Goal: Find specific page/section: Find specific page/section

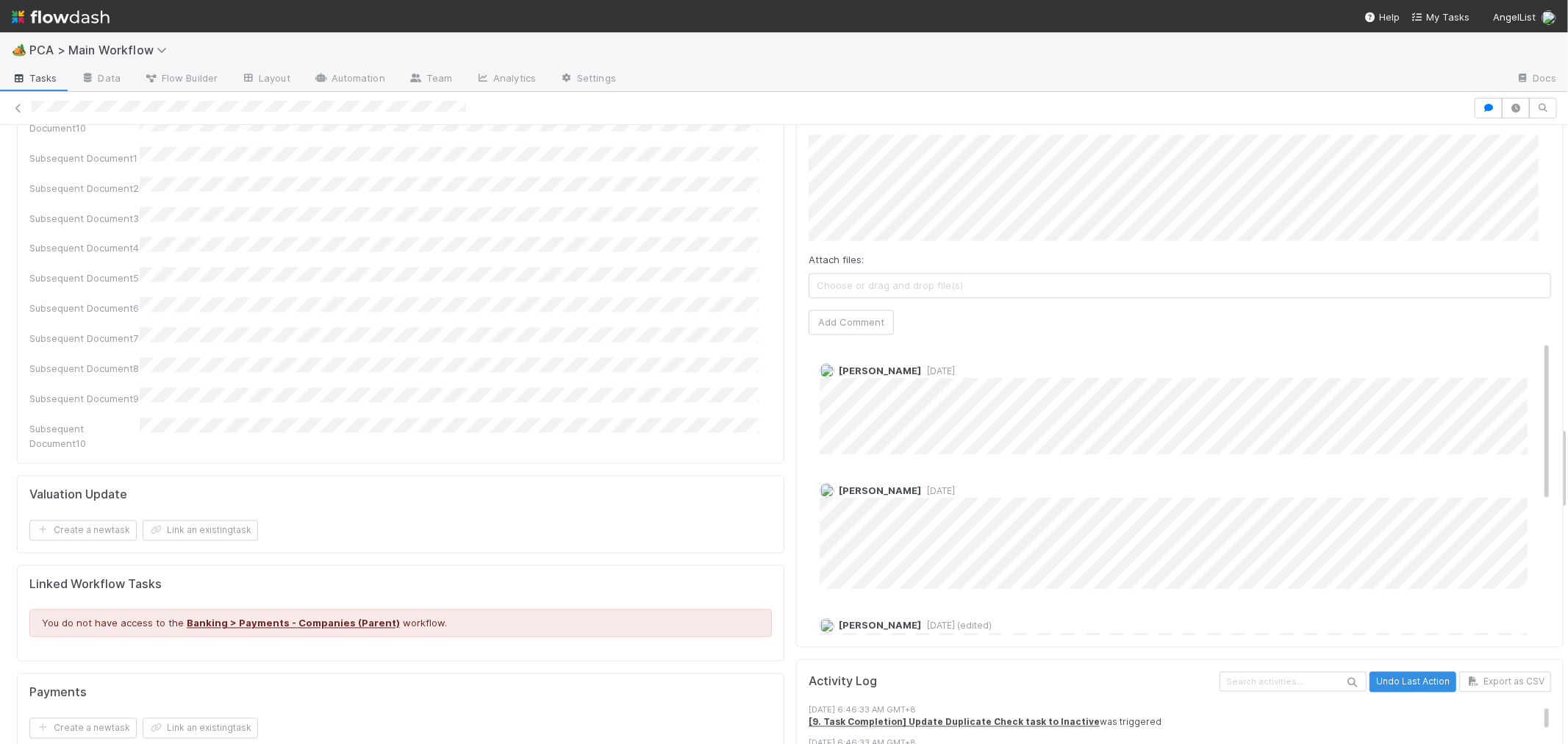
scroll to position [2206, 0]
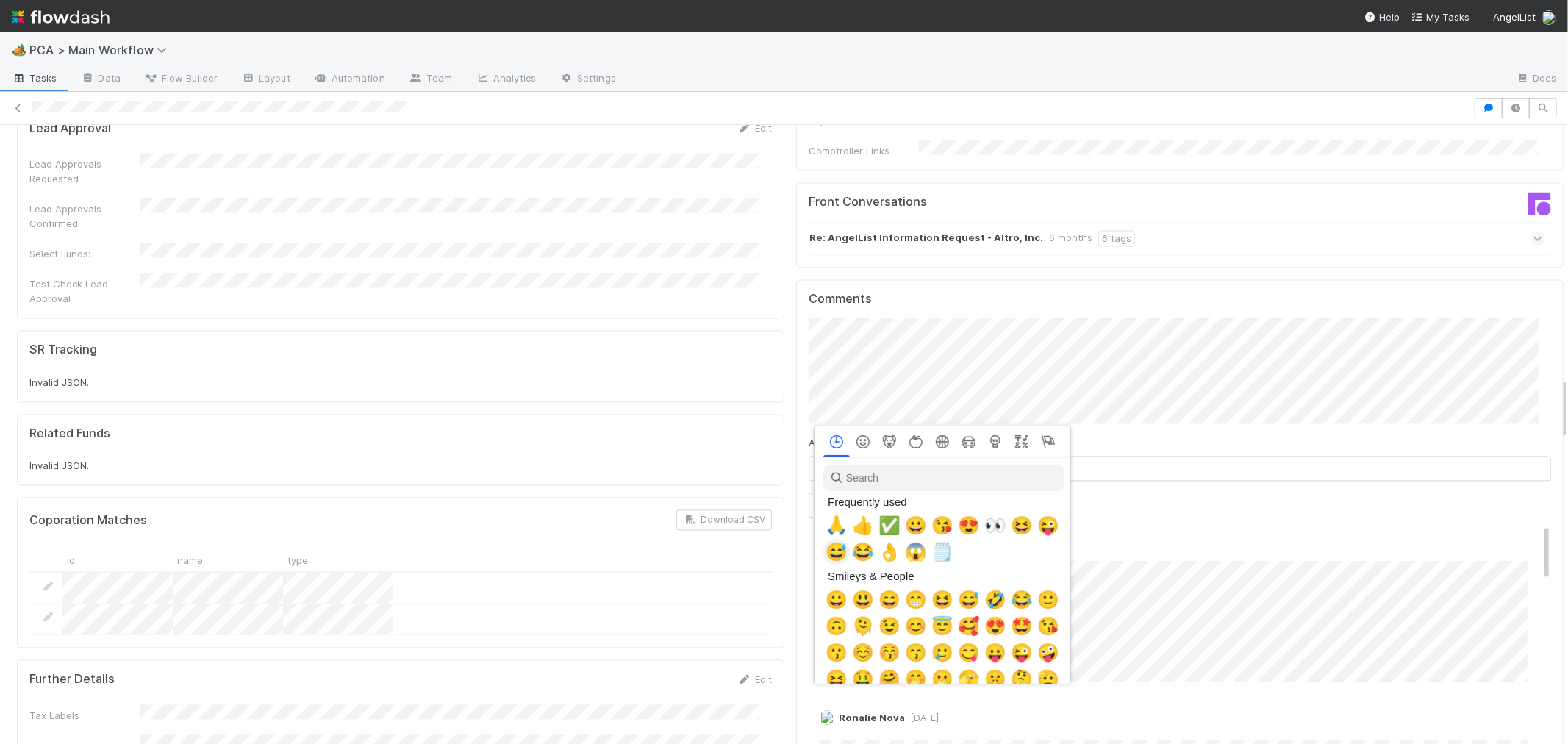
scroll to position [0, 6]
click at [826, 520] on span "🙏" at bounding box center [833, 525] width 22 height 20
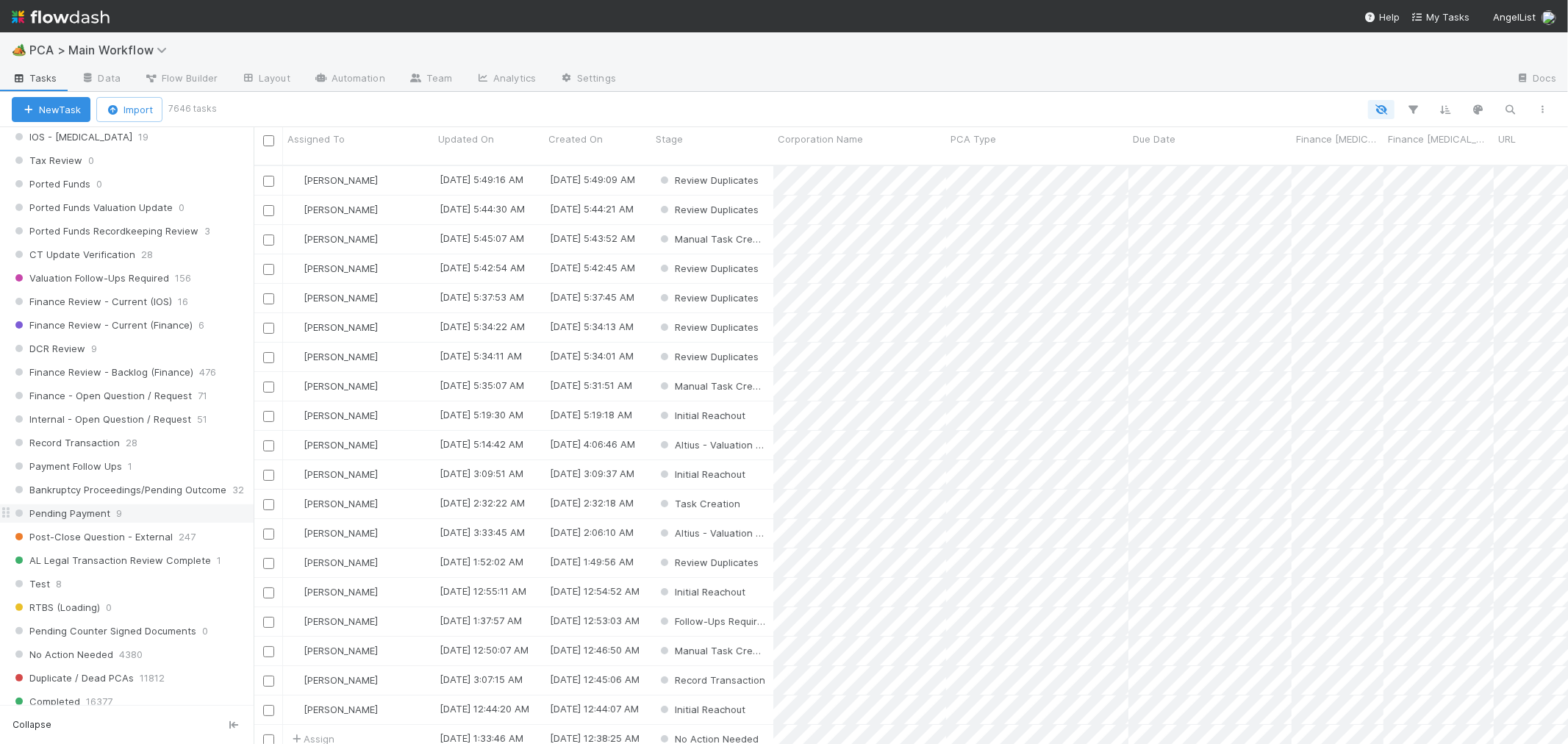
scroll to position [1062, 0]
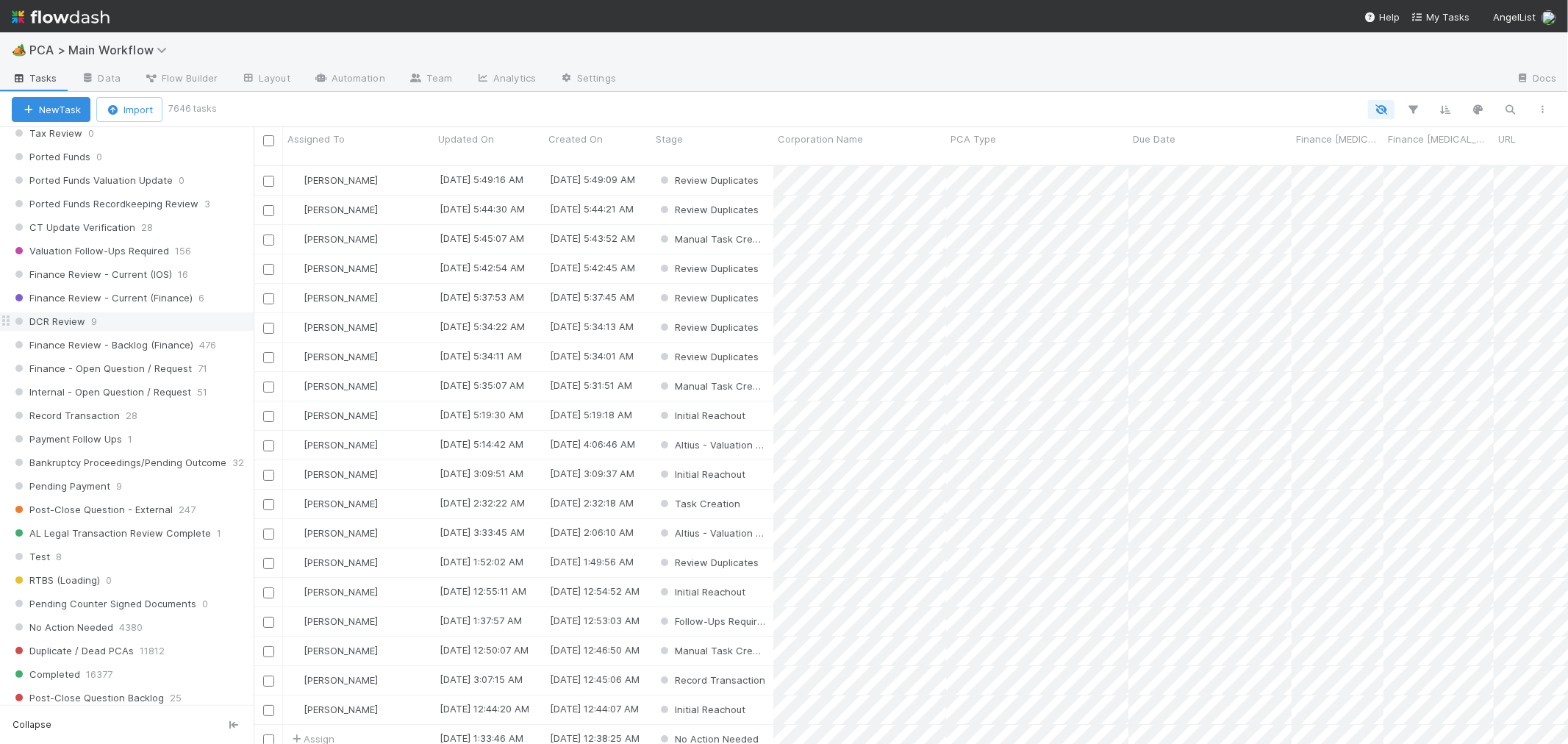
click at [87, 331] on div "DCR Review 9" at bounding box center [132, 322] width 242 height 19
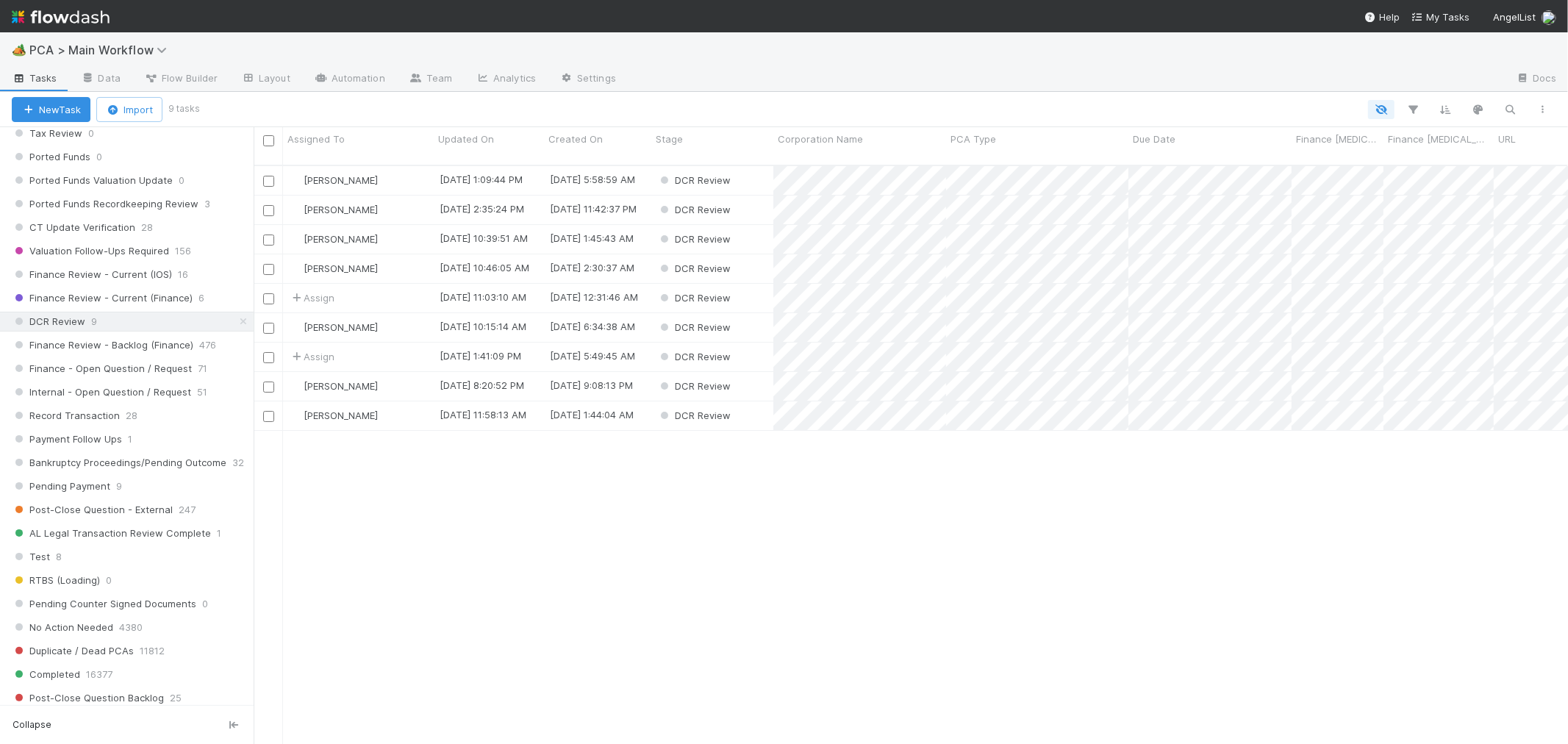
scroll to position [579, 1303]
click at [326, 136] on span "Assigned To" at bounding box center [316, 139] width 57 height 15
click at [345, 163] on div "Sort A → Z" at bounding box center [372, 167] width 167 height 22
click at [388, 167] on div "Assign" at bounding box center [359, 180] width 151 height 29
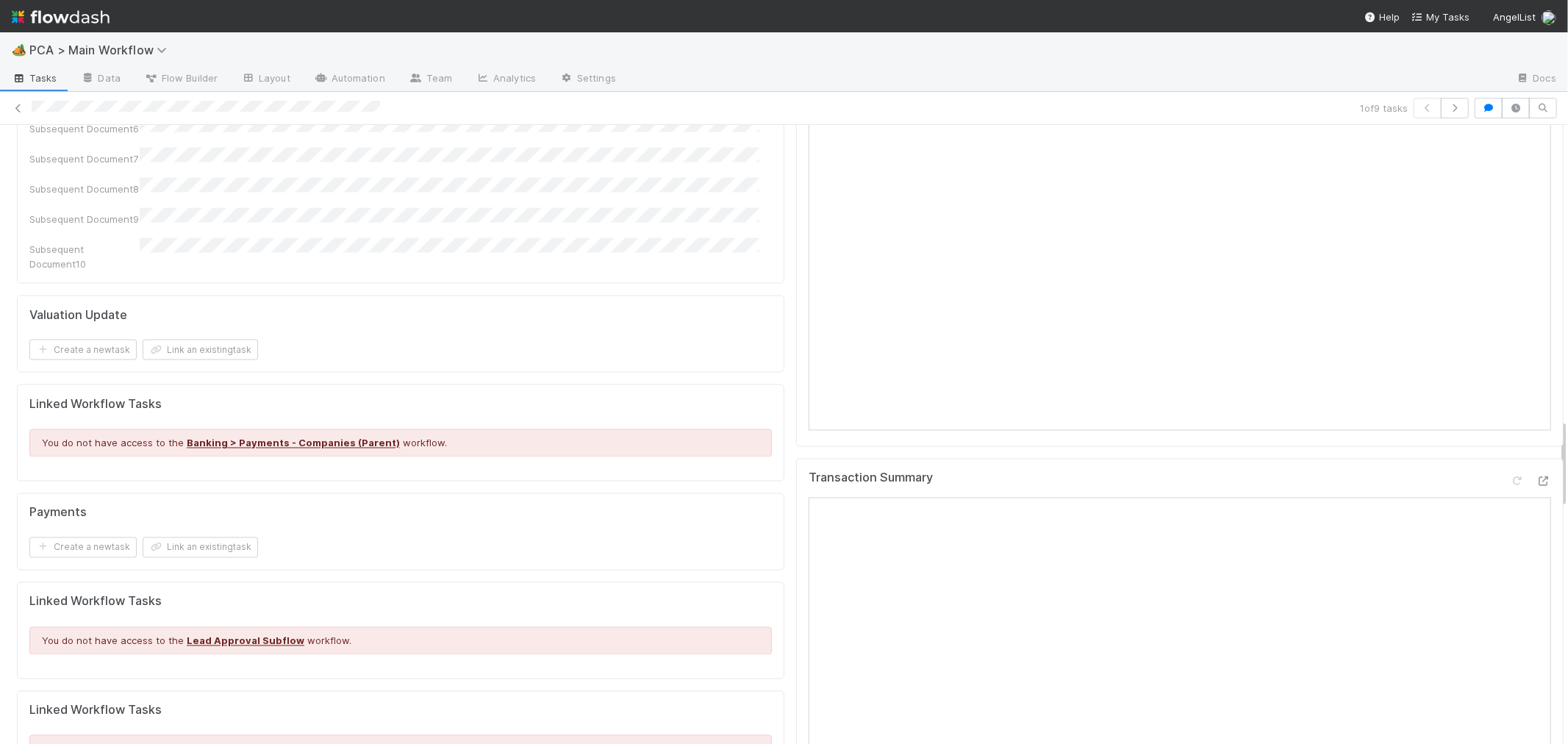
scroll to position [2042, 0]
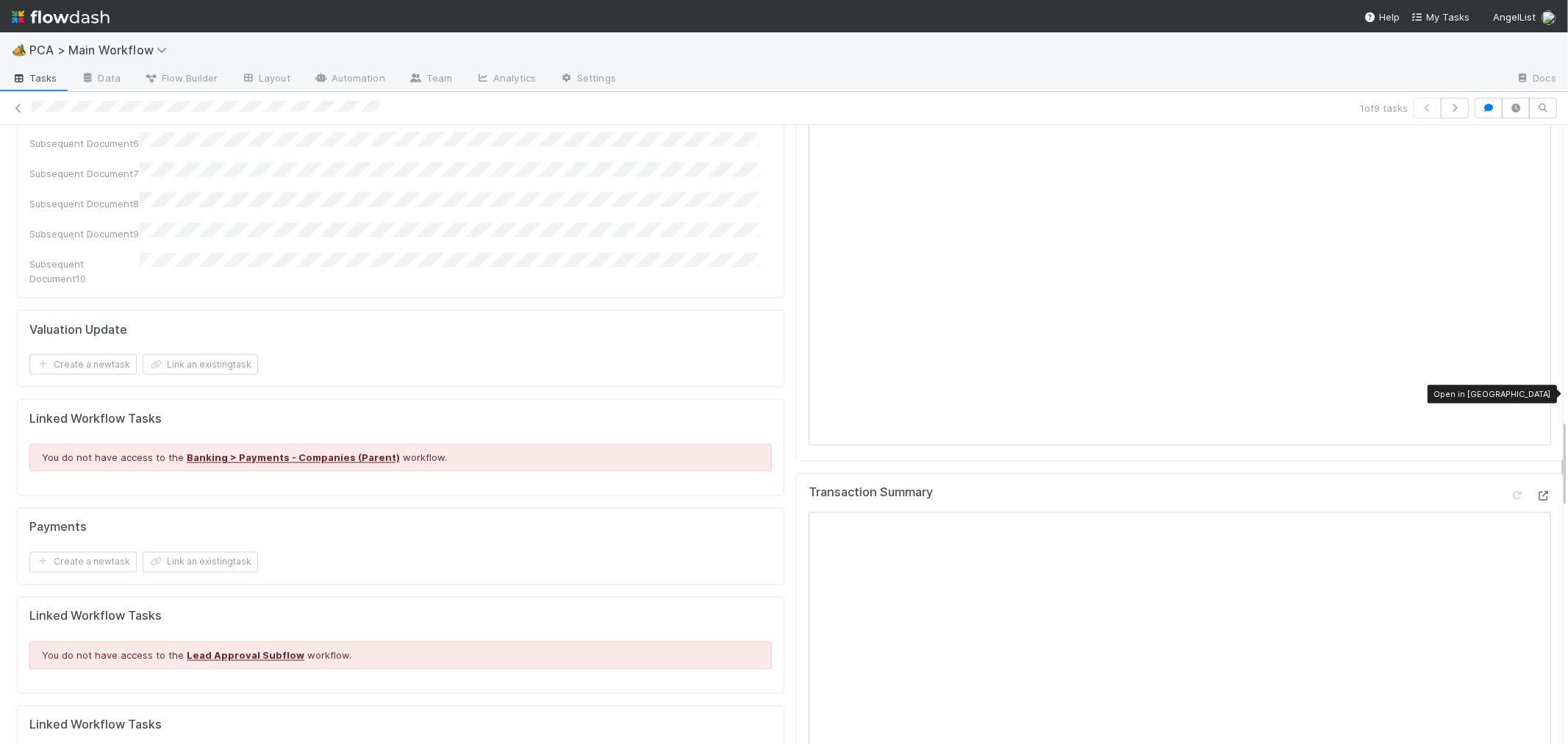
click at [1537, 492] on icon at bounding box center [1544, 497] width 15 height 10
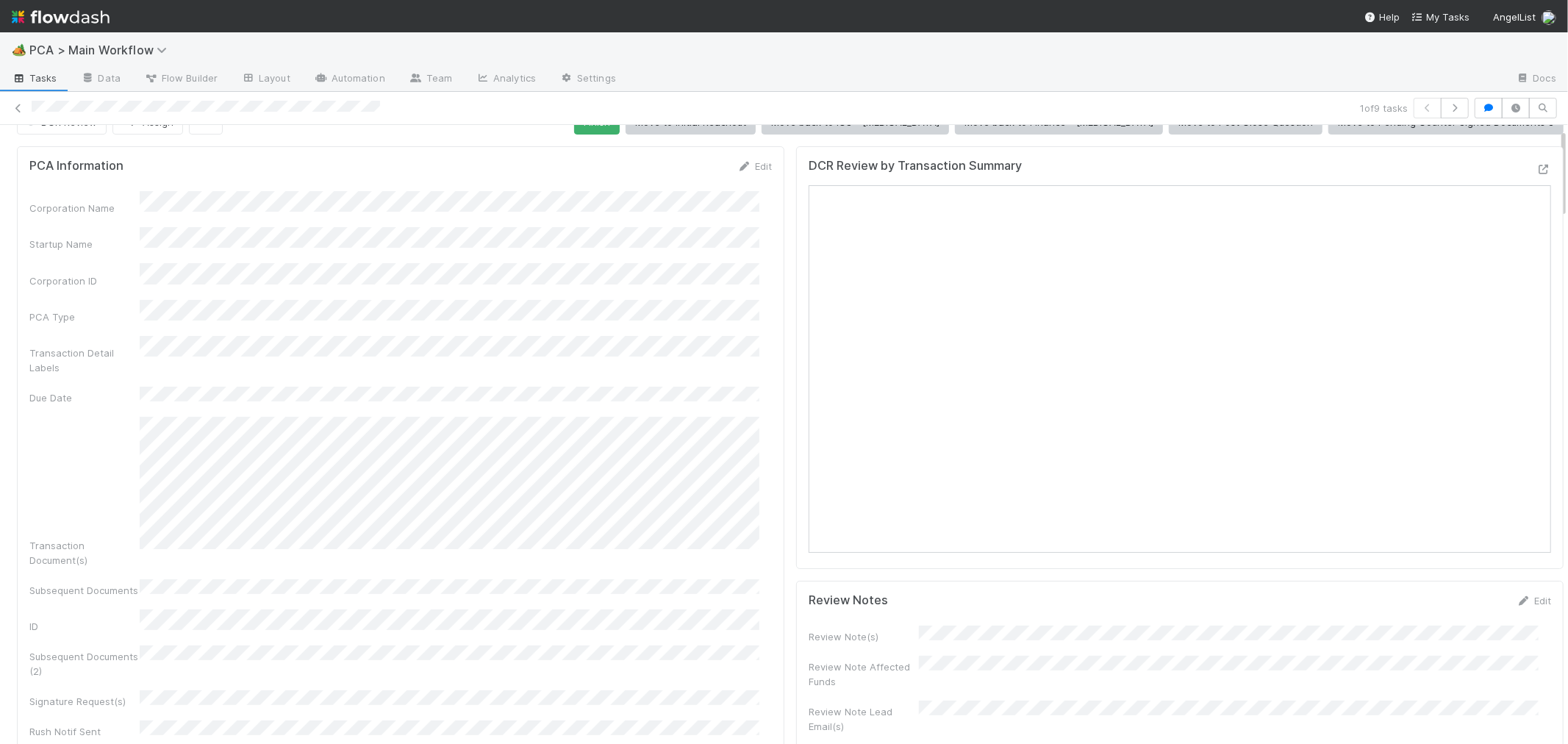
scroll to position [0, 0]
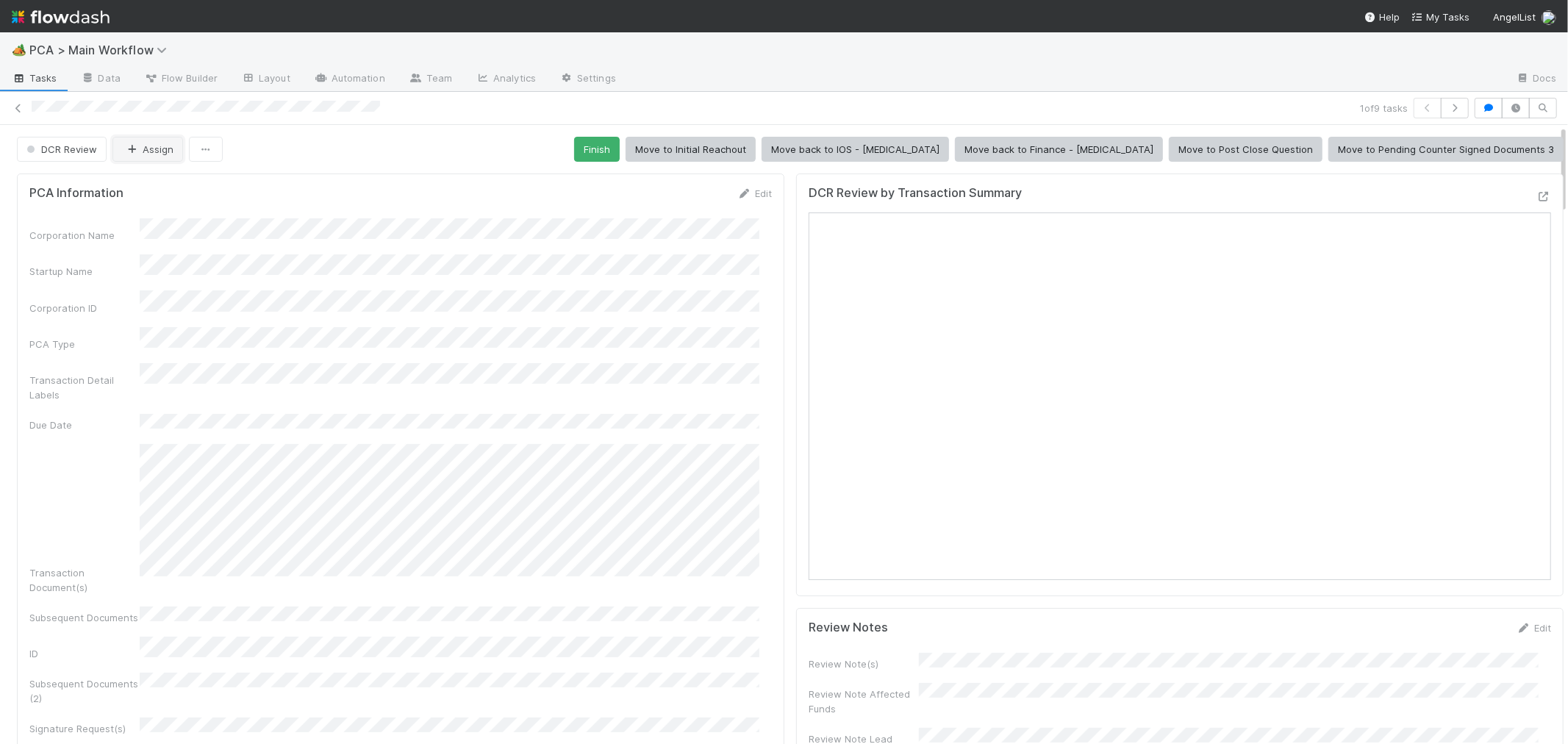
click at [148, 156] on button "Assign" at bounding box center [148, 149] width 70 height 25
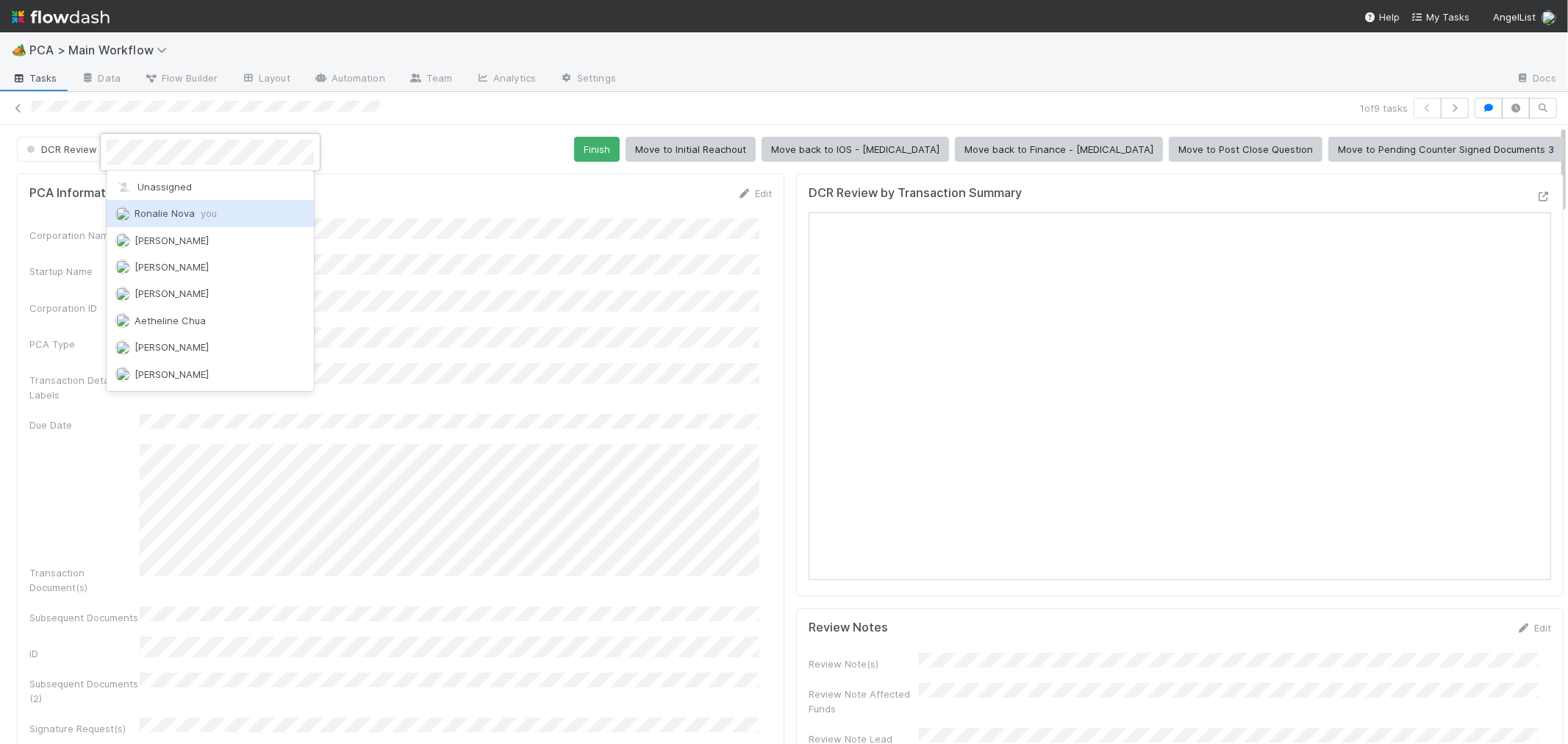
click at [157, 218] on span "Ronalie Nova you" at bounding box center [176, 213] width 82 height 11
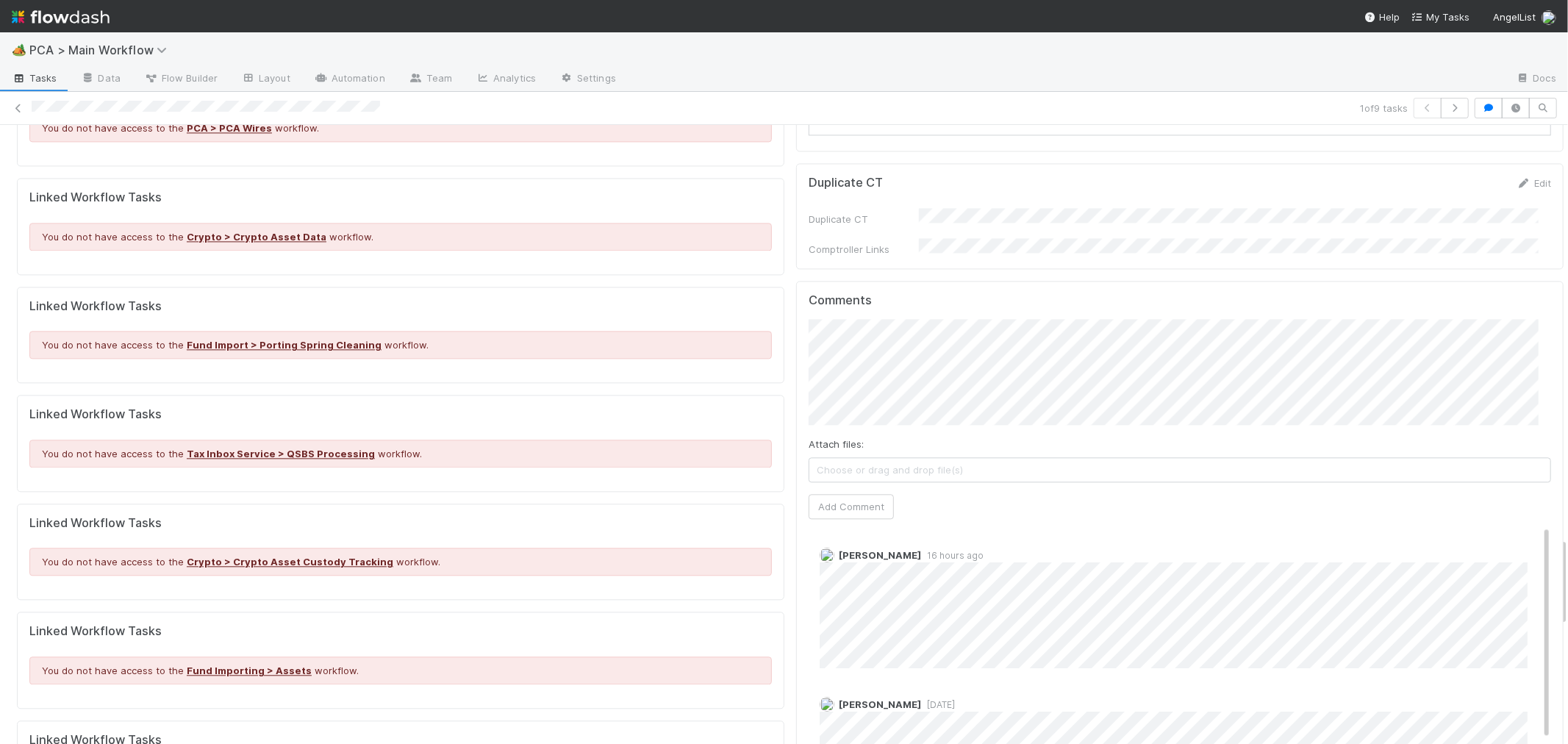
scroll to position [2859, 0]
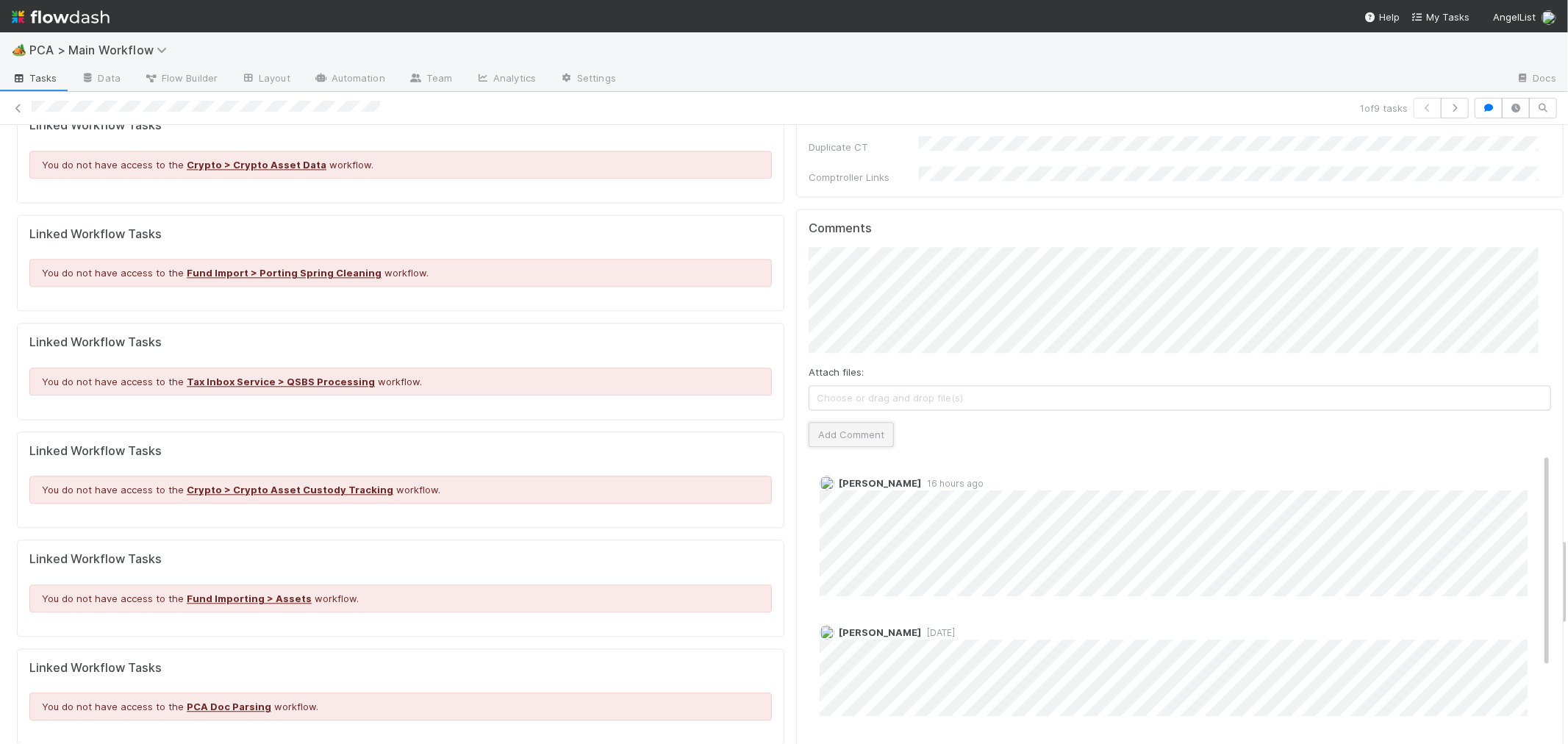
click at [845, 422] on button "Add Comment" at bounding box center [851, 434] width 85 height 25
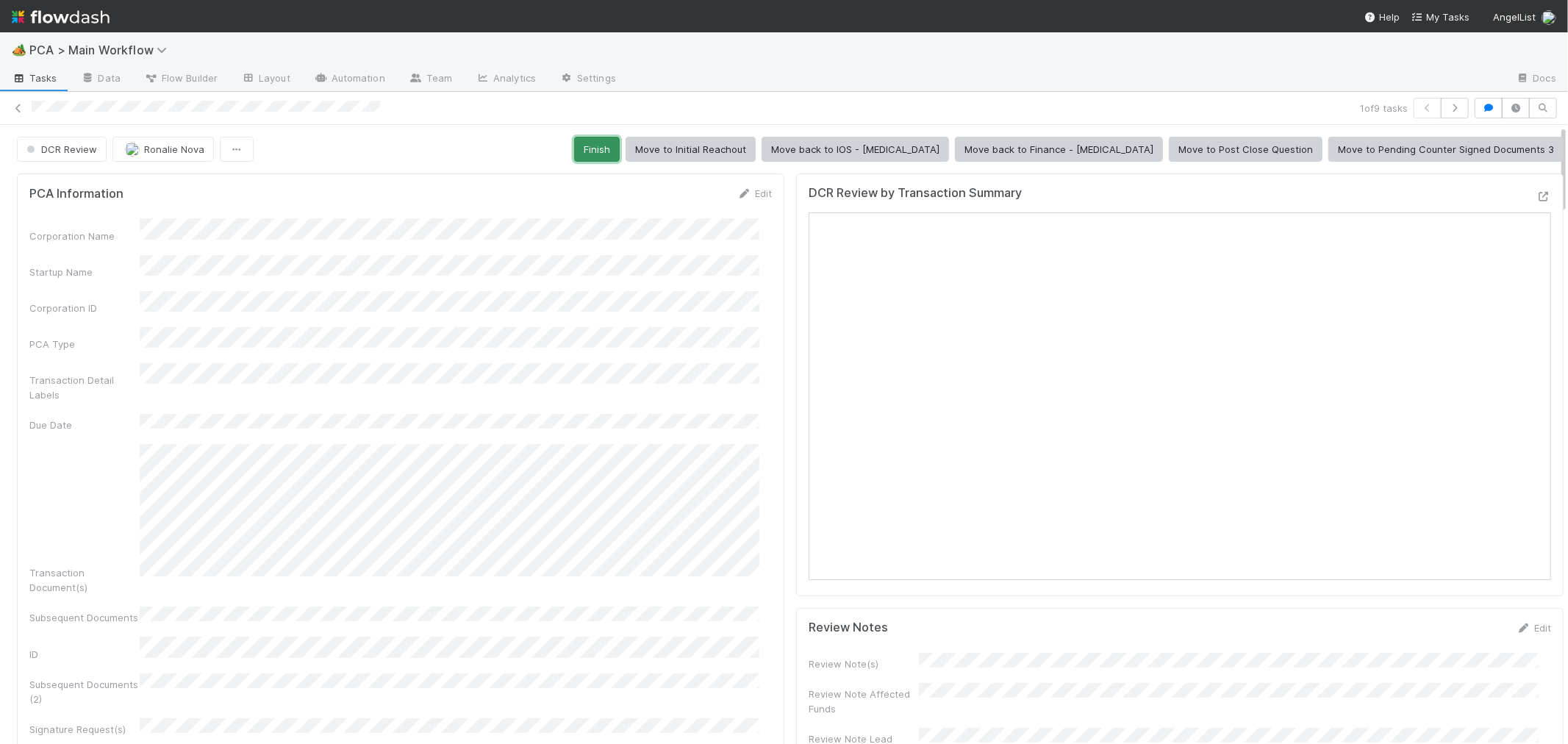
click at [620, 149] on button "Finish" at bounding box center [597, 149] width 46 height 25
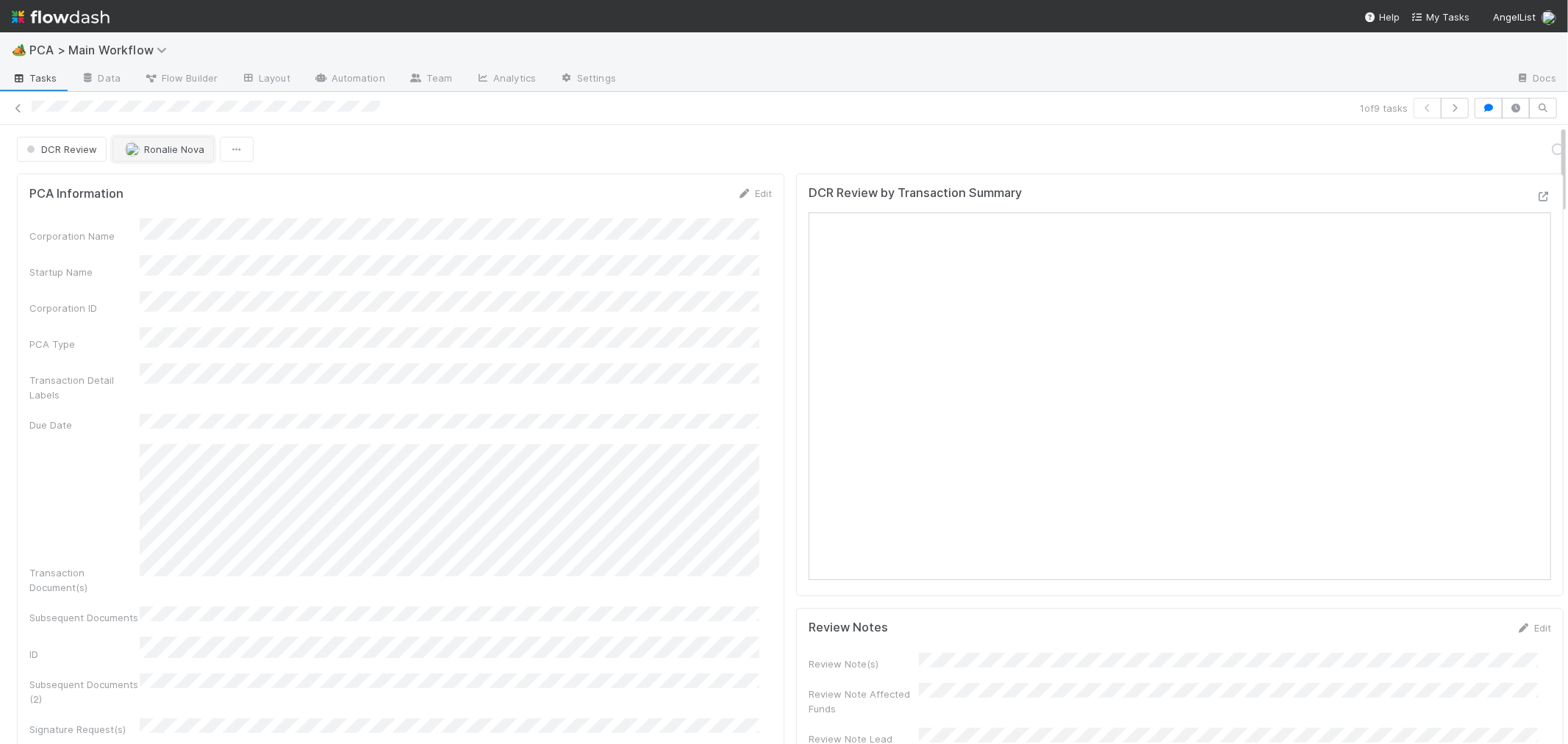
click at [172, 157] on button "Ronalie Nova" at bounding box center [163, 149] width 101 height 25
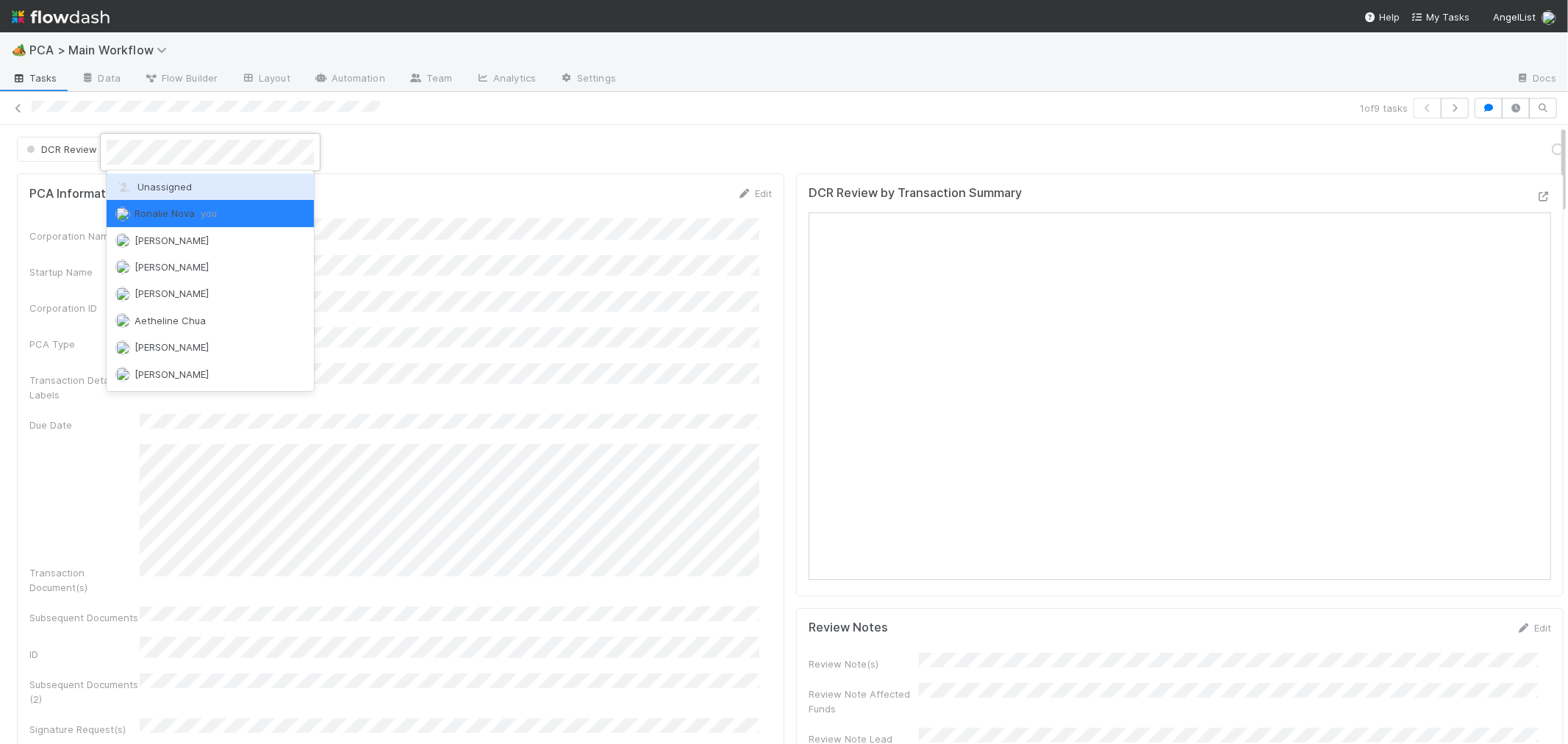
drag, startPoint x: 175, startPoint y: 195, endPoint x: 158, endPoint y: 123, distance: 74.0
click at [175, 195] on div "Unassigned" at bounding box center [211, 186] width 207 height 26
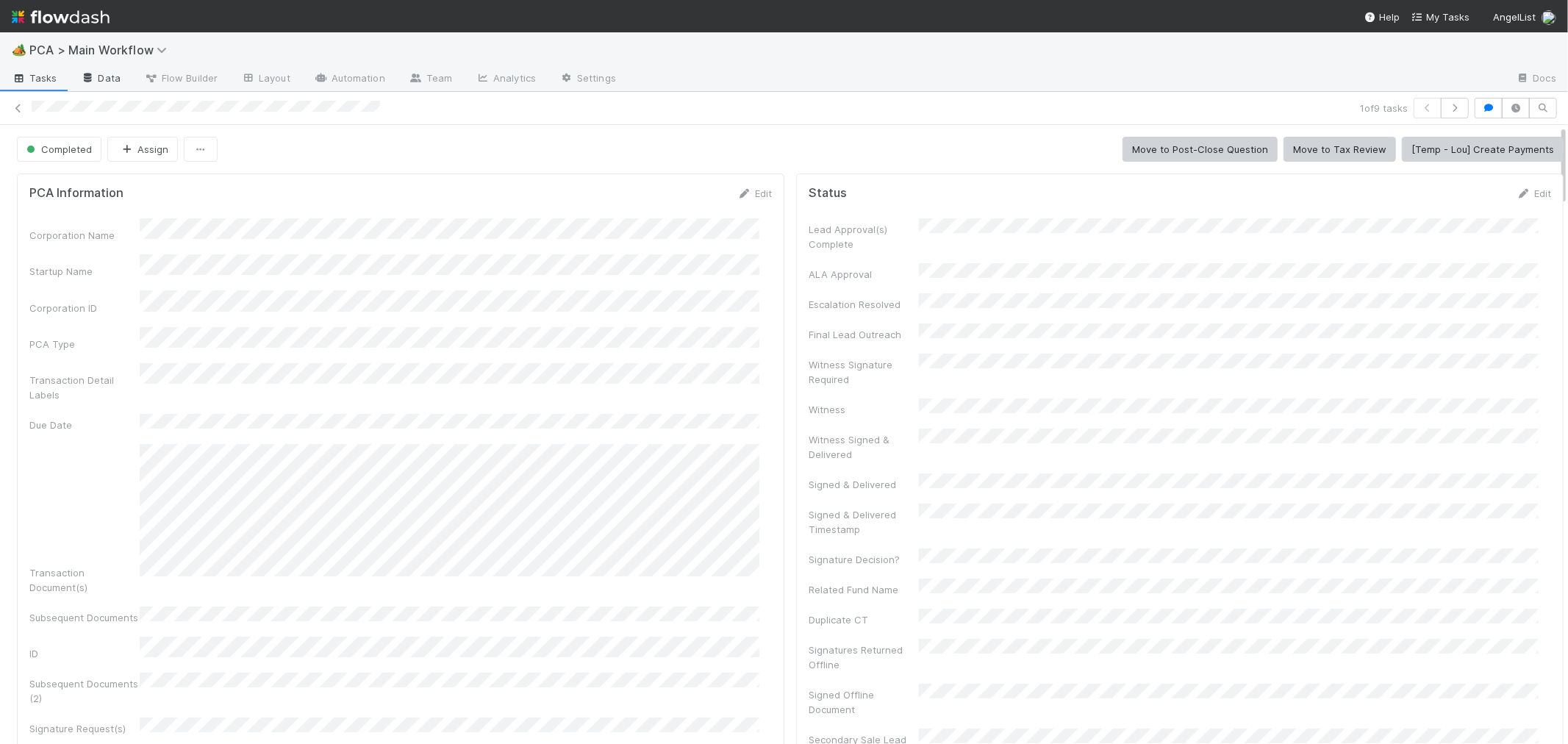
click at [17, 106] on icon at bounding box center [19, 109] width 15 height 10
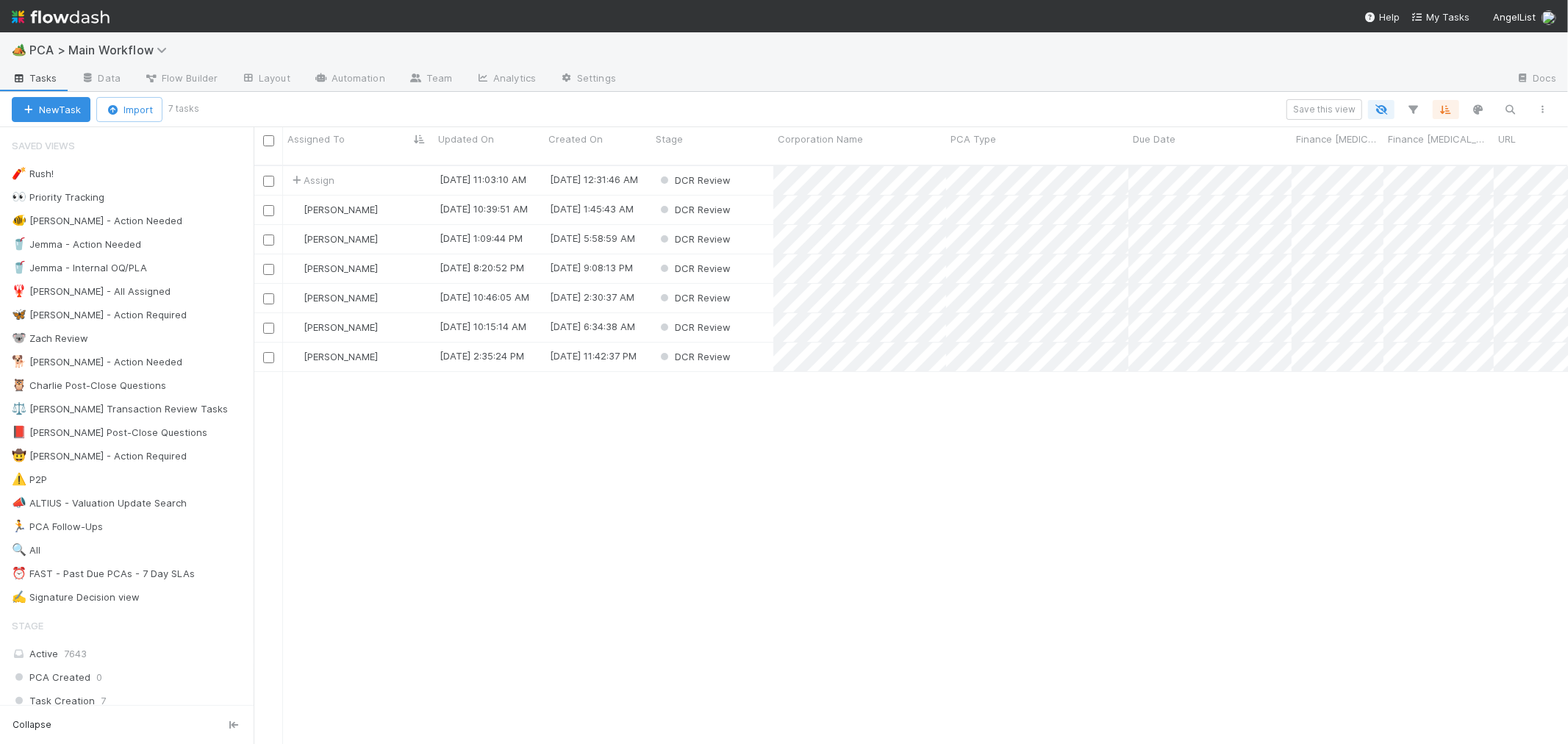
scroll to position [579, 1303]
click at [390, 166] on div "Assign" at bounding box center [359, 180] width 151 height 29
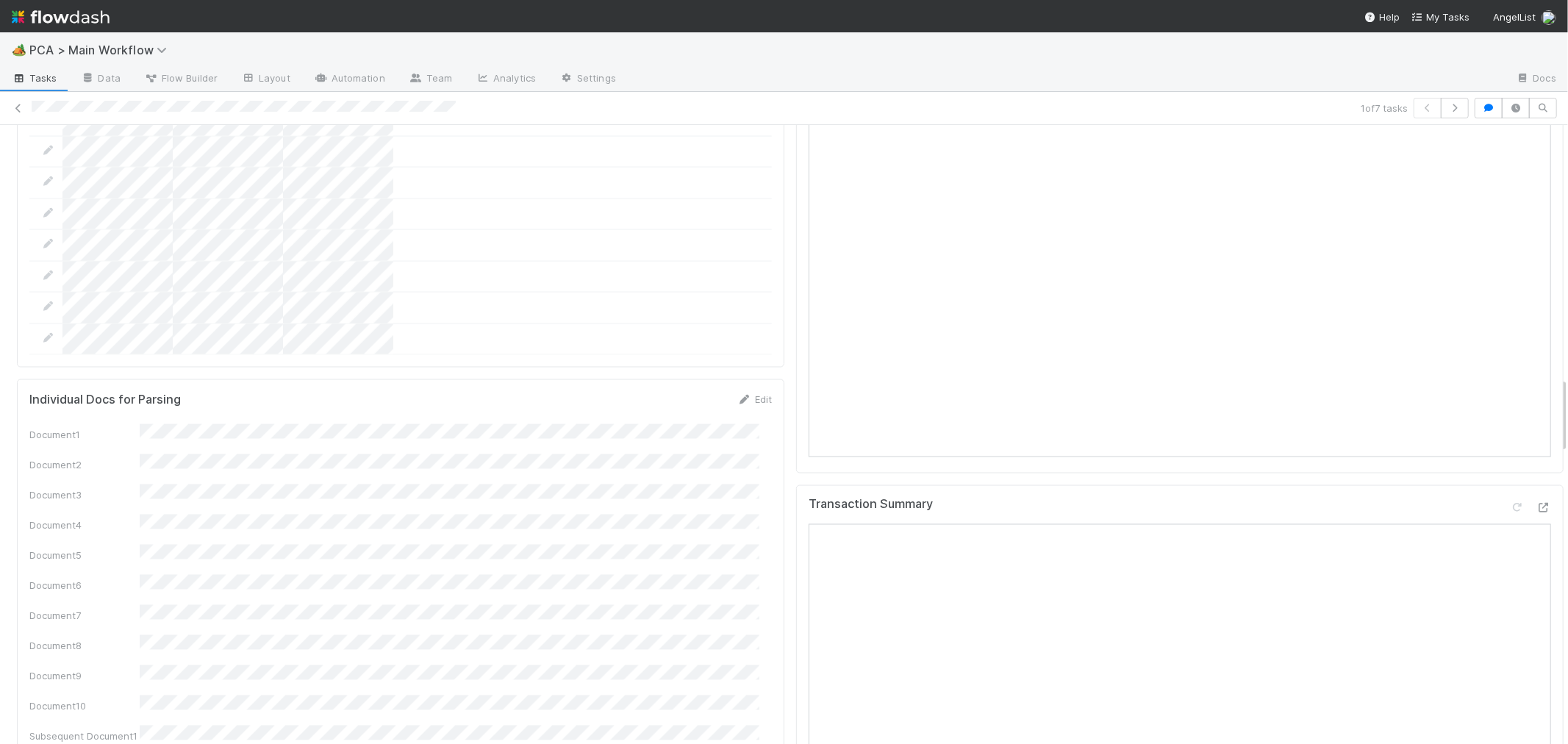
scroll to position [2533, 0]
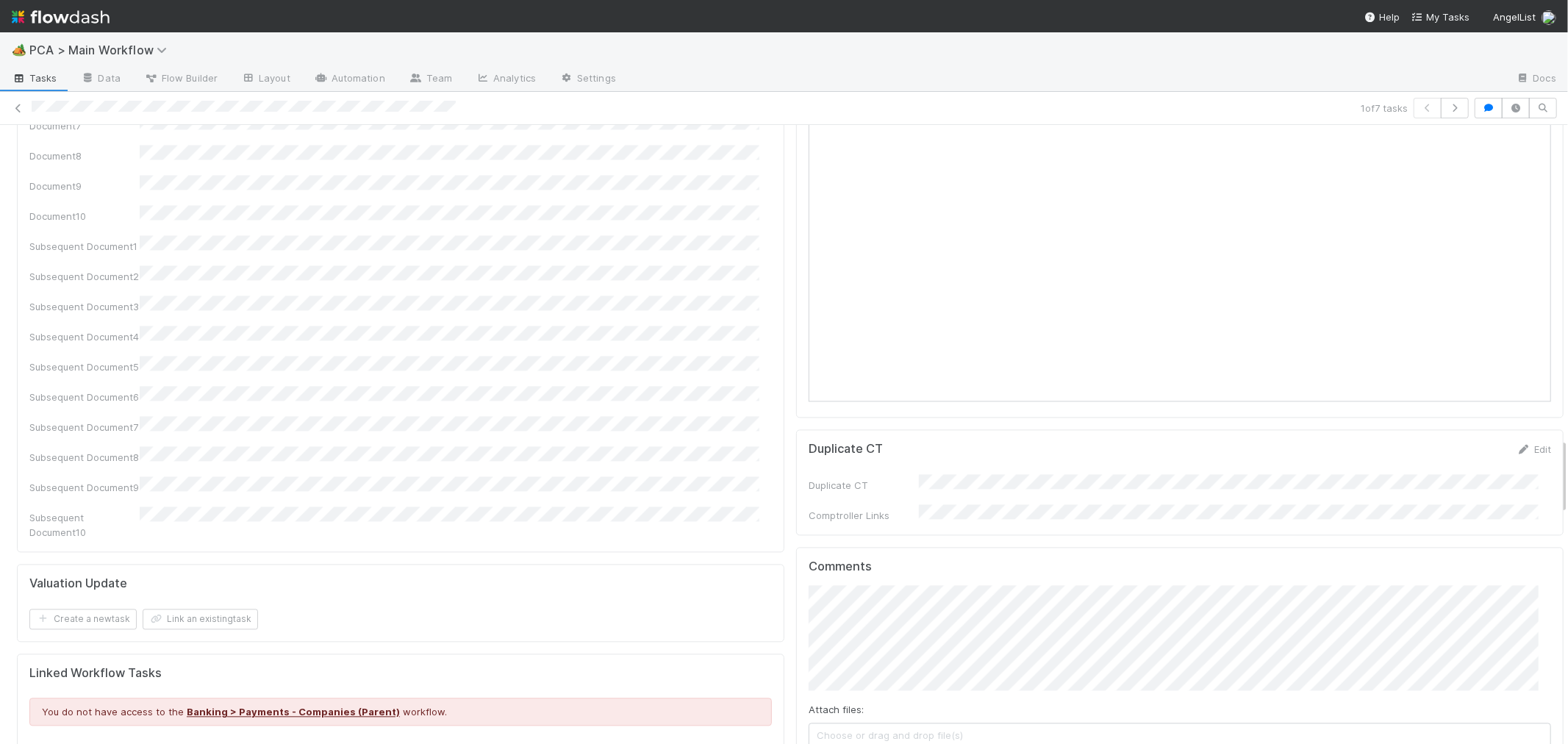
click at [497, 246] on div "Document1 Document2 Document3 Document4 Document5 Document6 Document7 Document8…" at bounding box center [400, 237] width 742 height 606
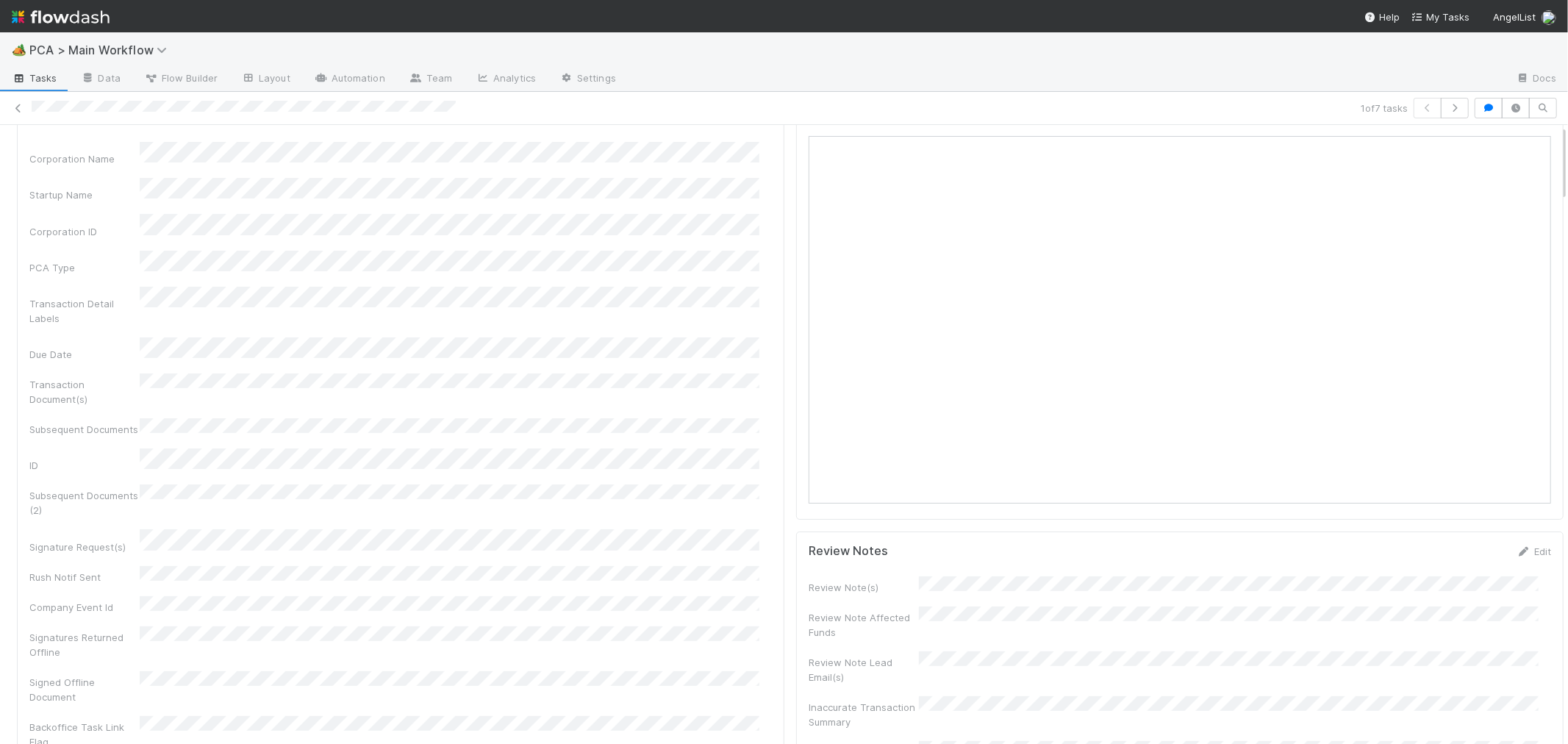
scroll to position [0, 0]
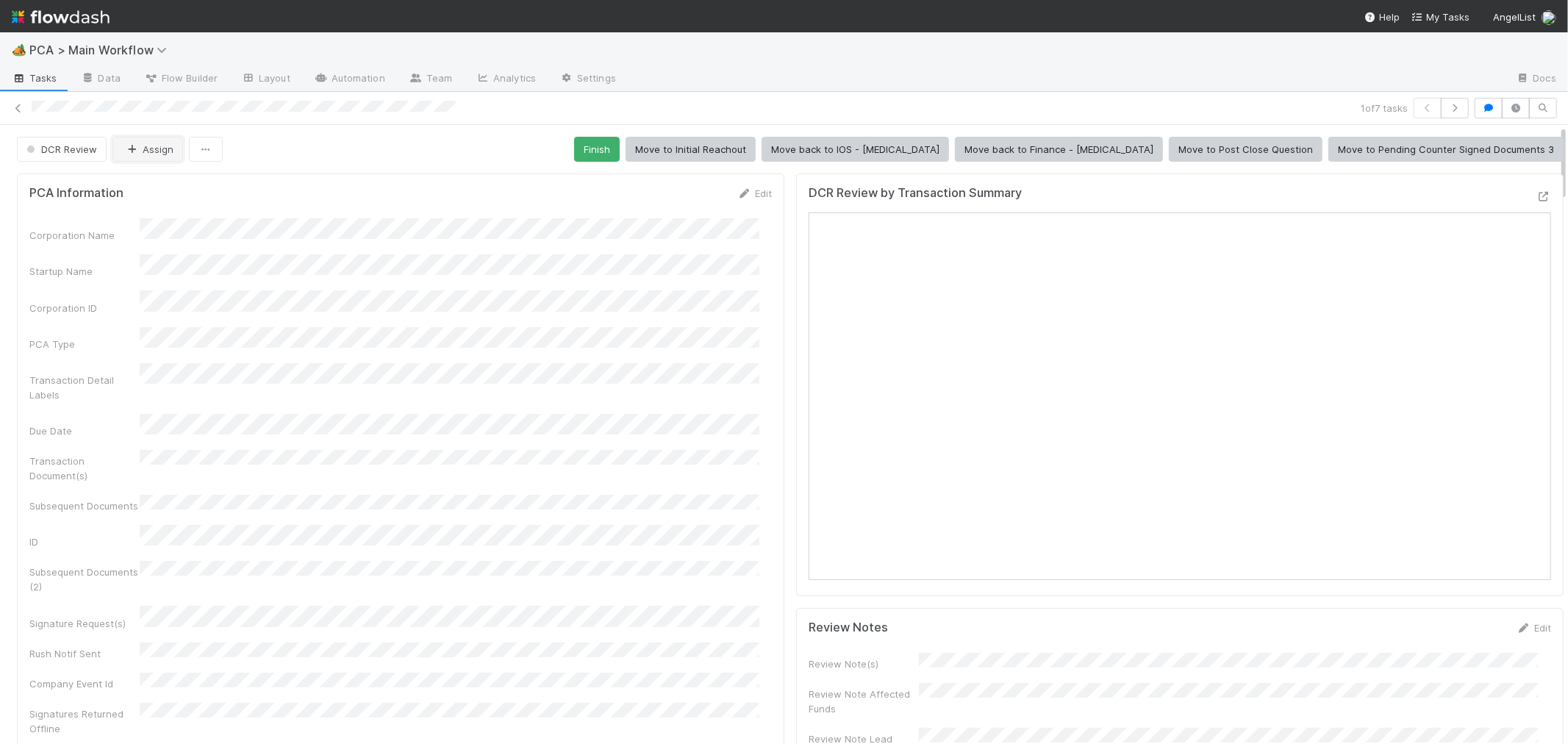
click at [144, 155] on button "Assign" at bounding box center [148, 149] width 70 height 25
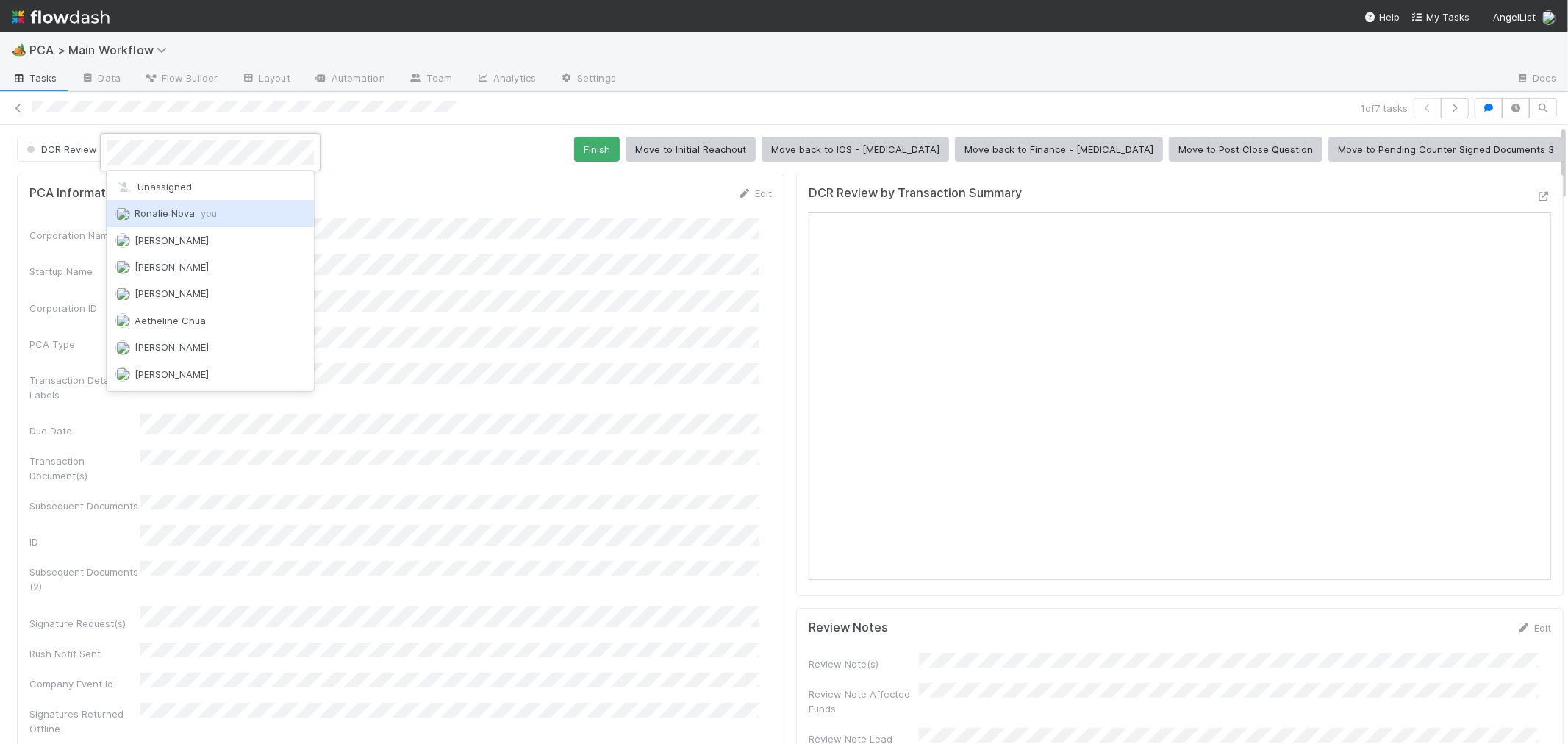
click at [158, 210] on span "Ronalie Nova you" at bounding box center [176, 213] width 82 height 11
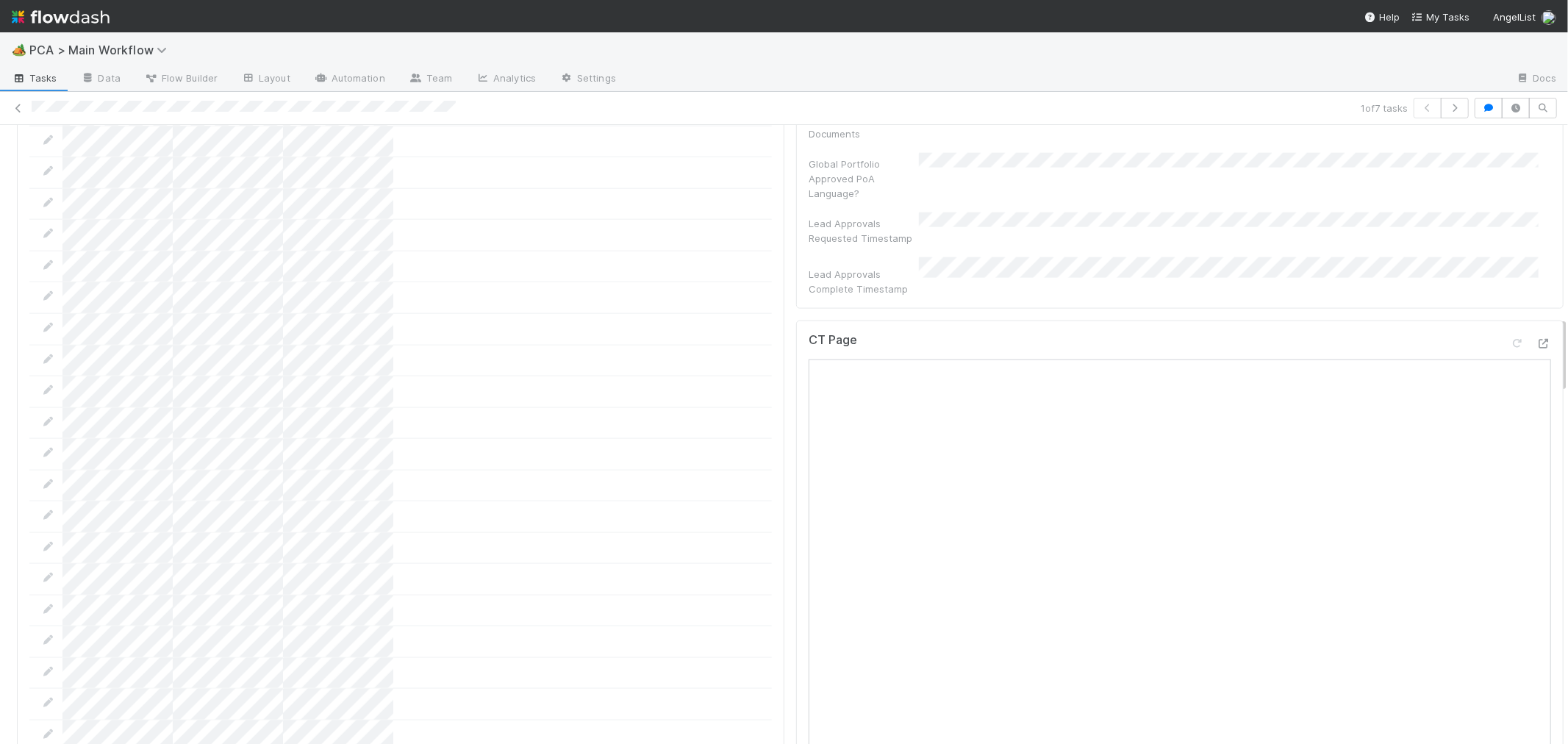
scroll to position [2042, 0]
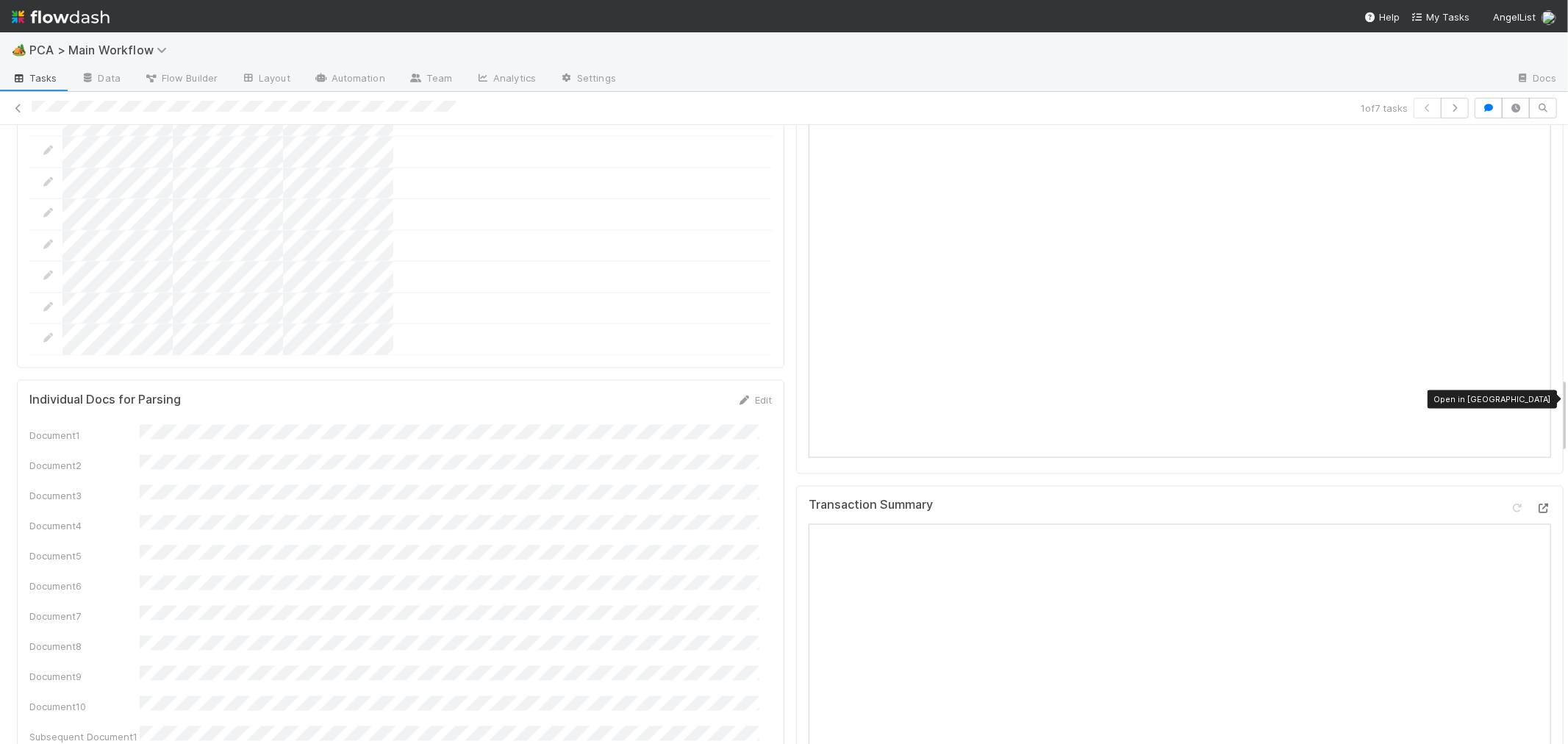
click at [1537, 505] on icon at bounding box center [1544, 510] width 15 height 10
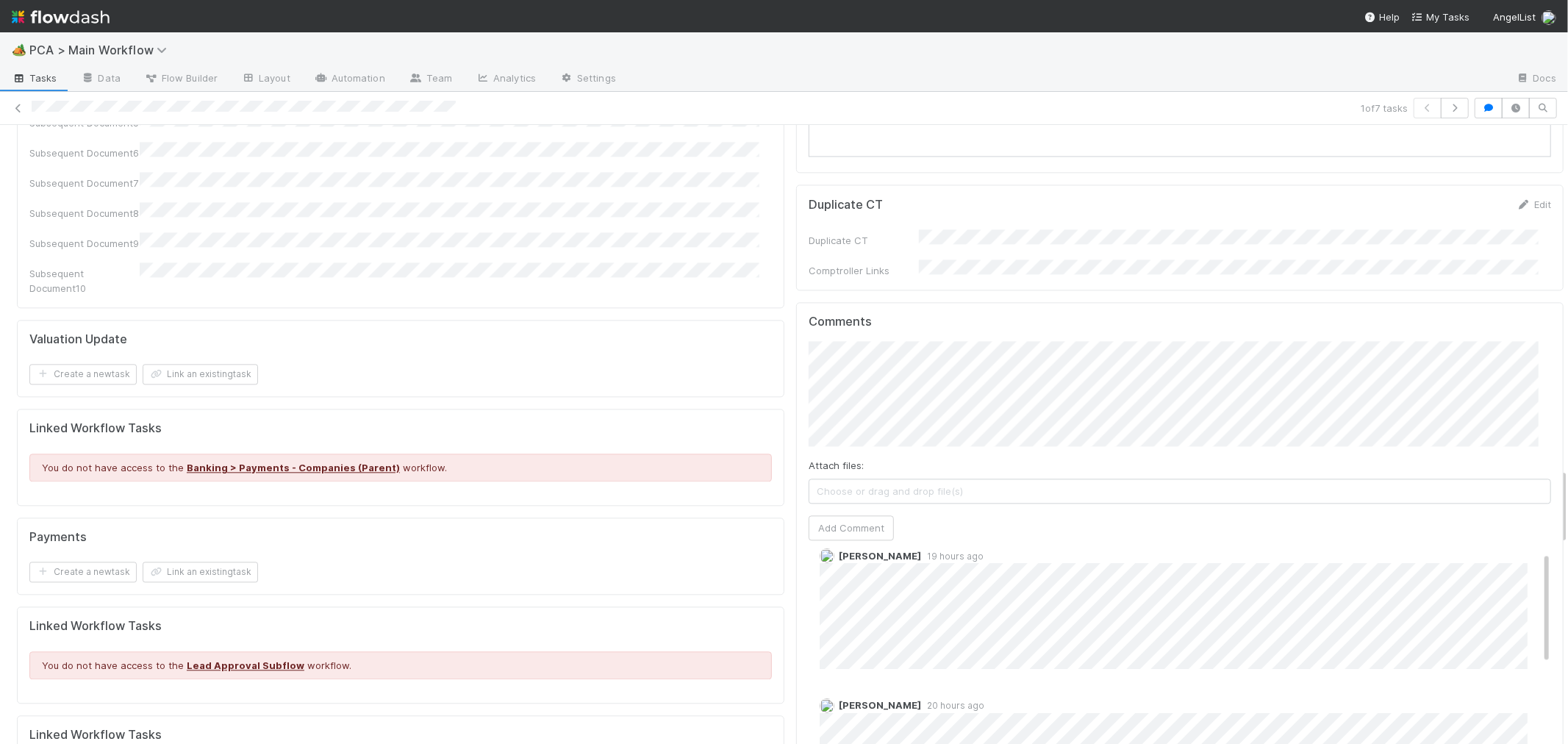
scroll to position [0, 0]
click at [823, 515] on button "Add Comment" at bounding box center [851, 528] width 85 height 25
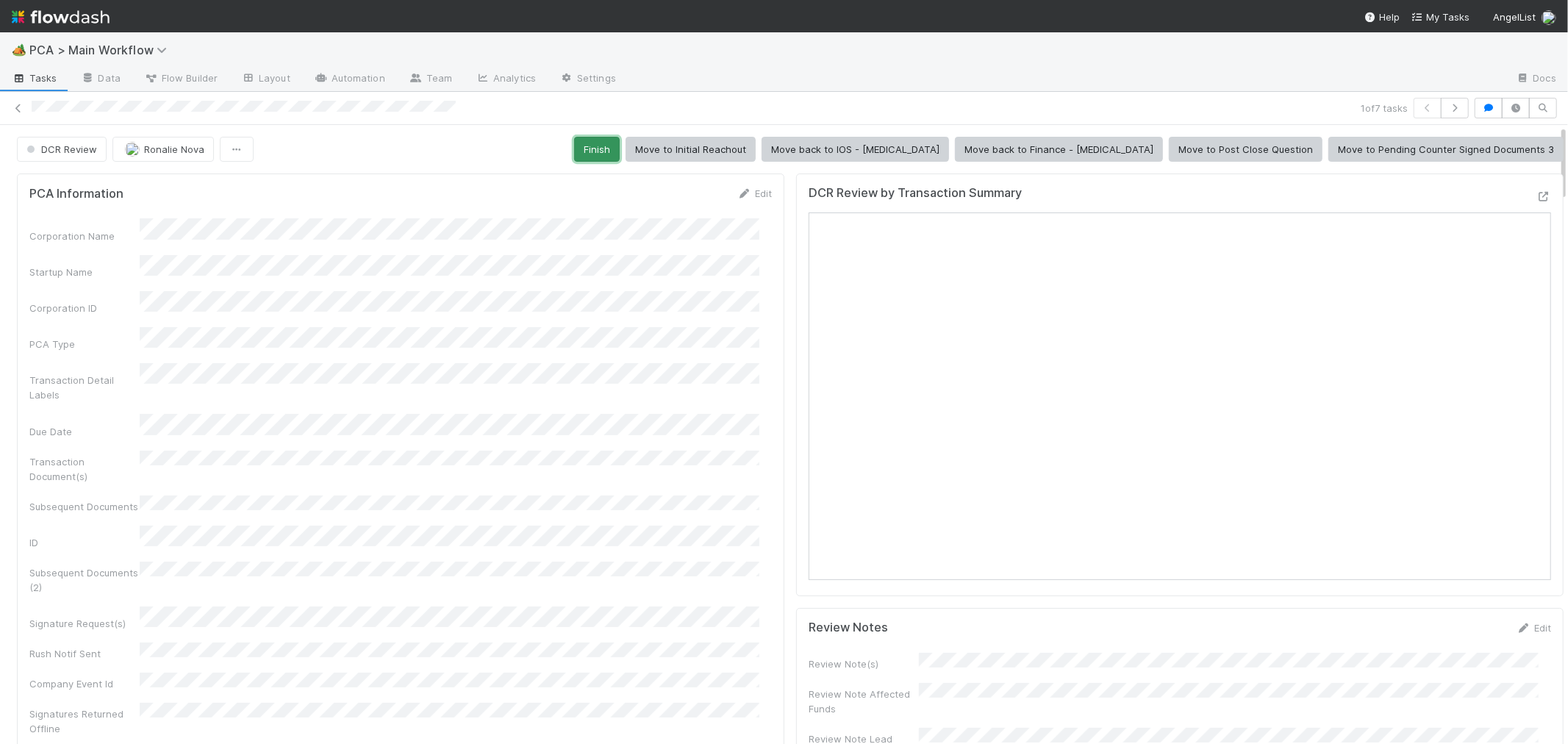
click at [620, 156] on button "Finish" at bounding box center [597, 149] width 46 height 25
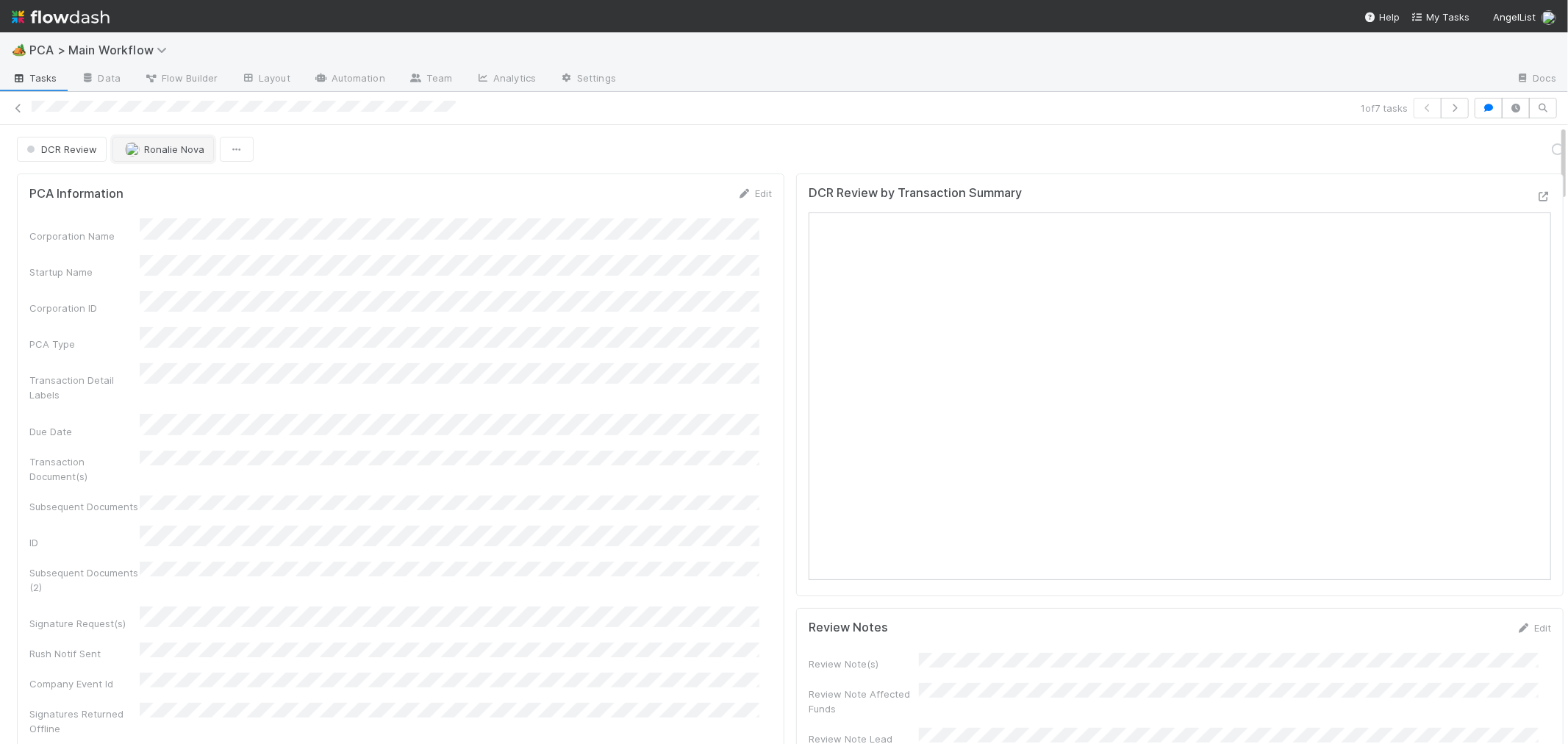
click at [159, 158] on button "Ronalie Nova" at bounding box center [163, 149] width 101 height 25
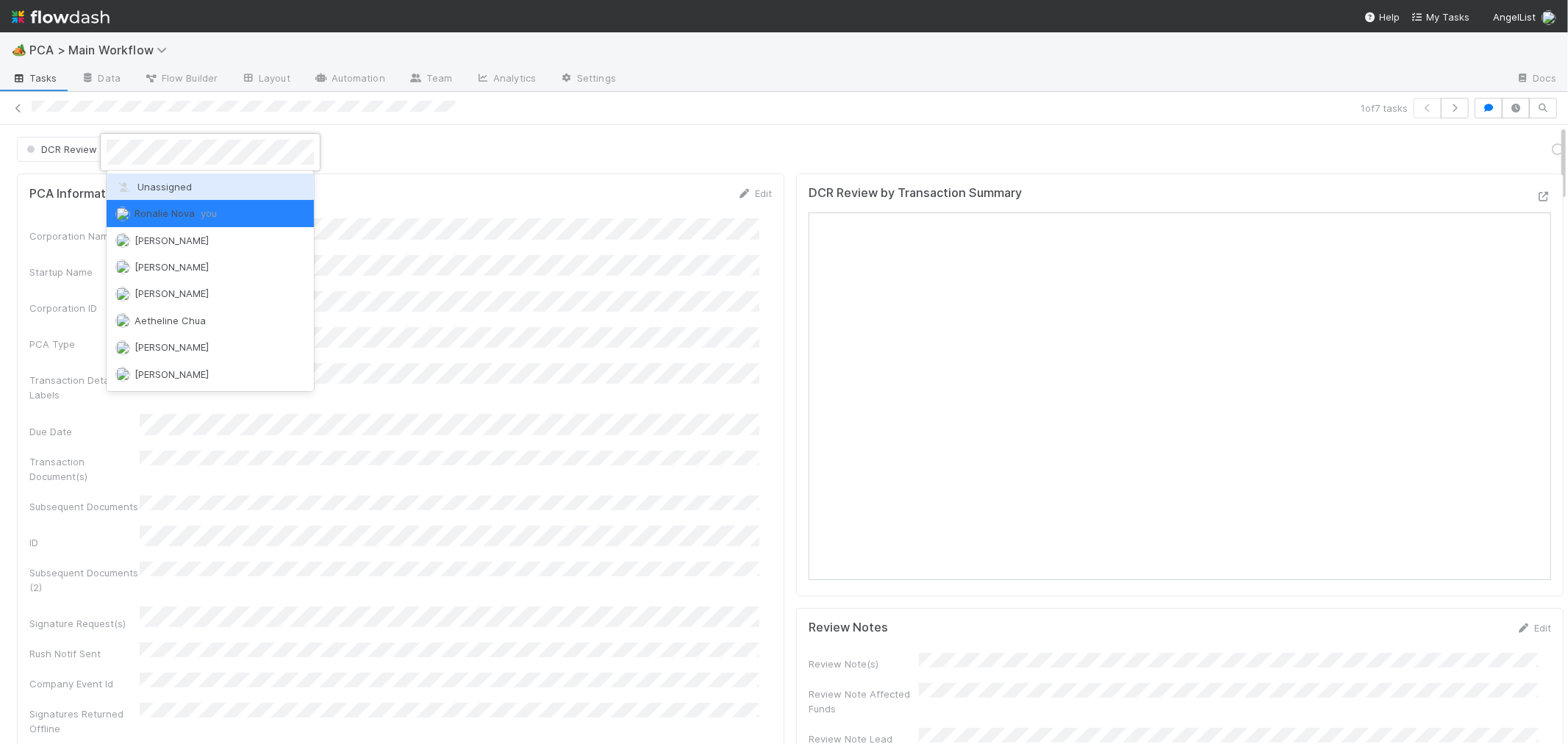
drag, startPoint x: 162, startPoint y: 187, endPoint x: 166, endPoint y: 166, distance: 21.4
click at [162, 187] on span "Unassigned" at bounding box center [154, 186] width 77 height 11
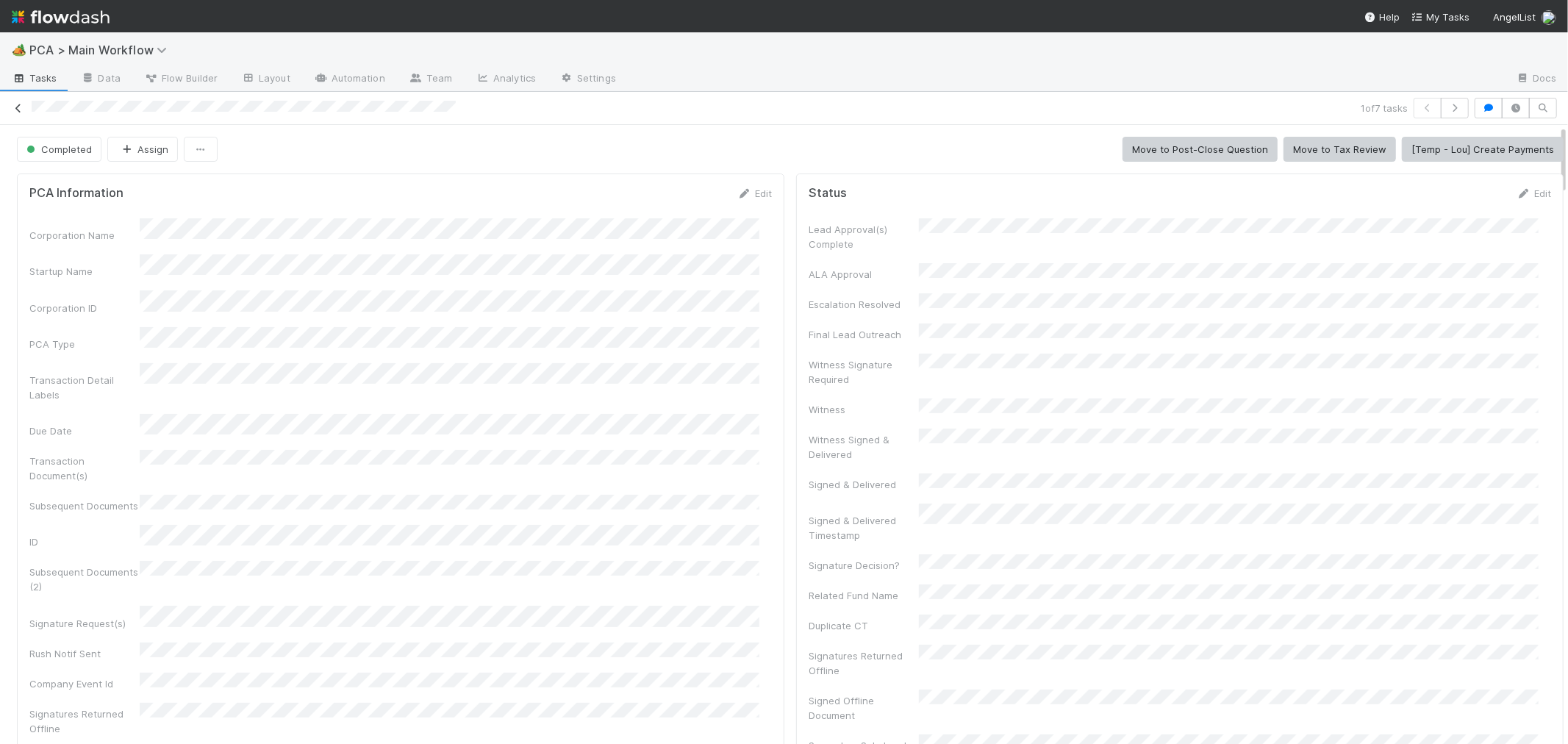
click at [19, 108] on icon at bounding box center [19, 109] width 15 height 10
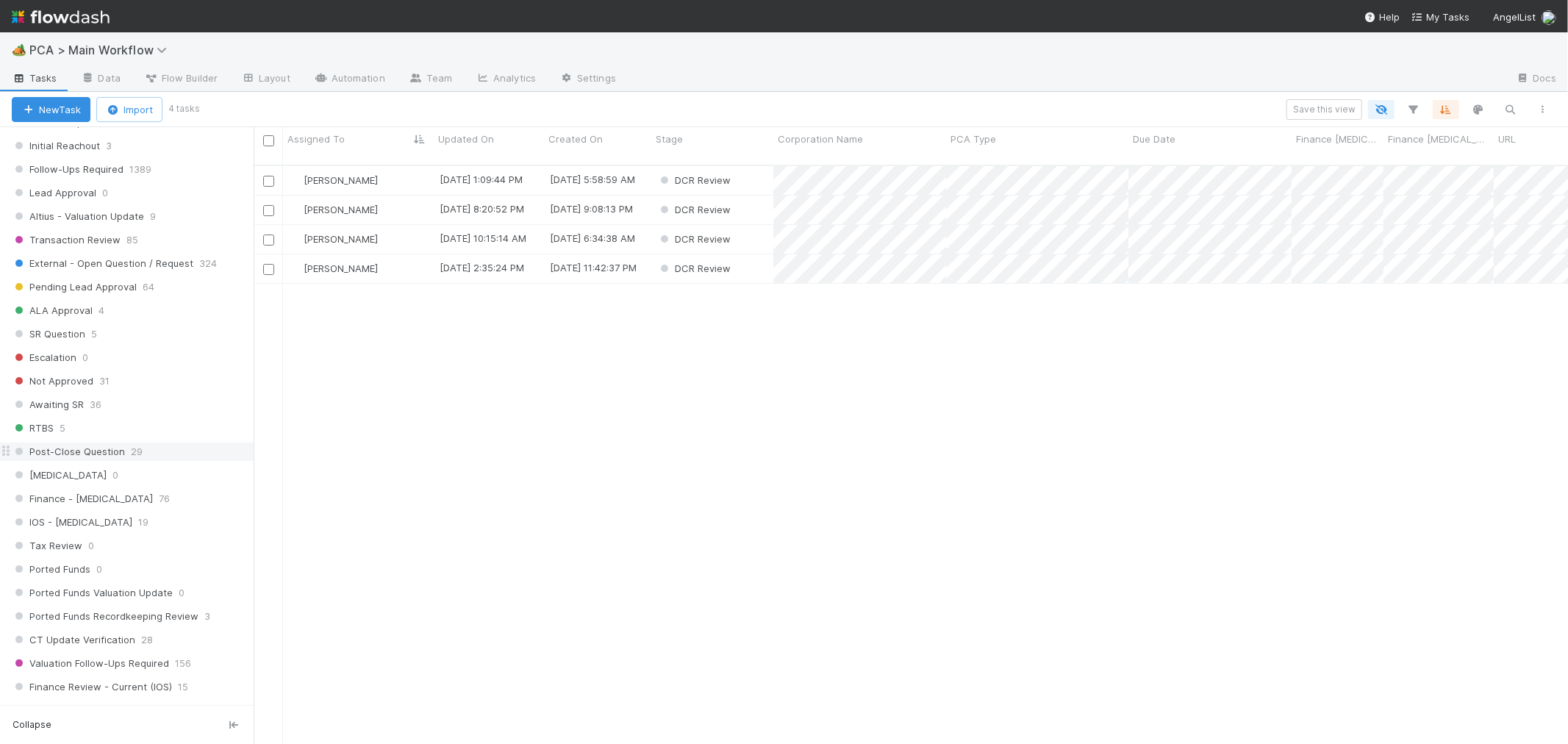
scroll to position [817, 0]
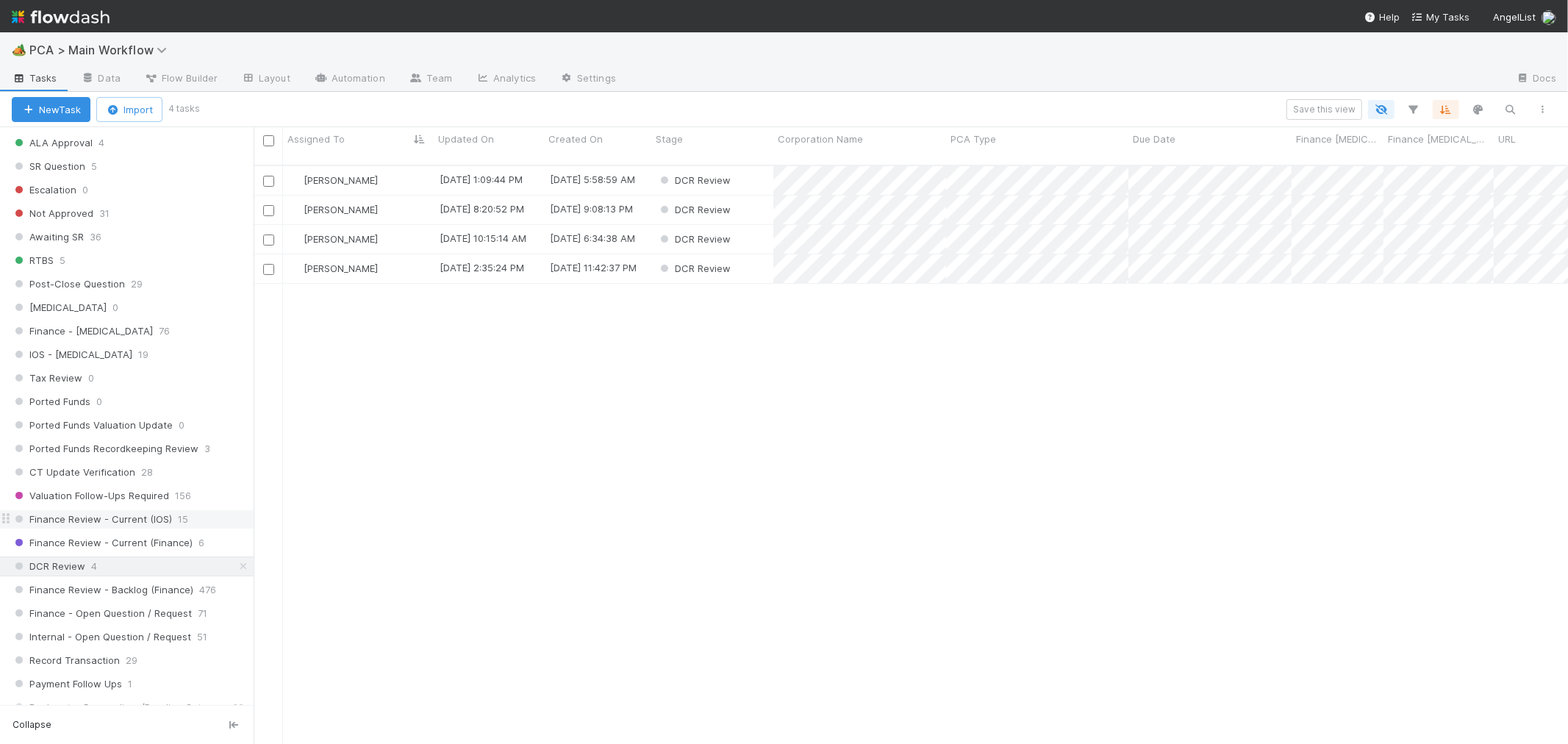
click at [133, 525] on span "Finance Review - Current (IOS)" at bounding box center [91, 519] width 160 height 19
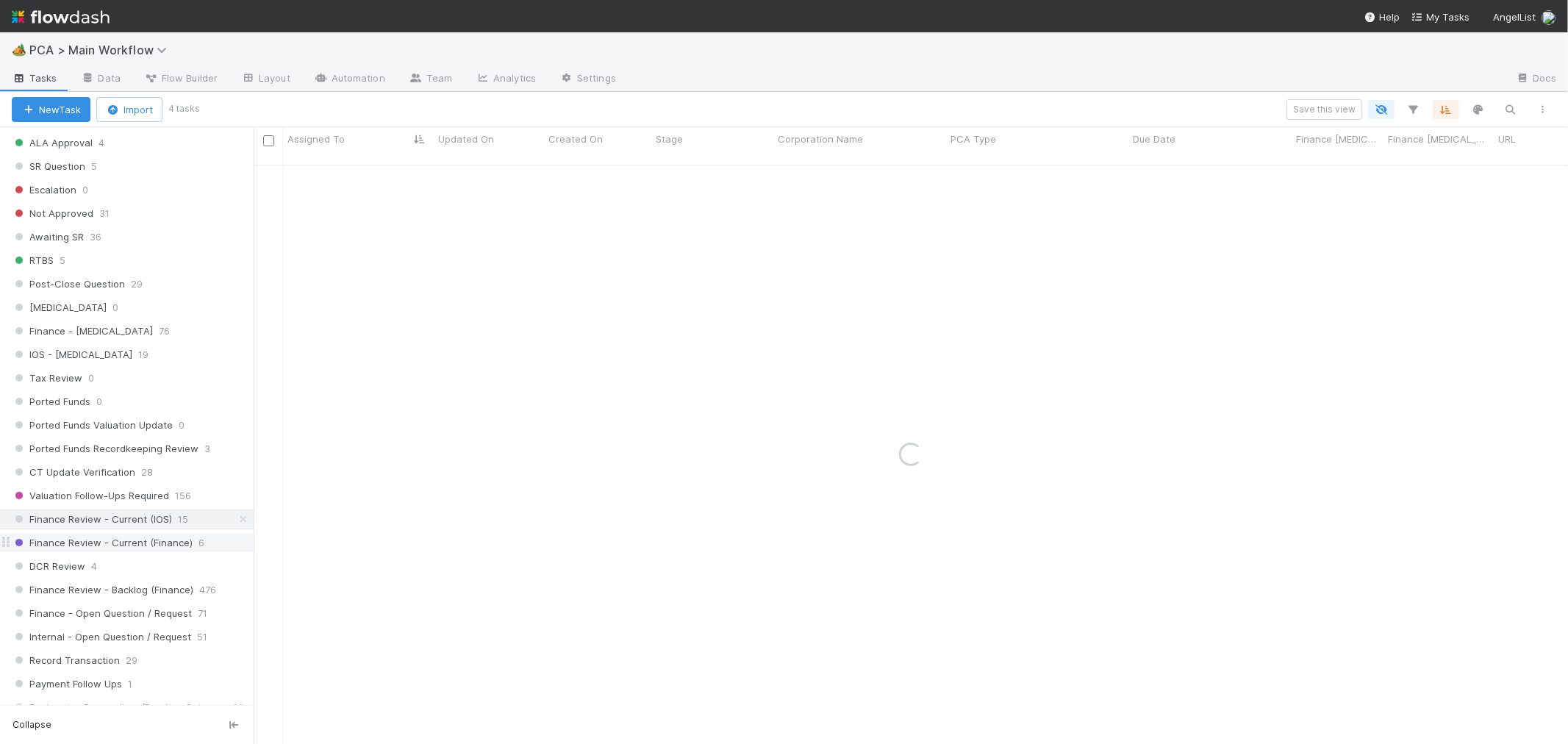
click at [151, 549] on span "Finance Review - Current (Finance)" at bounding box center [101, 543] width 180 height 19
click at [145, 552] on span "Finance Review - Current (Finance)" at bounding box center [101, 543] width 180 height 19
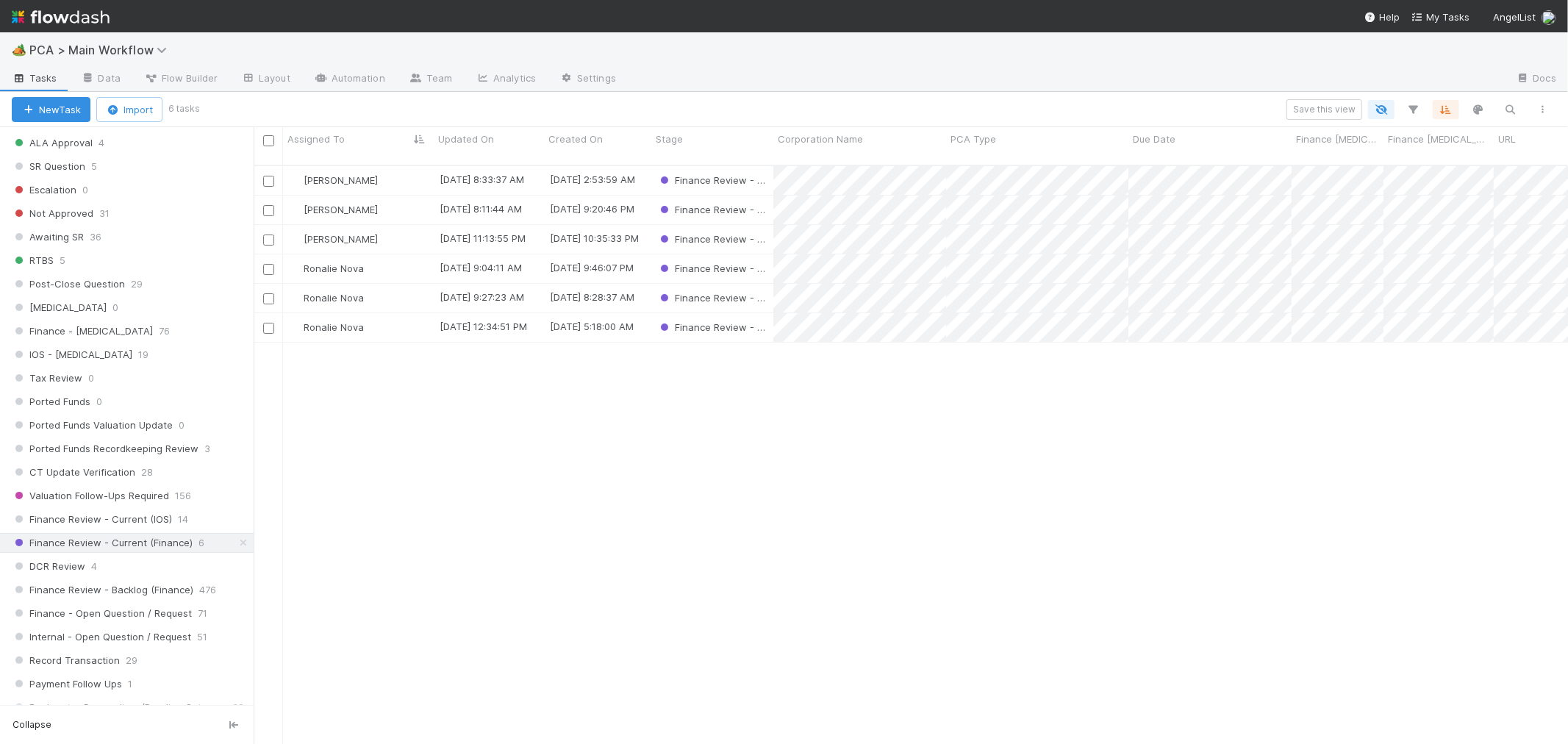
scroll to position [579, 1303]
click at [404, 257] on div "Ronalie Nova" at bounding box center [359, 269] width 151 height 29
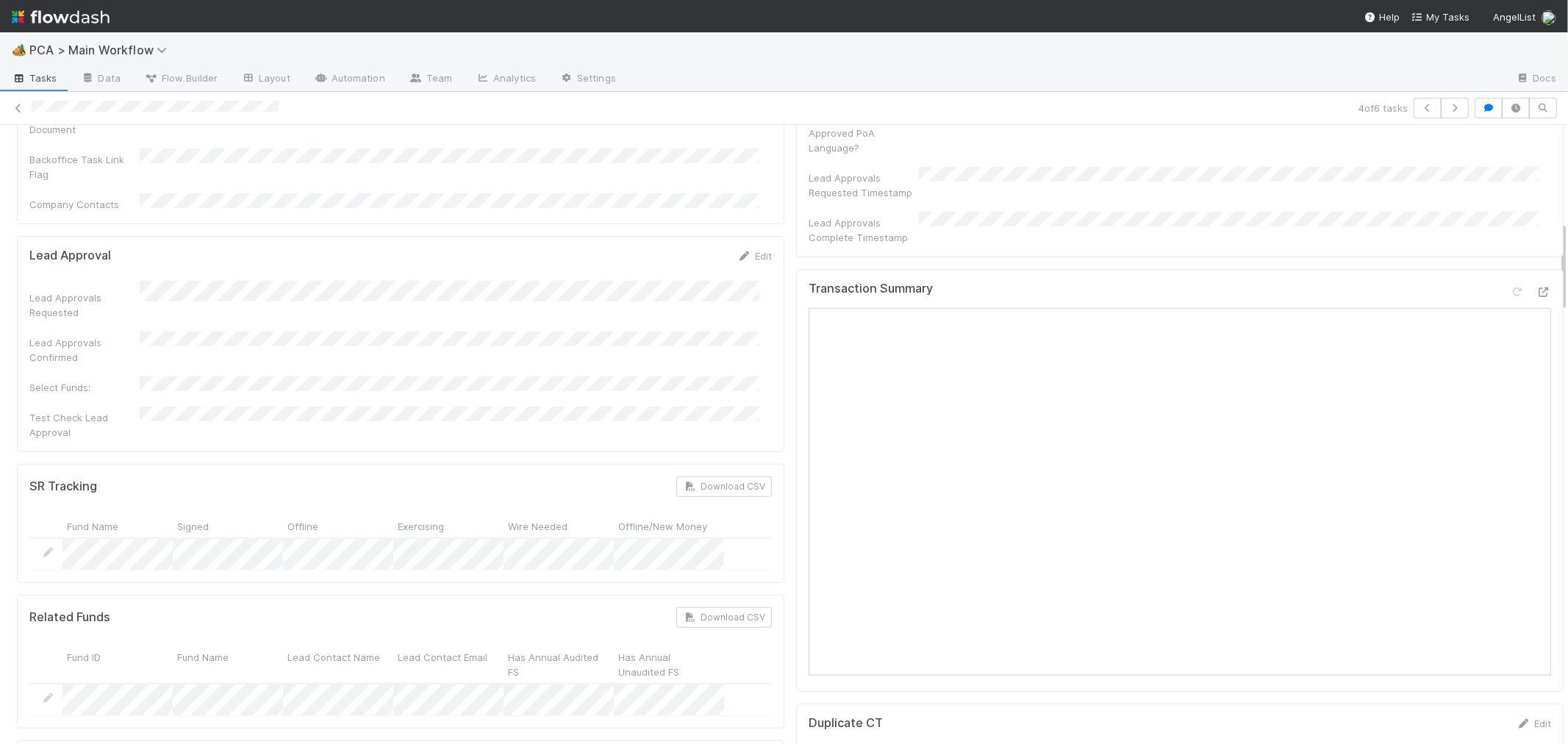
scroll to position [653, 0]
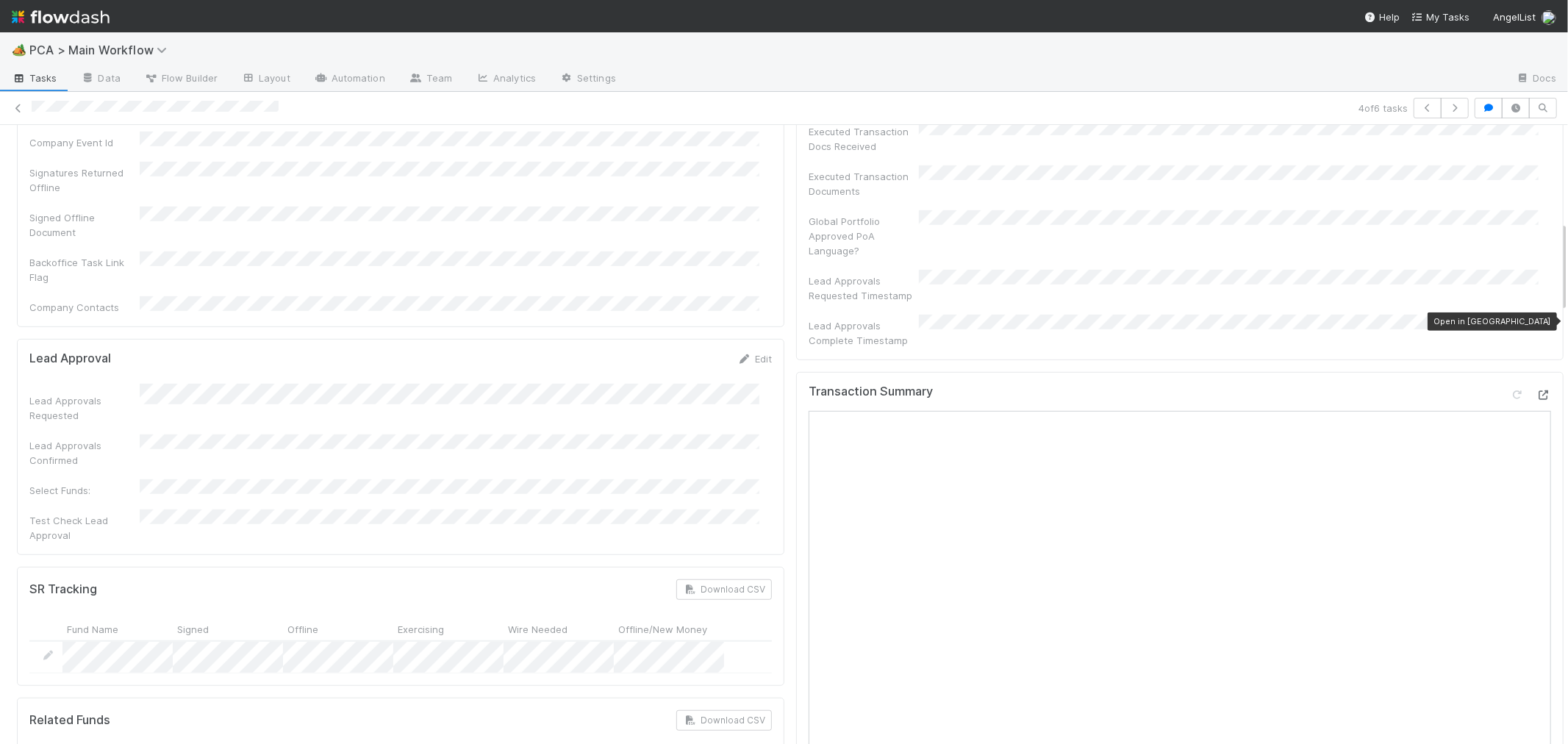
click at [1537, 390] on icon at bounding box center [1544, 395] width 15 height 10
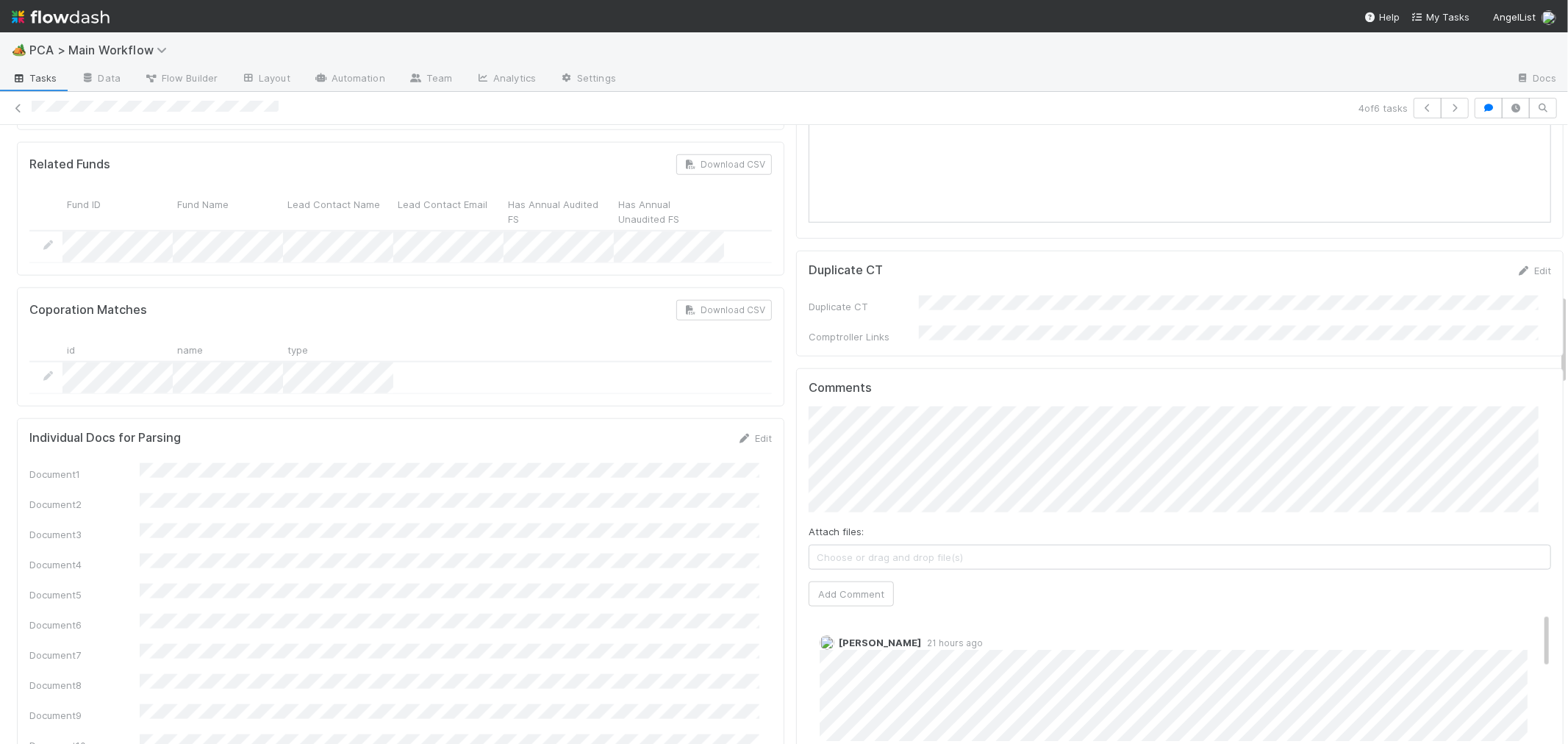
scroll to position [1143, 0]
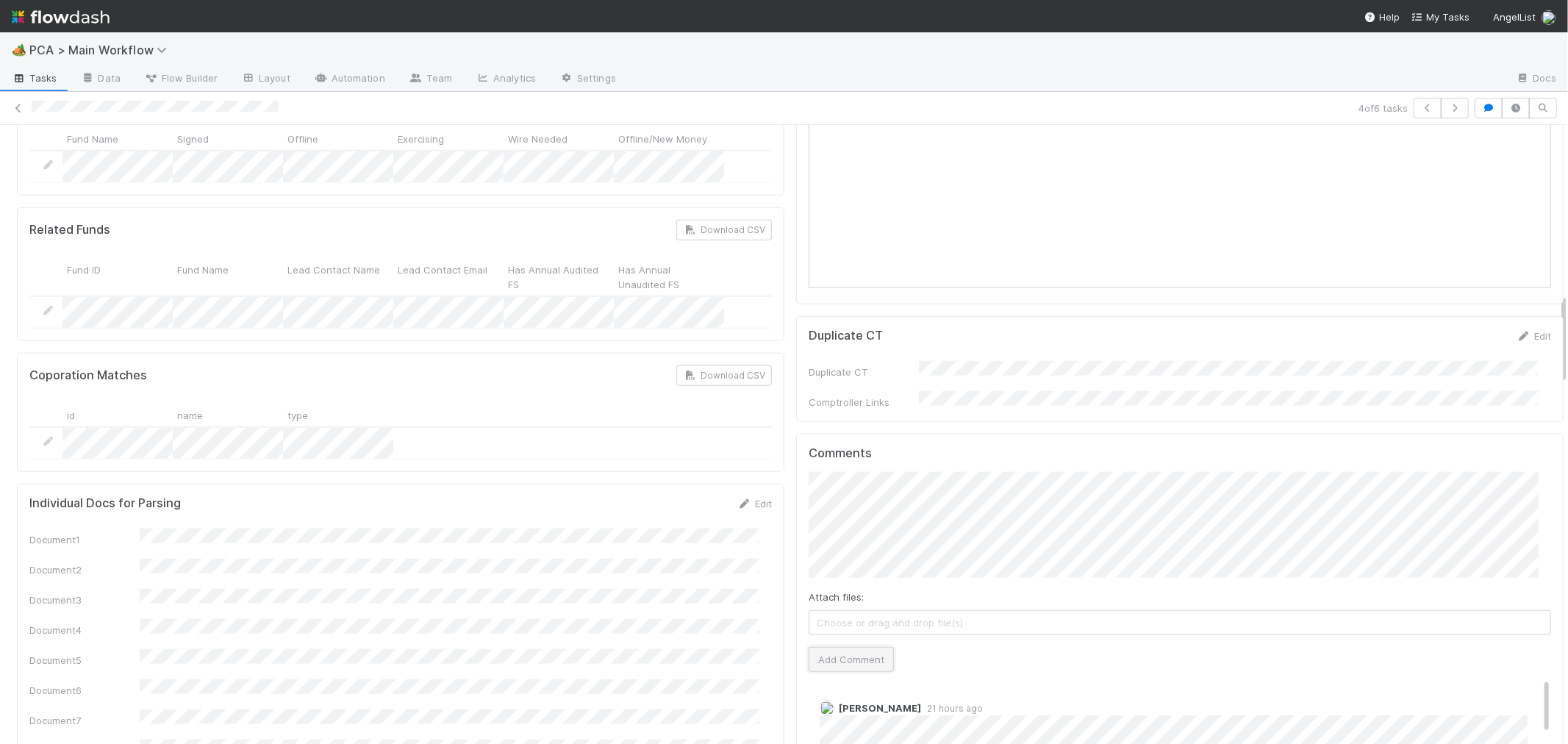
click at [849, 647] on button "Add Comment" at bounding box center [851, 659] width 85 height 25
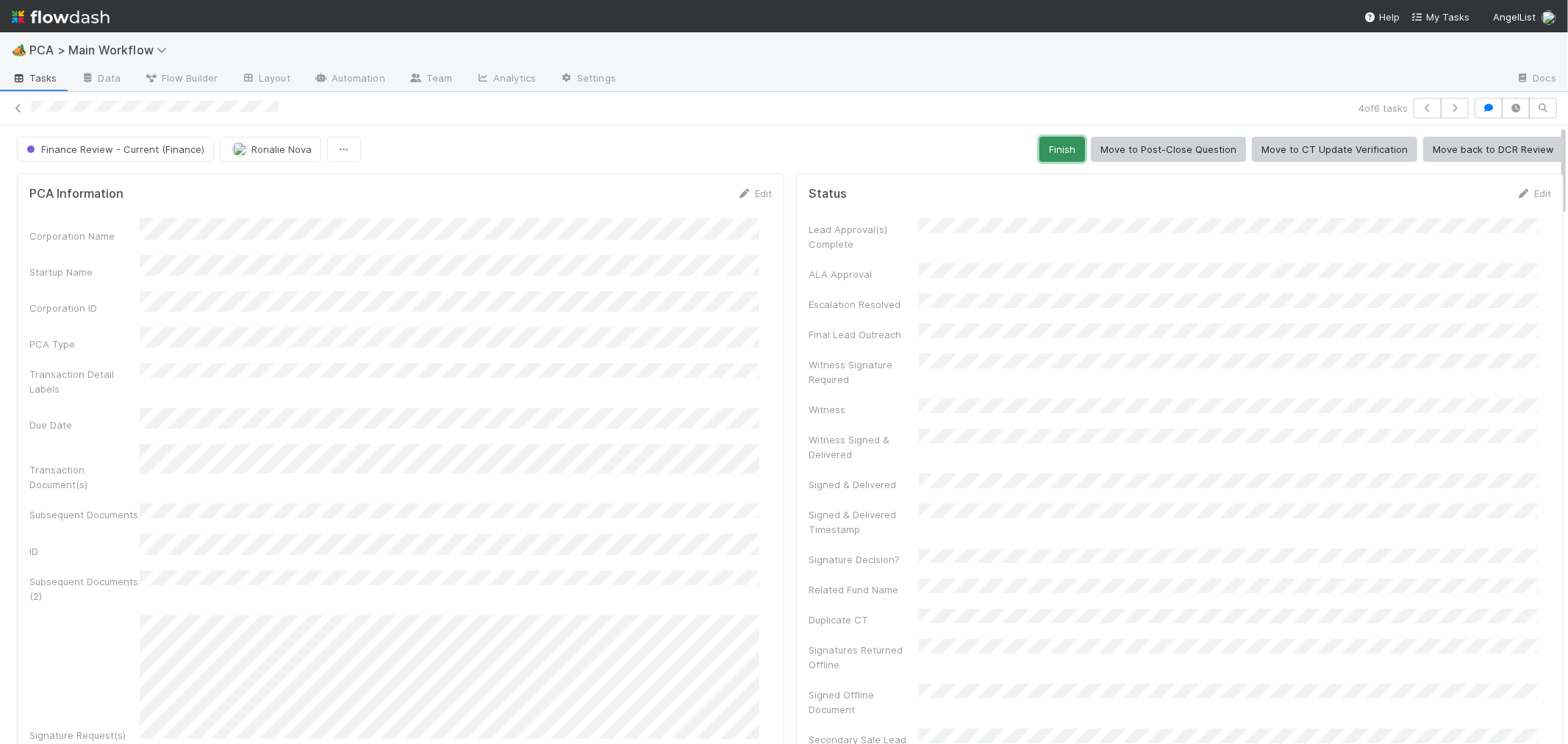
click at [1050, 151] on button "Finish" at bounding box center [1062, 149] width 46 height 25
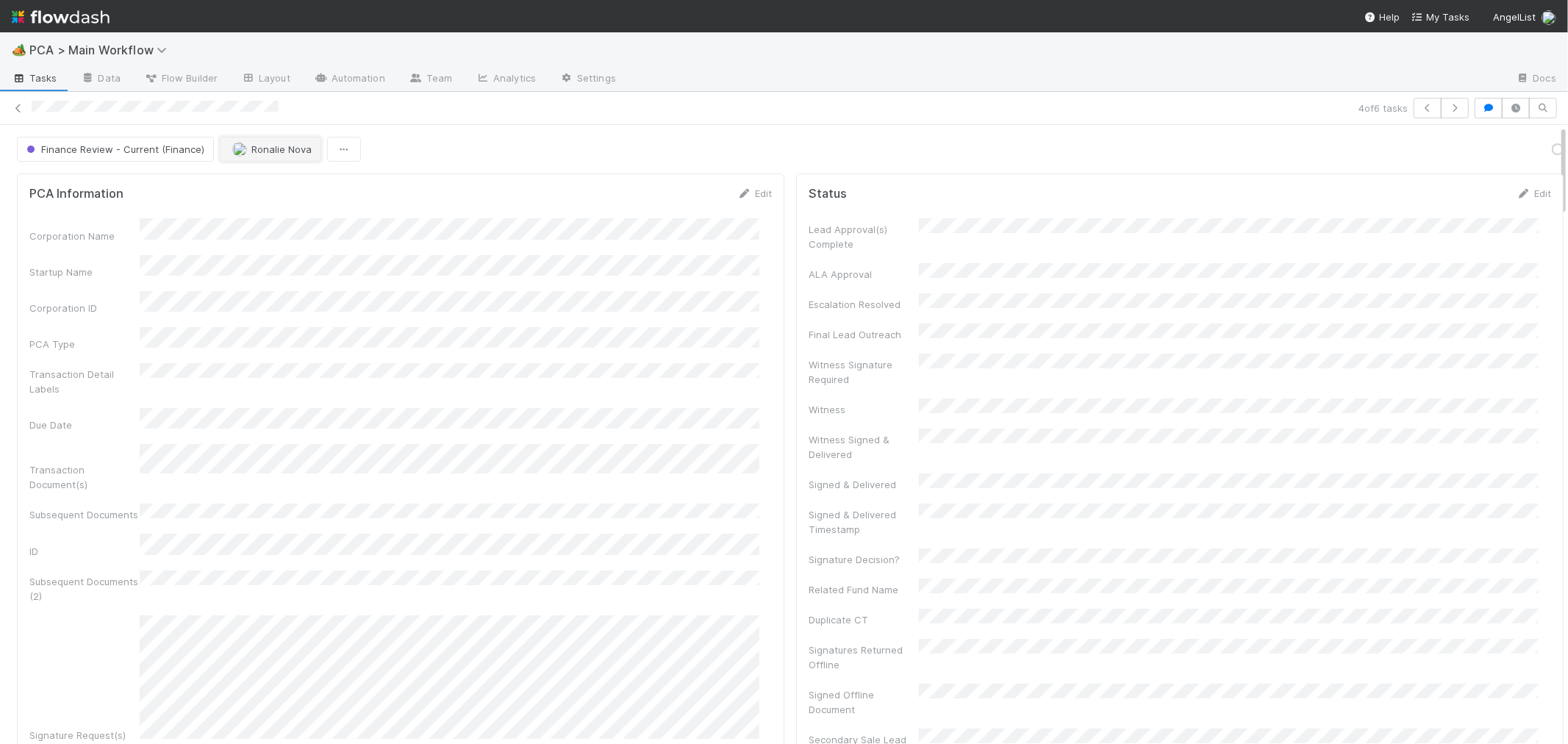
click at [283, 158] on button "Ronalie Nova" at bounding box center [270, 149] width 101 height 25
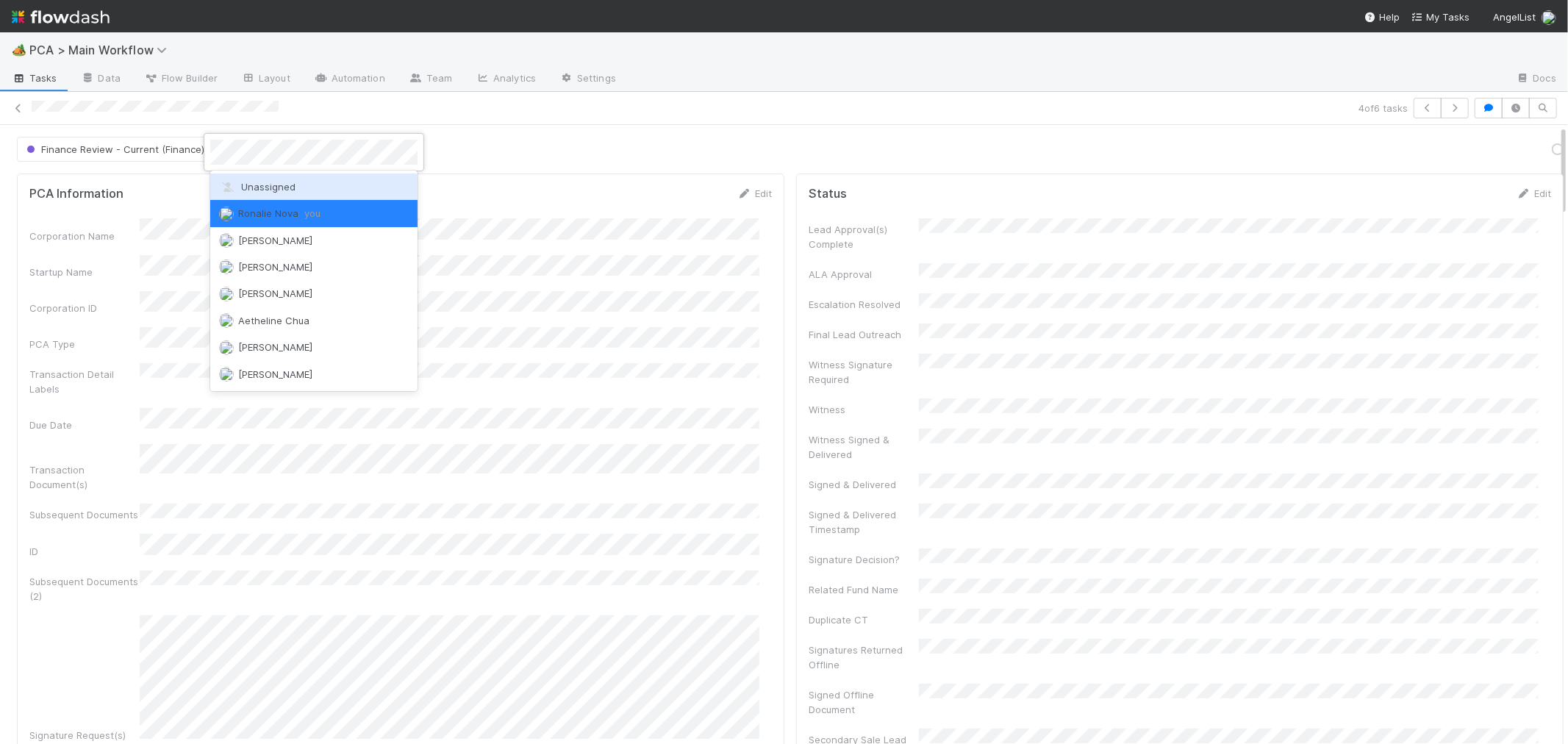
click at [280, 186] on span "Unassigned" at bounding box center [257, 186] width 77 height 11
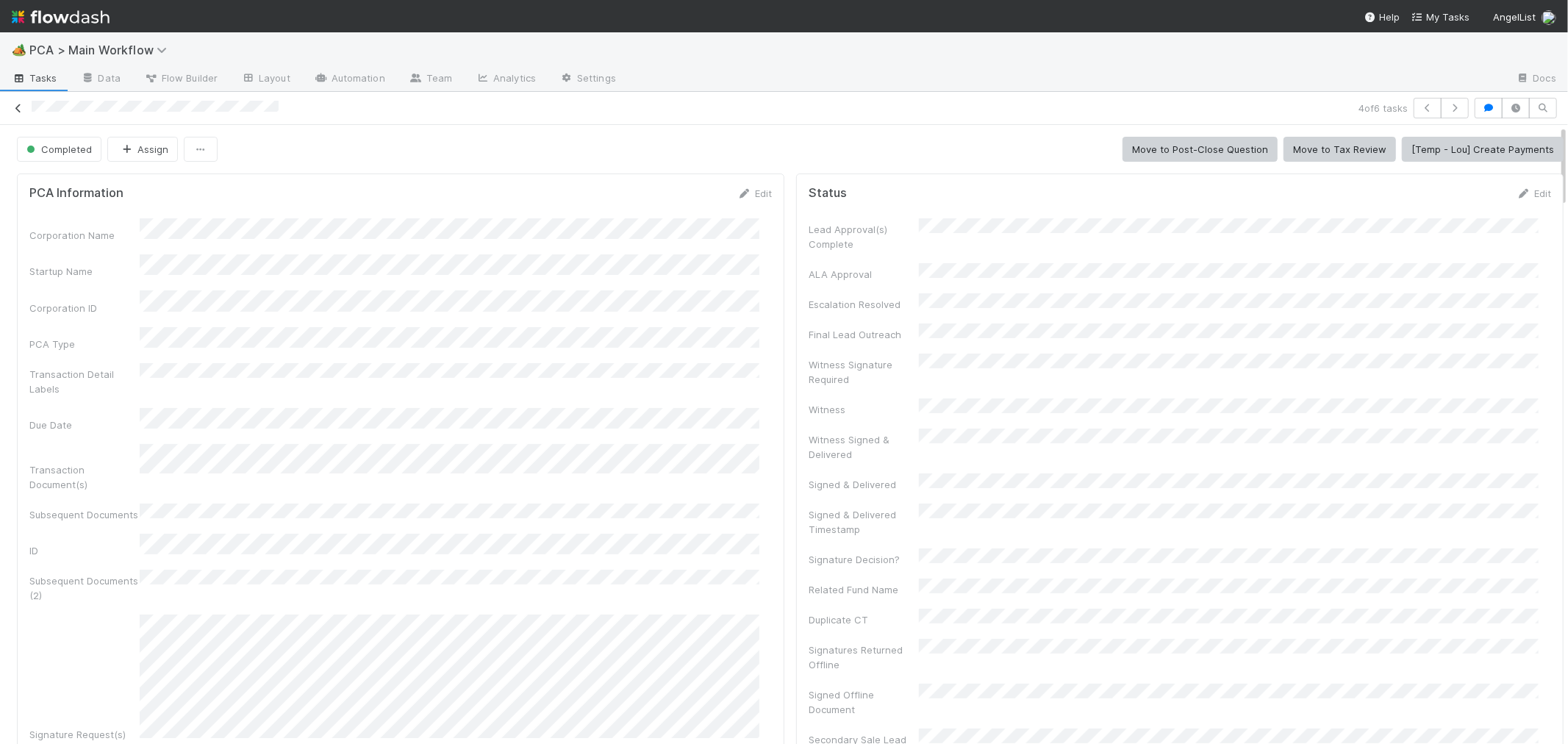
click at [16, 105] on icon at bounding box center [19, 109] width 15 height 10
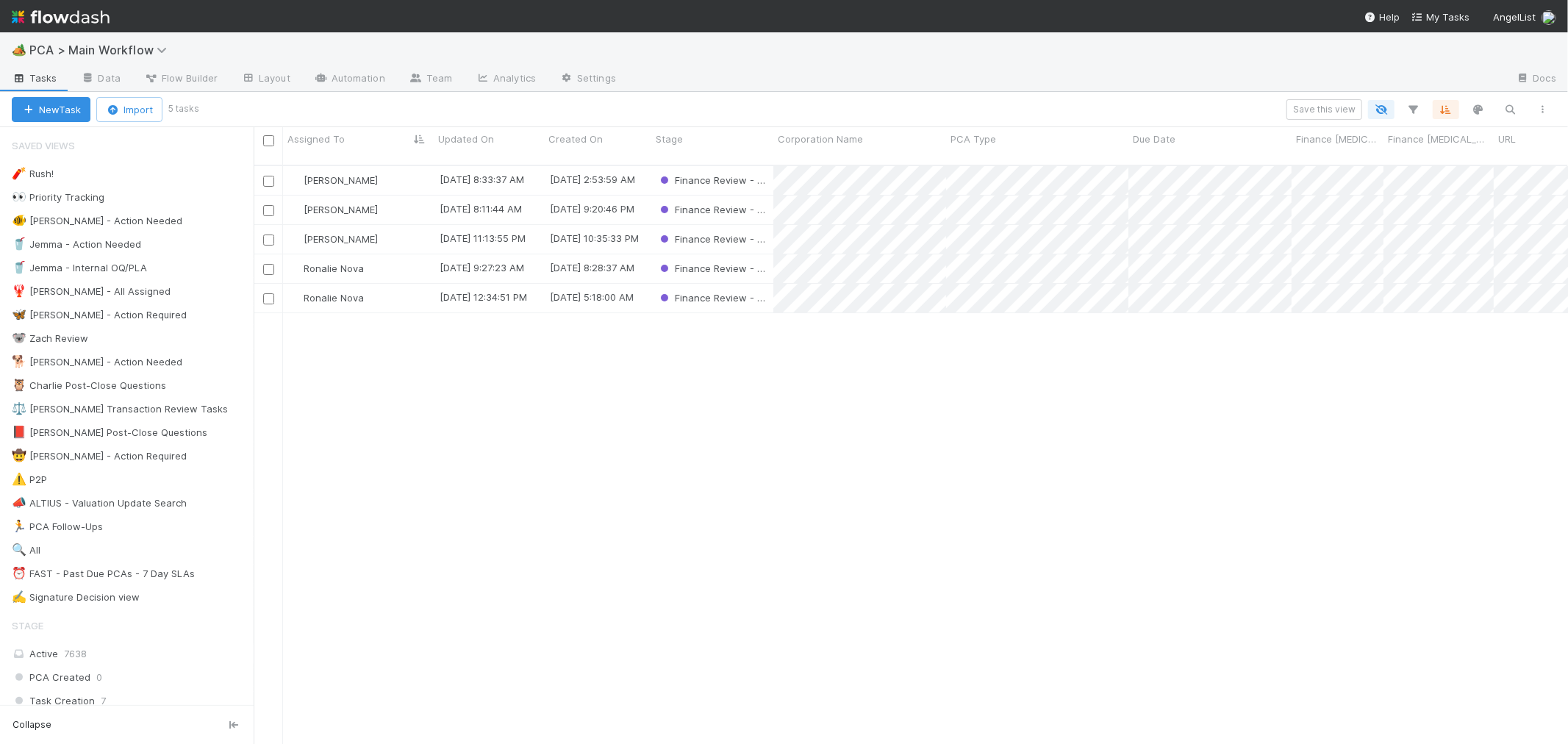
scroll to position [579, 1303]
click at [386, 255] on div "Ronalie Nova" at bounding box center [359, 269] width 151 height 29
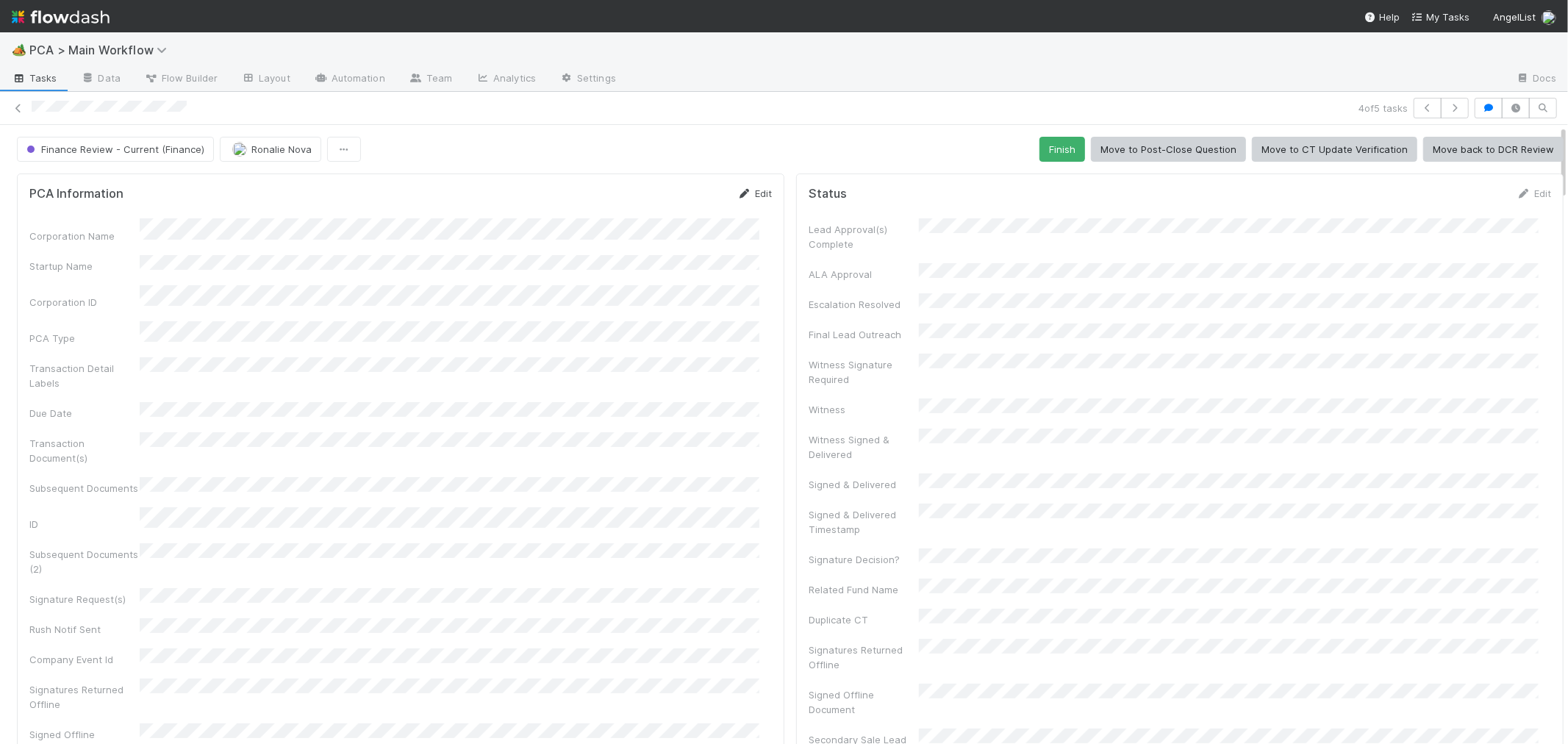
click at [741, 195] on link "Edit" at bounding box center [755, 194] width 34 height 11
click at [114, 310] on div "Corporation ID" at bounding box center [400, 323] width 742 height 29
click at [675, 195] on button "Save" at bounding box center [693, 198] width 42 height 25
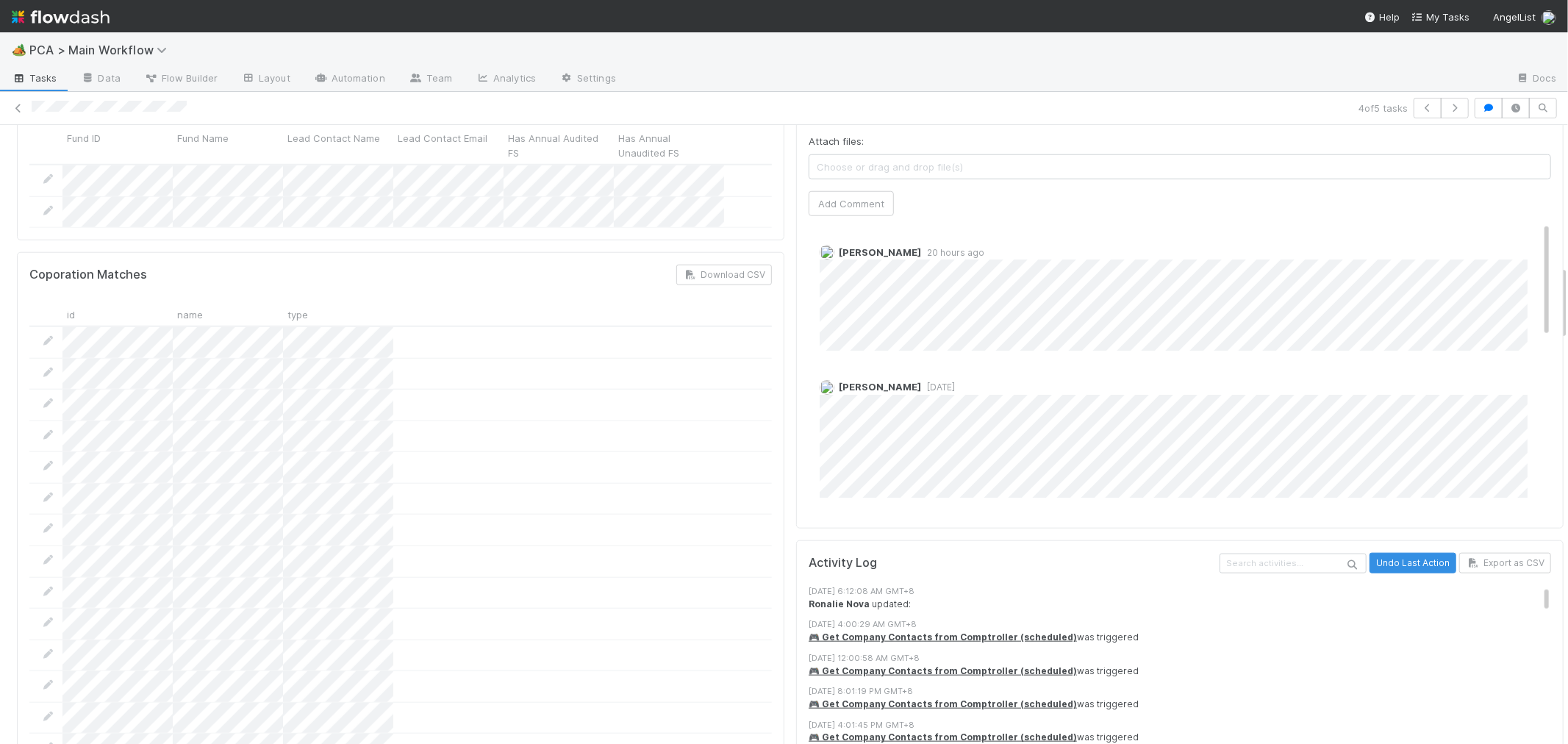
scroll to position [898, 0]
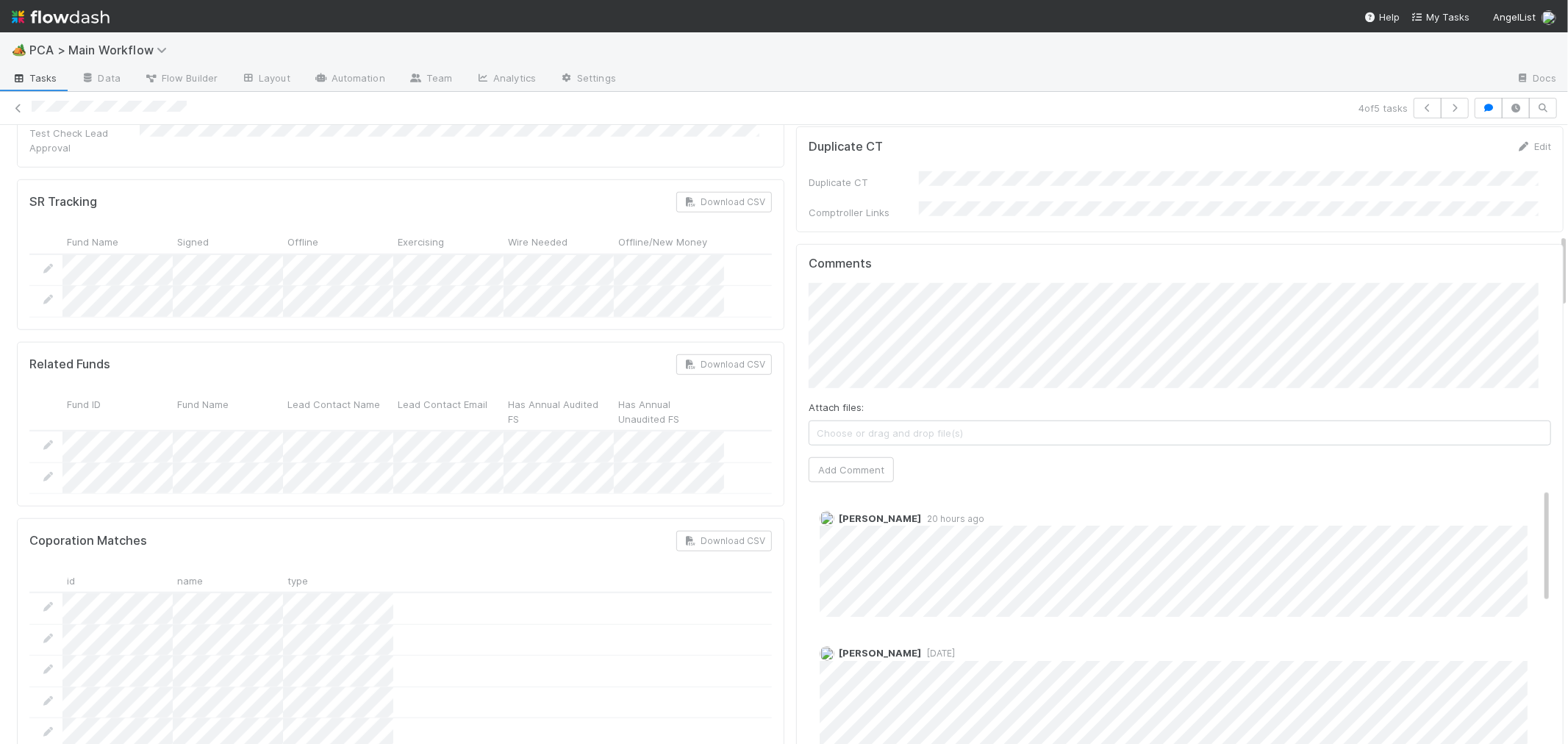
click at [223, 354] on div "Related Funds Download CSV" at bounding box center [400, 364] width 742 height 20
drag, startPoint x: 839, startPoint y: 387, endPoint x: 886, endPoint y: 397, distance: 48.1
click at [838, 457] on button "Add Comment" at bounding box center [851, 470] width 85 height 25
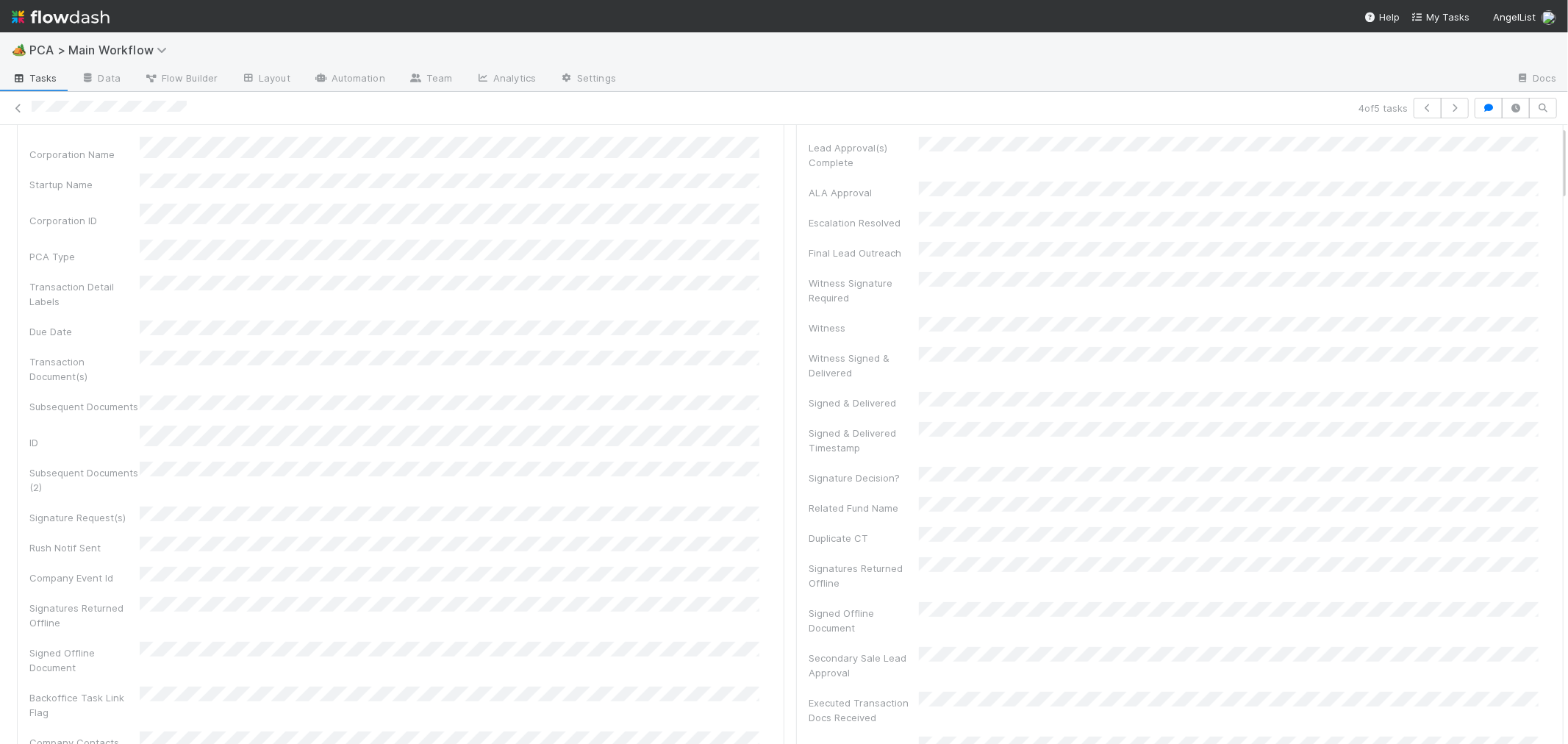
scroll to position [0, 0]
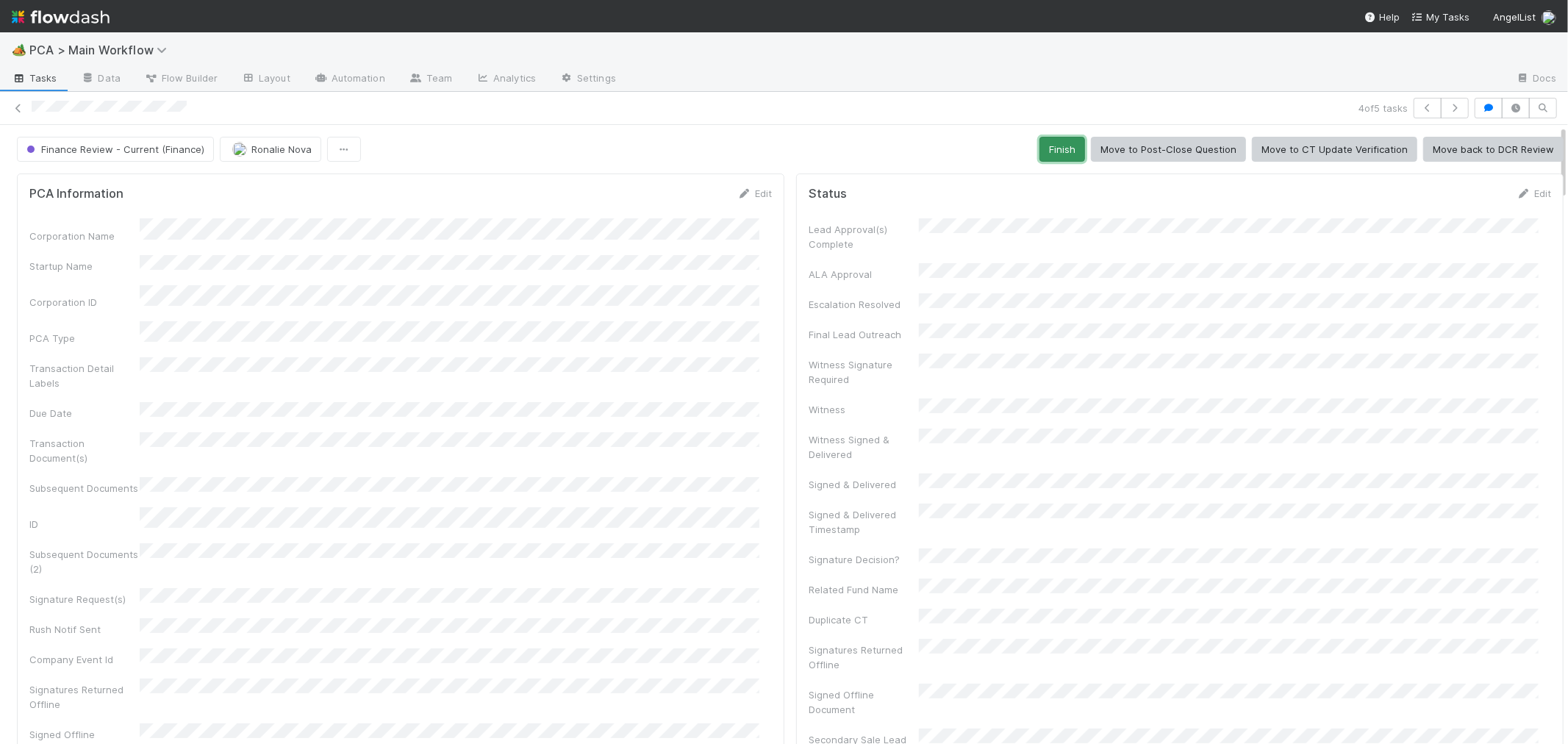
click at [1040, 147] on button "Finish" at bounding box center [1062, 149] width 46 height 25
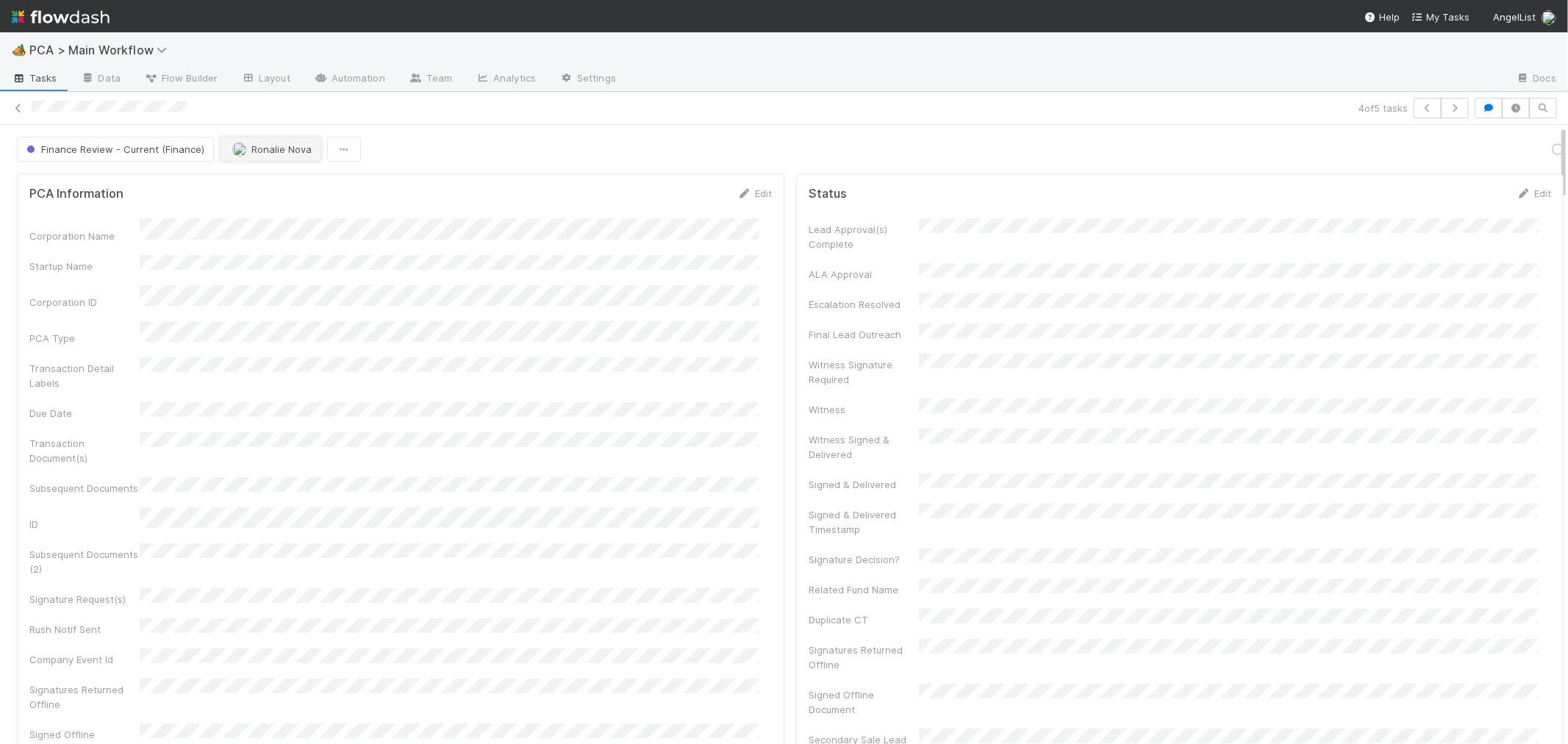
click at [297, 153] on span "Ronalie Nova" at bounding box center [282, 149] width 60 height 11
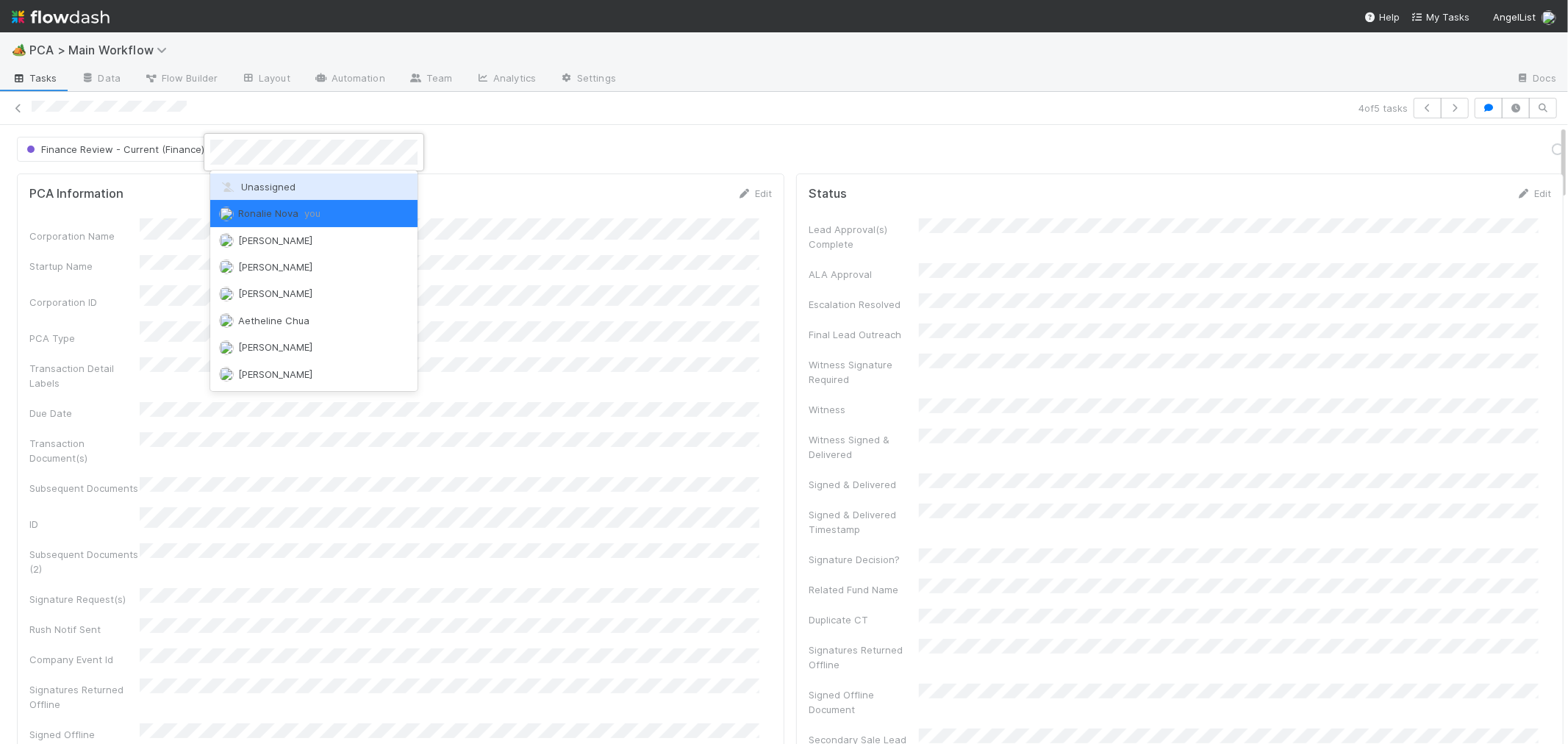
click at [283, 188] on span "Unassigned" at bounding box center [257, 186] width 77 height 11
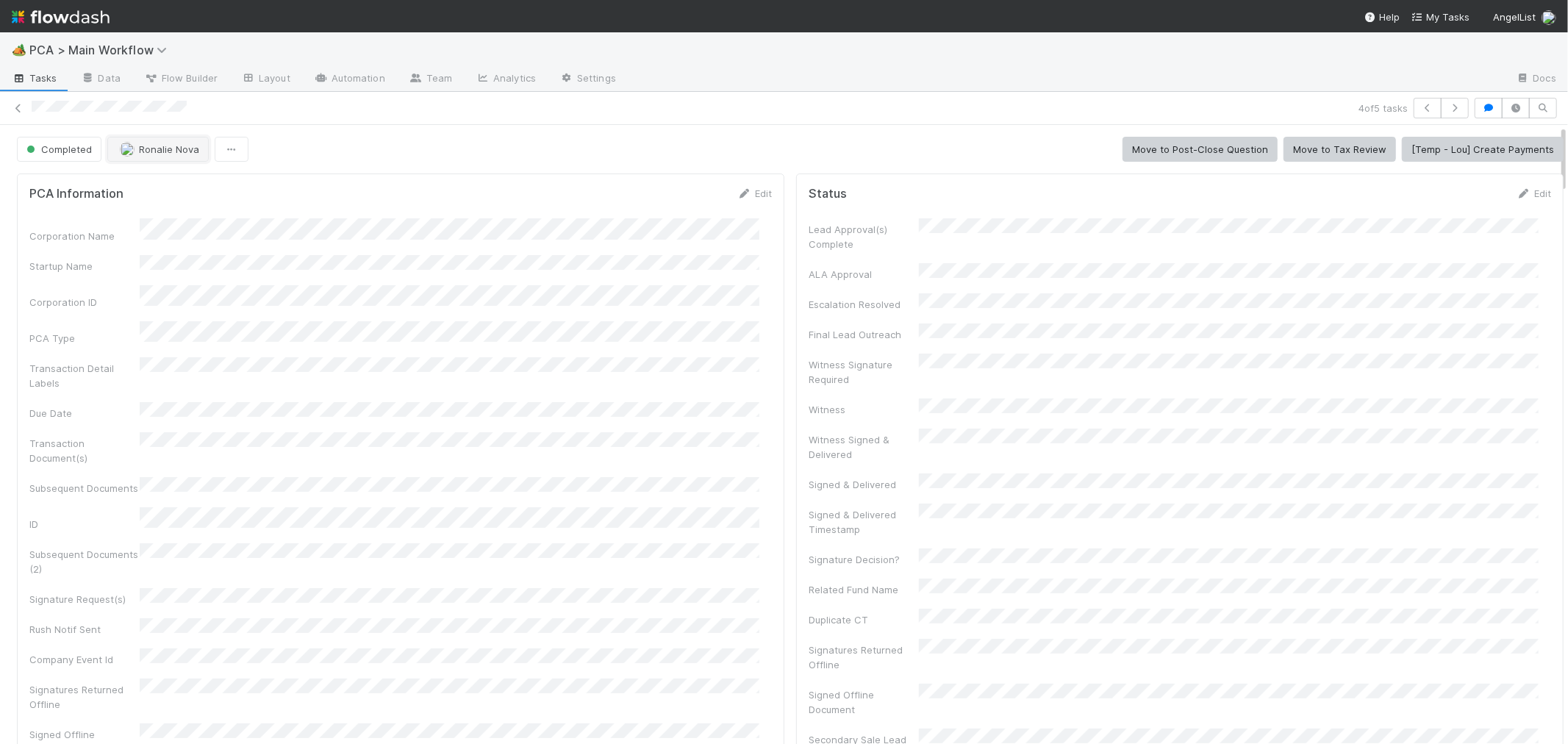
click at [141, 150] on span "Ronalie Nova" at bounding box center [169, 149] width 60 height 11
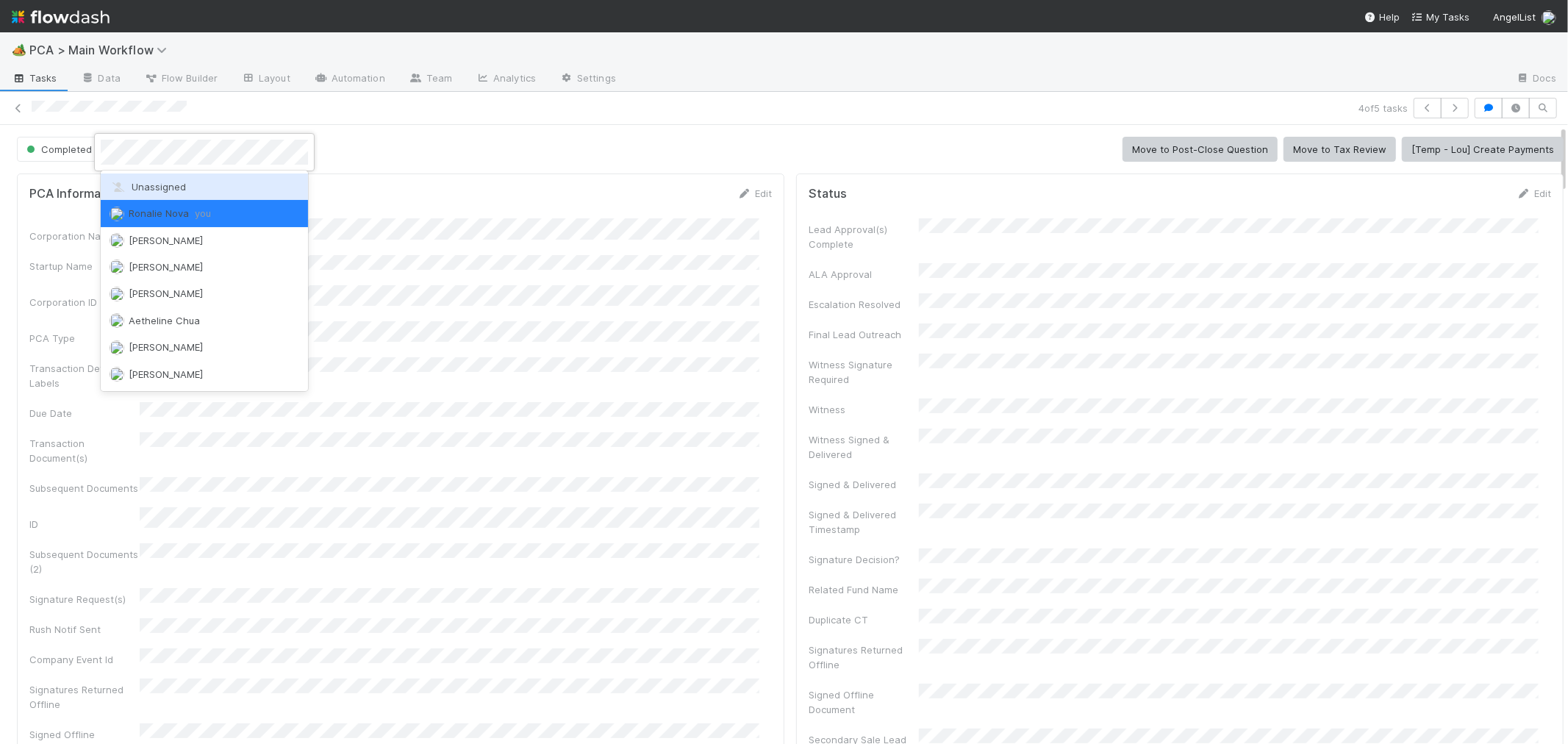
click at [157, 192] on span "Unassigned" at bounding box center [148, 186] width 77 height 11
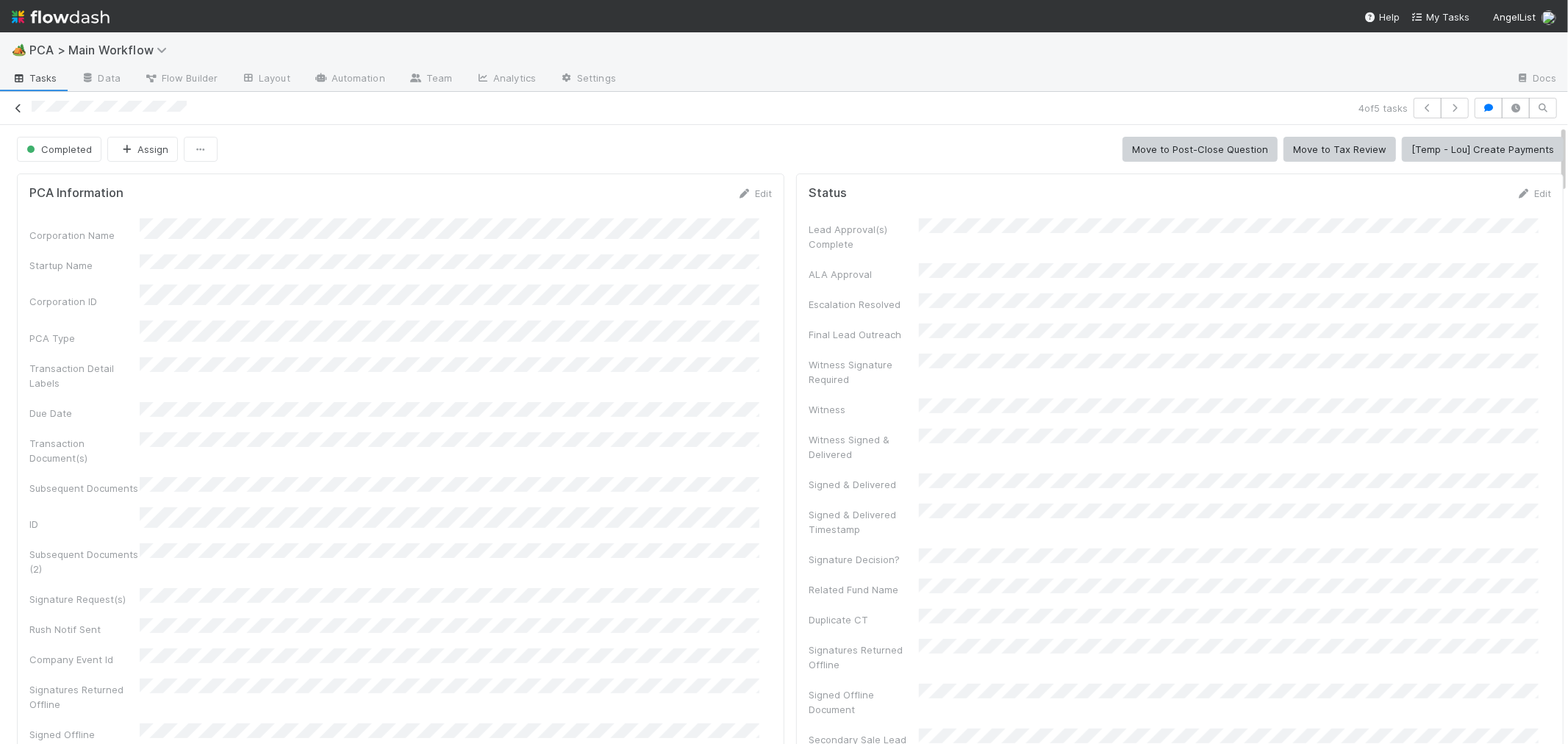
click at [16, 107] on icon at bounding box center [19, 109] width 15 height 10
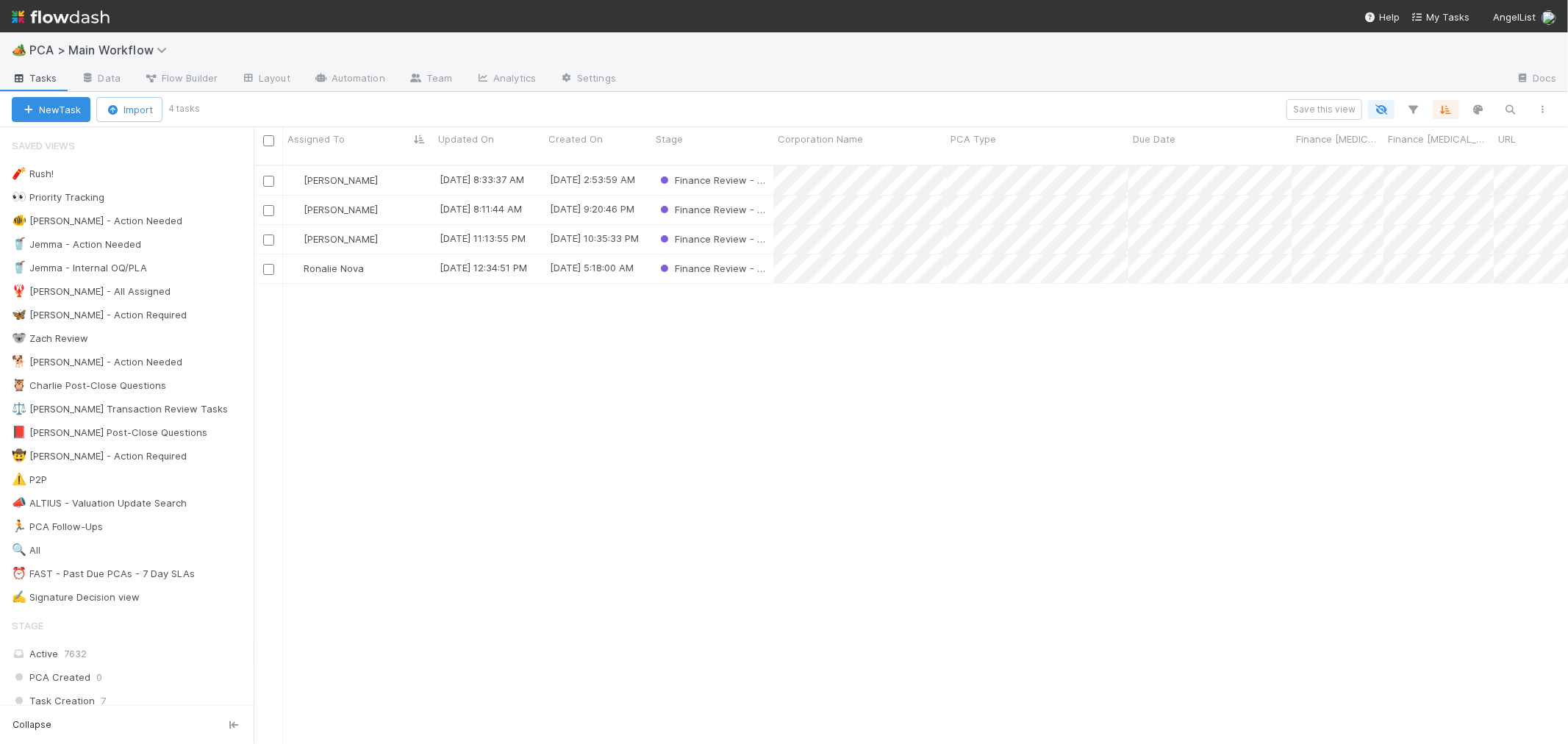
scroll to position [12, 11]
click at [400, 255] on div "Ronalie Nova" at bounding box center [359, 269] width 151 height 29
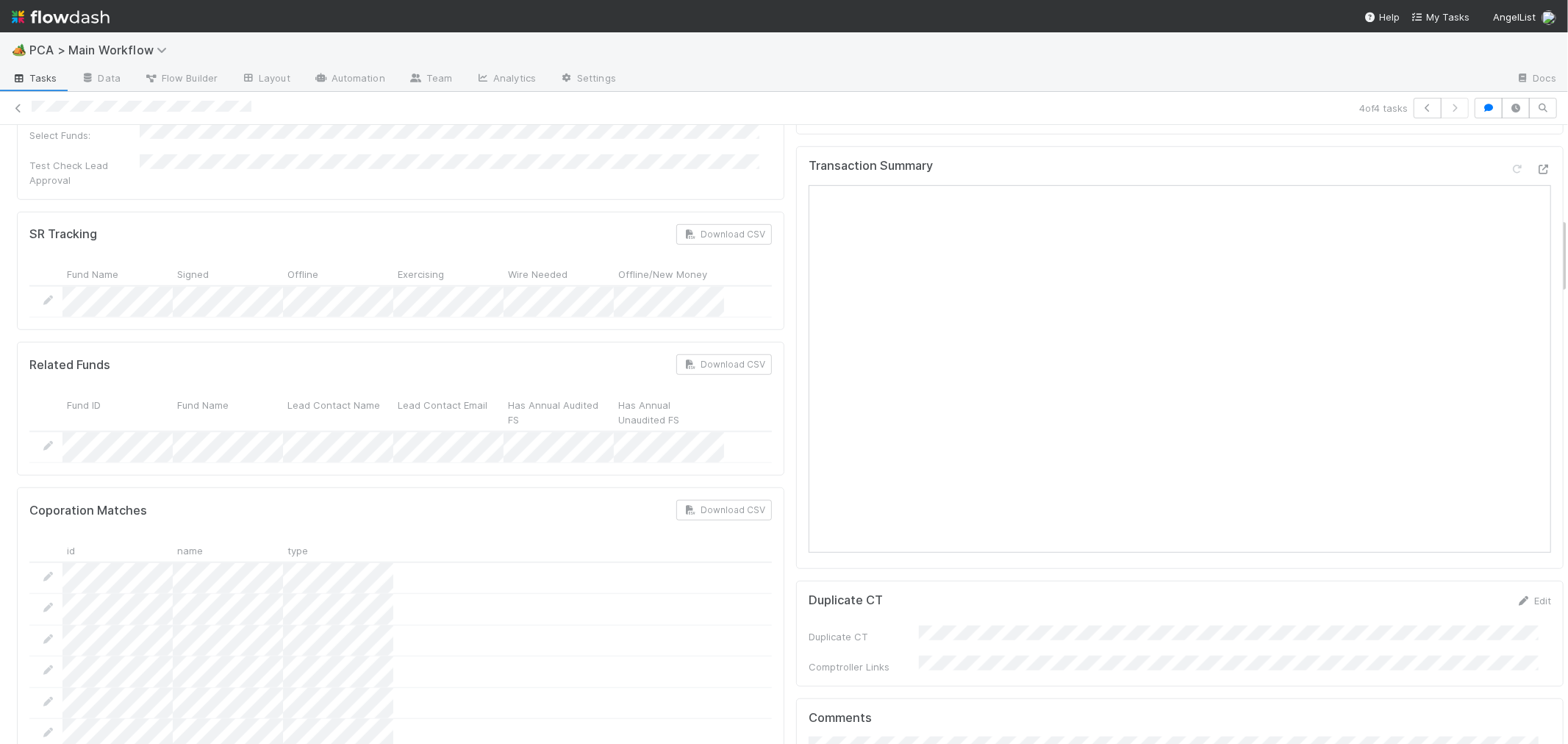
scroll to position [735, 0]
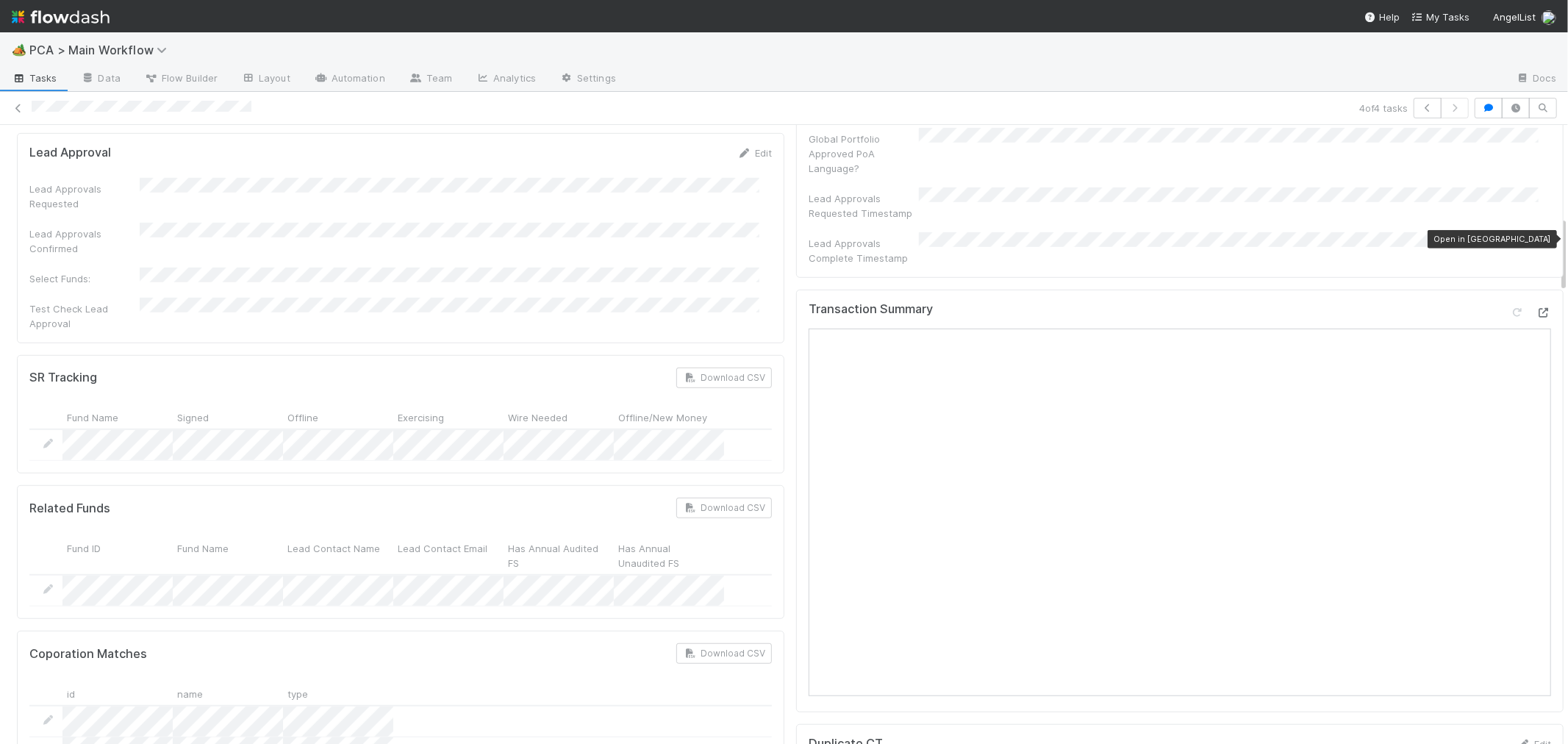
click at [1537, 308] on icon at bounding box center [1544, 313] width 15 height 10
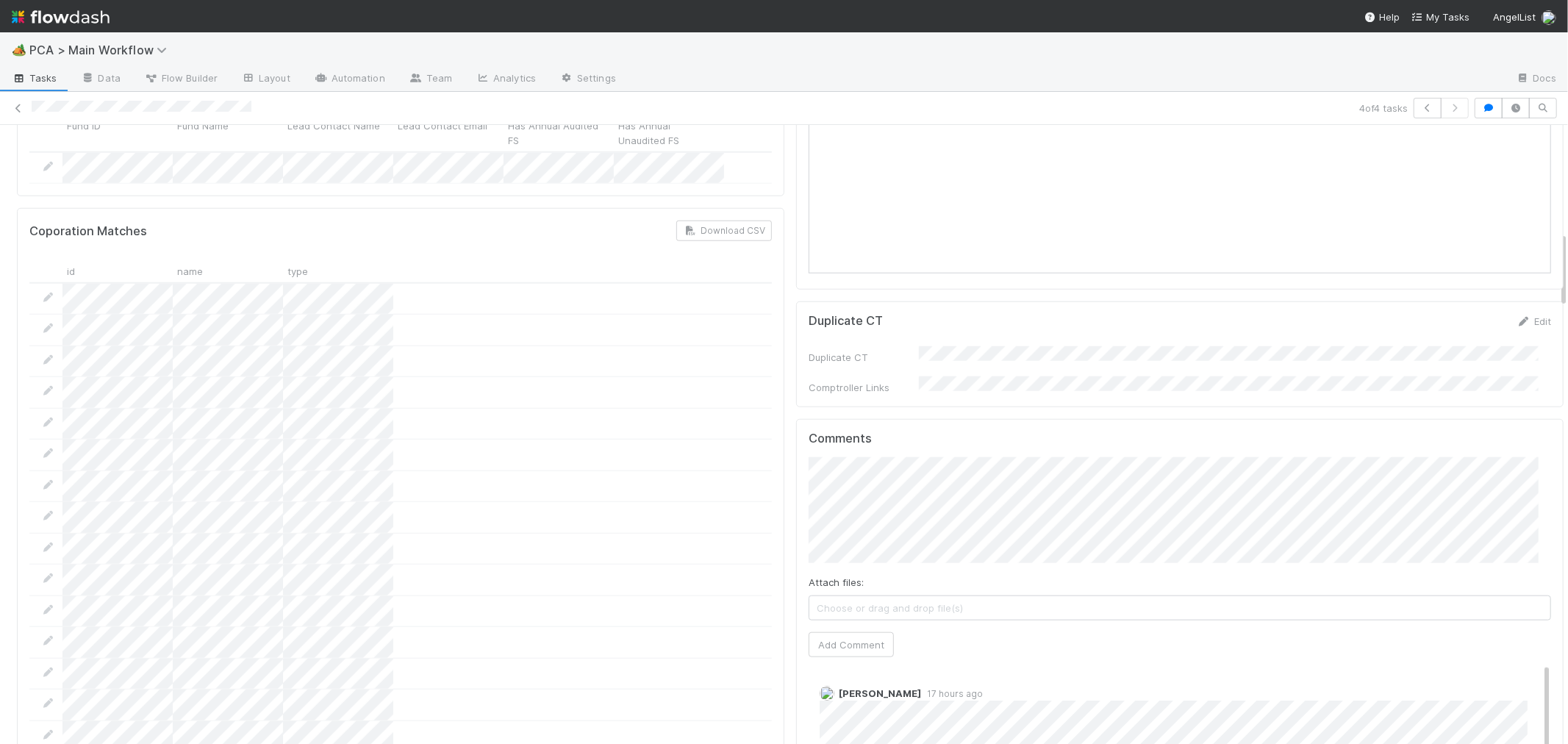
scroll to position [1225, 0]
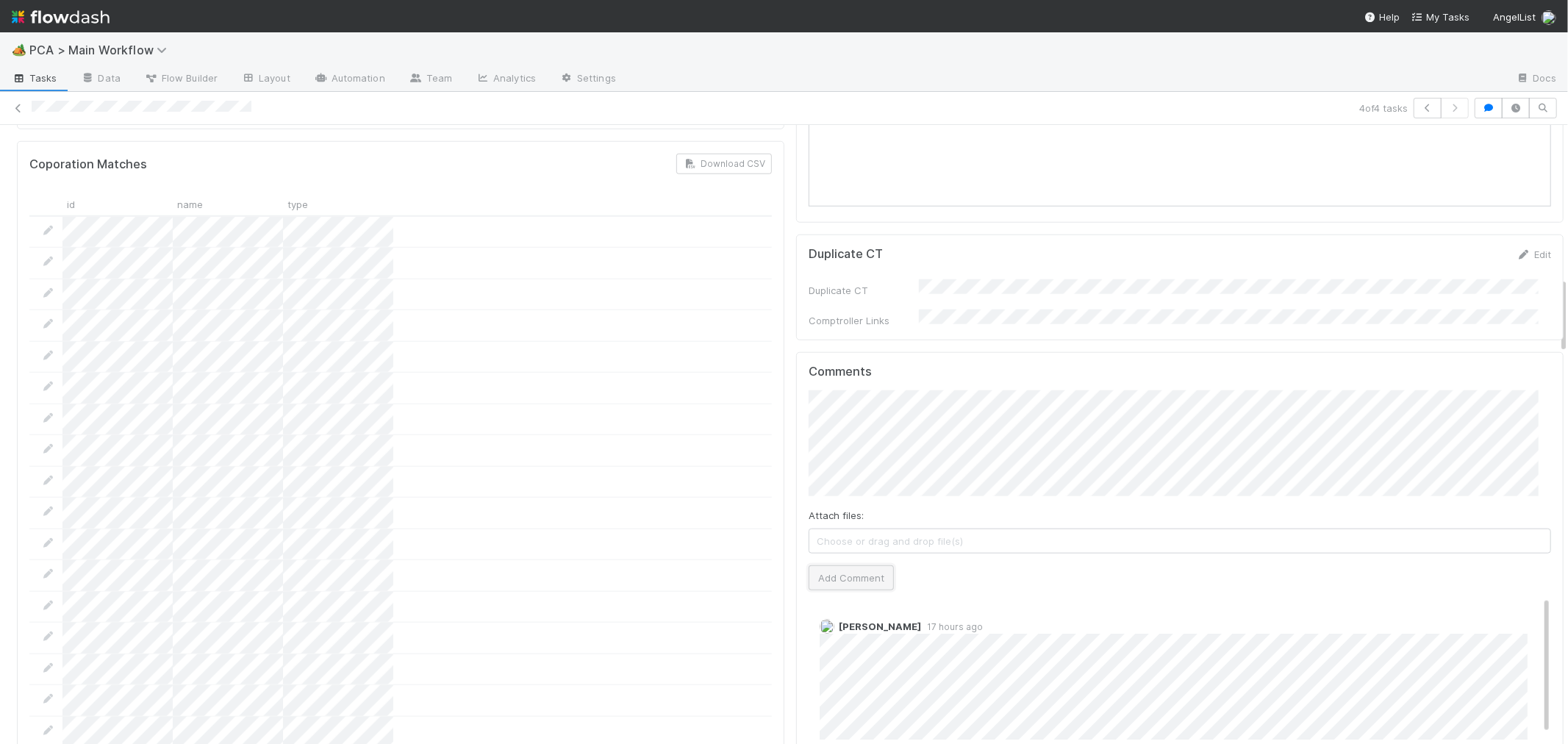
click at [841, 565] on button "Add Comment" at bounding box center [851, 577] width 85 height 25
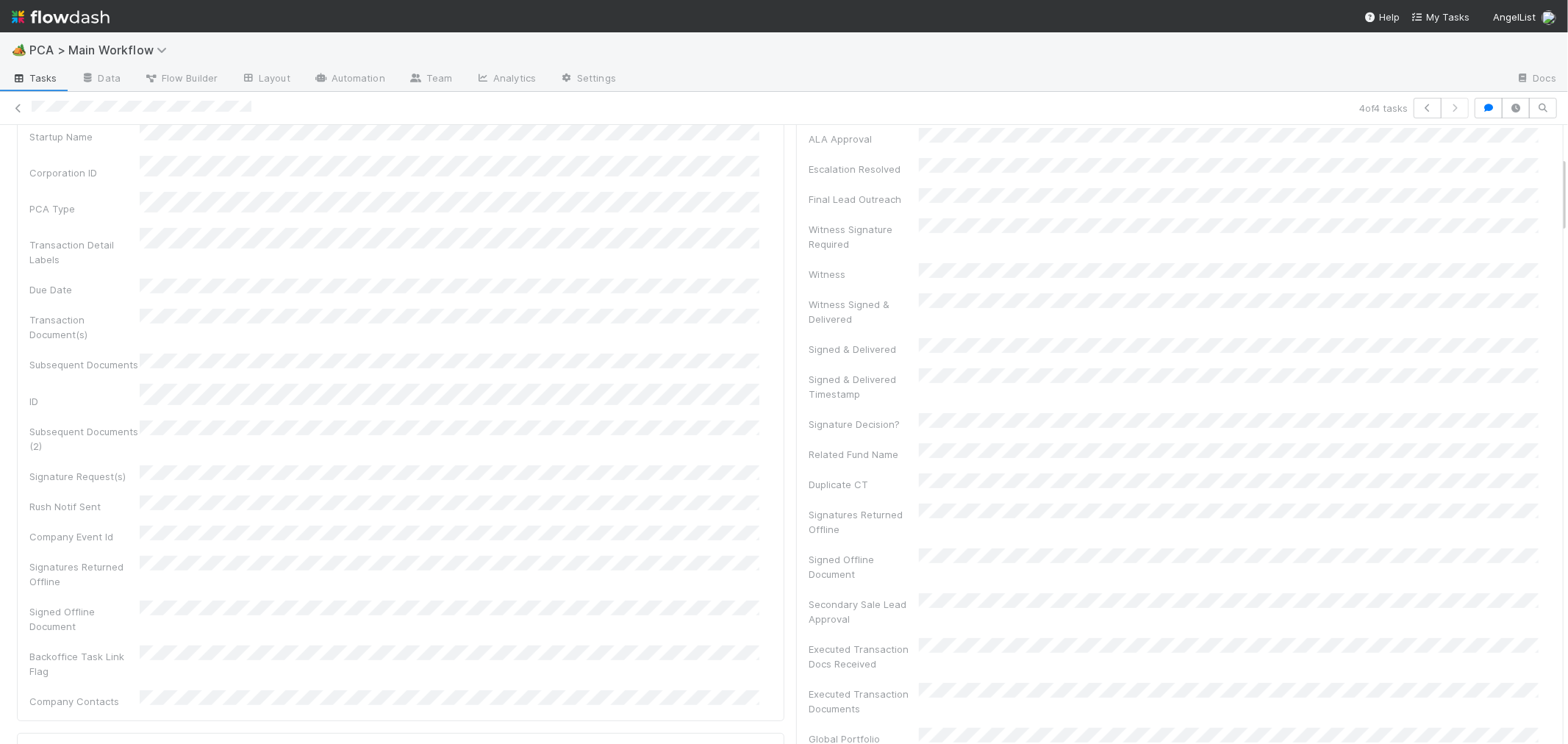
scroll to position [0, 0]
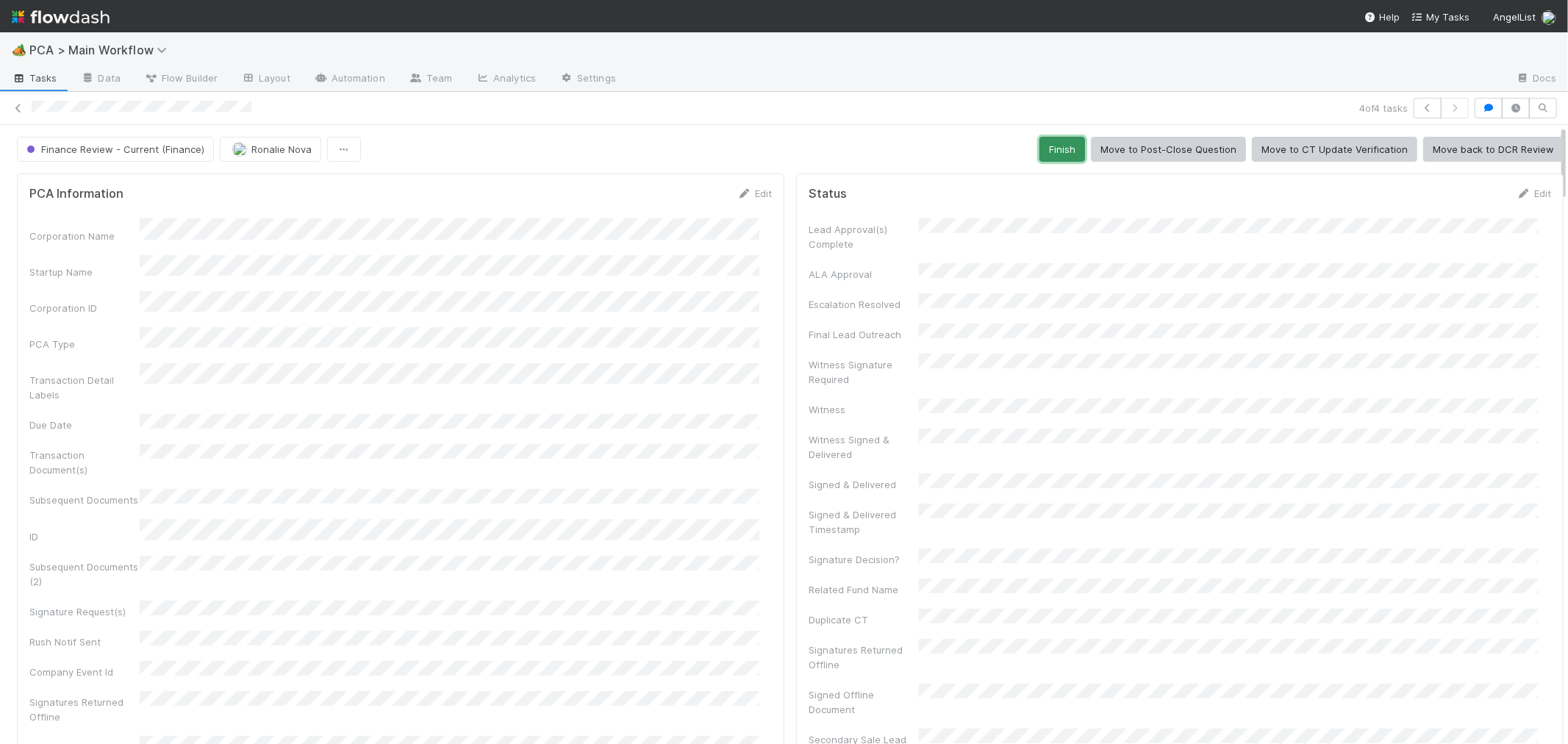
click at [1043, 149] on button "Finish" at bounding box center [1062, 149] width 46 height 25
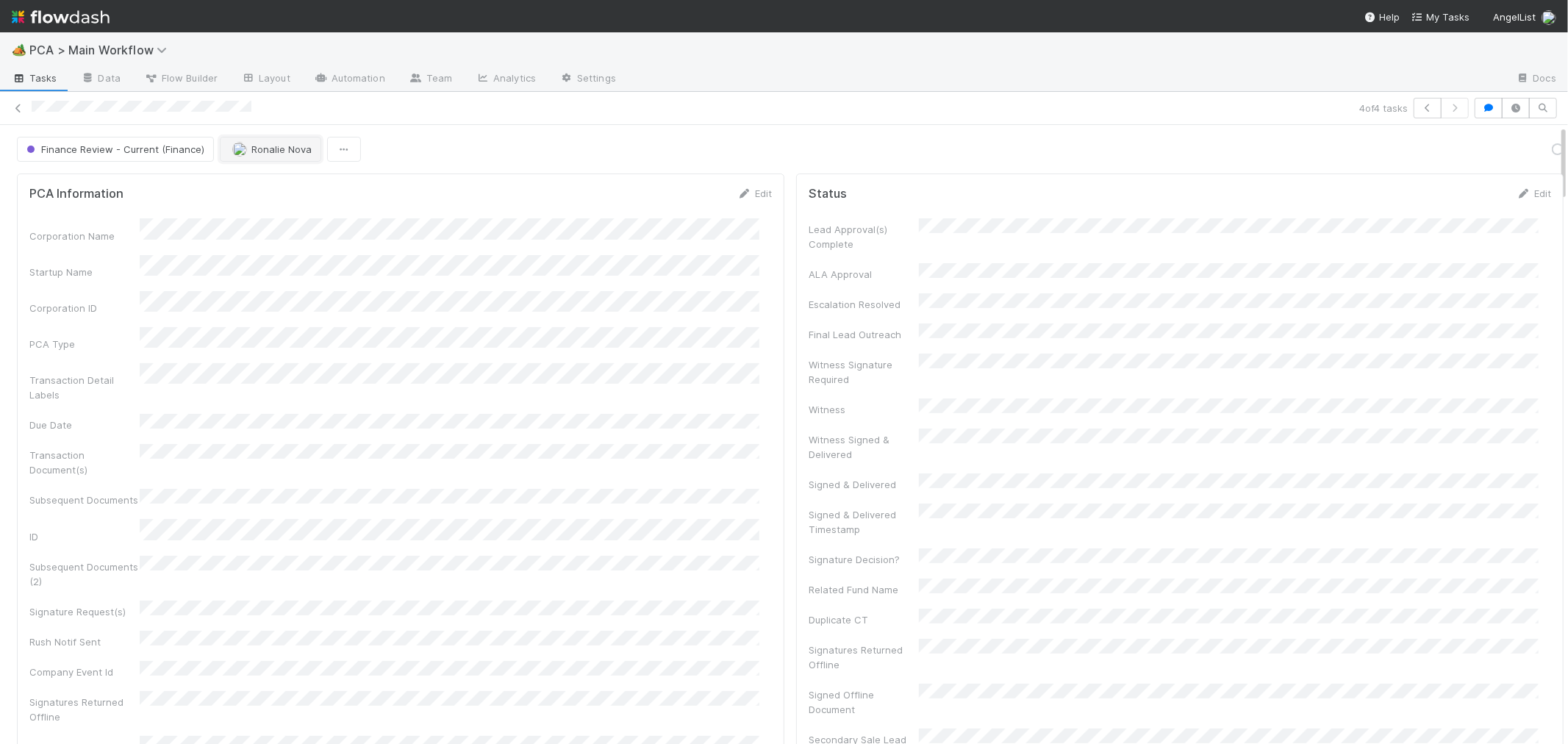
click at [275, 156] on button "Ronalie Nova" at bounding box center [270, 149] width 101 height 25
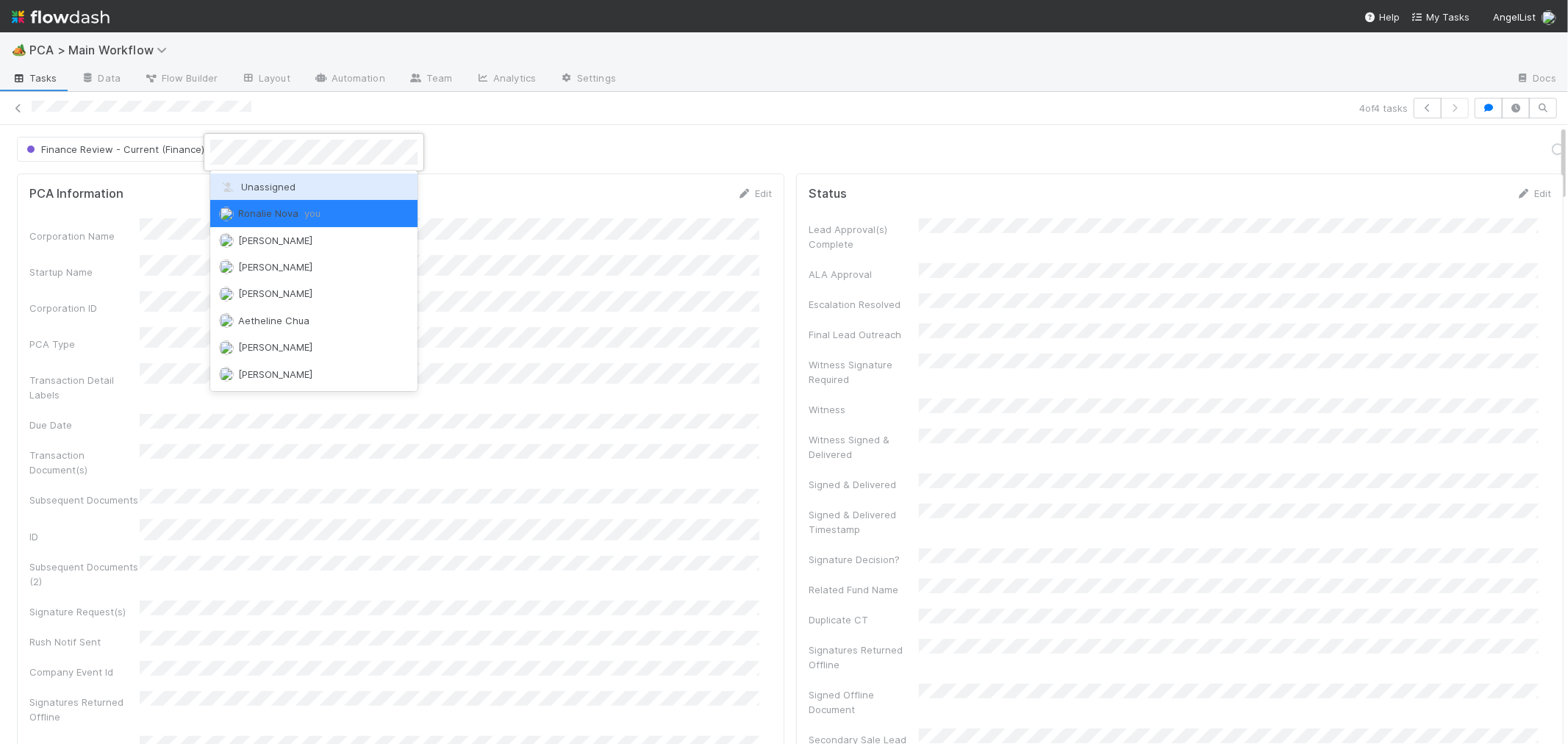
click at [270, 184] on span "Unassigned" at bounding box center [257, 186] width 77 height 11
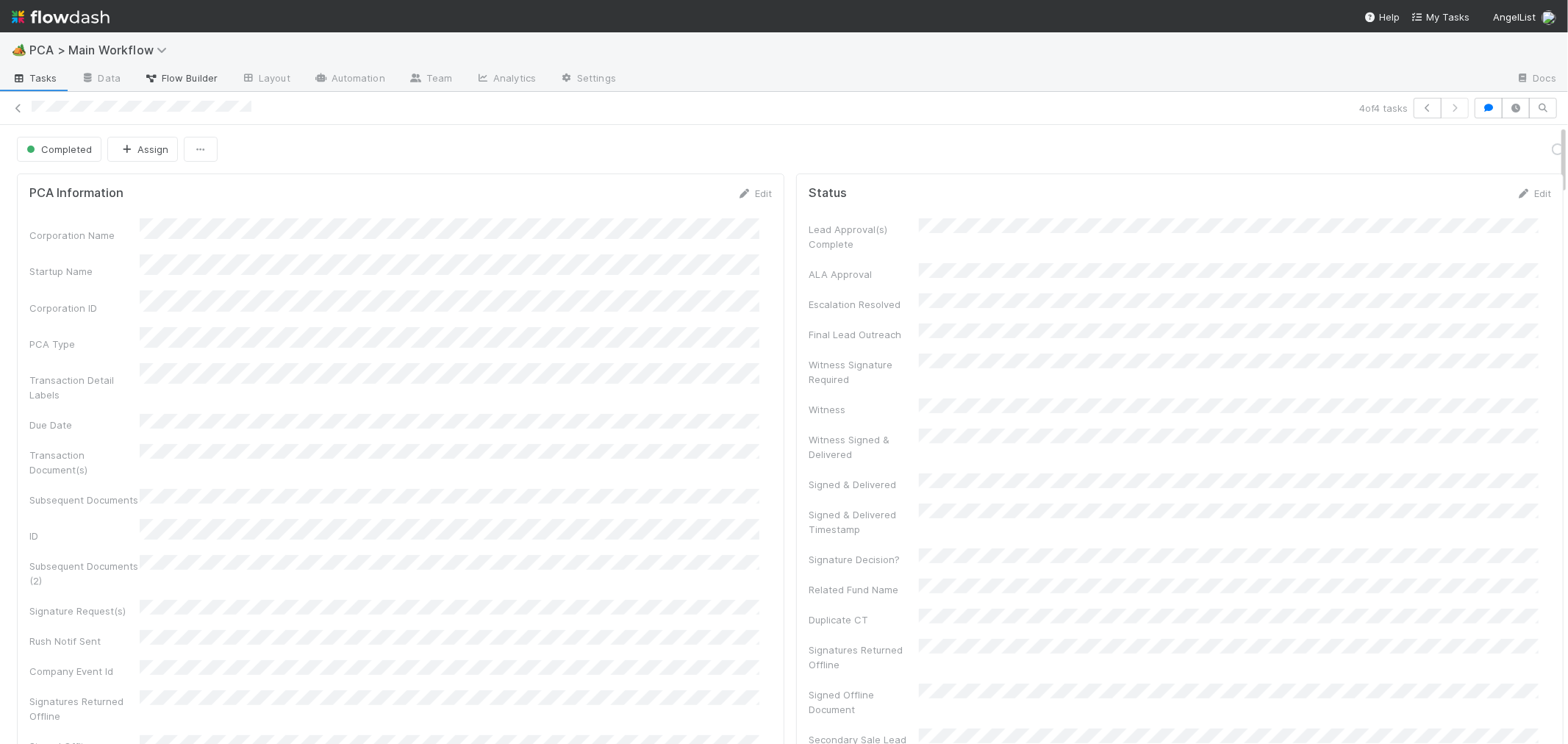
drag, startPoint x: 19, startPoint y: 107, endPoint x: 154, endPoint y: 85, distance: 136.8
click at [20, 105] on icon at bounding box center [19, 109] width 15 height 10
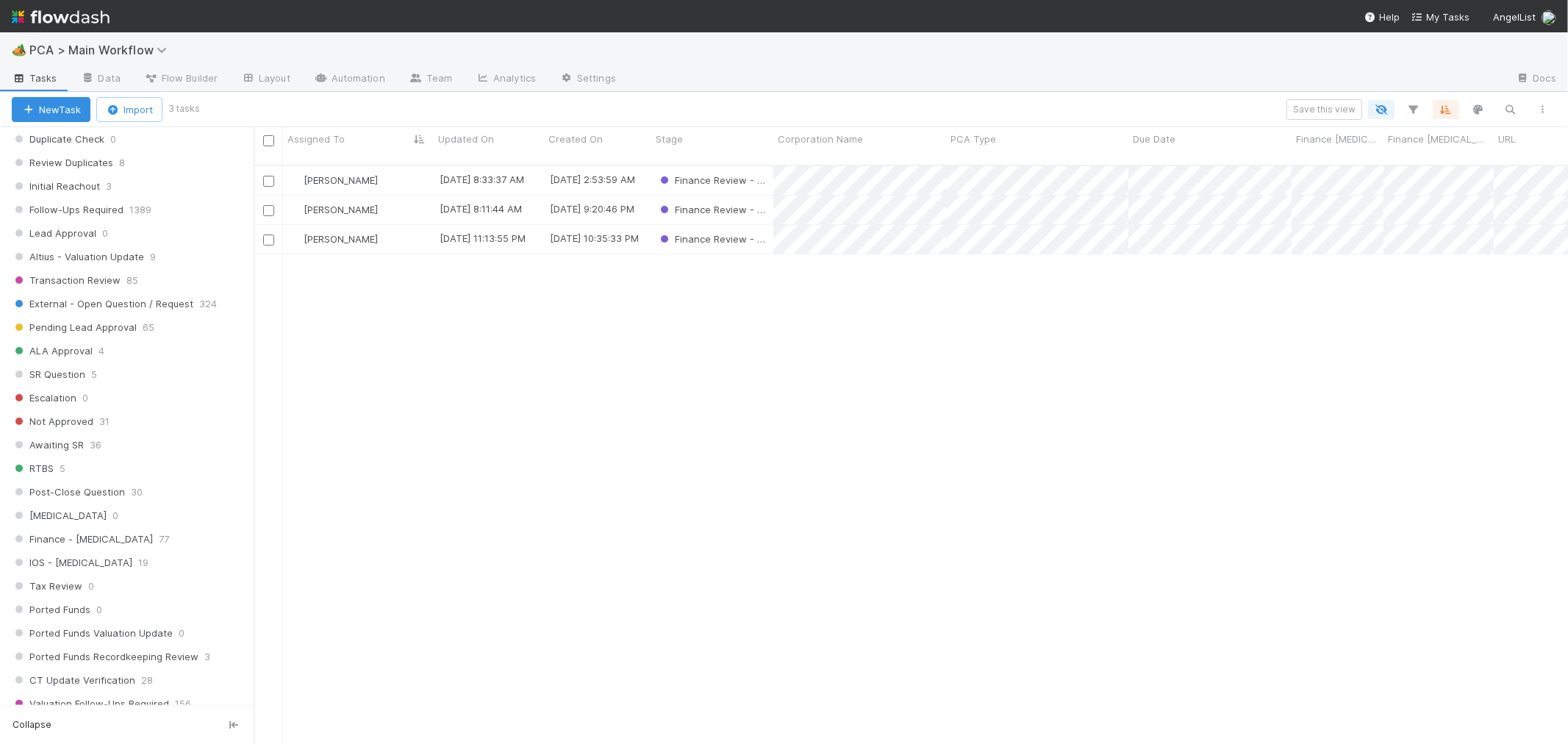
scroll to position [735, 0]
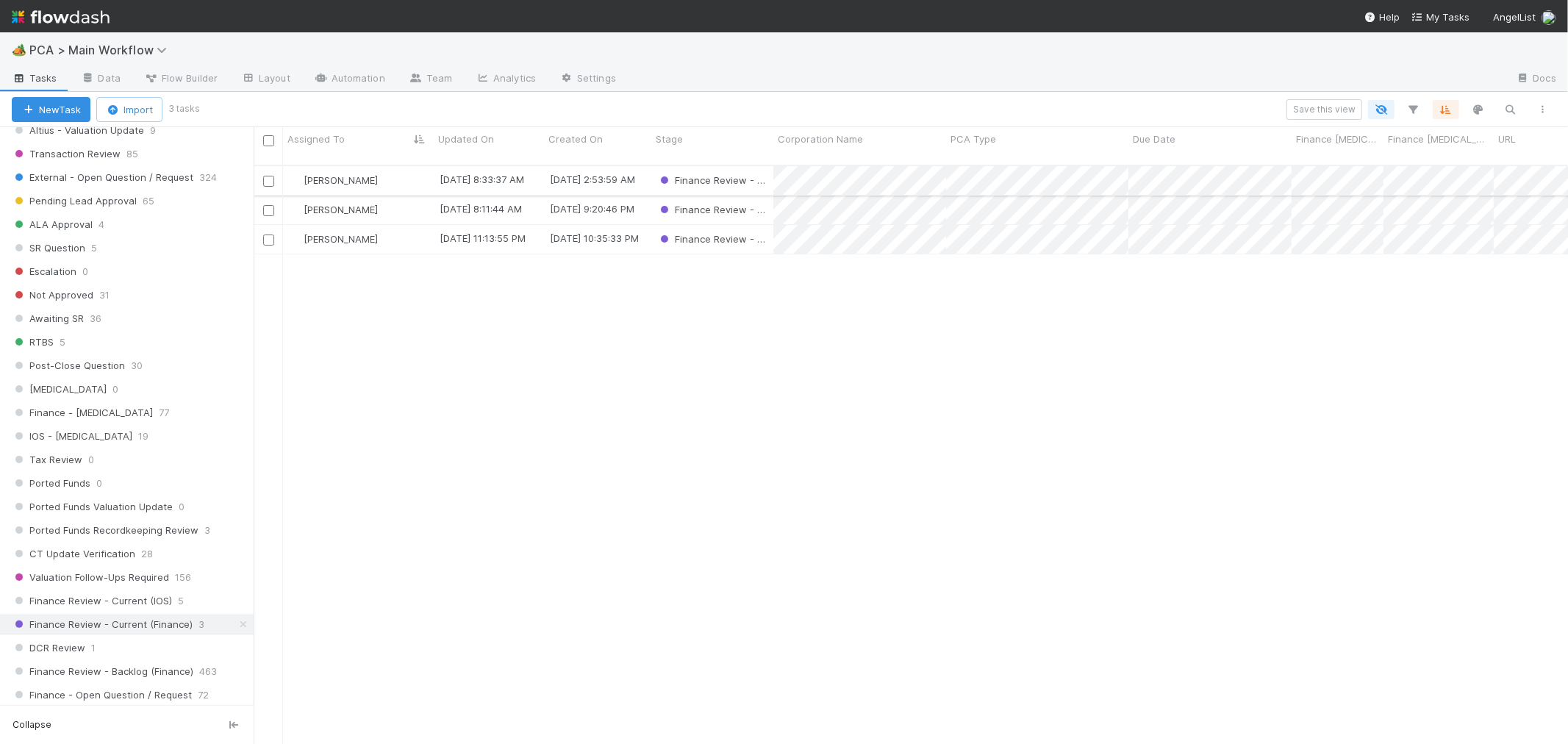
click at [398, 166] on div "[PERSON_NAME]" at bounding box center [359, 180] width 151 height 29
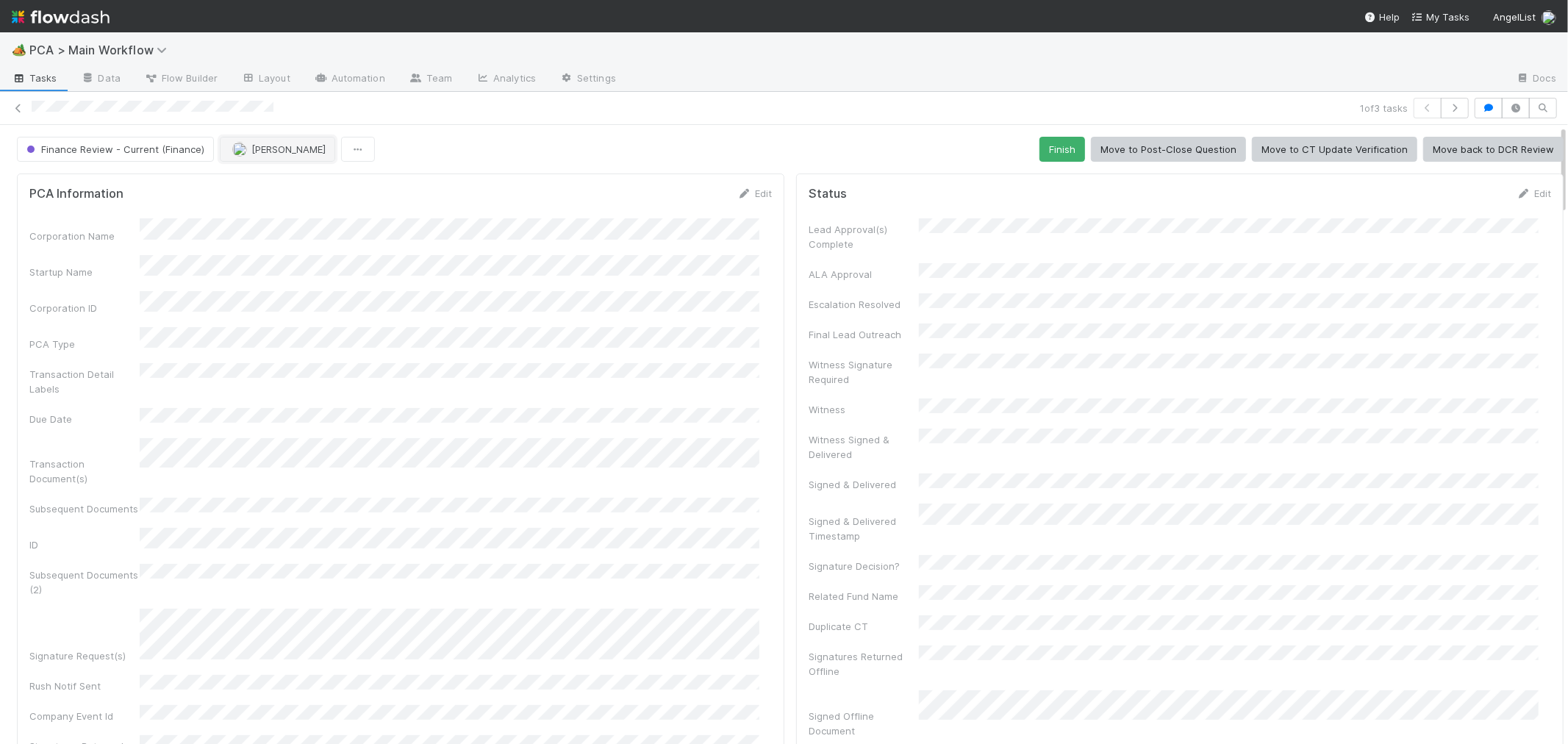
click at [262, 156] on button "[PERSON_NAME]" at bounding box center [277, 149] width 115 height 25
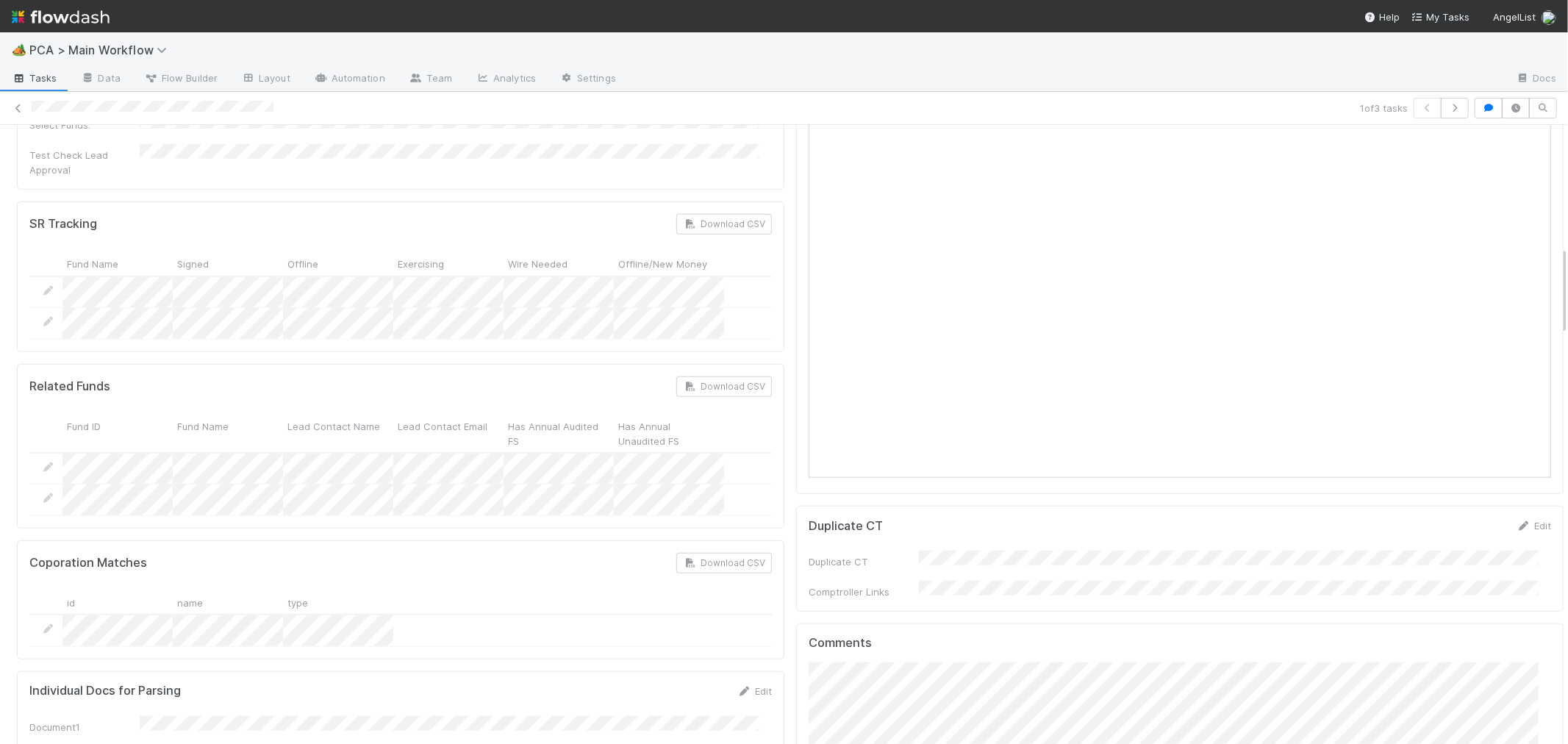
scroll to position [653, 0]
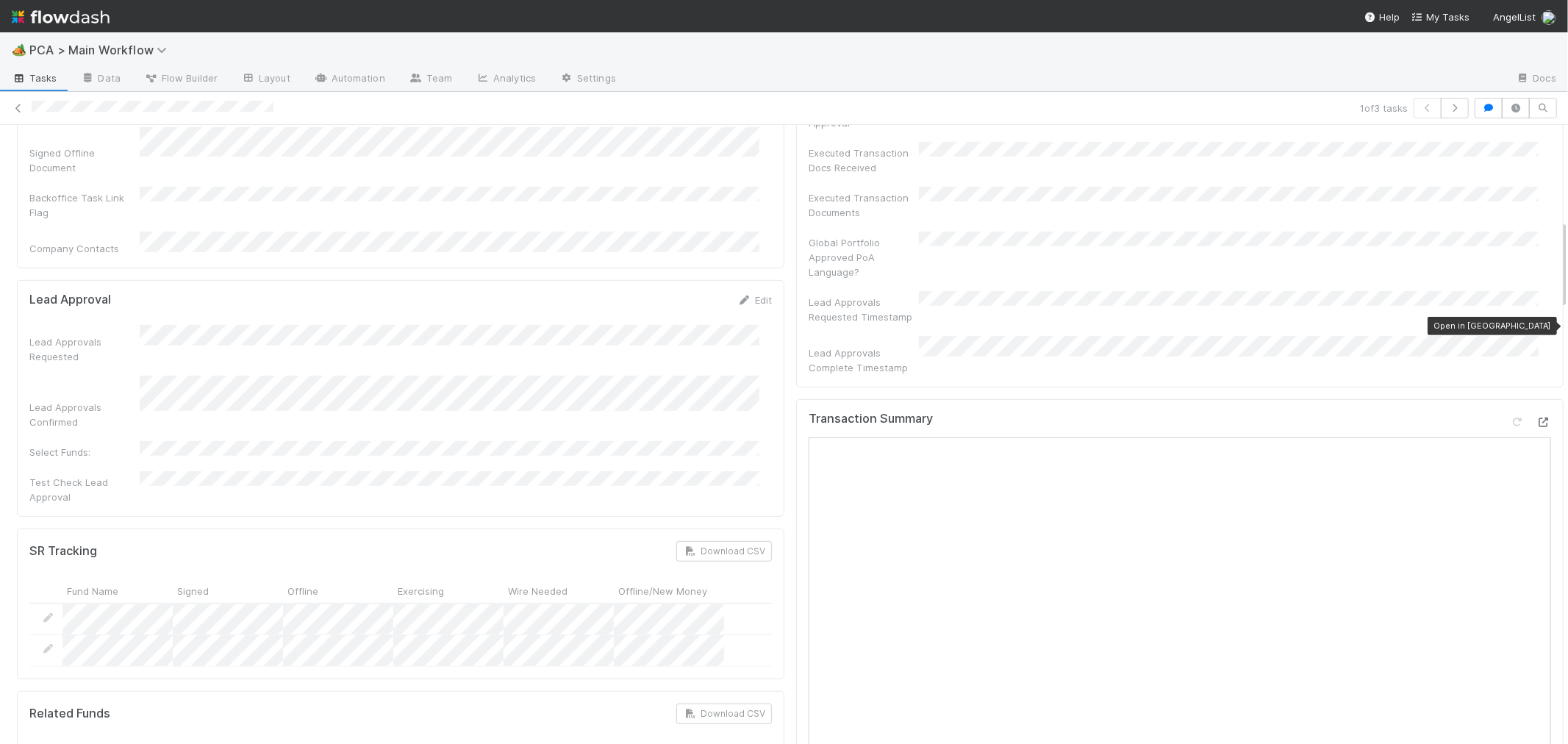
click at [1537, 417] on icon at bounding box center [1544, 422] width 15 height 10
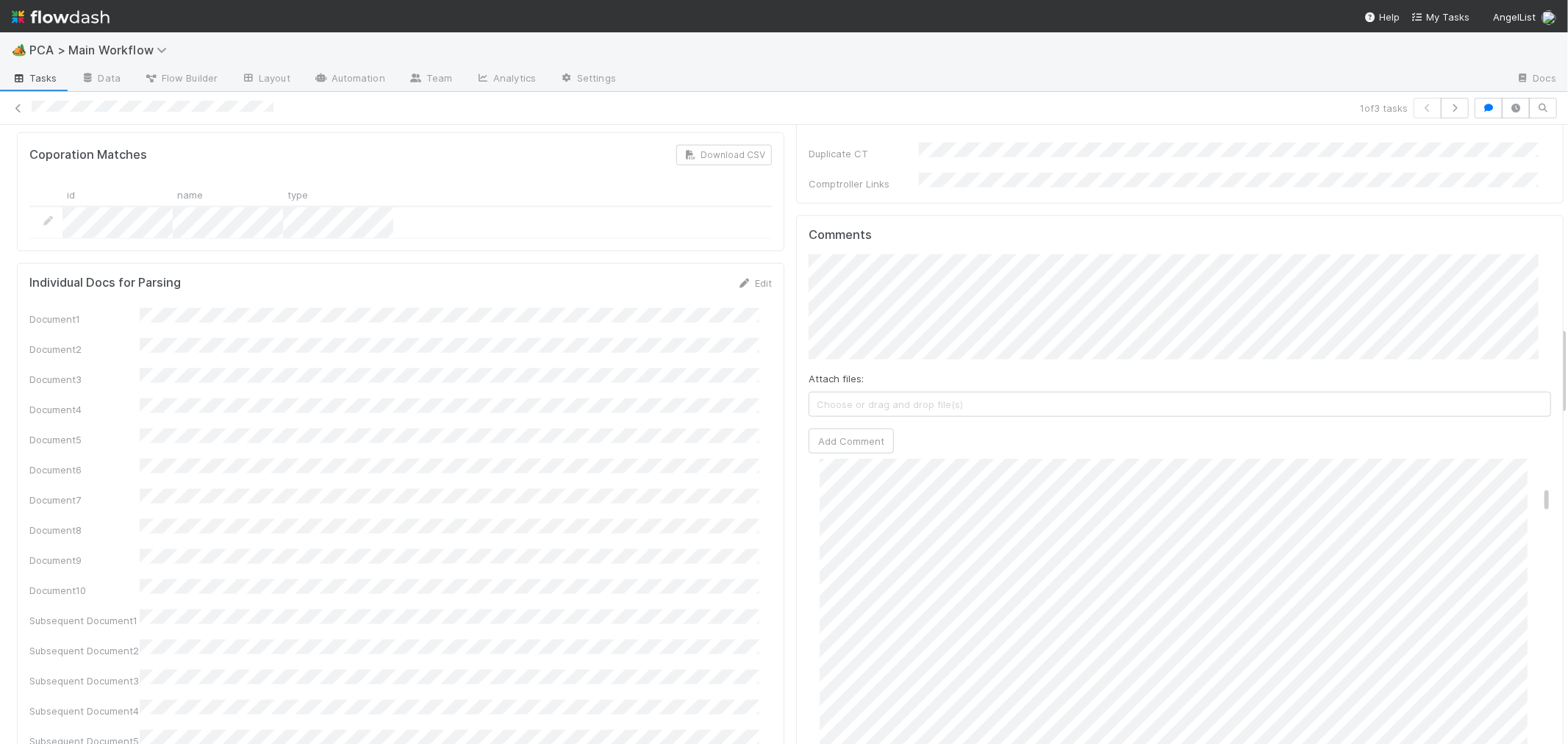
scroll to position [410, 0]
drag, startPoint x: 1525, startPoint y: 405, endPoint x: 1525, endPoint y: 625, distance: 220.0
click at [1525, 625] on div "Vish Khamamkar 6 days ago" at bounding box center [1186, 743] width 755 height 947
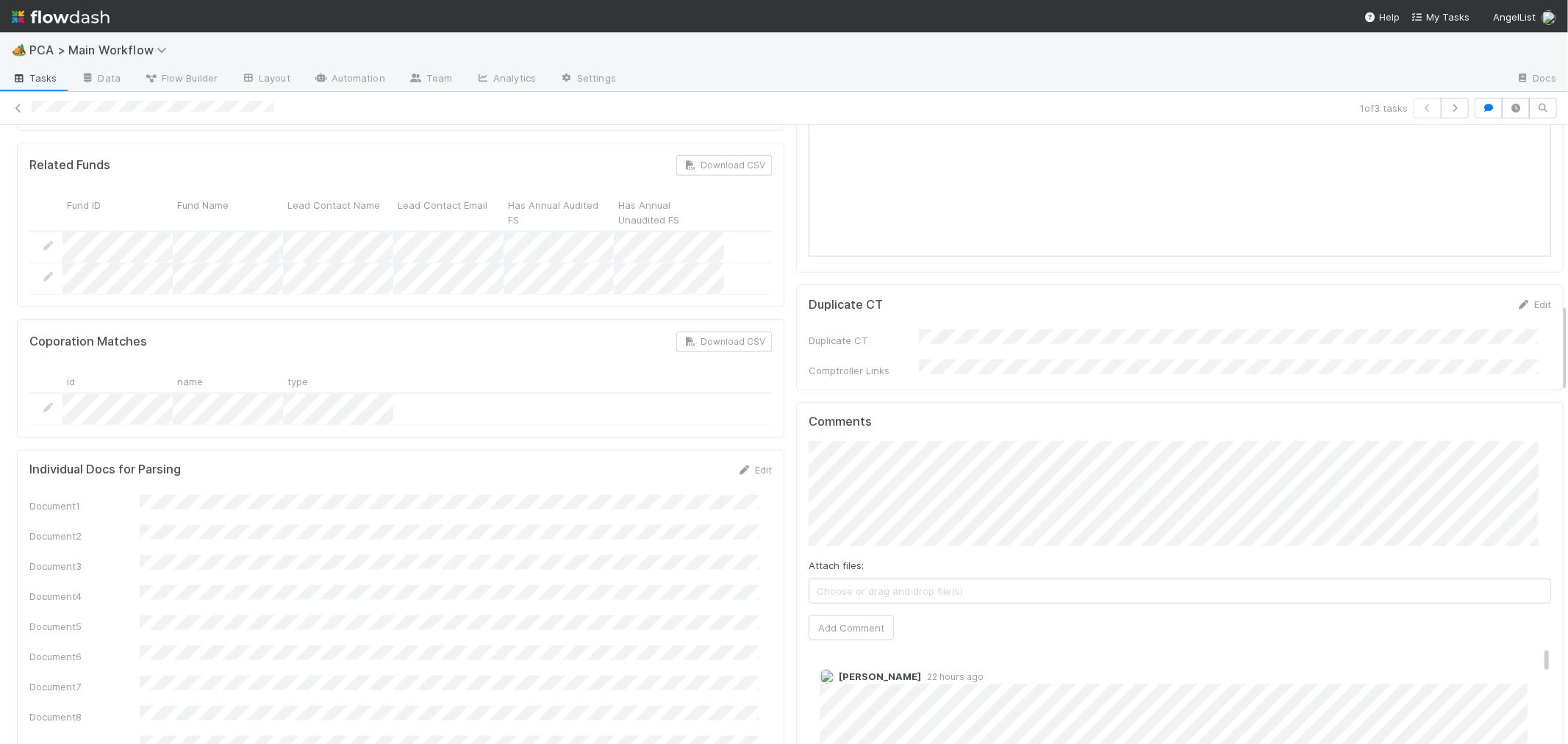
scroll to position [1194, 0]
click at [825, 623] on button "Add Comment" at bounding box center [851, 635] width 85 height 25
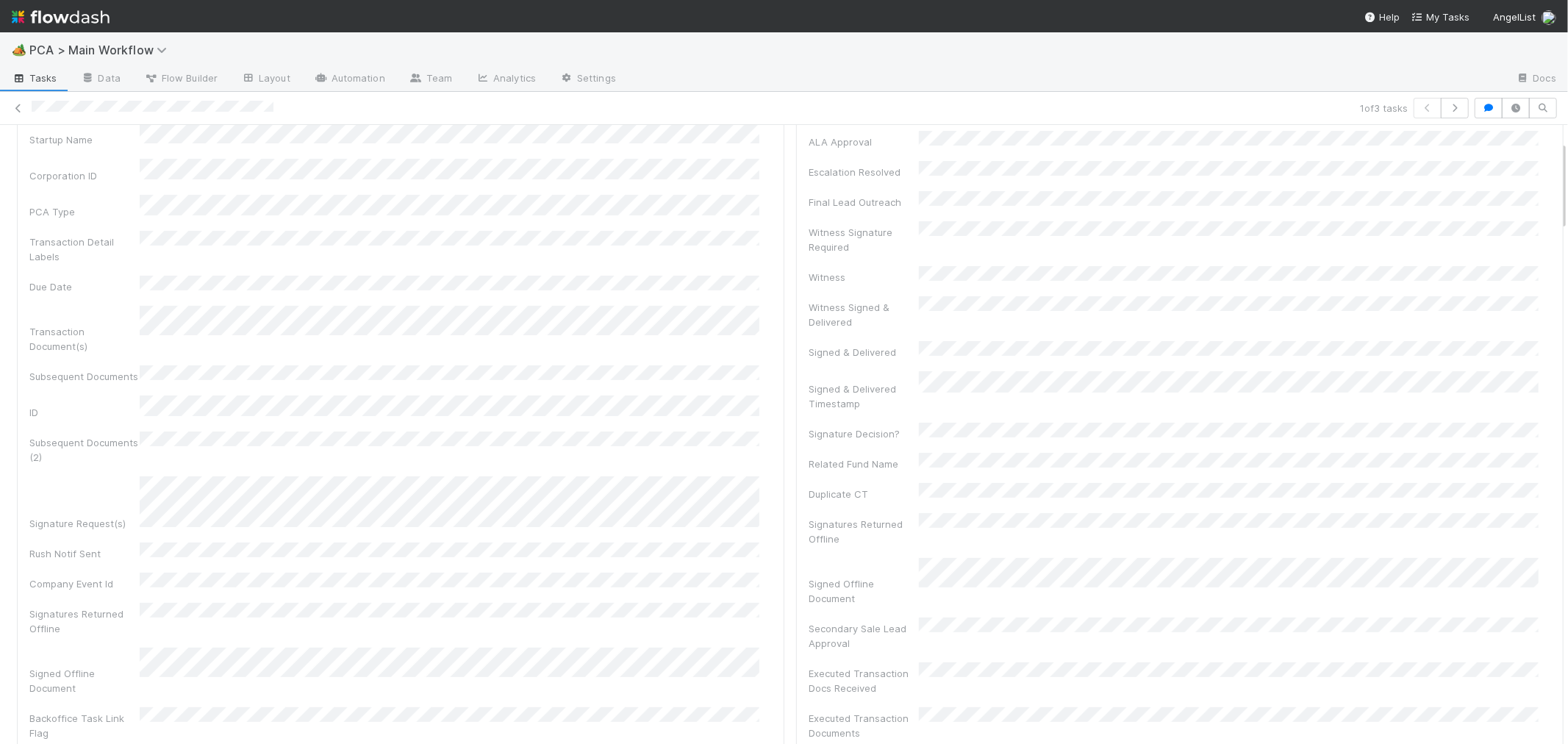
scroll to position [0, 0]
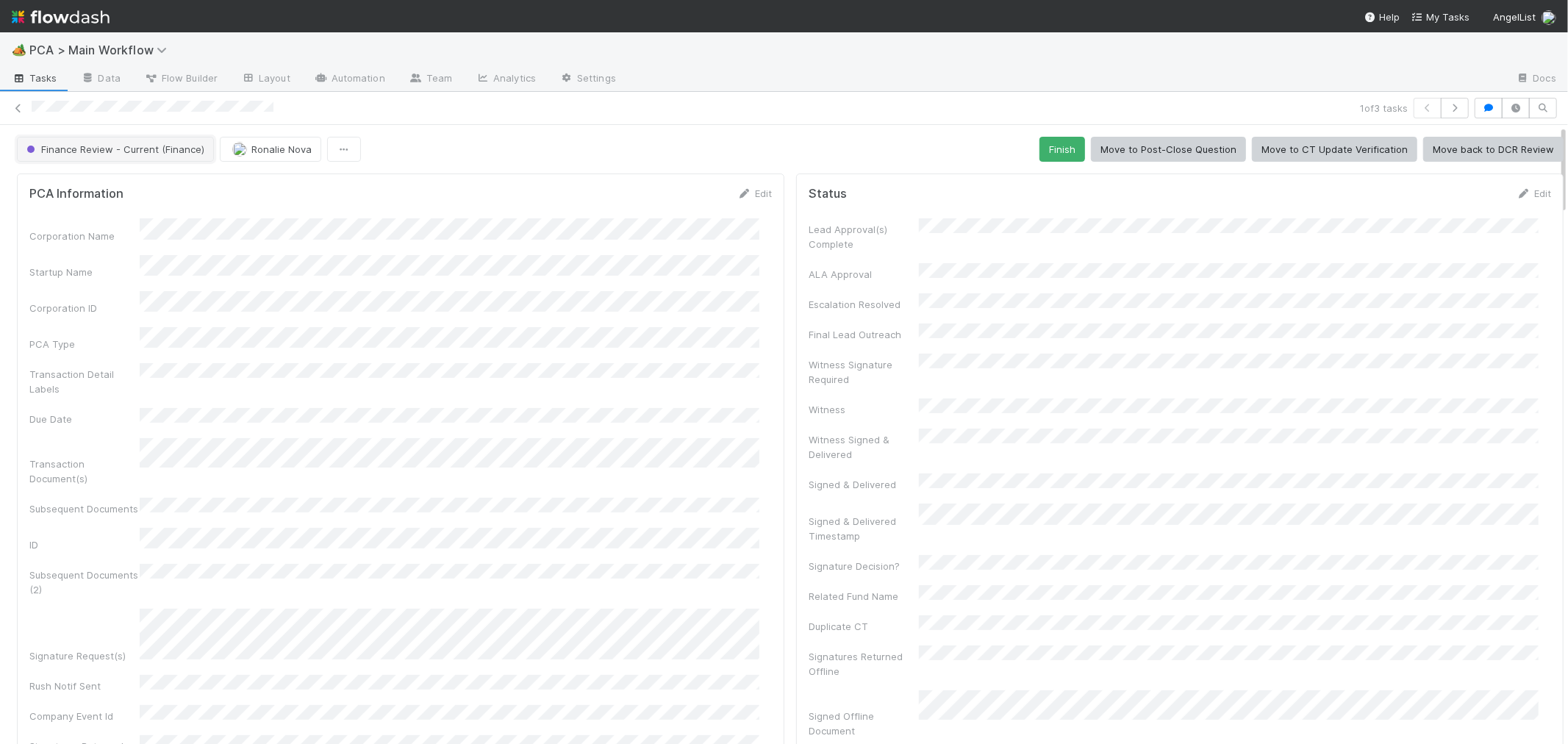
click at [122, 150] on span "Finance Review - Current (Finance)" at bounding box center [114, 149] width 180 height 11
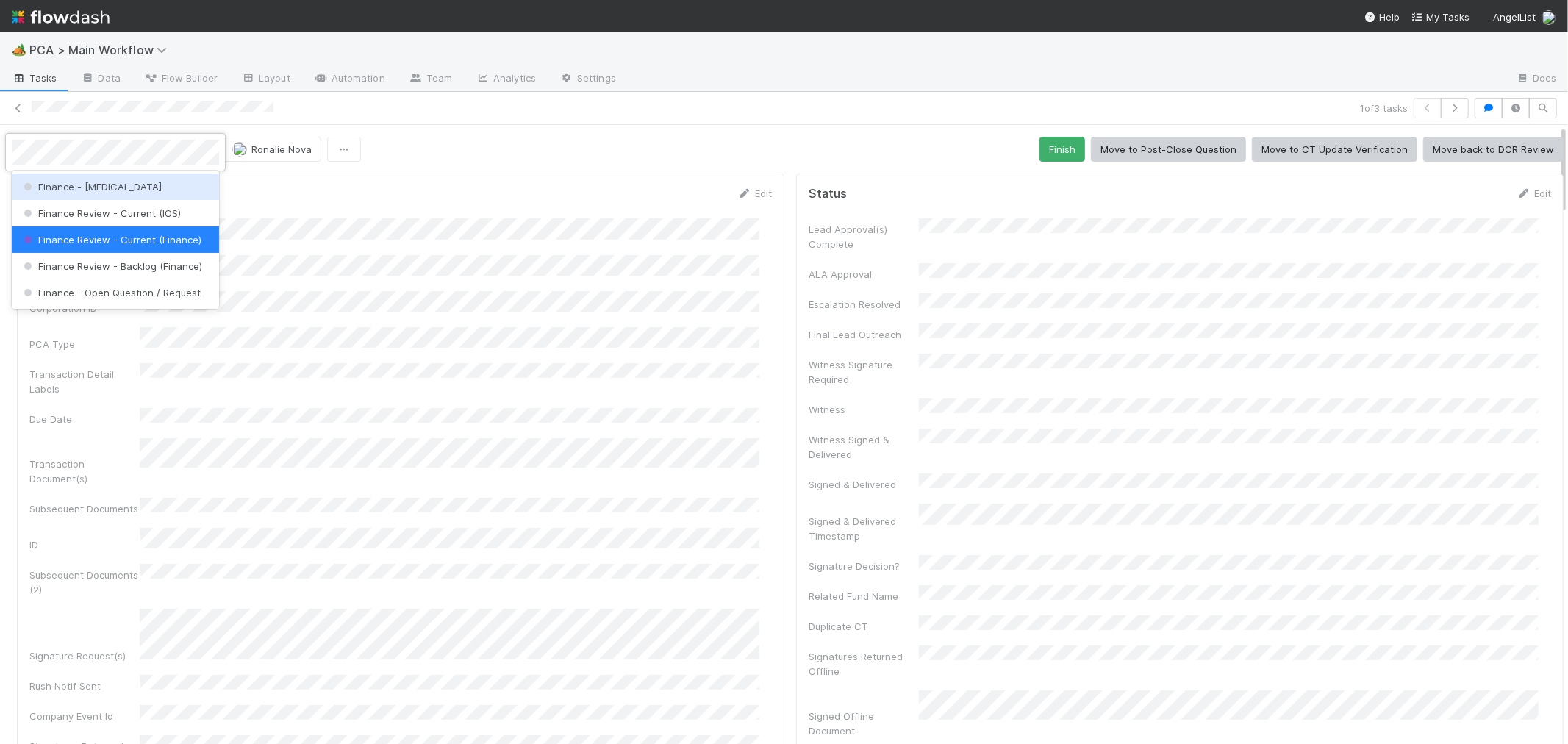
click at [110, 184] on div "Finance - [MEDICAL_DATA]" at bounding box center [115, 186] width 207 height 26
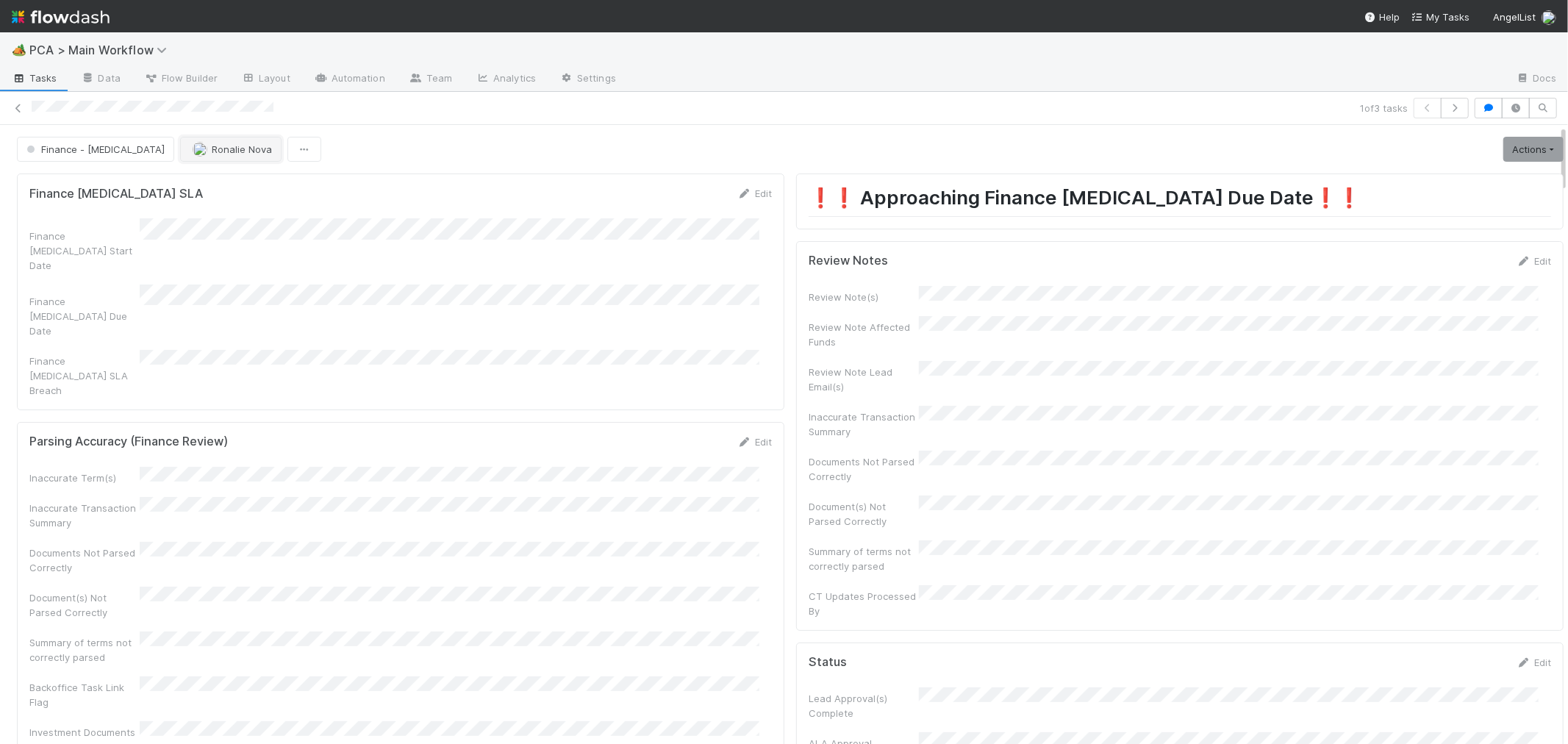
click at [212, 149] on span "Ronalie Nova" at bounding box center [242, 149] width 60 height 11
click at [195, 194] on div "[PERSON_NAME]" at bounding box center [217, 186] width 207 height 26
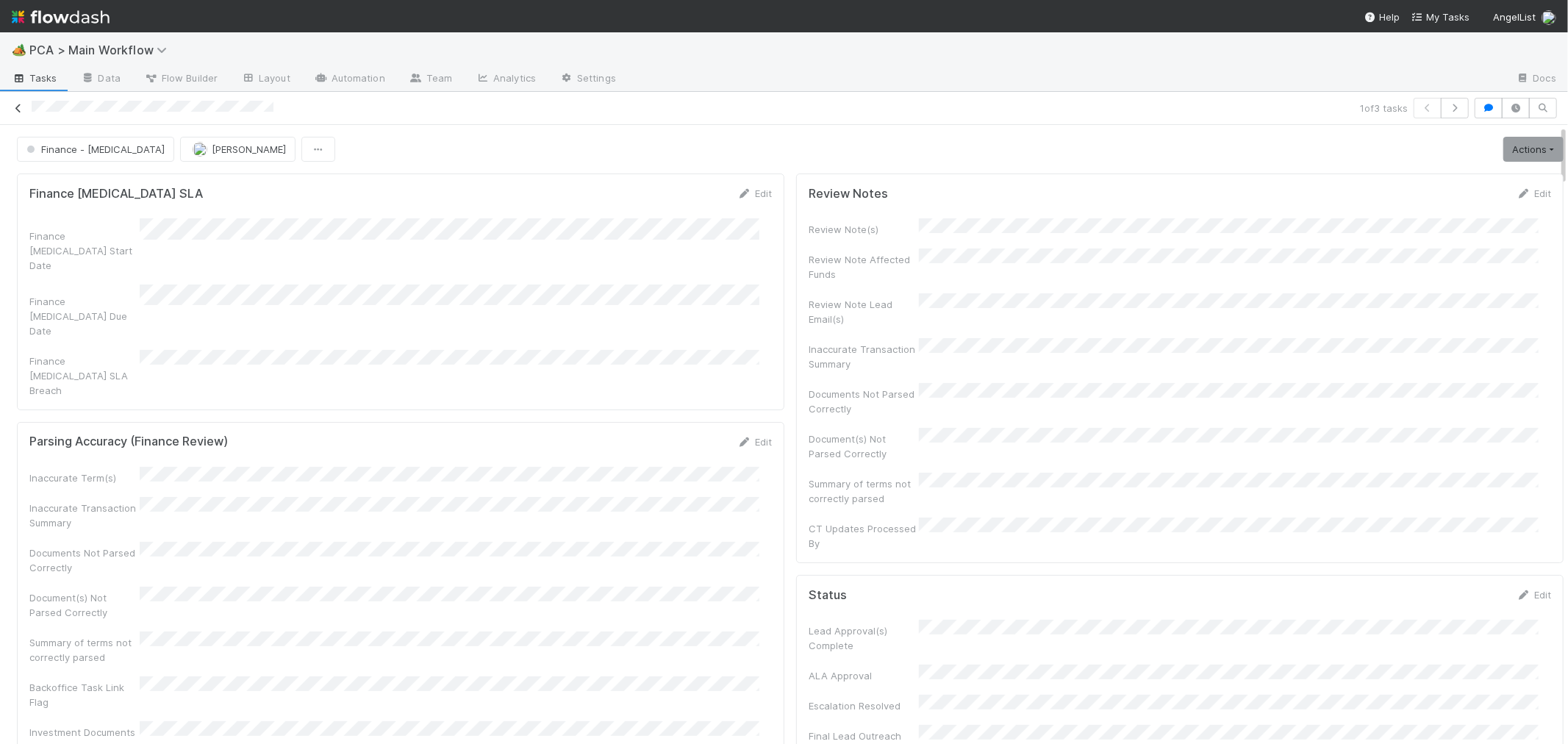
click at [19, 106] on icon at bounding box center [19, 109] width 15 height 10
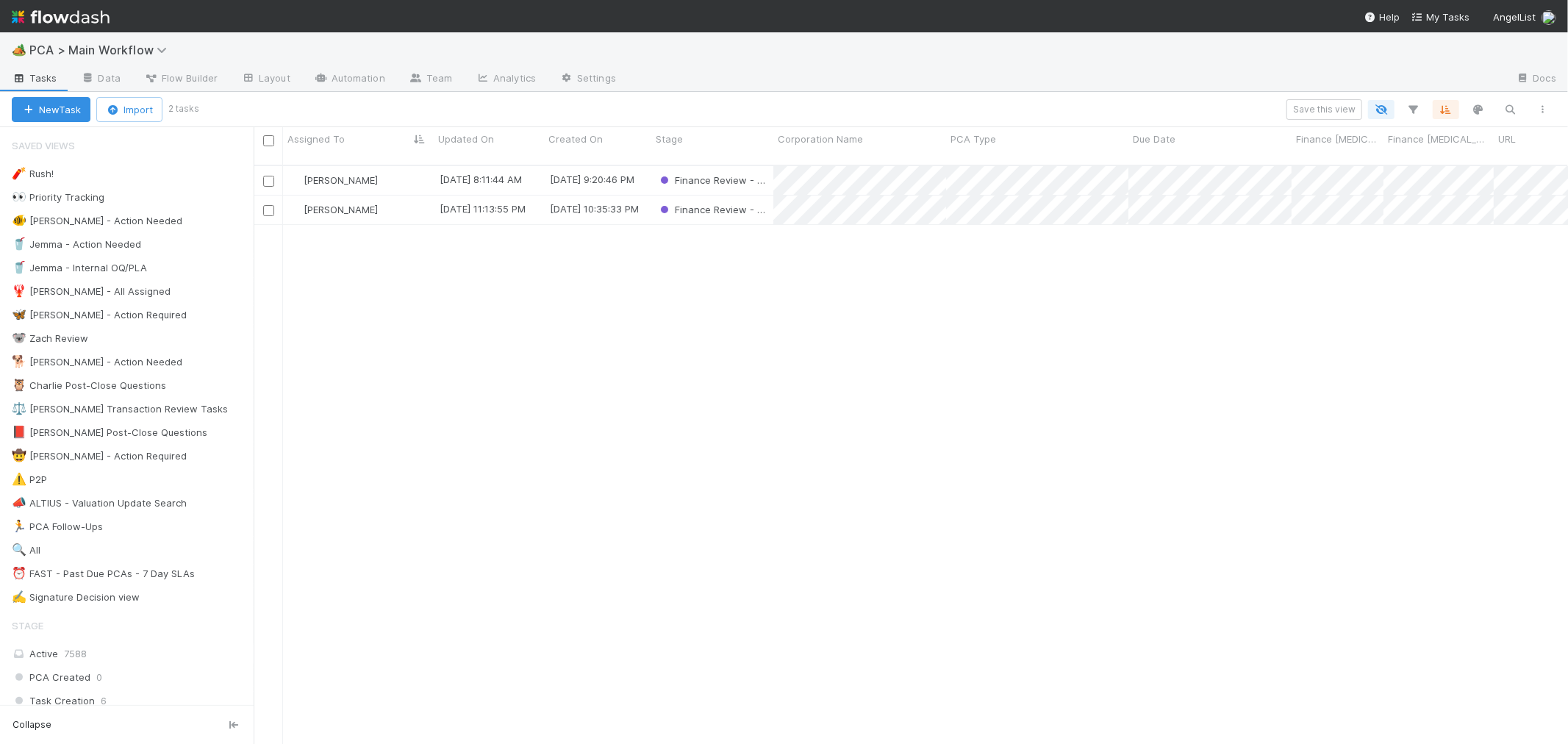
scroll to position [12, 11]
click at [406, 166] on div "[PERSON_NAME]" at bounding box center [359, 180] width 151 height 29
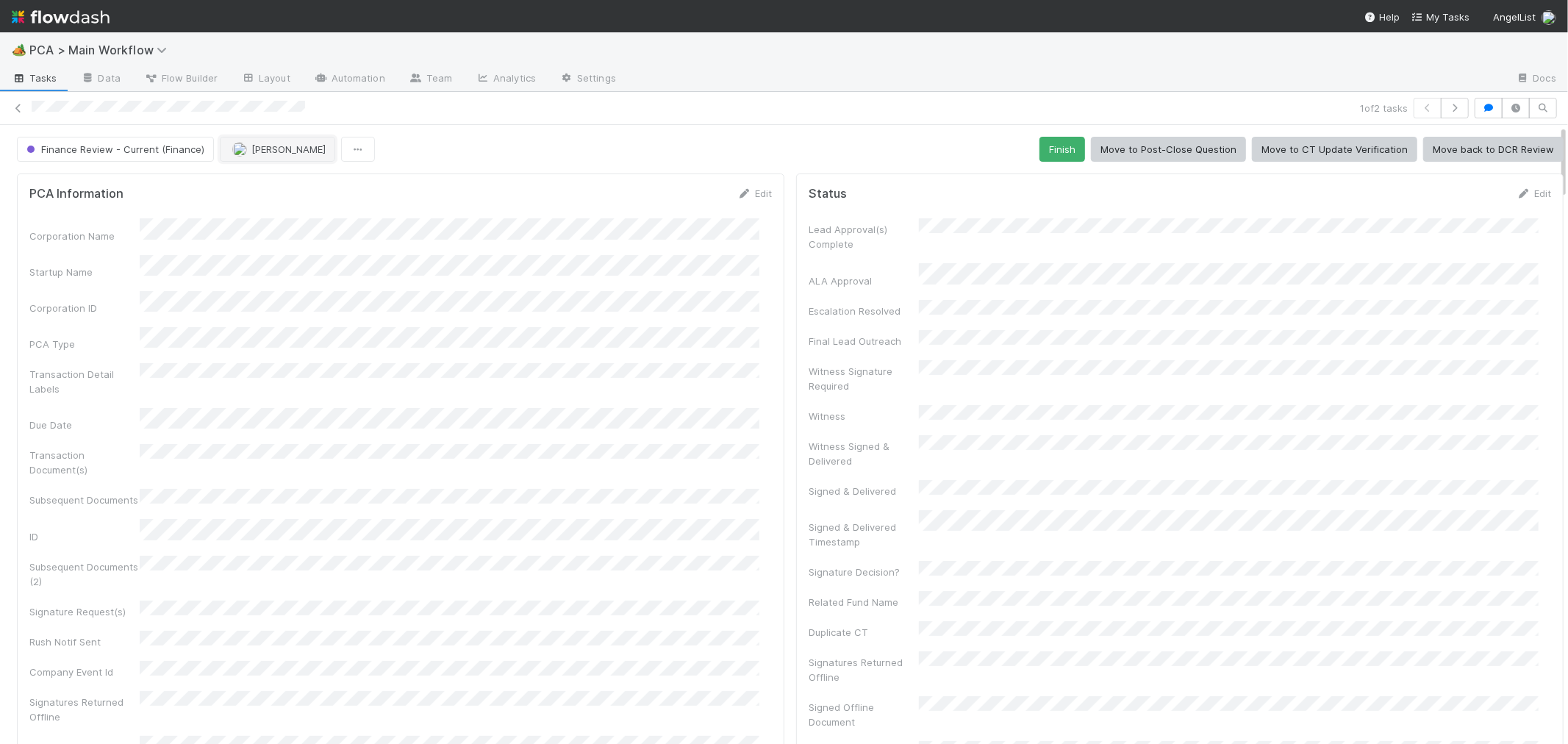
click at [270, 150] on span "[PERSON_NAME]" at bounding box center [288, 149] width 74 height 11
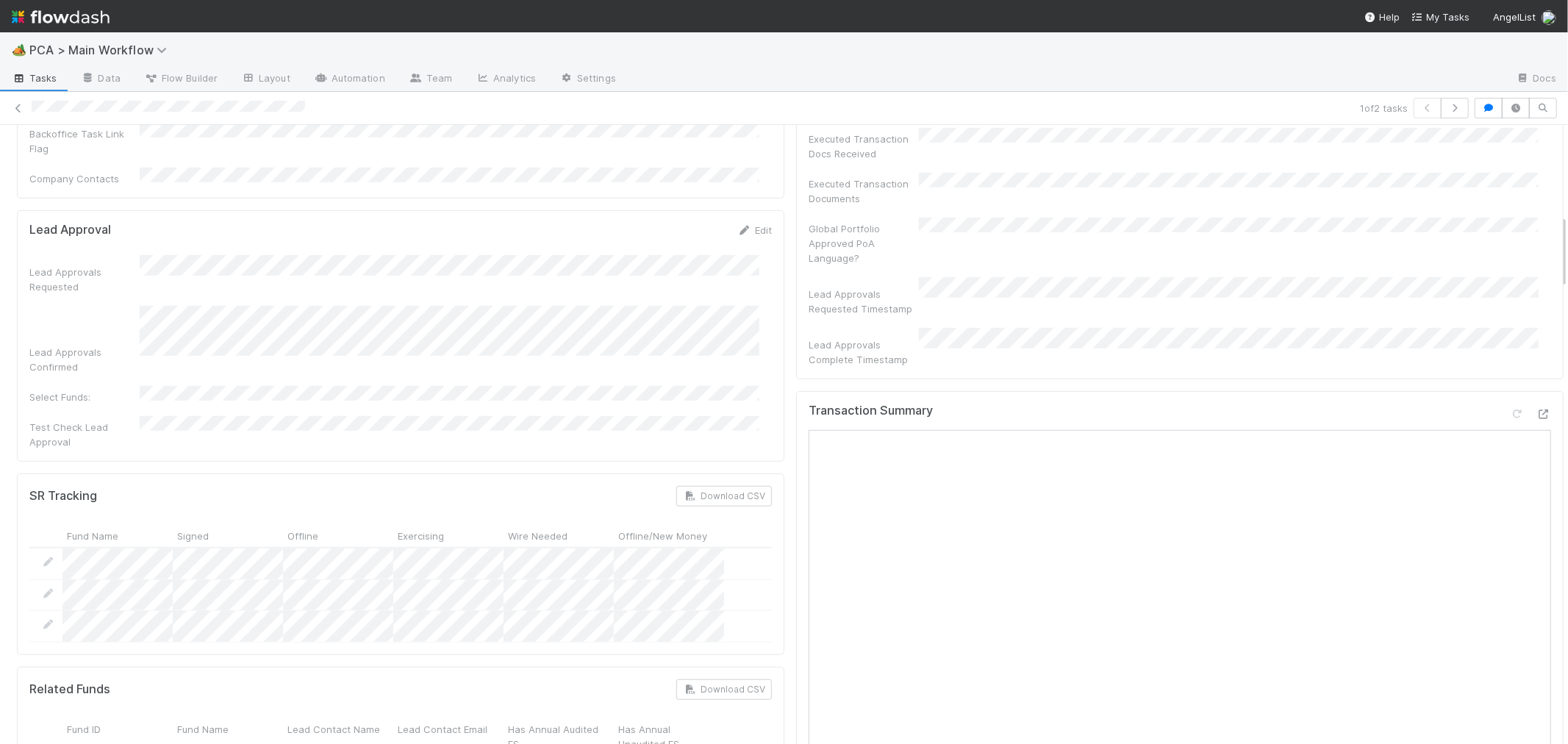
scroll to position [653, 0]
click at [1537, 415] on icon at bounding box center [1544, 420] width 15 height 10
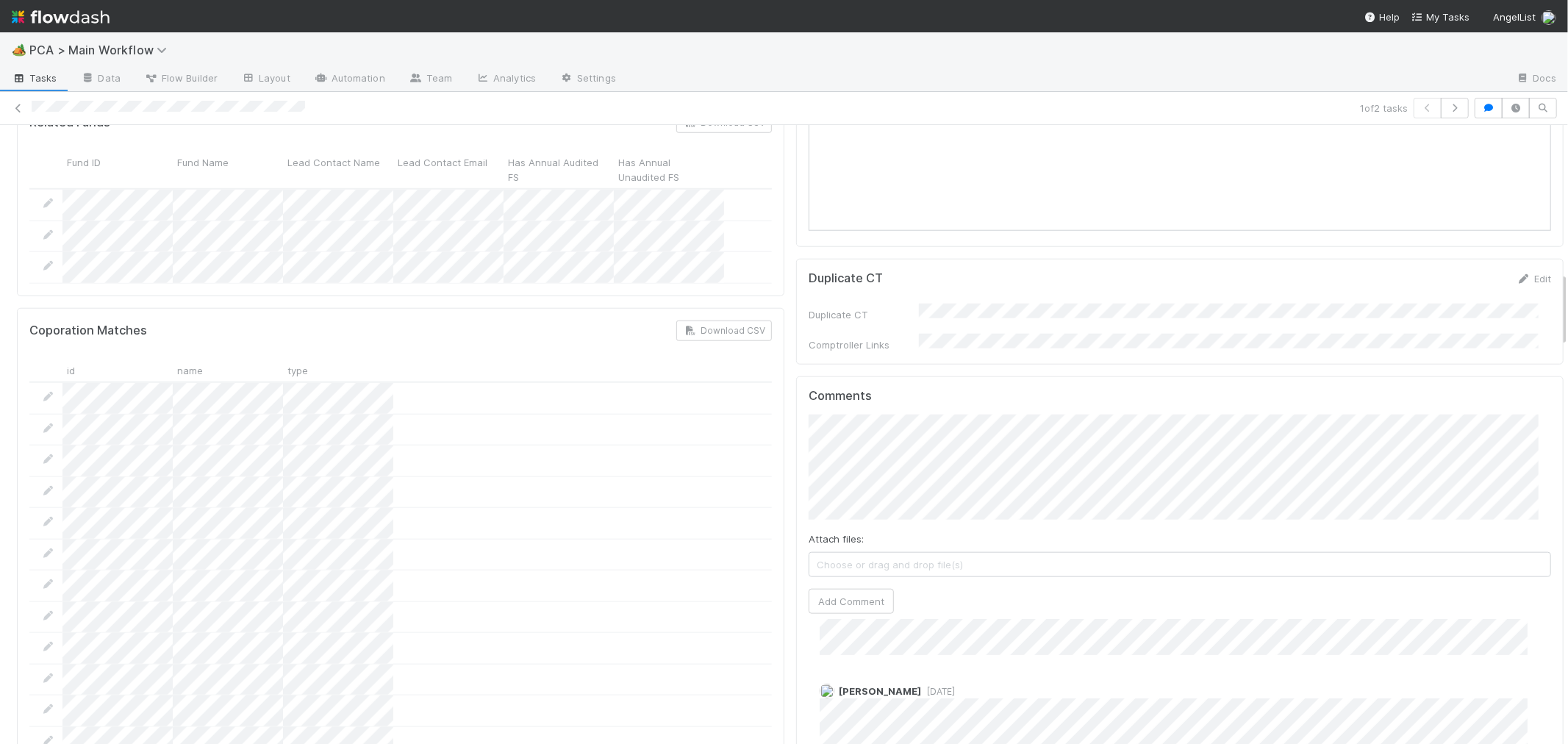
scroll to position [670, 0]
click at [867, 589] on button "Add Comment" at bounding box center [851, 601] width 85 height 25
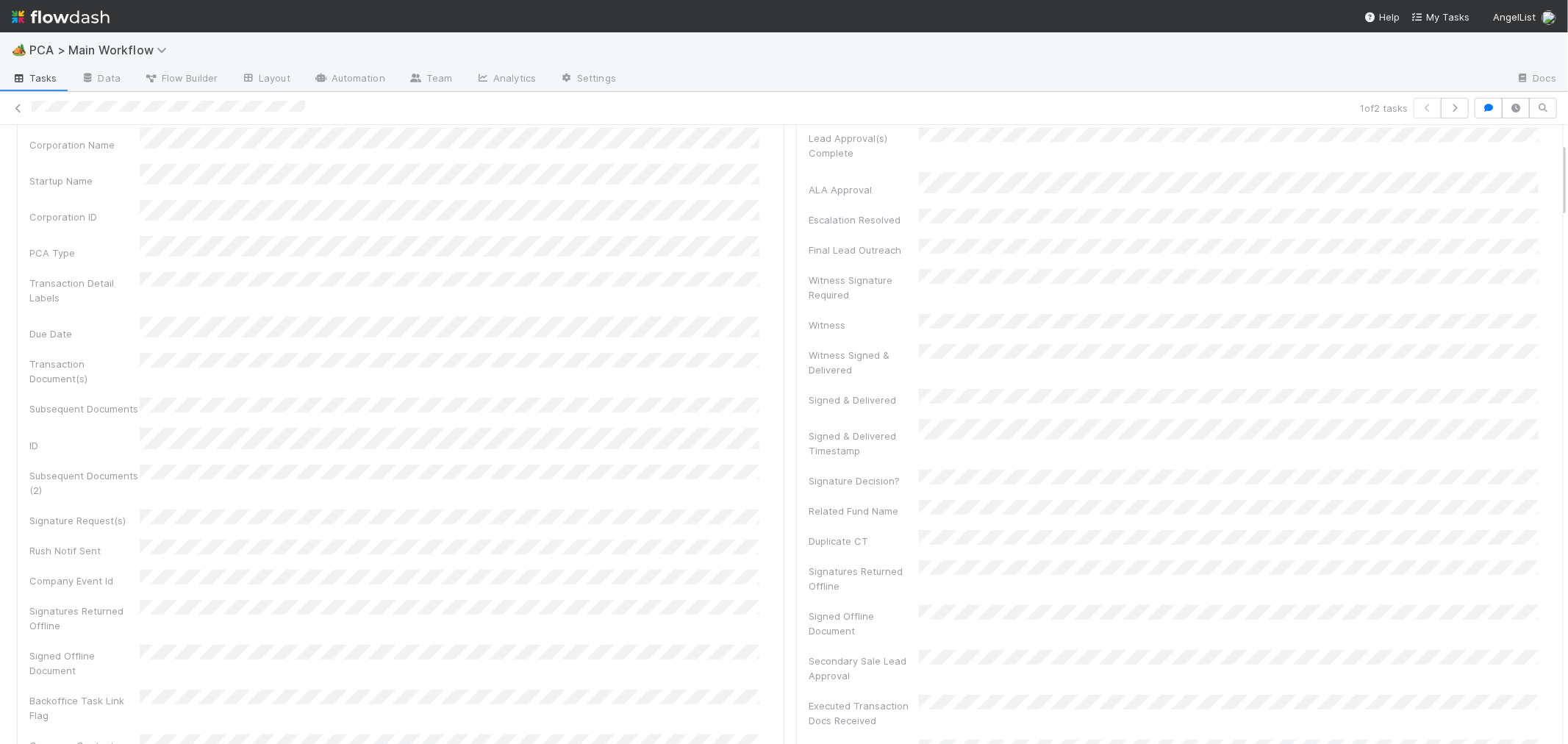
scroll to position [0, 0]
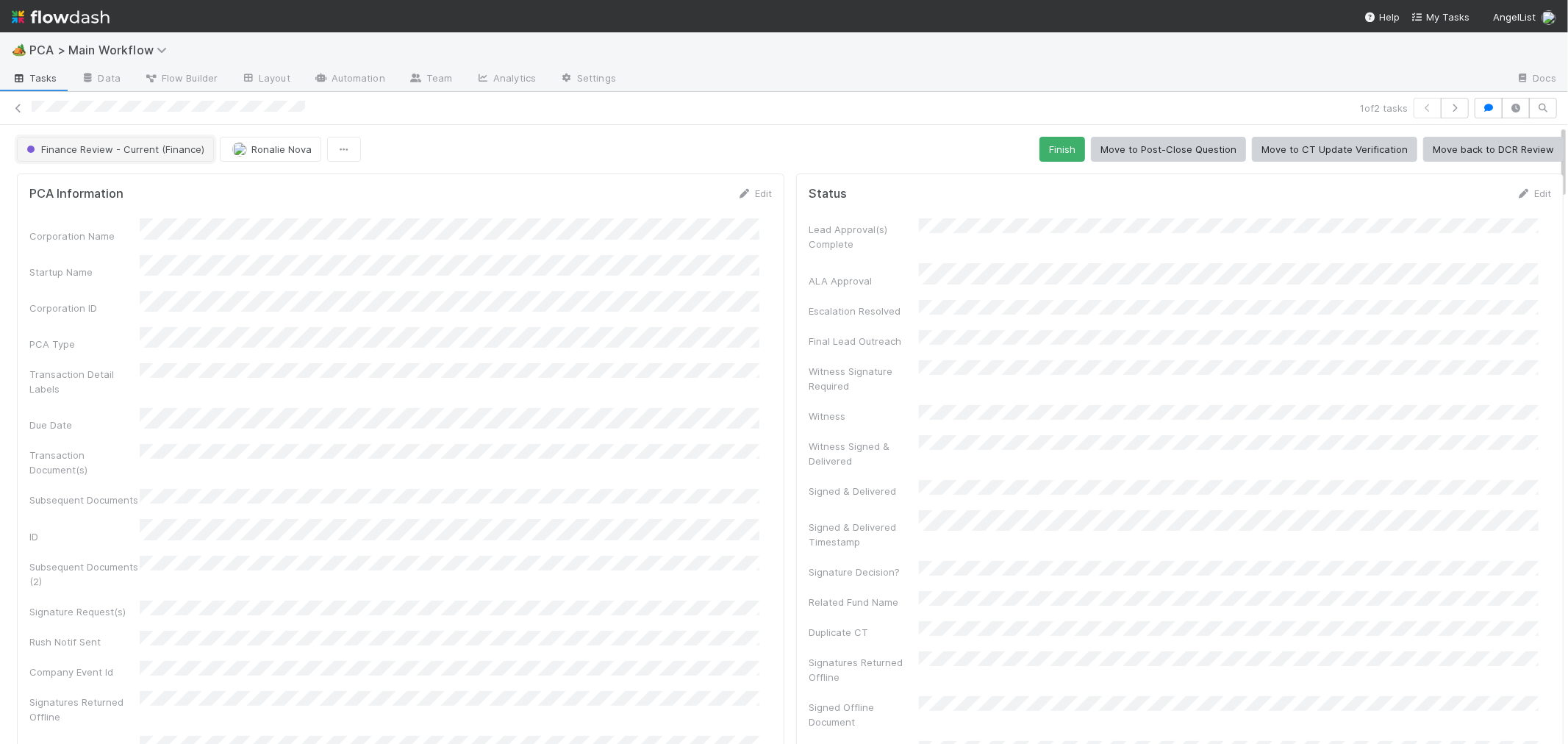
click at [156, 147] on span "Finance Review - Current (Finance)" at bounding box center [114, 149] width 180 height 11
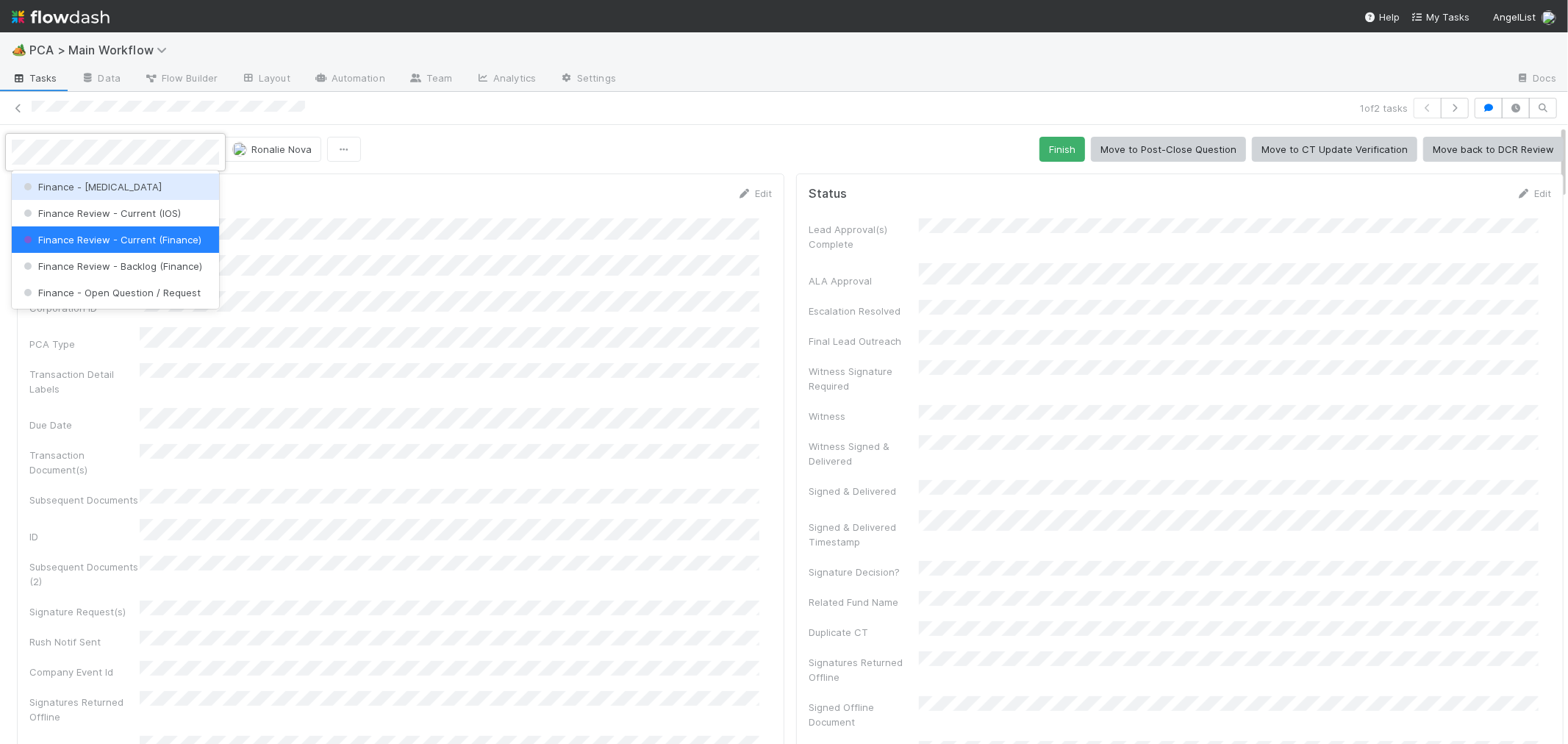
click at [169, 191] on div "Finance - [MEDICAL_DATA]" at bounding box center [115, 186] width 207 height 26
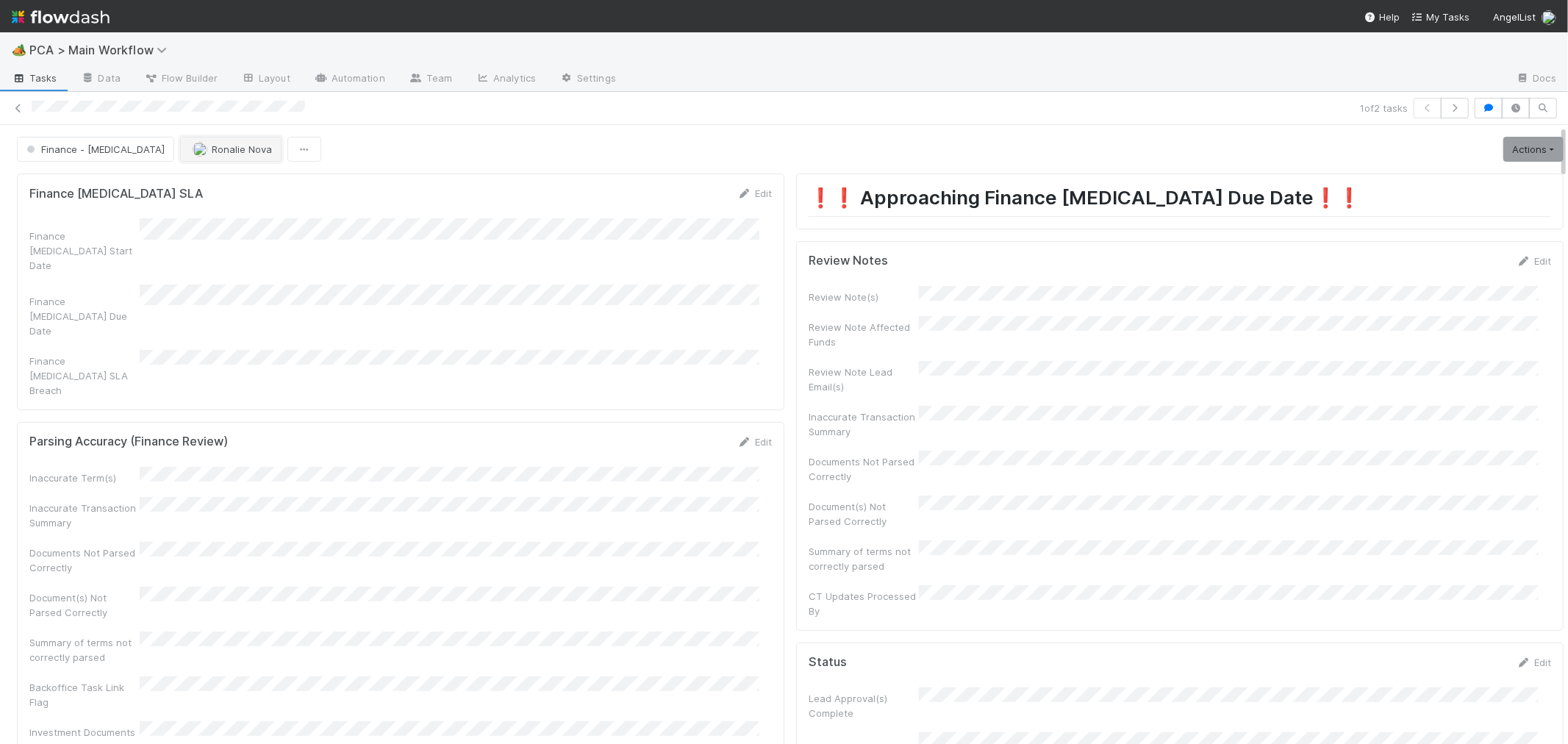
click at [212, 150] on span "Ronalie Nova" at bounding box center [242, 149] width 60 height 11
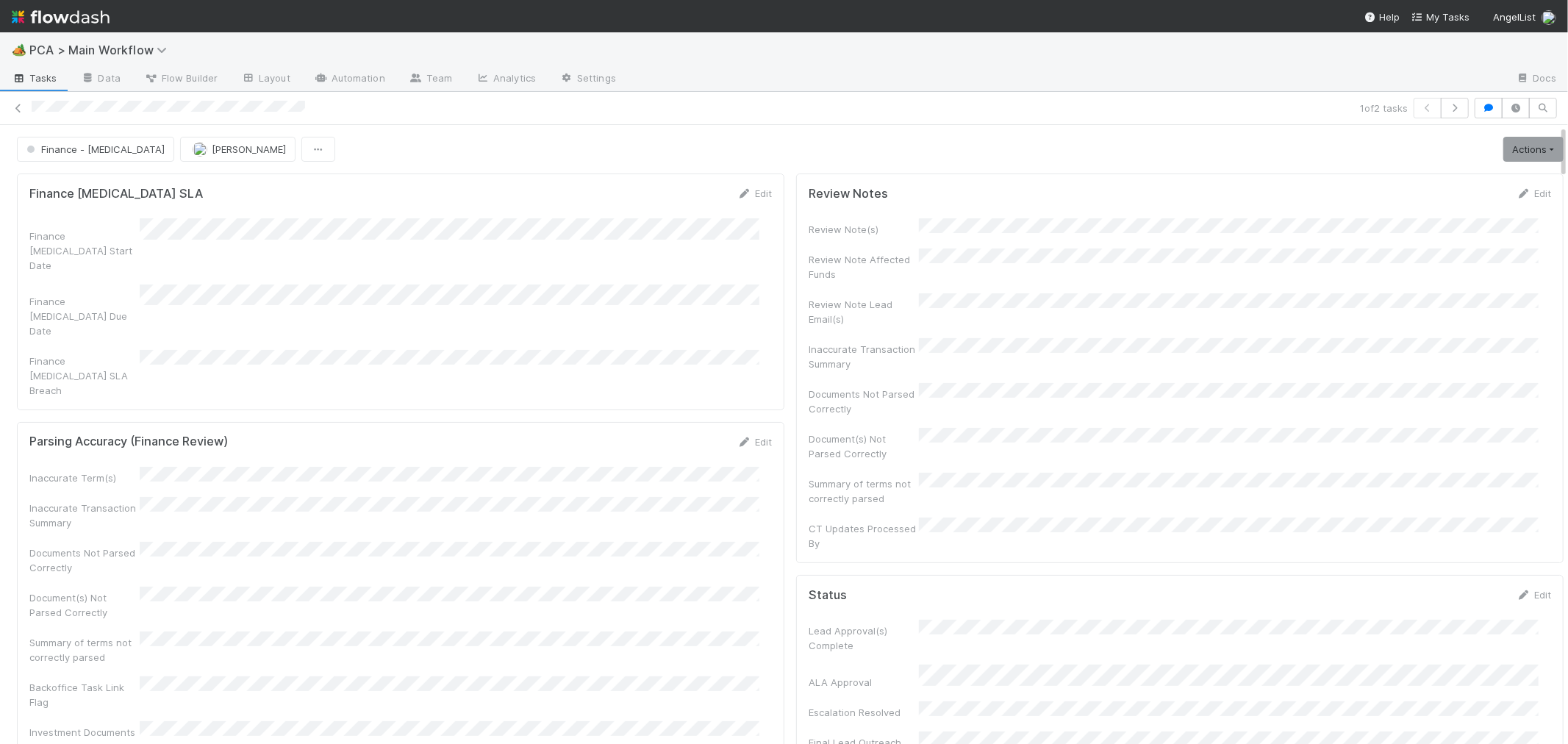
drag, startPoint x: 19, startPoint y: 108, endPoint x: 180, endPoint y: 17, distance: 184.9
click at [19, 107] on icon at bounding box center [19, 109] width 15 height 10
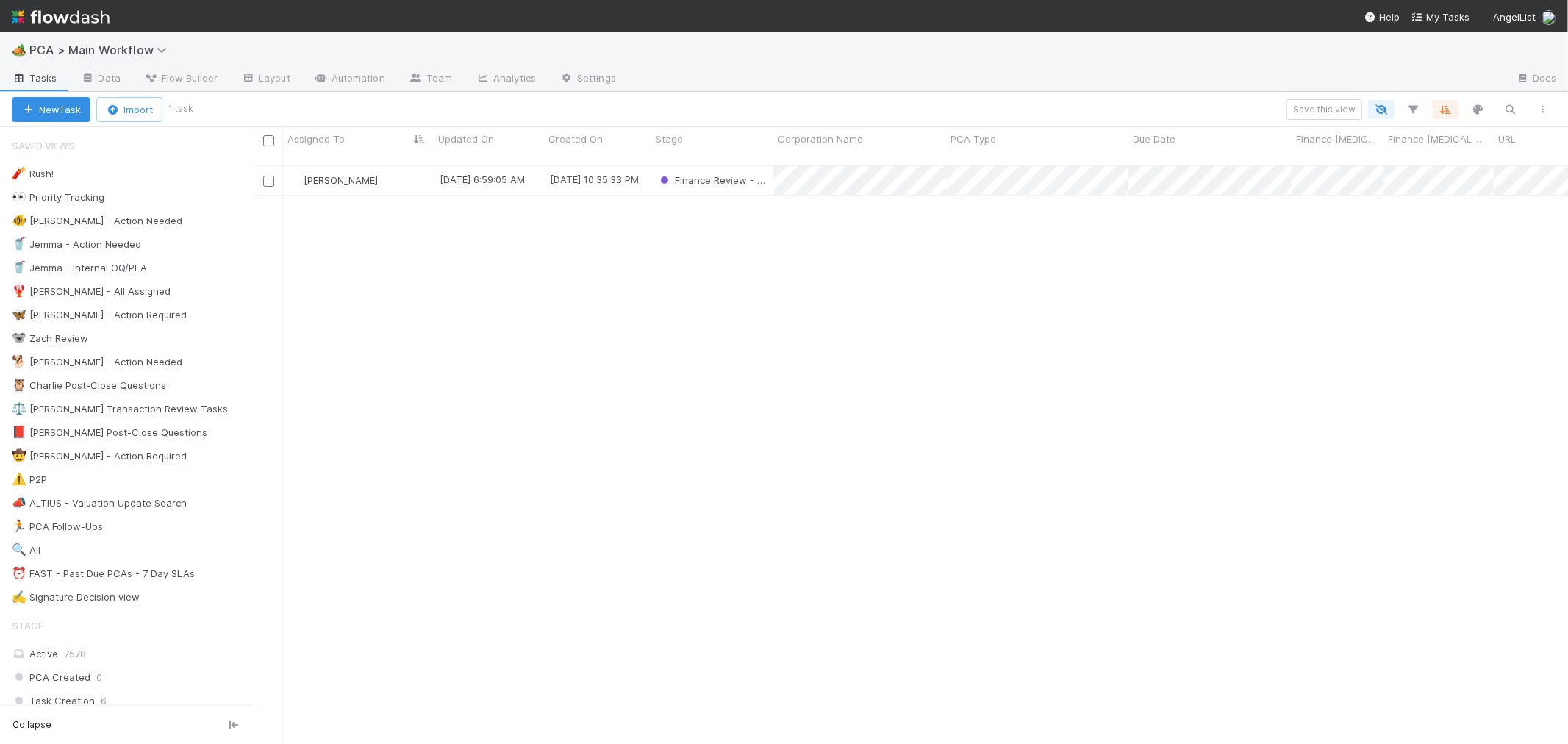
scroll to position [12, 11]
click at [391, 166] on div "[PERSON_NAME]" at bounding box center [359, 180] width 151 height 29
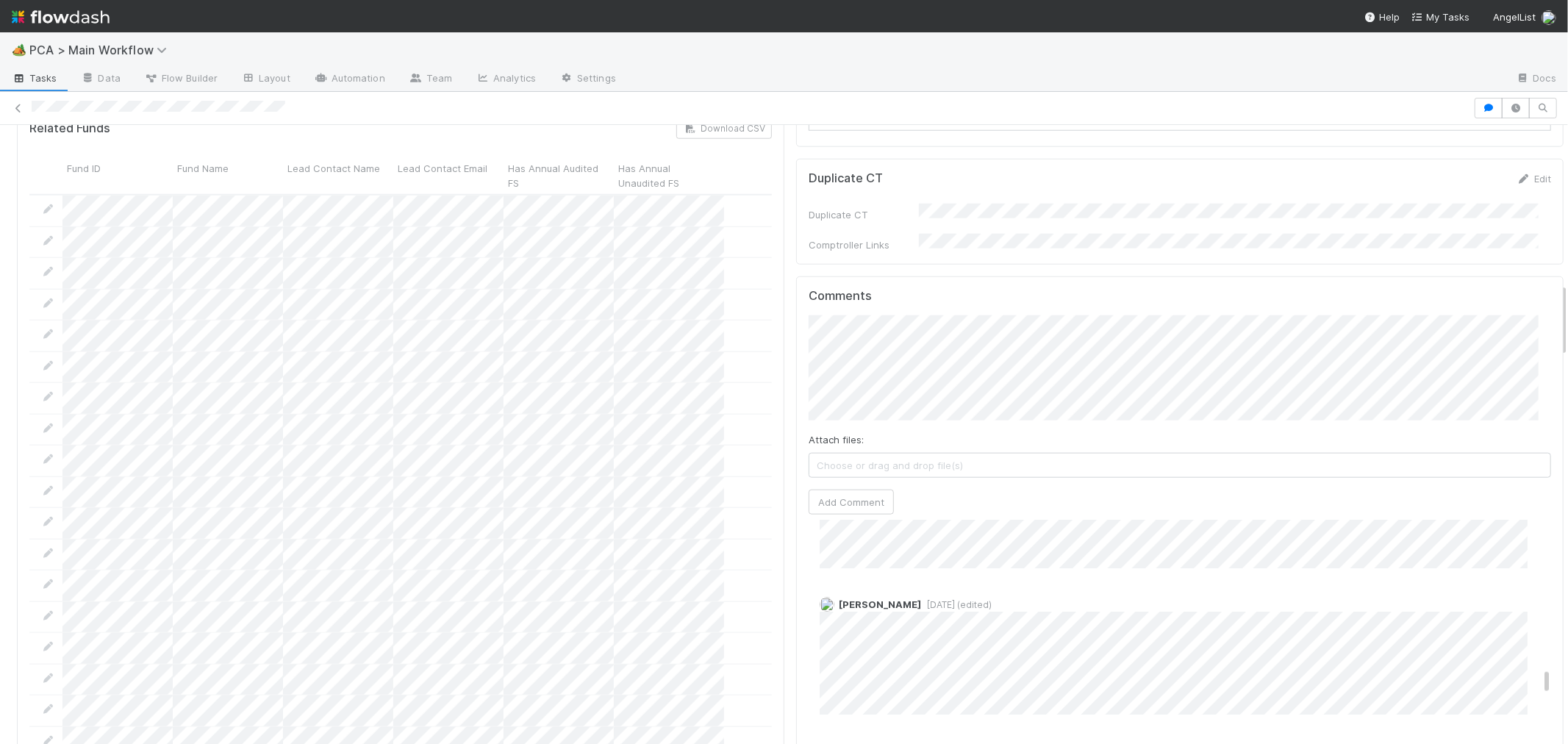
scroll to position [4248, 0]
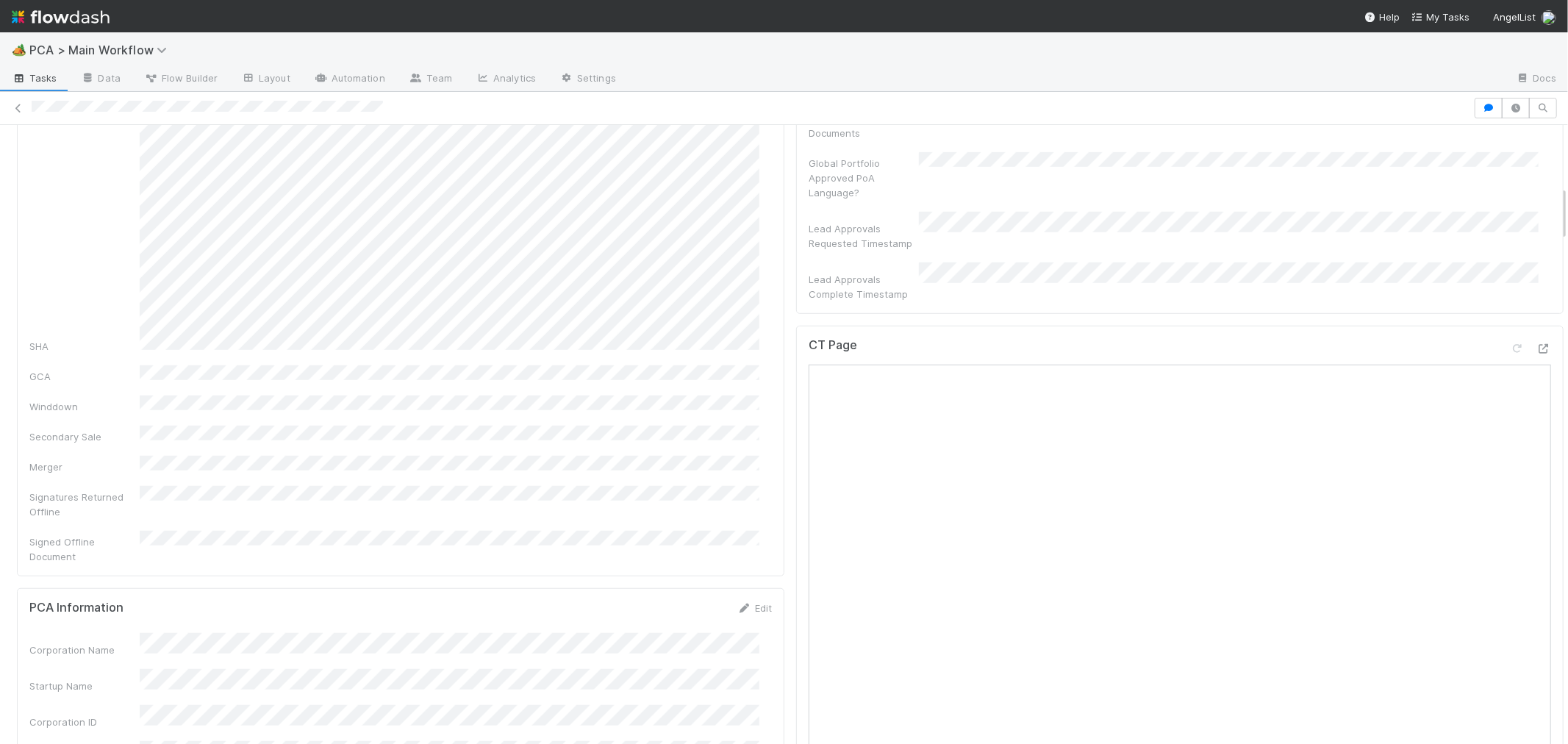
scroll to position [653, 0]
click at [1537, 409] on icon at bounding box center [1544, 414] width 15 height 10
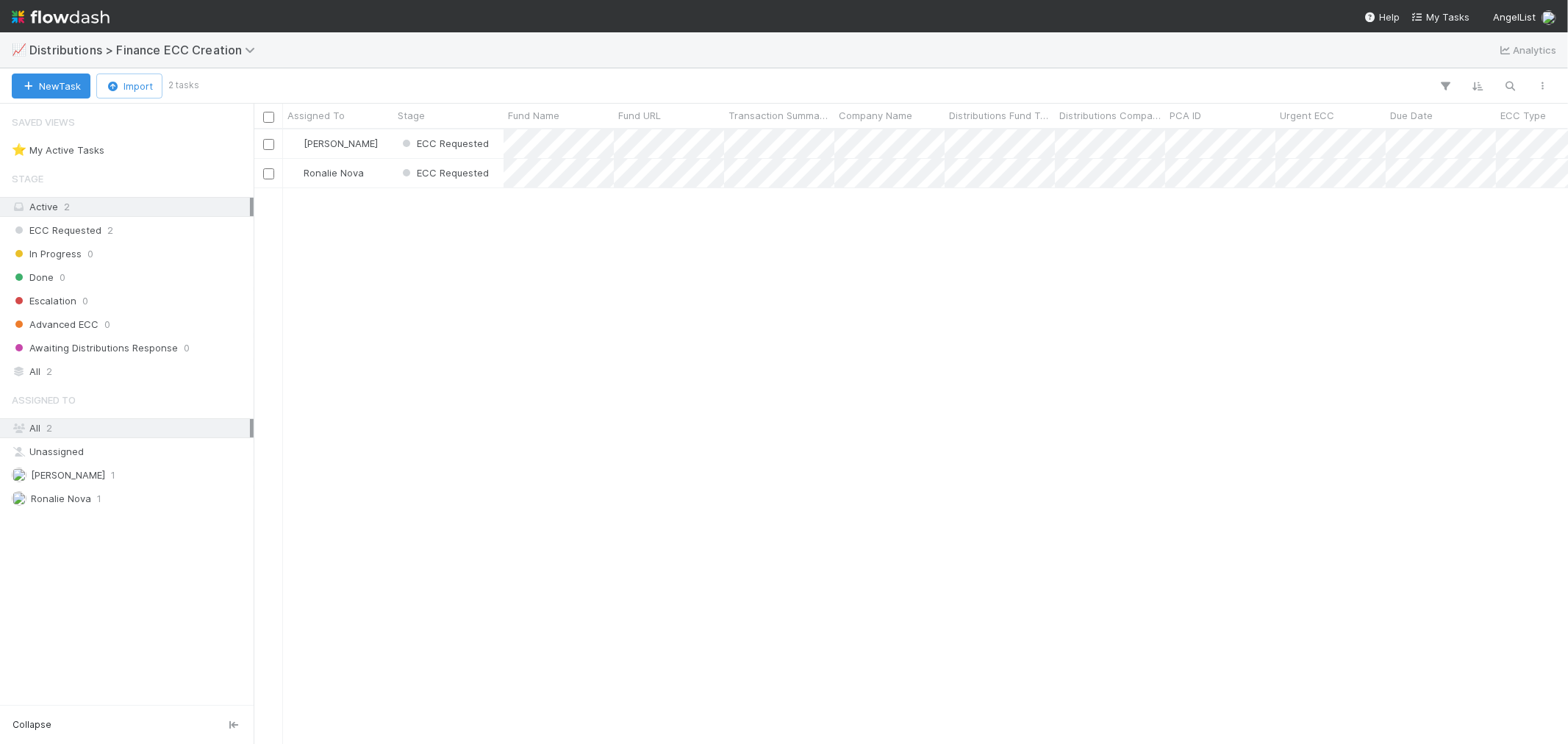
scroll to position [601, 1303]
drag, startPoint x: 361, startPoint y: 1, endPoint x: 673, endPoint y: 416, distance: 519.2
click at [666, 416] on div "[PERSON_NAME] ECC Requested 1 [DATE] 6:18:50 AM [DATE] 6:27:17 AM Ronalie Nova …" at bounding box center [911, 436] width 1315 height 614
click at [380, 173] on div "Ronalie Nova" at bounding box center [338, 172] width 110 height 29
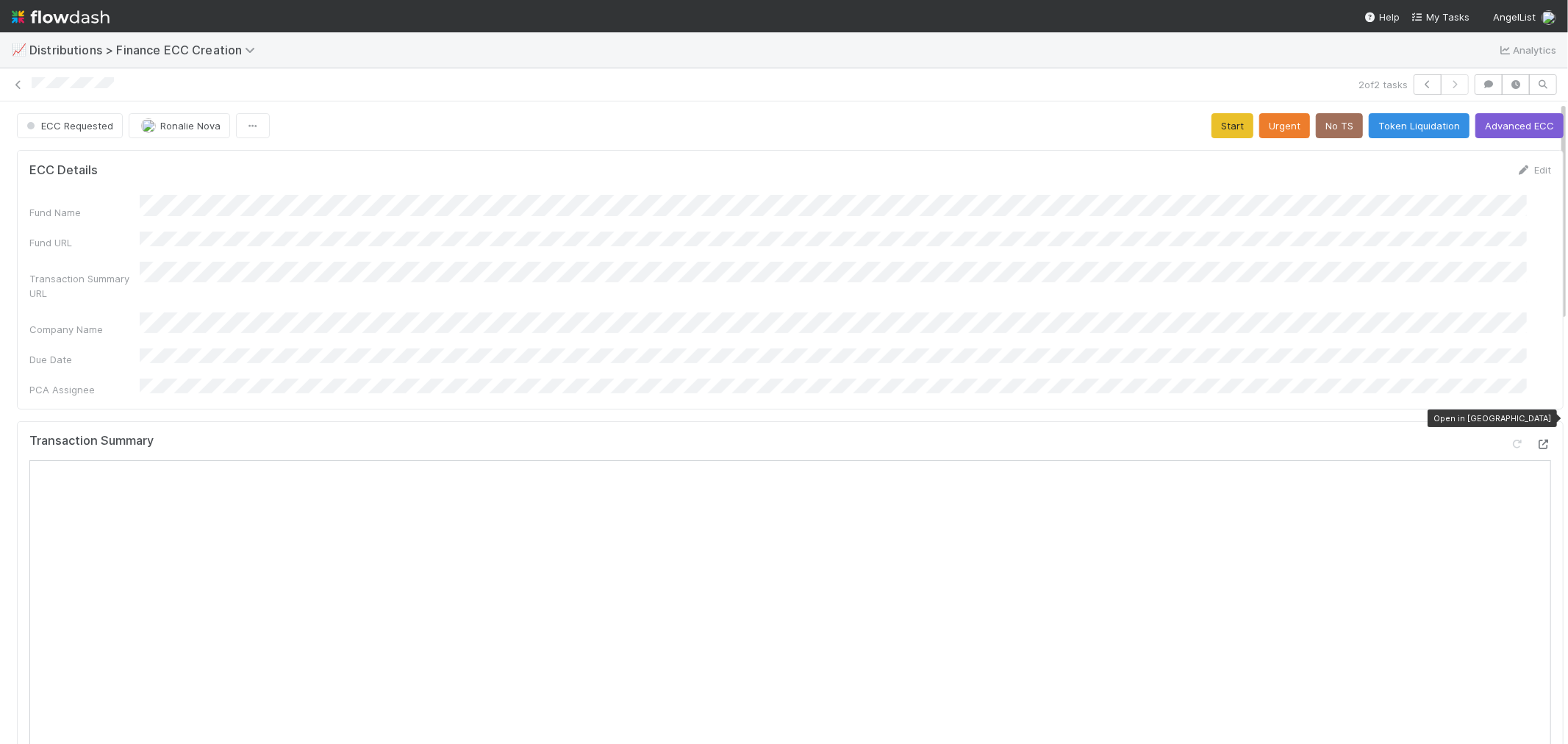
click at [1537, 439] on icon at bounding box center [1544, 444] width 15 height 10
click at [1214, 123] on button "Start" at bounding box center [1232, 126] width 42 height 25
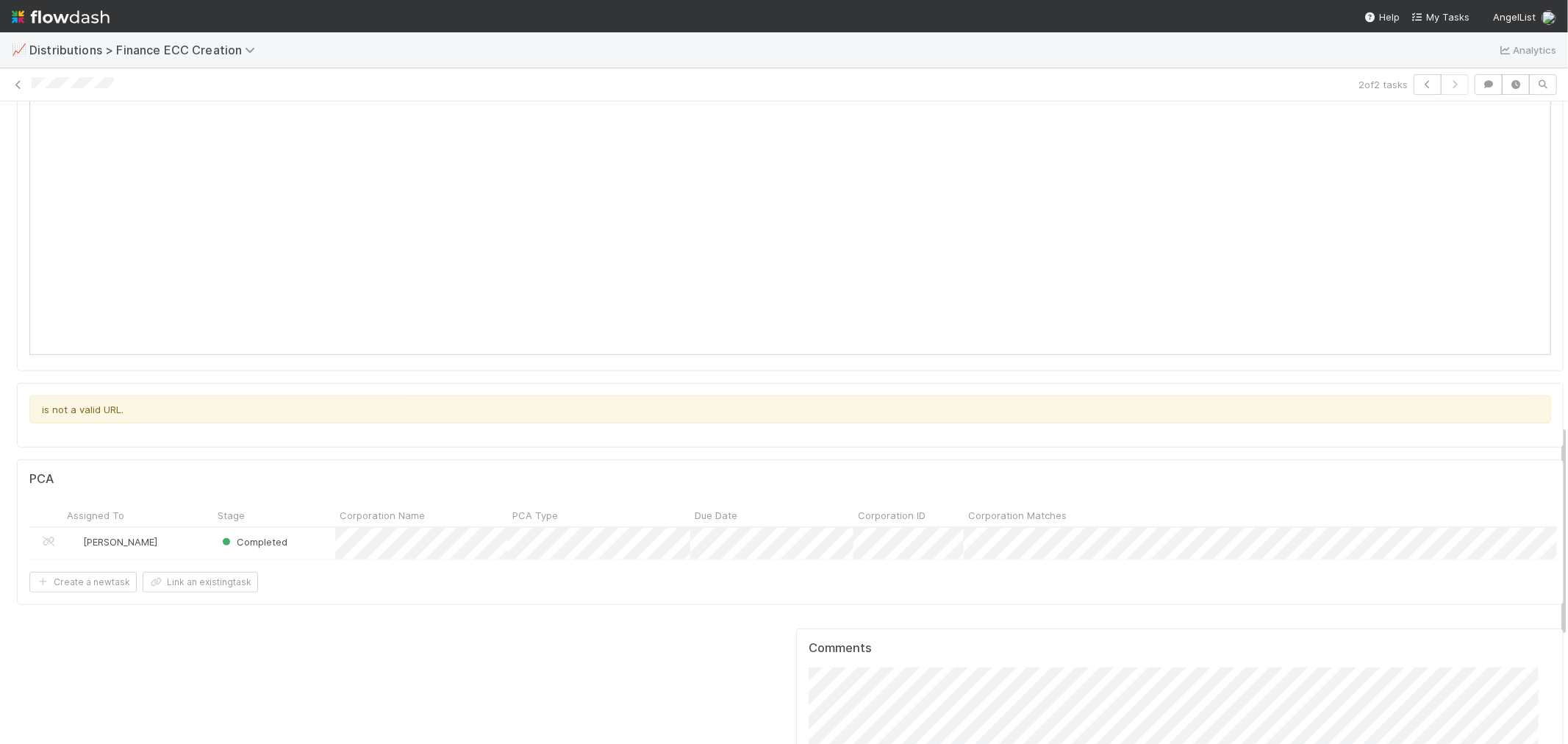
scroll to position [980, 0]
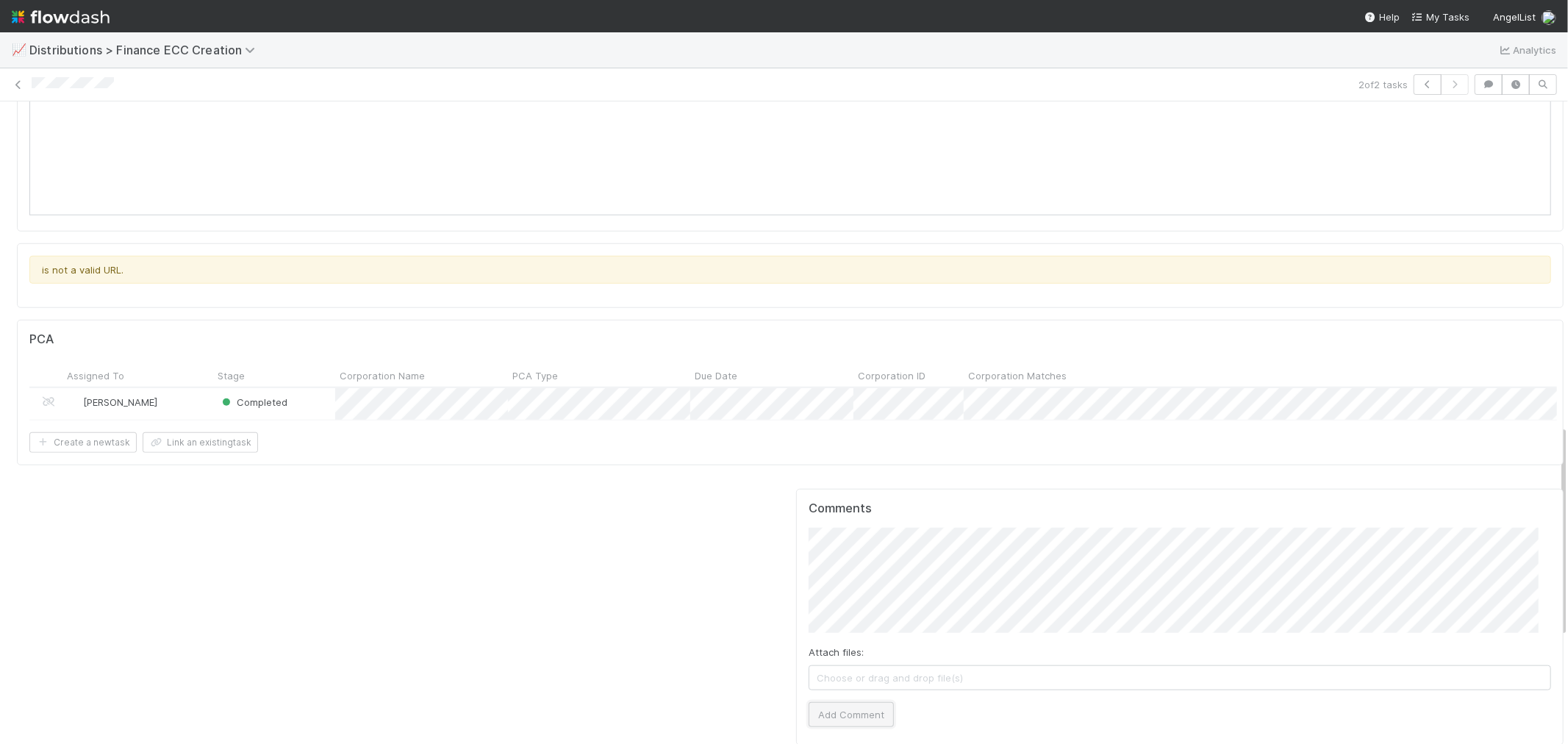
click at [849, 702] on button "Add Comment" at bounding box center [851, 715] width 85 height 25
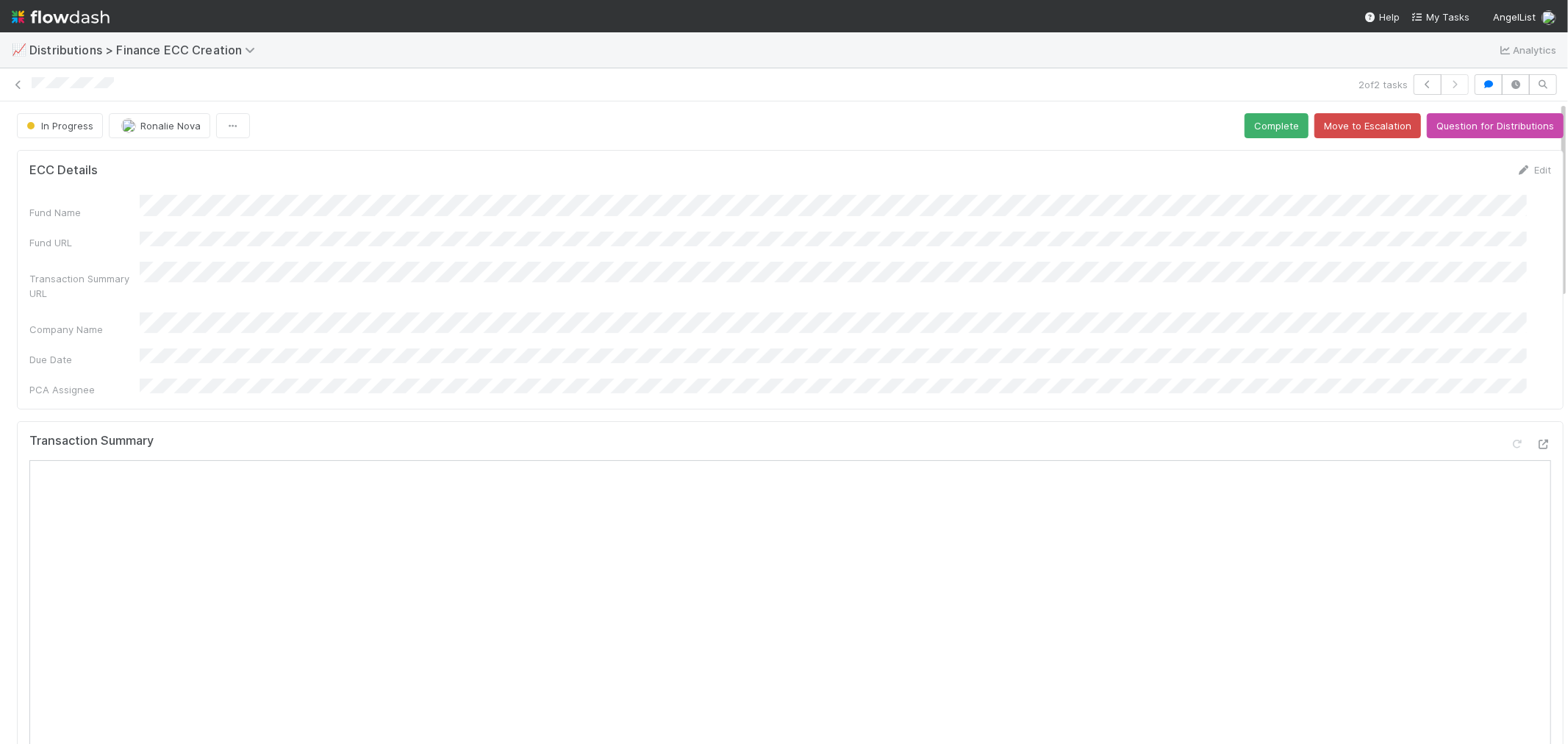
scroll to position [0, 0]
click at [1254, 118] on button "Complete" at bounding box center [1276, 126] width 64 height 25
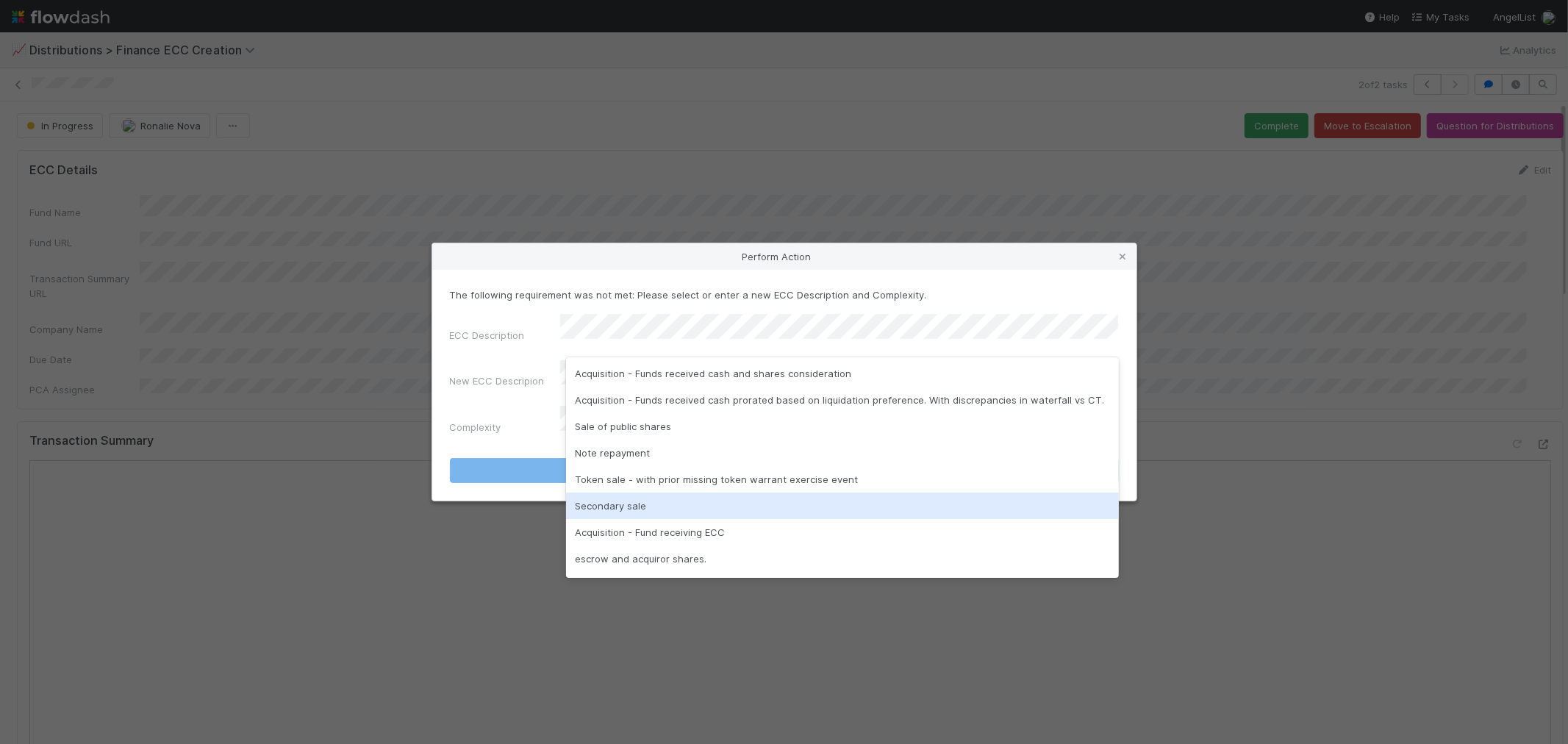
scroll to position [82, 0]
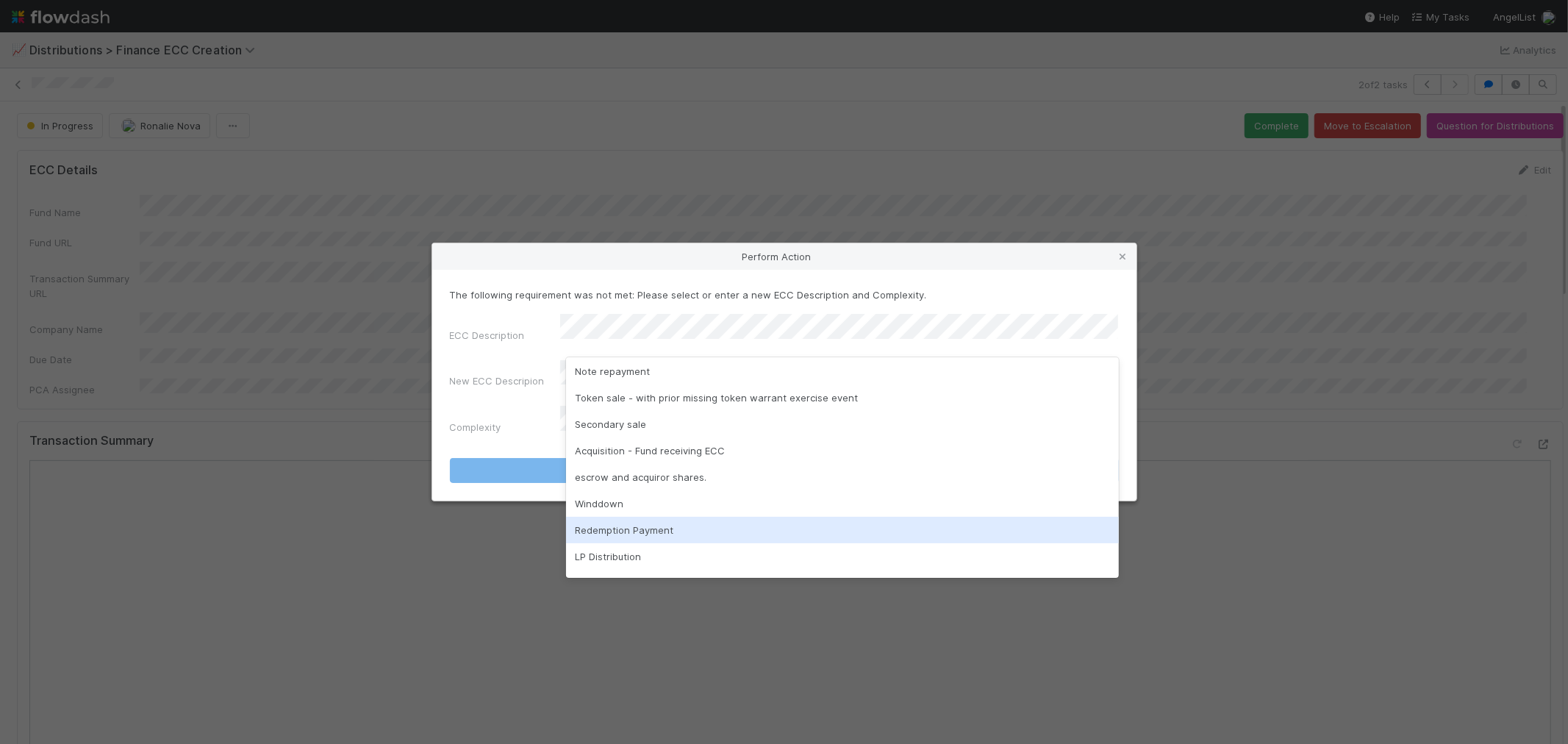
click at [706, 535] on div "Redemption Payment" at bounding box center [842, 530] width 553 height 26
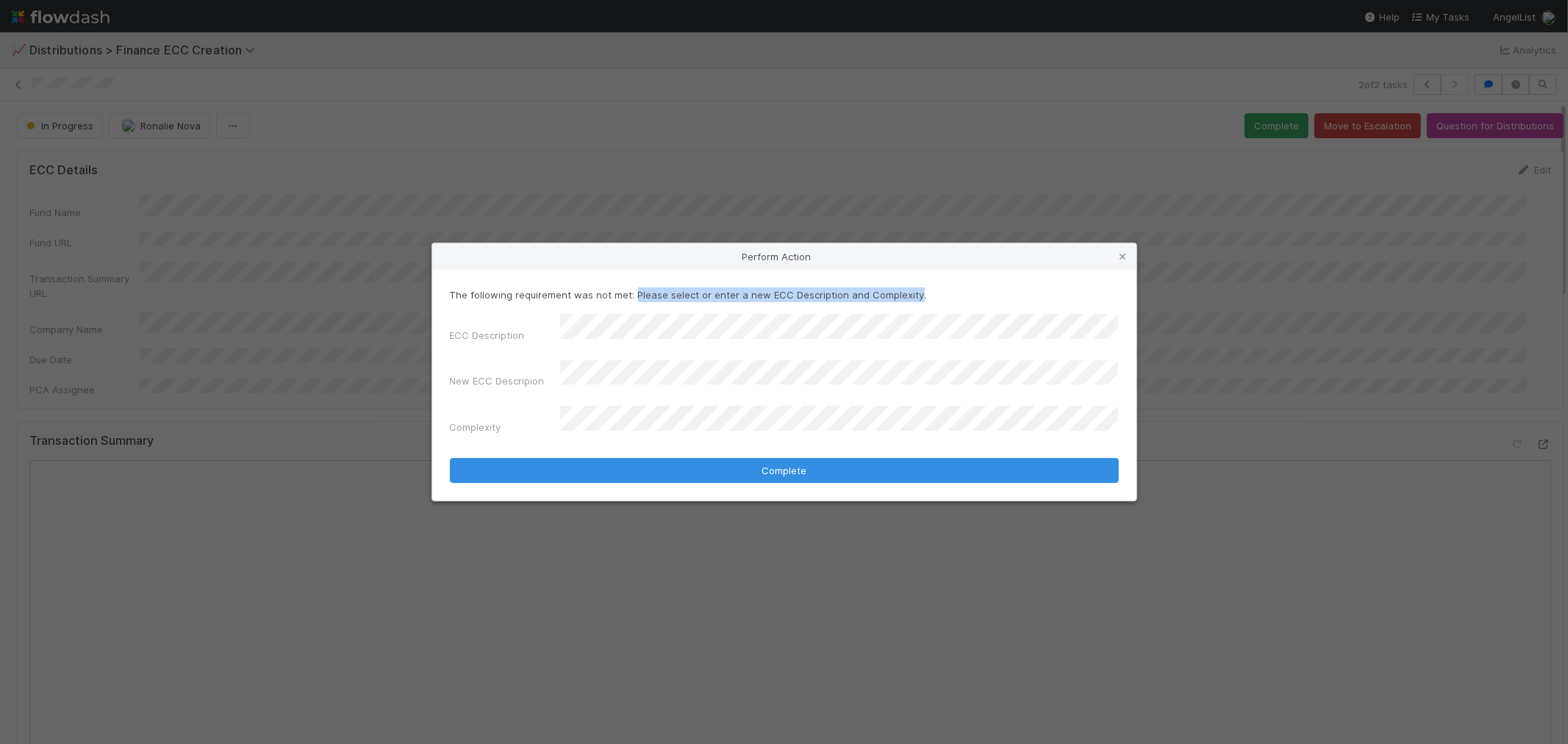
drag, startPoint x: 632, startPoint y: 310, endPoint x: 909, endPoint y: 310, distance: 277.0
click at [909, 302] on p "The following requirement was not met: Please select or enter a new ECC Descrip…" at bounding box center [784, 295] width 669 height 15
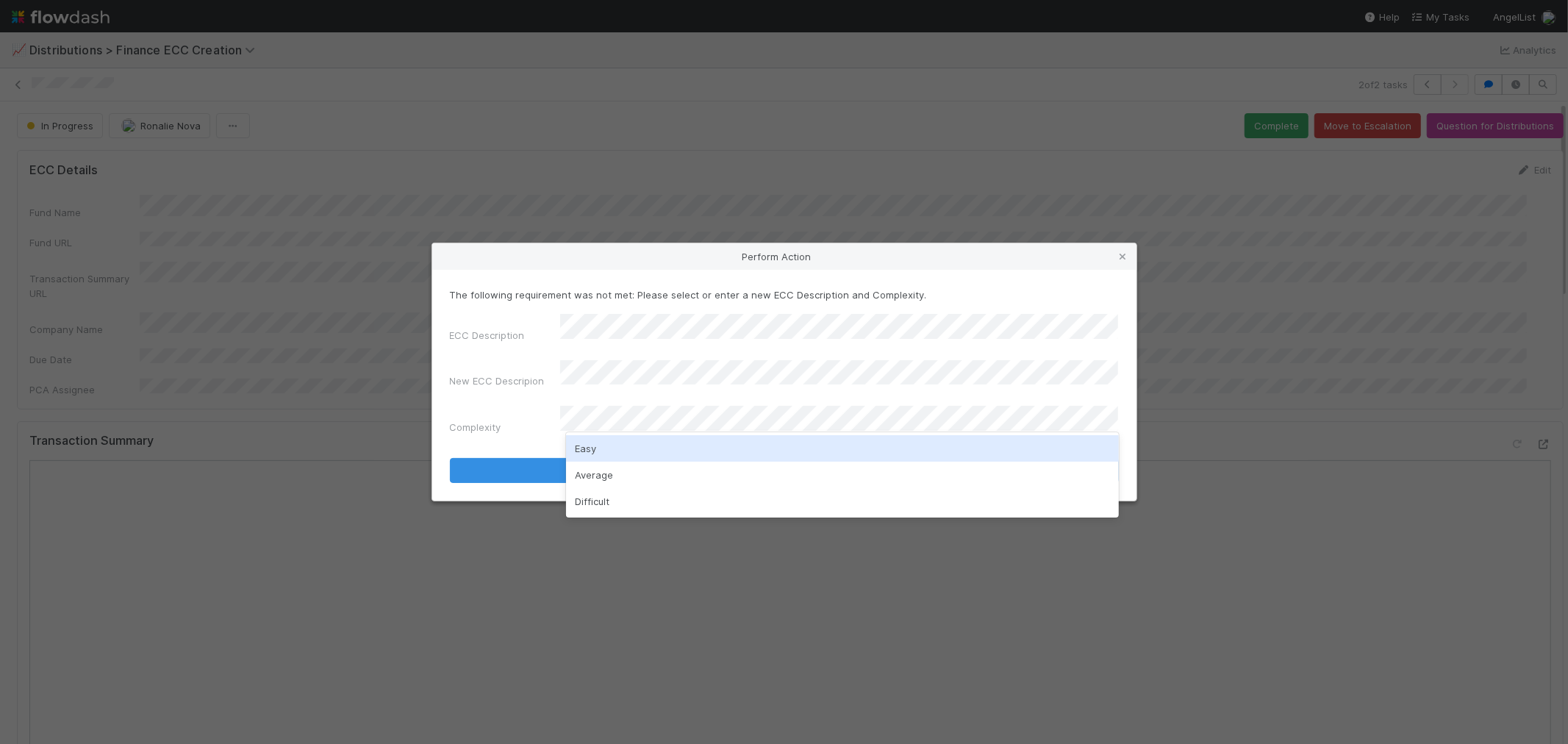
click at [604, 452] on div "Easy" at bounding box center [842, 448] width 553 height 26
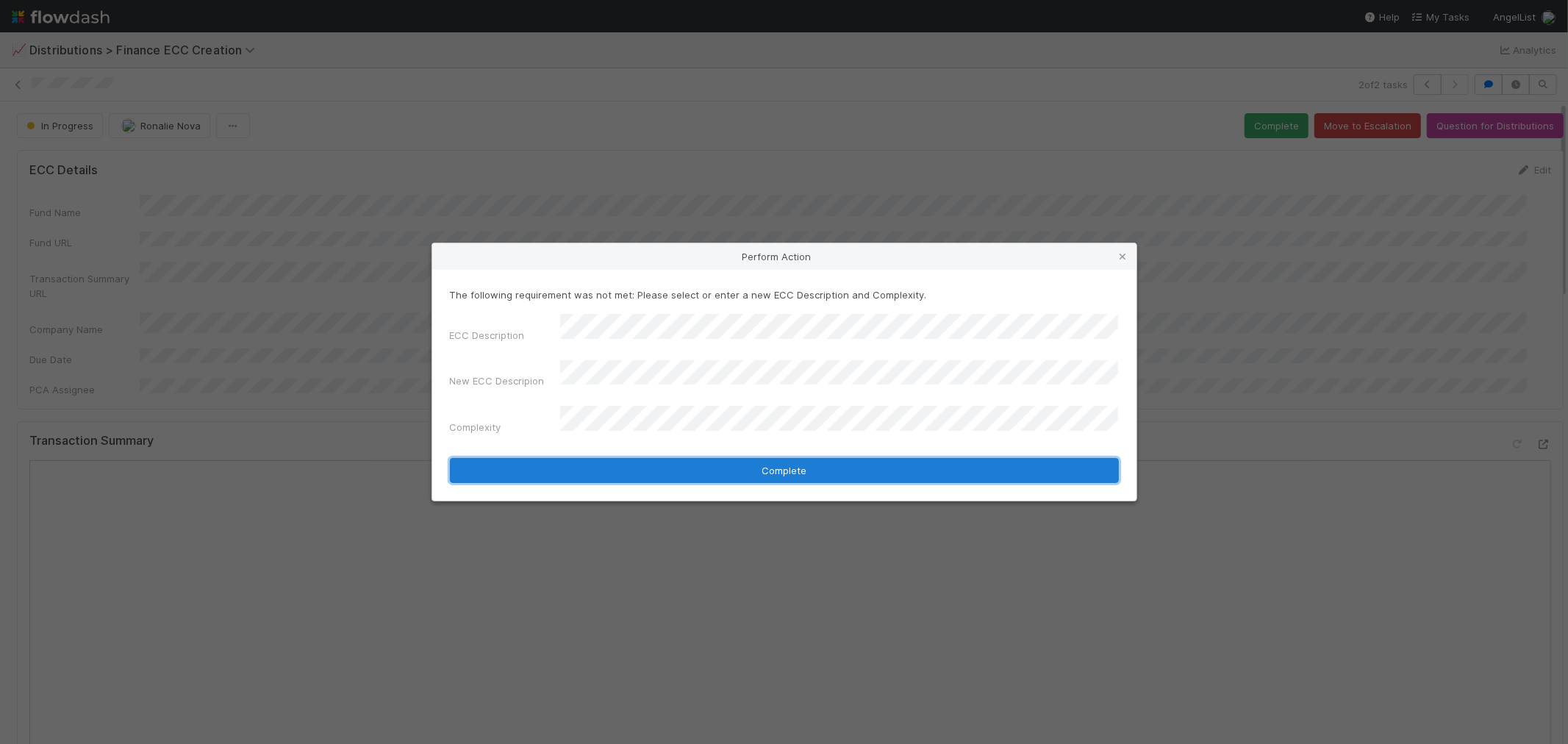
click at [751, 458] on button "Complete" at bounding box center [784, 470] width 669 height 25
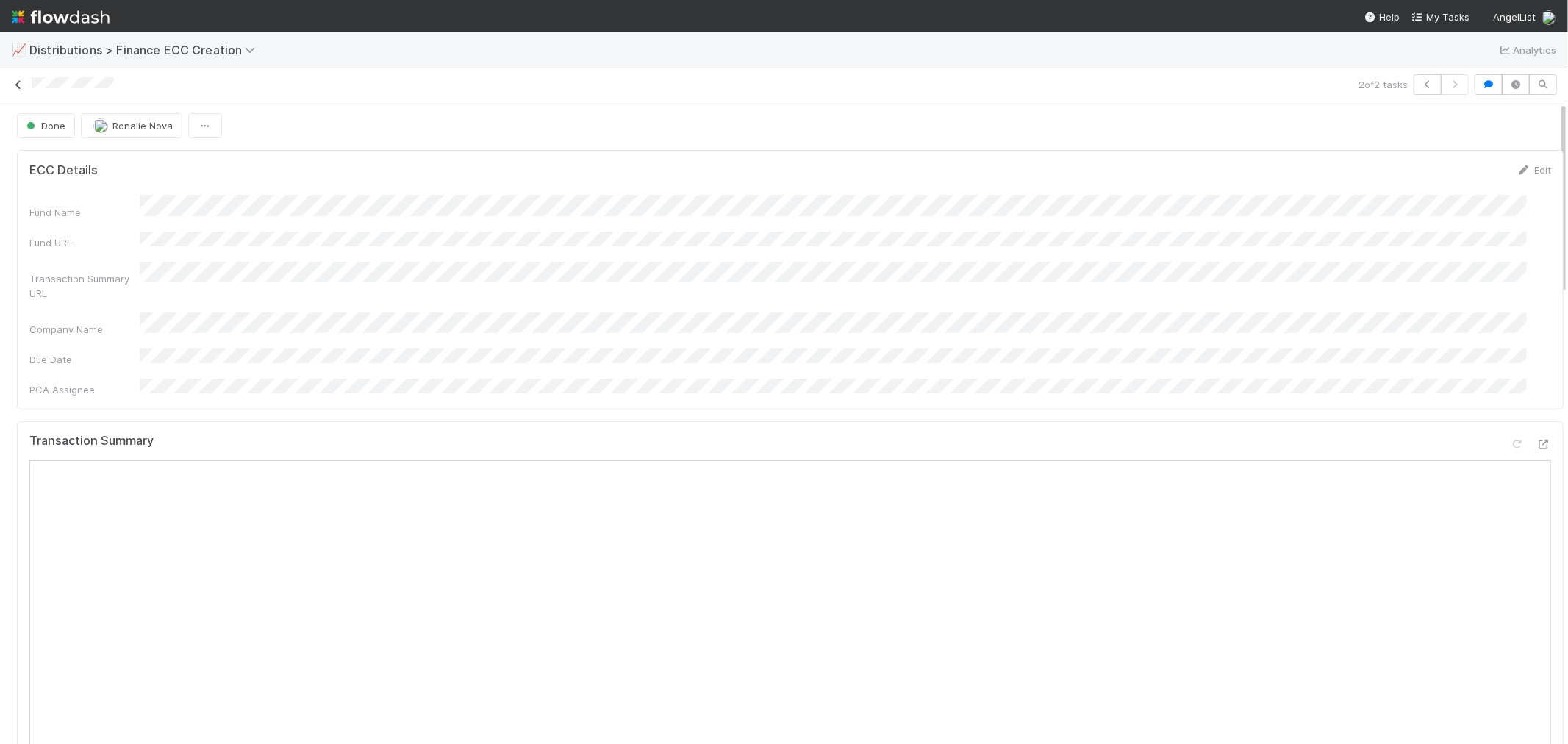
click at [12, 80] on icon at bounding box center [19, 85] width 15 height 10
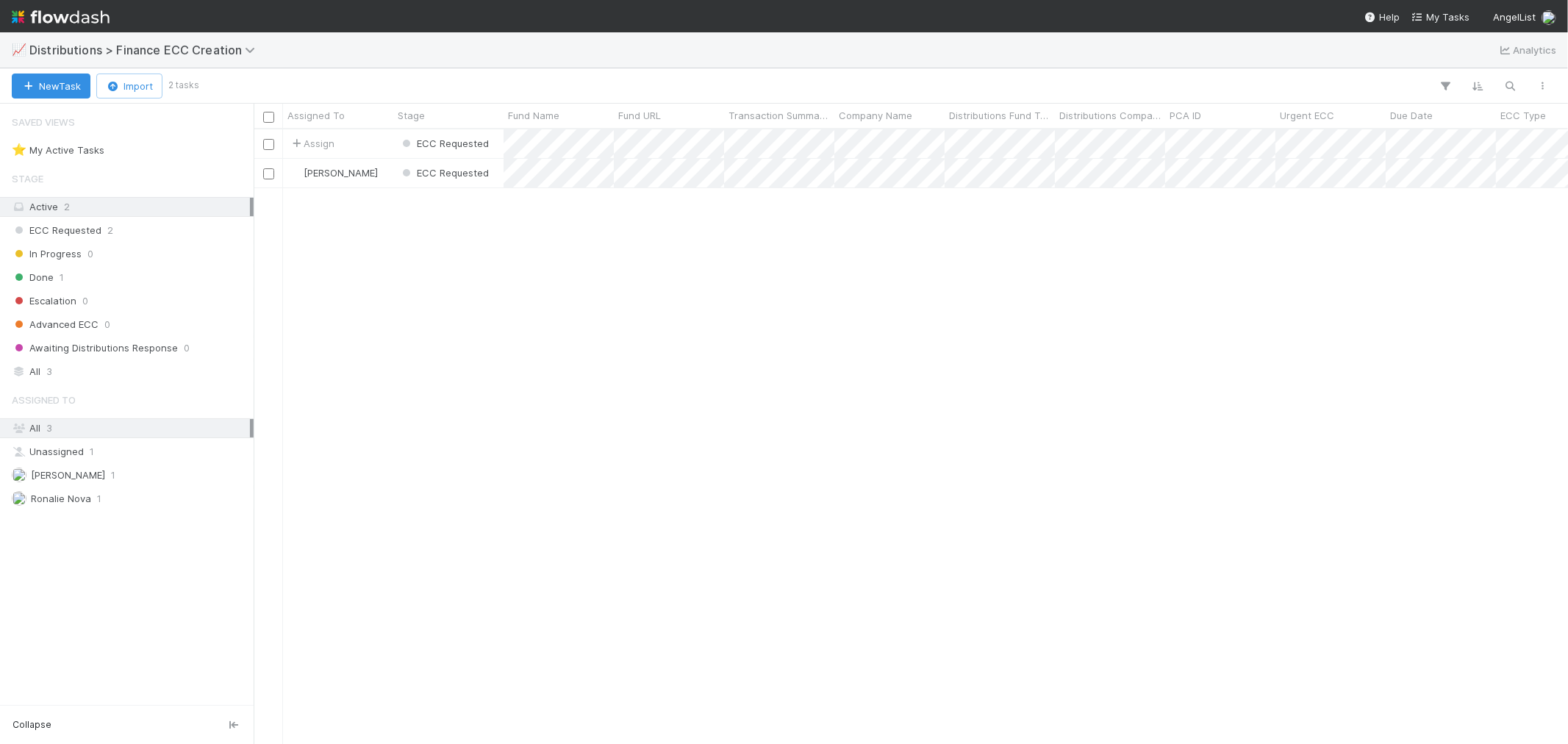
scroll to position [601, 1303]
click at [127, 277] on div "Done 1" at bounding box center [131, 278] width 238 height 19
click at [131, 253] on div "In Progress 0" at bounding box center [131, 254] width 238 height 19
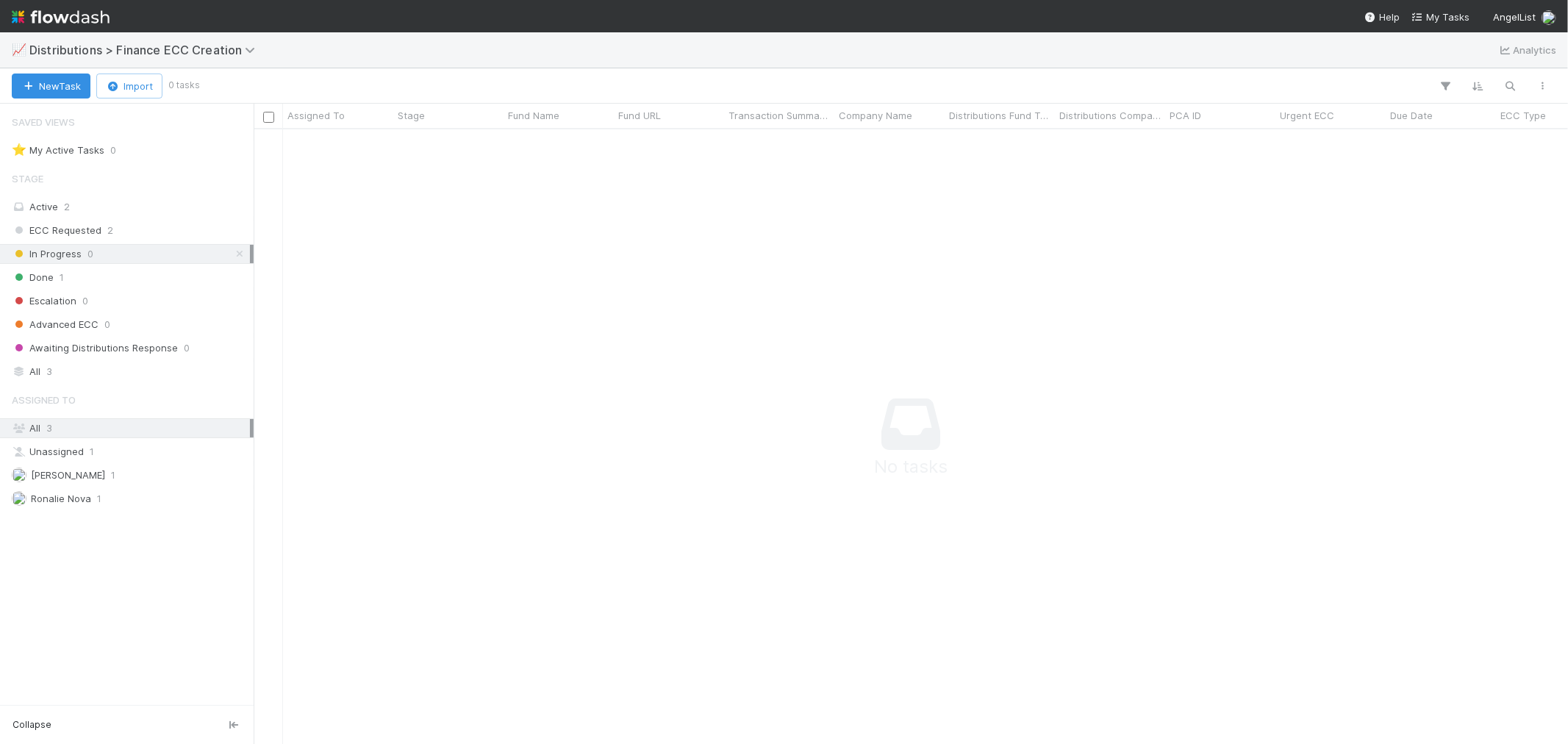
scroll to position [590, 1290]
click at [136, 229] on div "ECC Requested 2" at bounding box center [131, 230] width 238 height 19
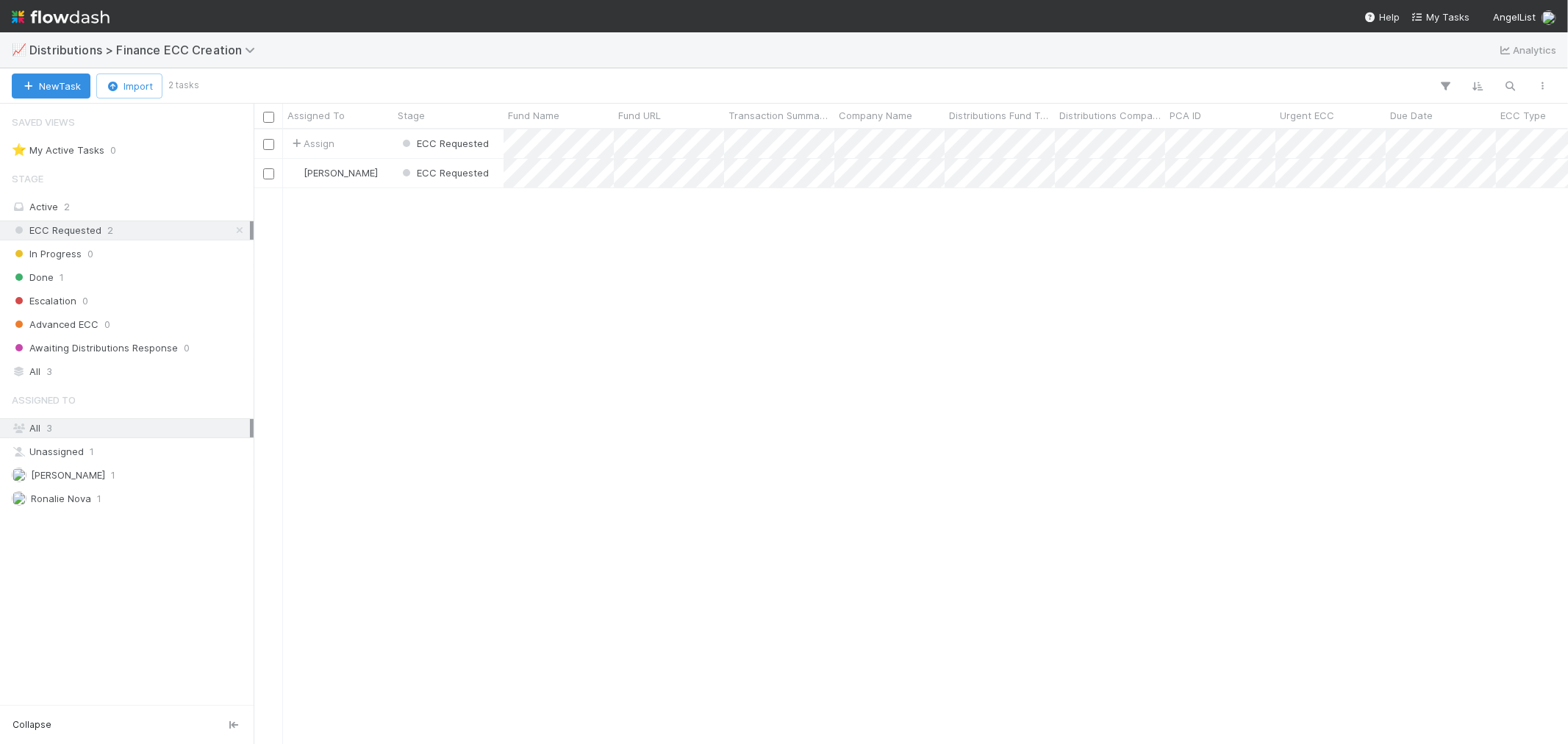
scroll to position [601, 1303]
click at [377, 144] on div "Assign" at bounding box center [338, 143] width 110 height 29
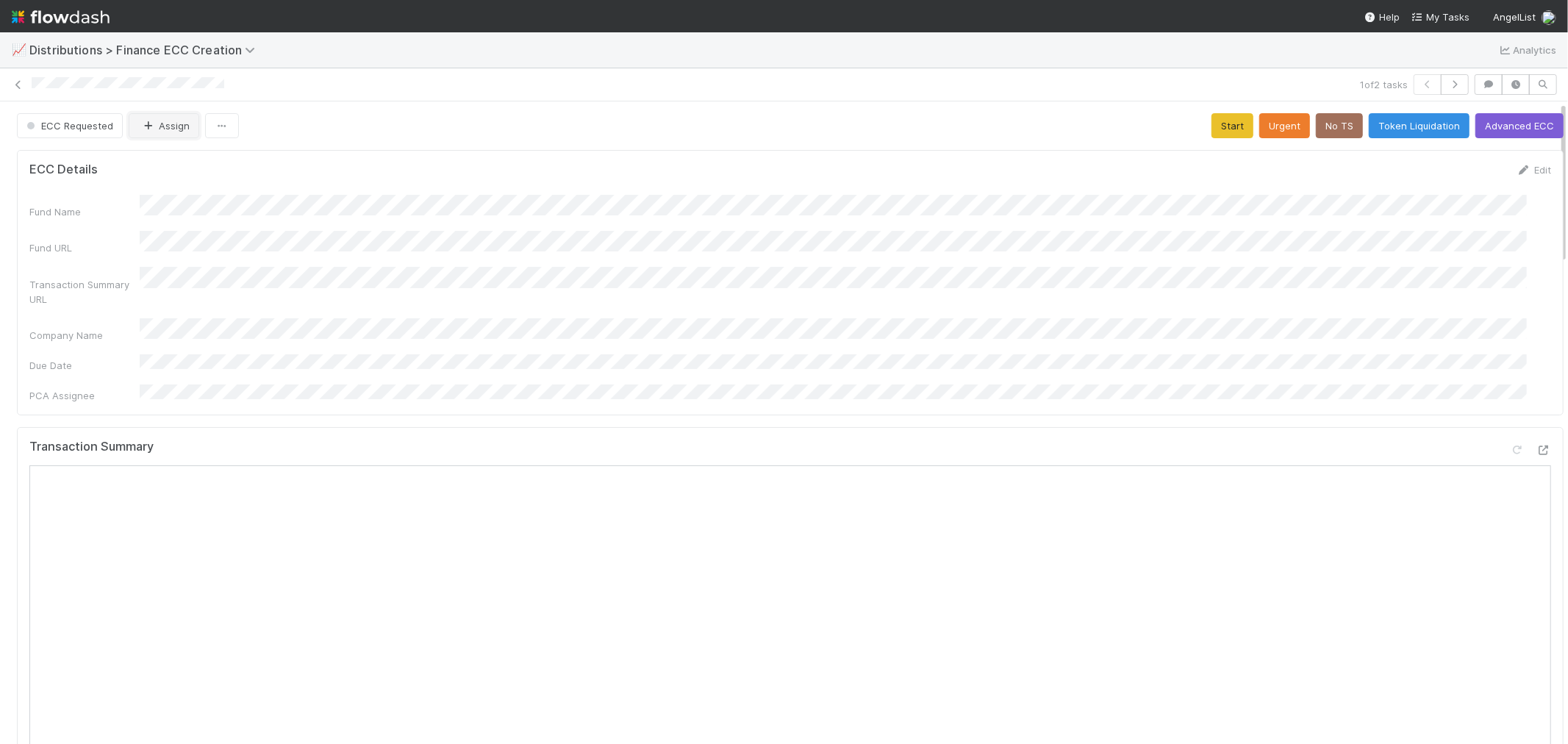
click at [167, 125] on button "Assign" at bounding box center [164, 126] width 70 height 25
click at [18, 85] on icon at bounding box center [19, 85] width 15 height 10
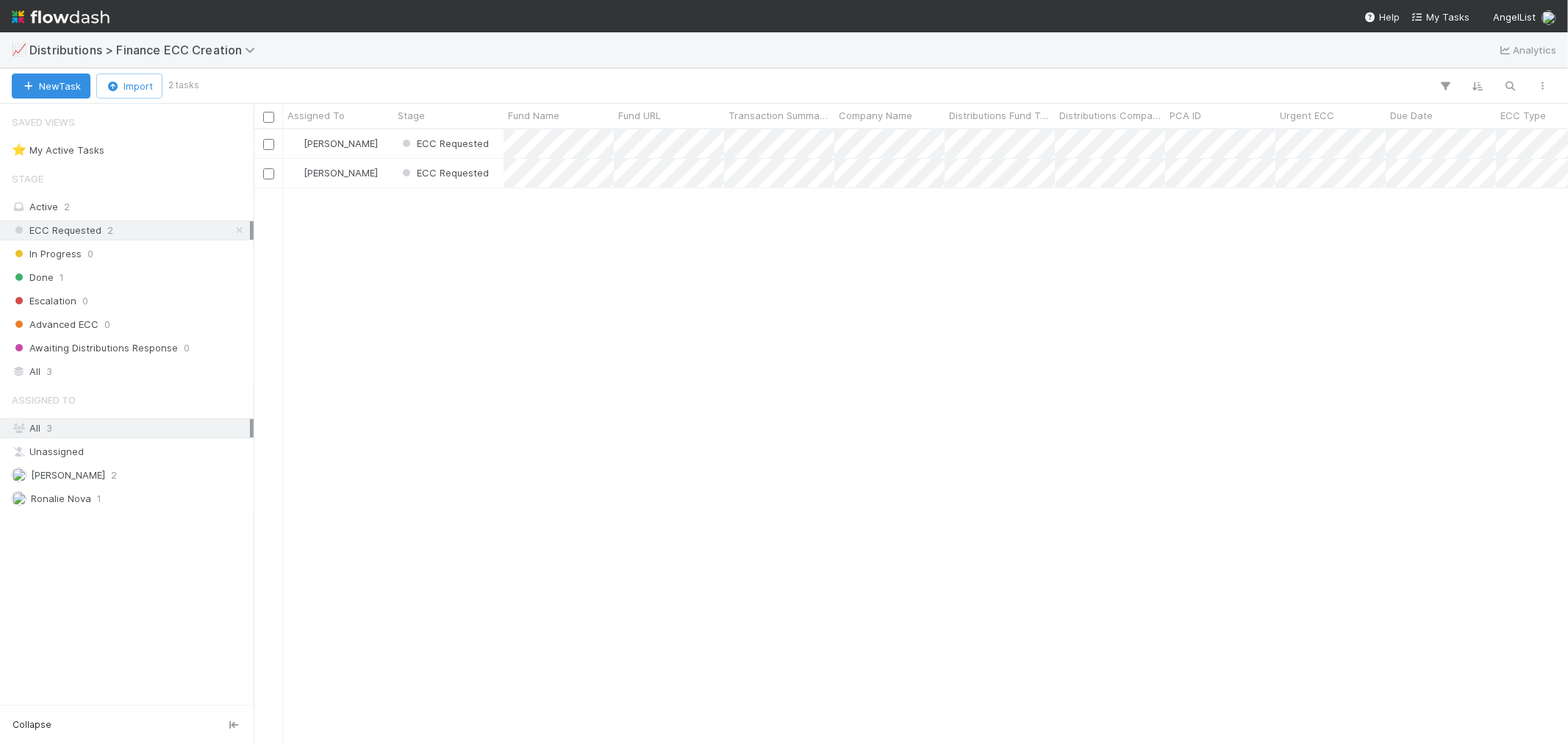
scroll to position [601, 1303]
click at [372, 170] on div "[PERSON_NAME]" at bounding box center [338, 172] width 110 height 29
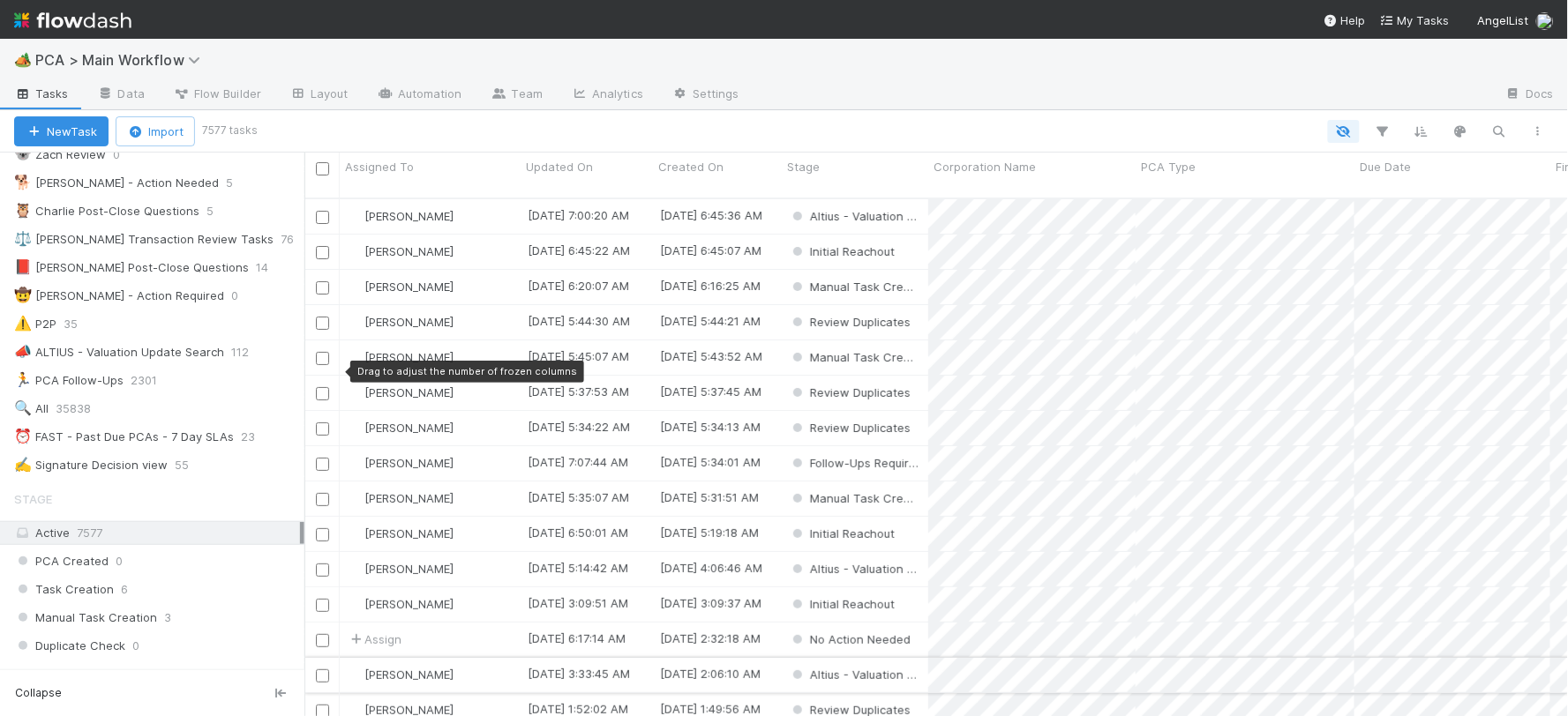
scroll to position [392, 0]
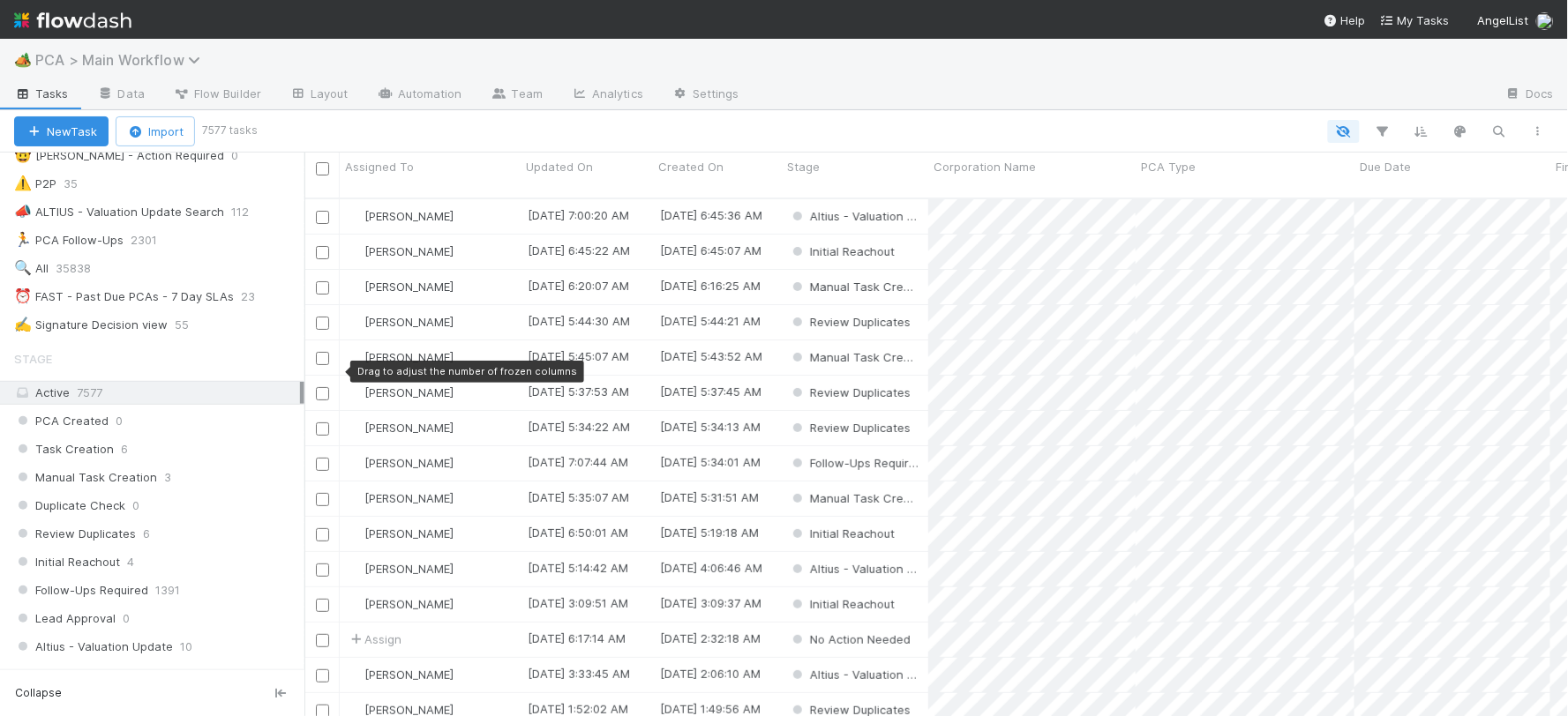
click at [148, 63] on span "PCA > Main Workflow" at bounding box center [122, 60] width 173 height 18
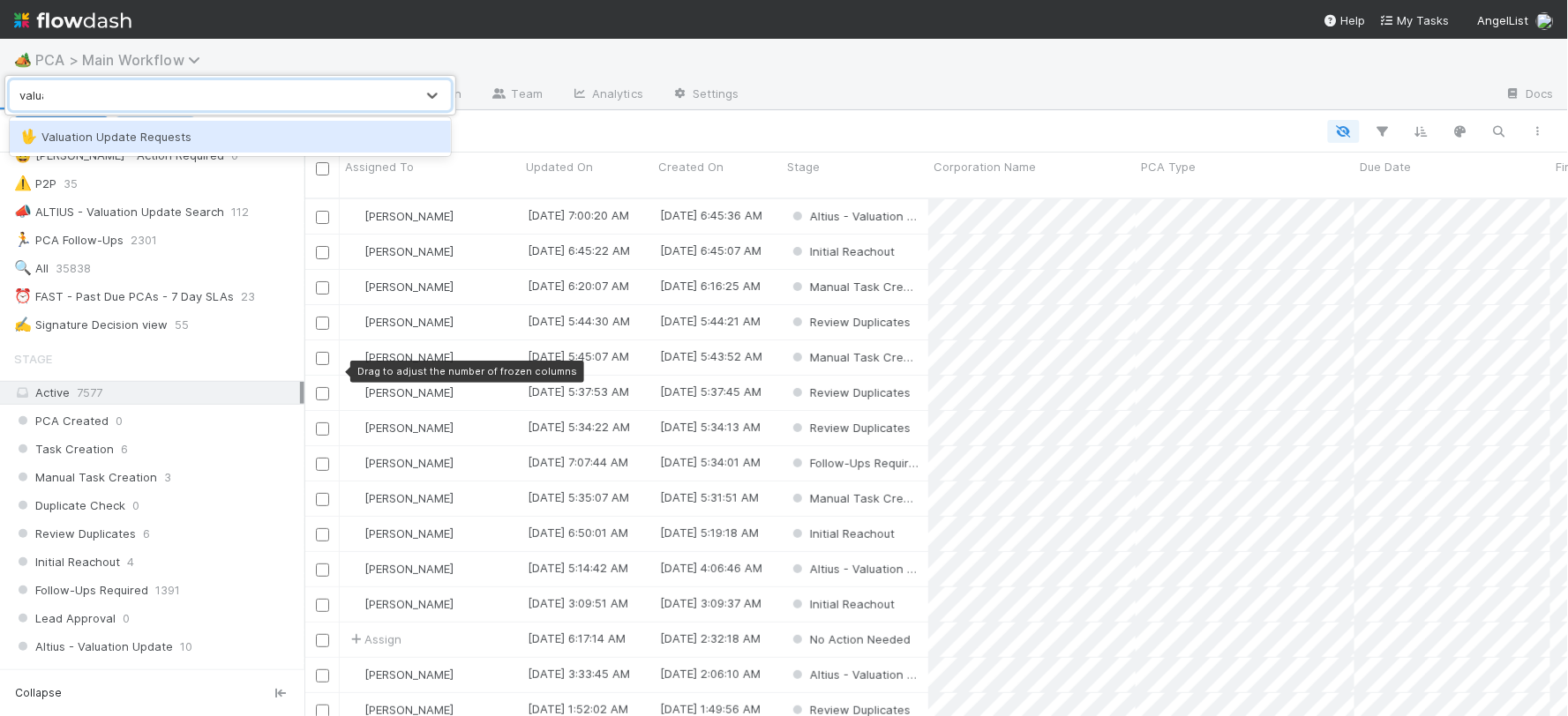
type input "valuat"
click at [138, 136] on div "🖖 Valuation Update Requests" at bounding box center [230, 137] width 420 height 18
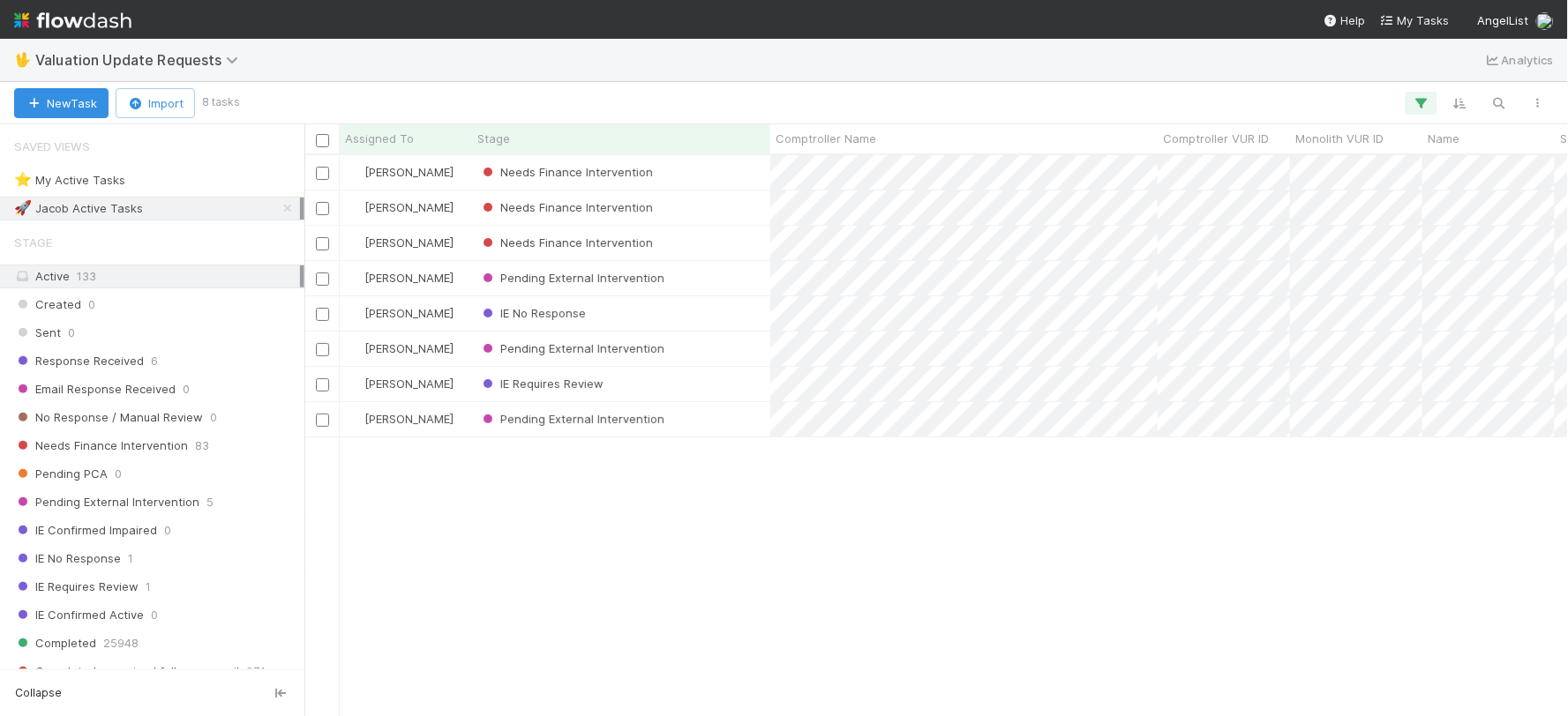
scroll to position [545, 1249]
click at [103, 445] on span "Needs Finance Intervention" at bounding box center [100, 446] width 173 height 23
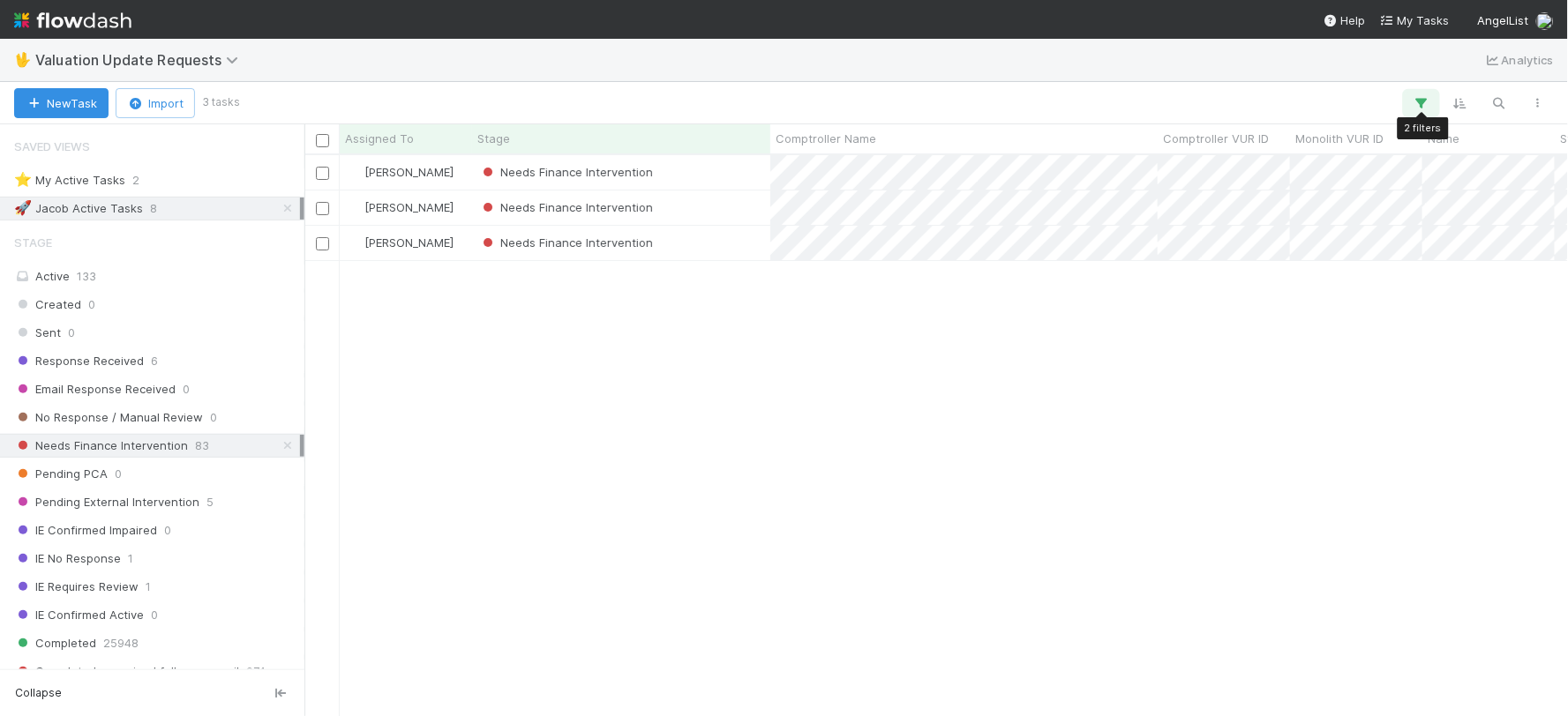
scroll to position [545, 1249]
click at [1419, 97] on icon "button" at bounding box center [1421, 103] width 18 height 16
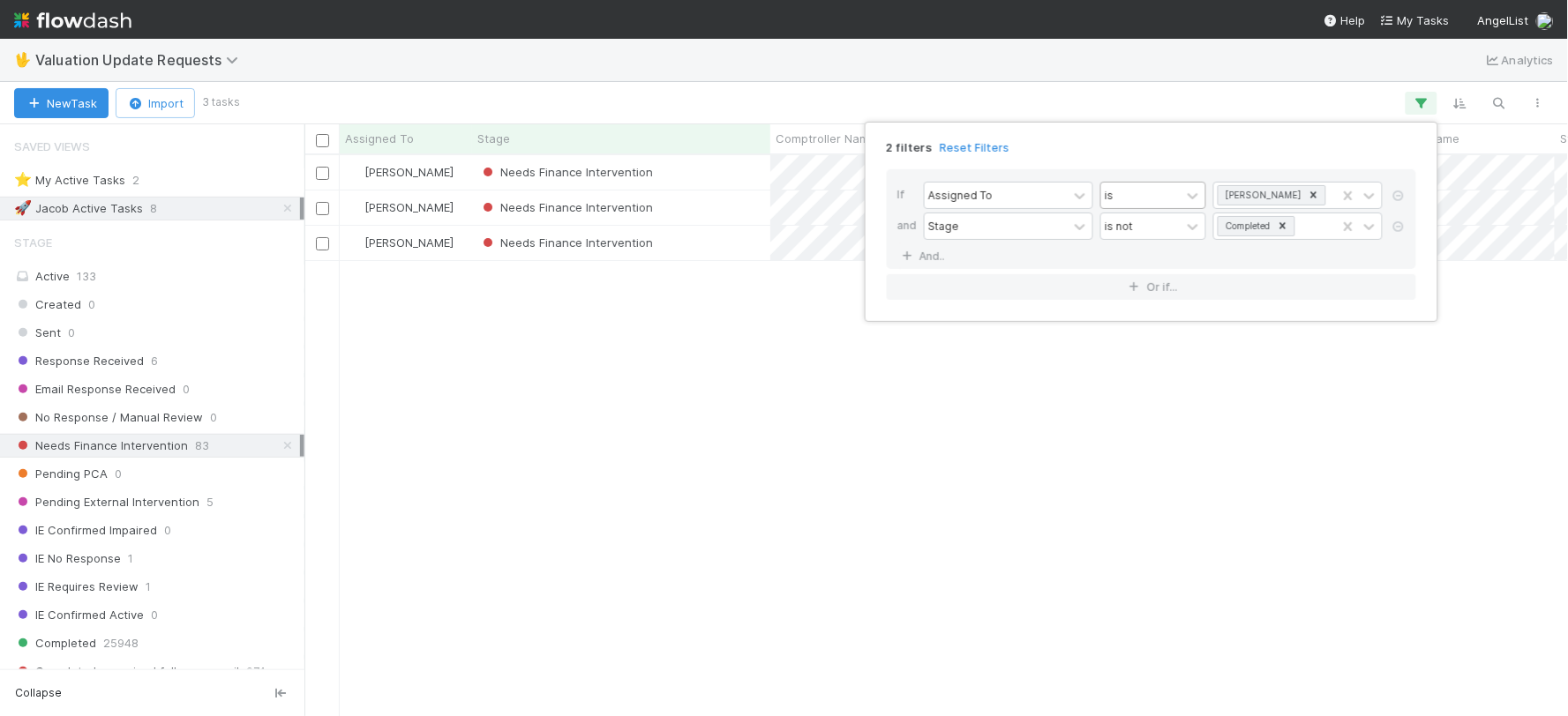
click at [1136, 197] on div "is" at bounding box center [1141, 195] width 79 height 25
click at [1139, 262] on div "is not" at bounding box center [1153, 265] width 106 height 30
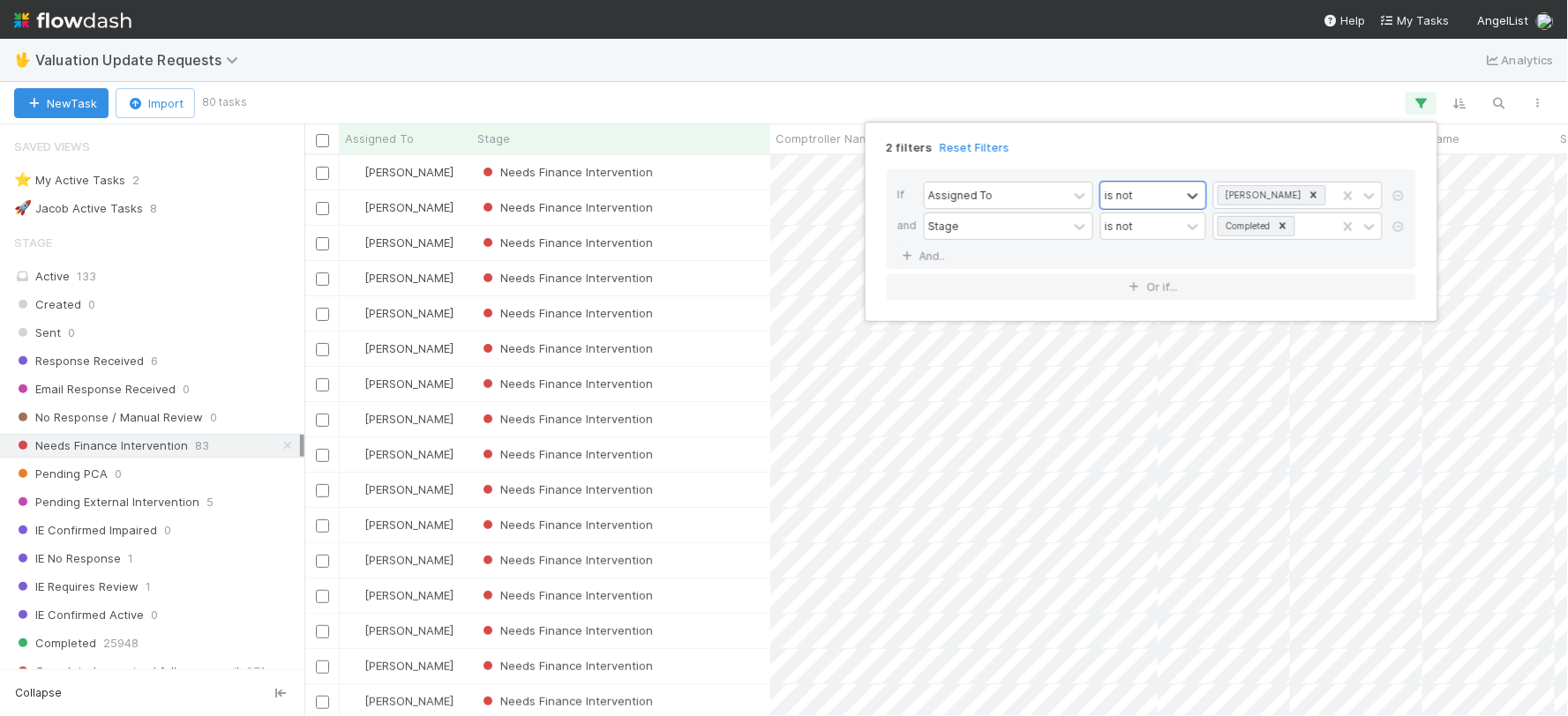
scroll to position [545, 1249]
click at [381, 128] on div "2 filters Reset Filters If Assigned To option is not, selected. 0 results avail…" at bounding box center [784, 358] width 1568 height 716
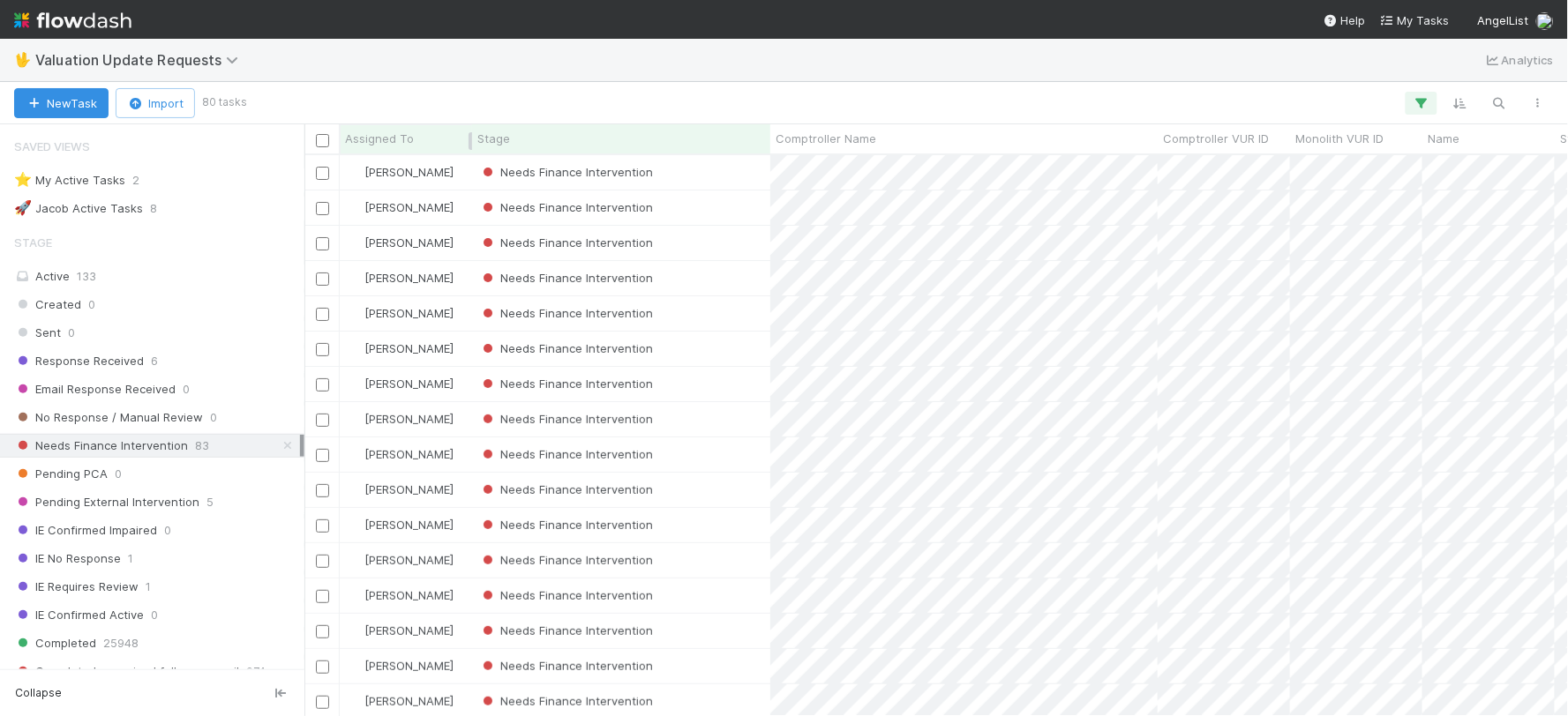
click at [380, 135] on span "Assigned To" at bounding box center [379, 138] width 69 height 18
click at [402, 172] on div "Sort A → Z" at bounding box center [446, 171] width 201 height 26
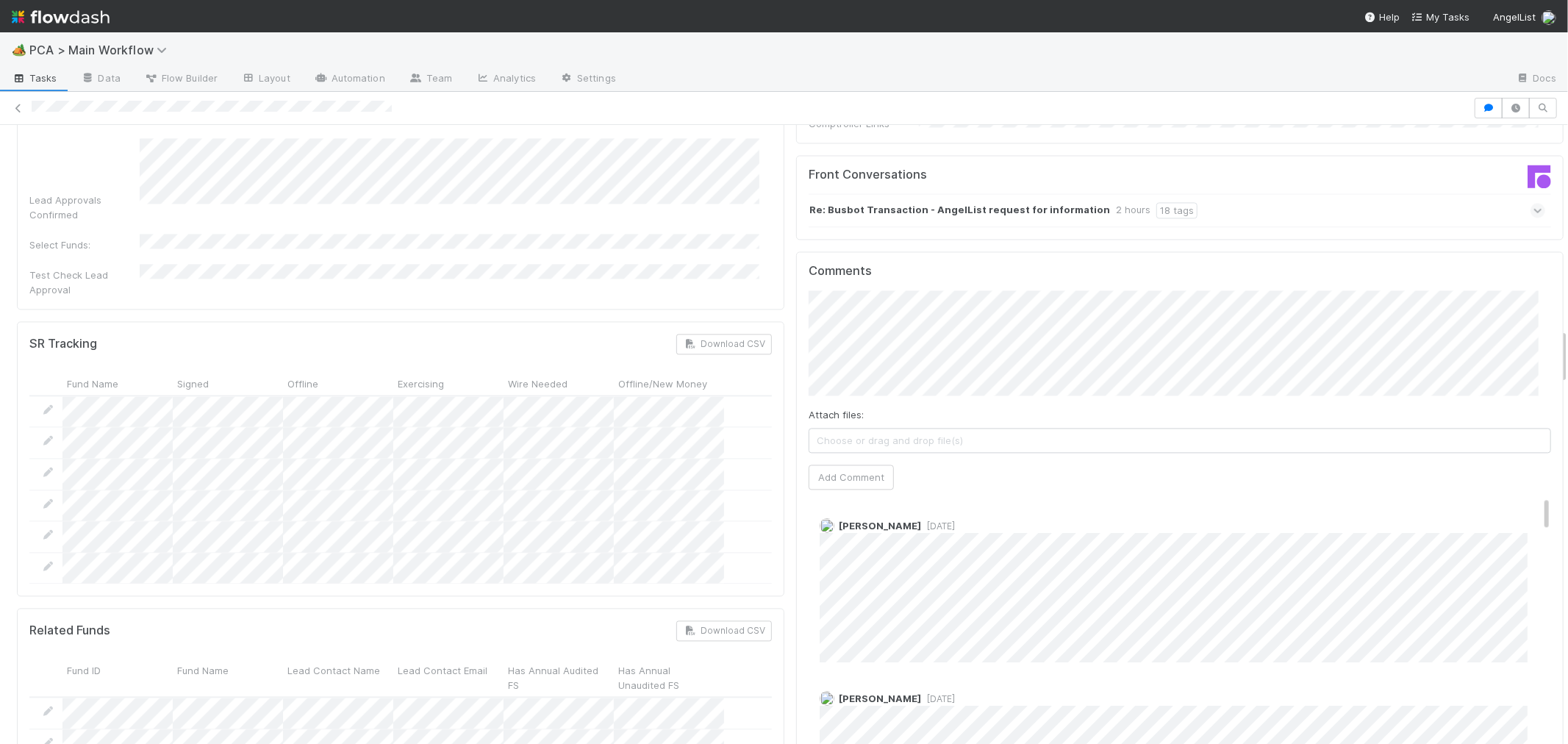
scroll to position [2614, 0]
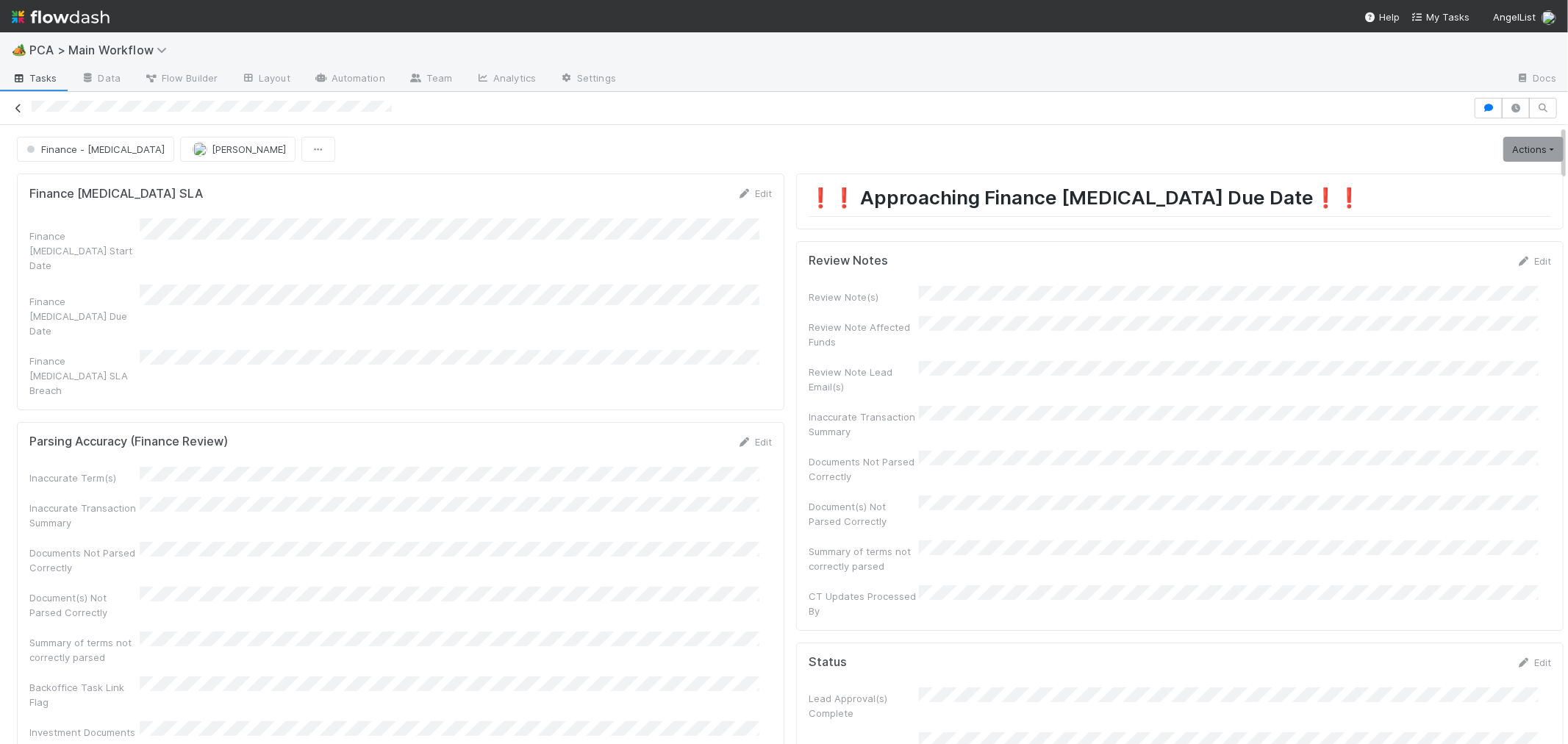
click at [12, 107] on icon at bounding box center [19, 109] width 15 height 10
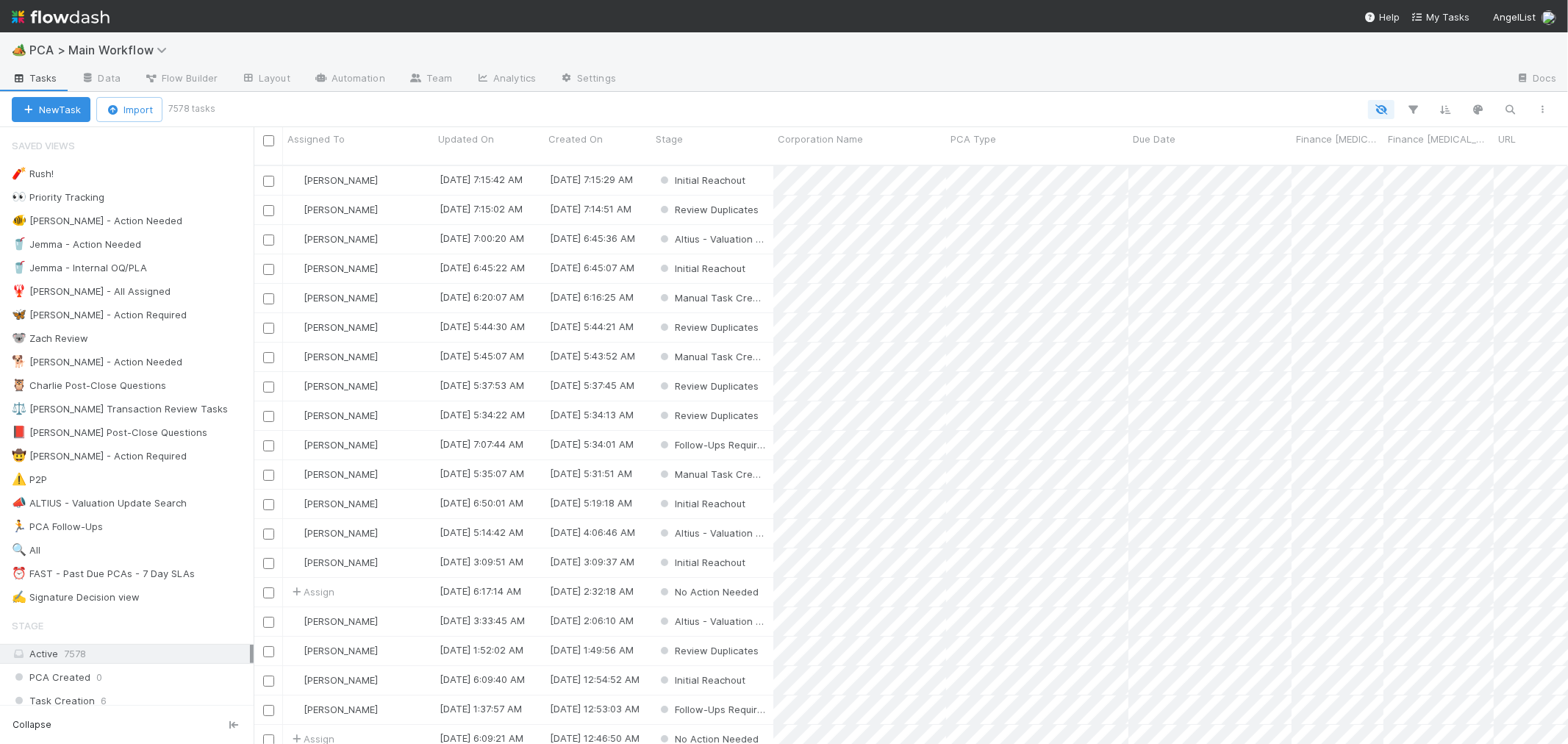
scroll to position [579, 1303]
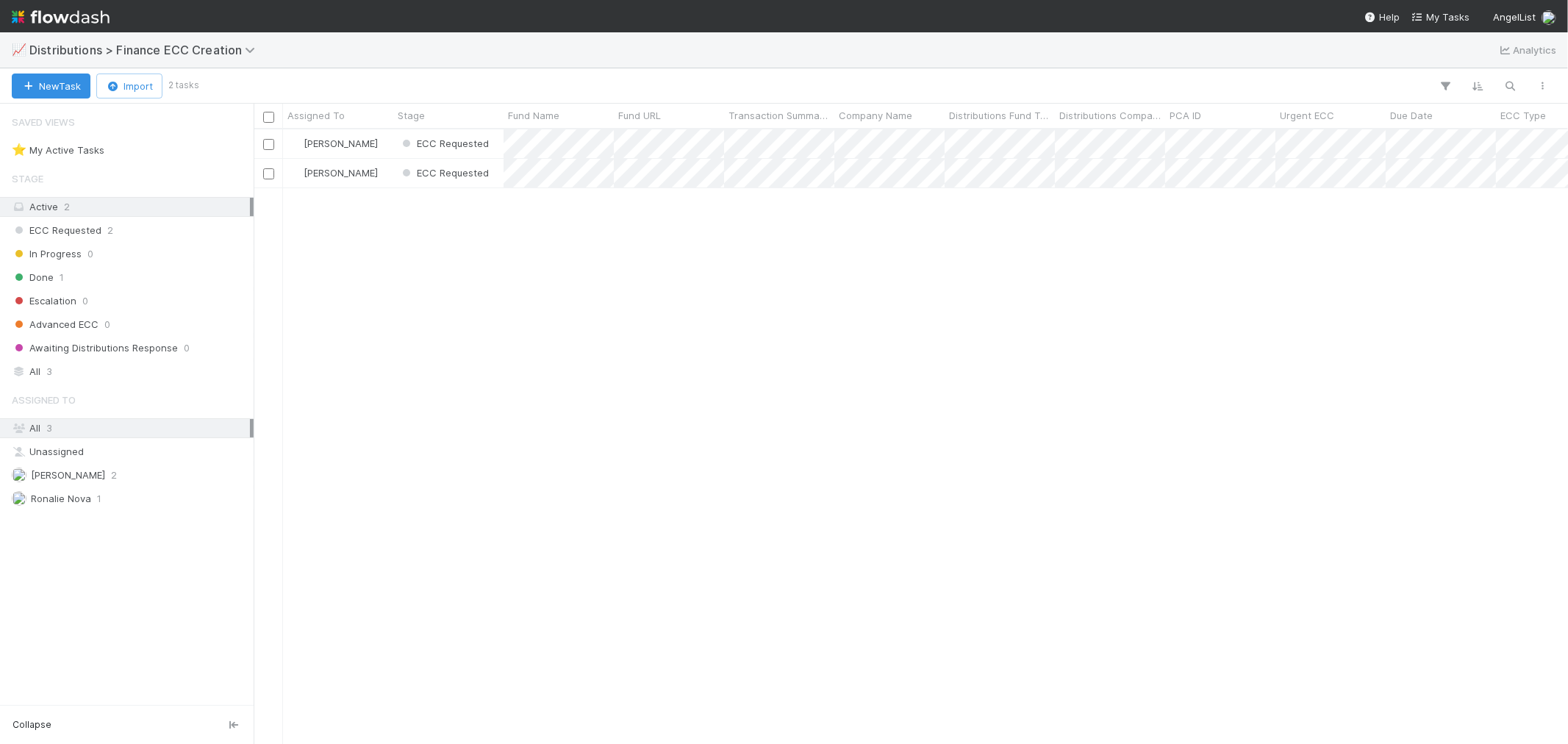
scroll to position [601, 1303]
click at [358, 145] on div "[PERSON_NAME]" at bounding box center [338, 143] width 110 height 29
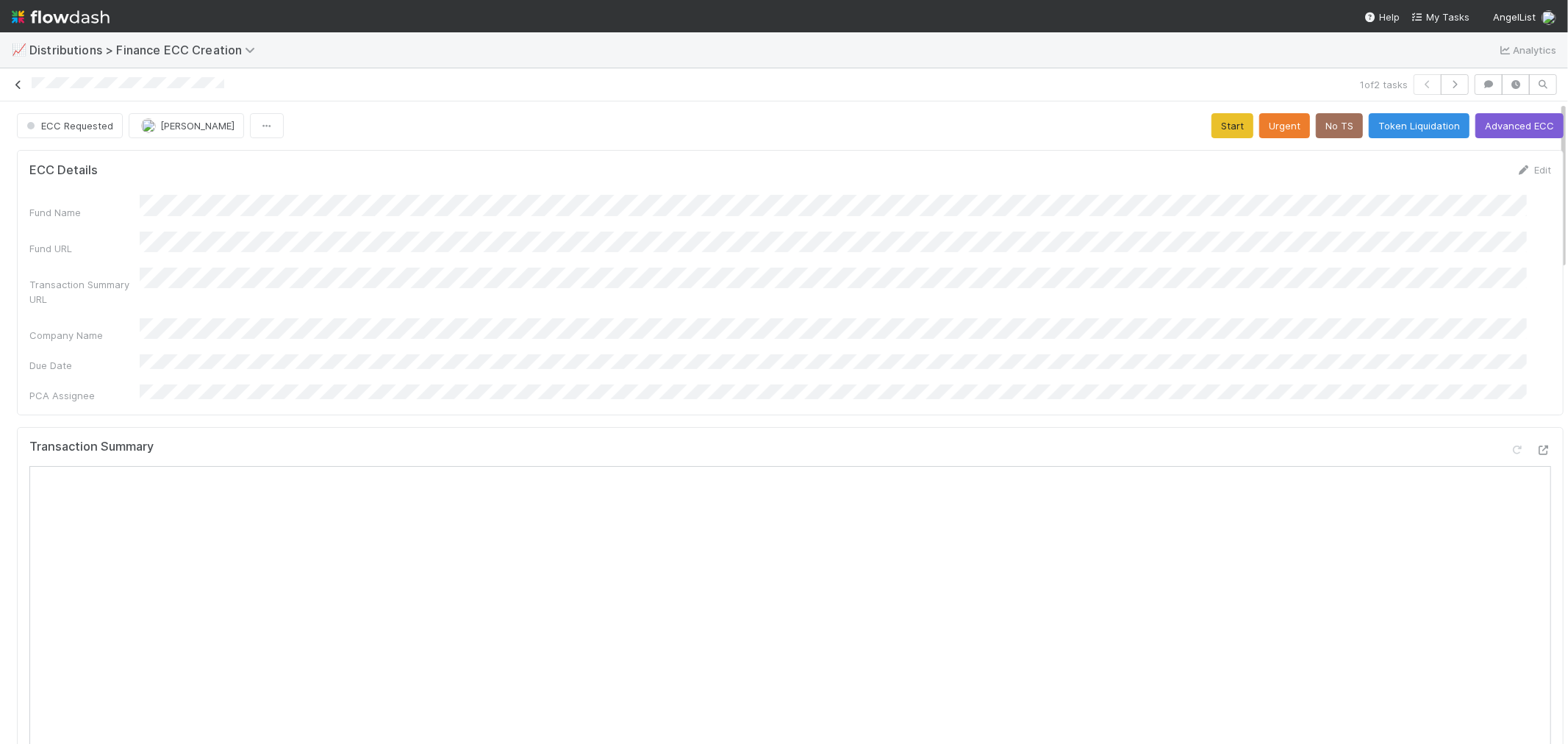
click at [17, 84] on icon at bounding box center [19, 85] width 15 height 10
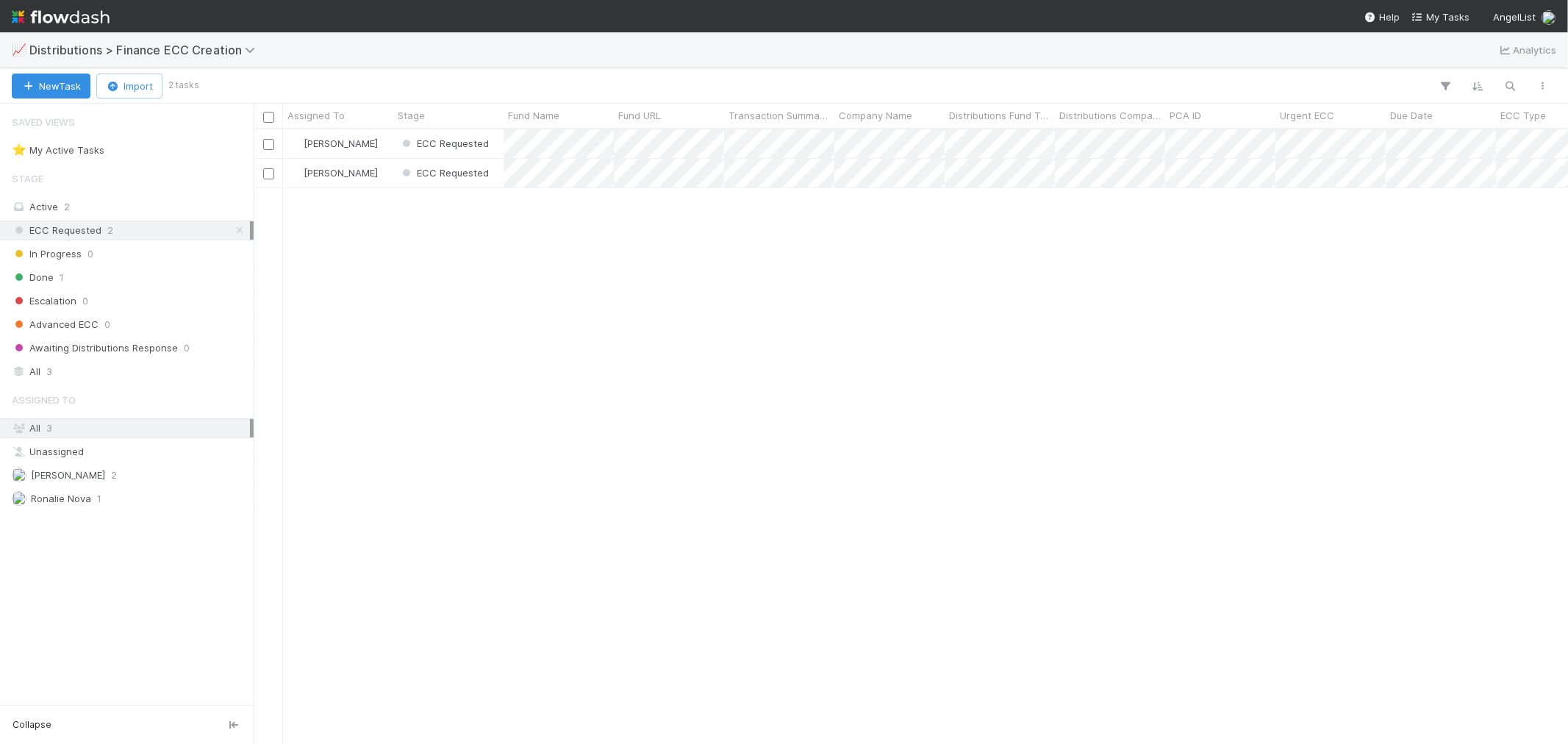
scroll to position [601, 1303]
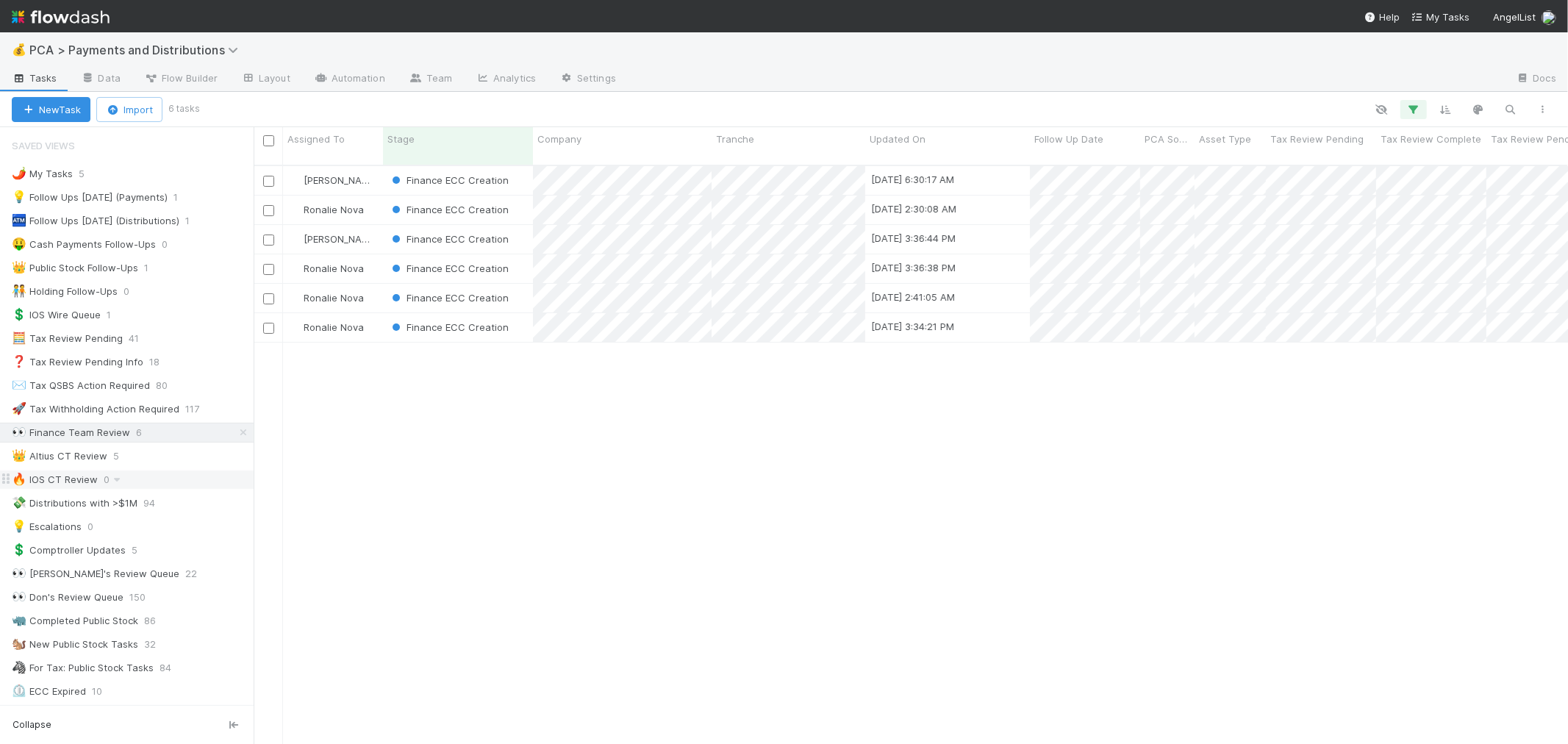
scroll to position [579, 1303]
click at [525, 195] on div "Finance ECC Creation" at bounding box center [458, 209] width 150 height 29
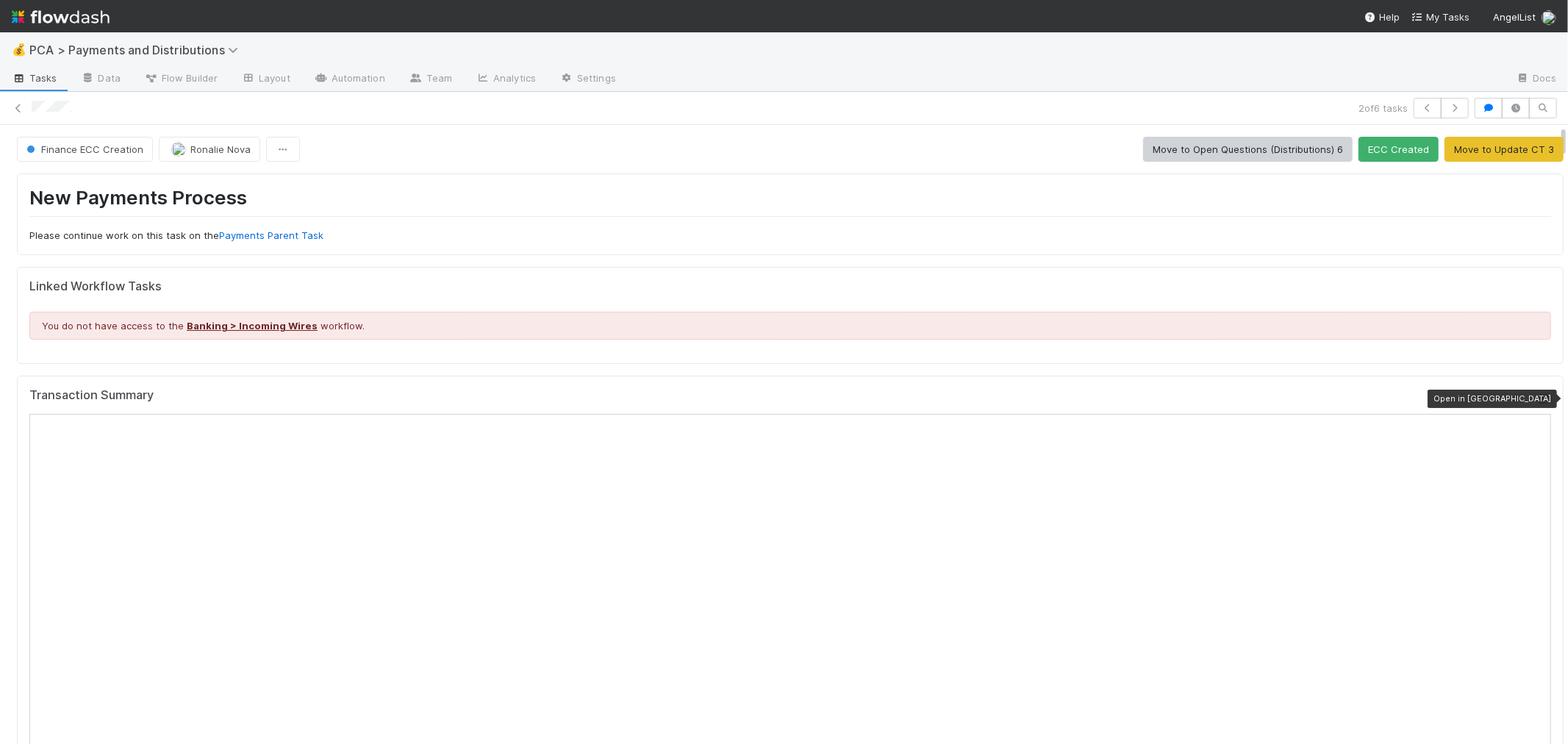
click at [1537, 394] on icon at bounding box center [1544, 399] width 15 height 10
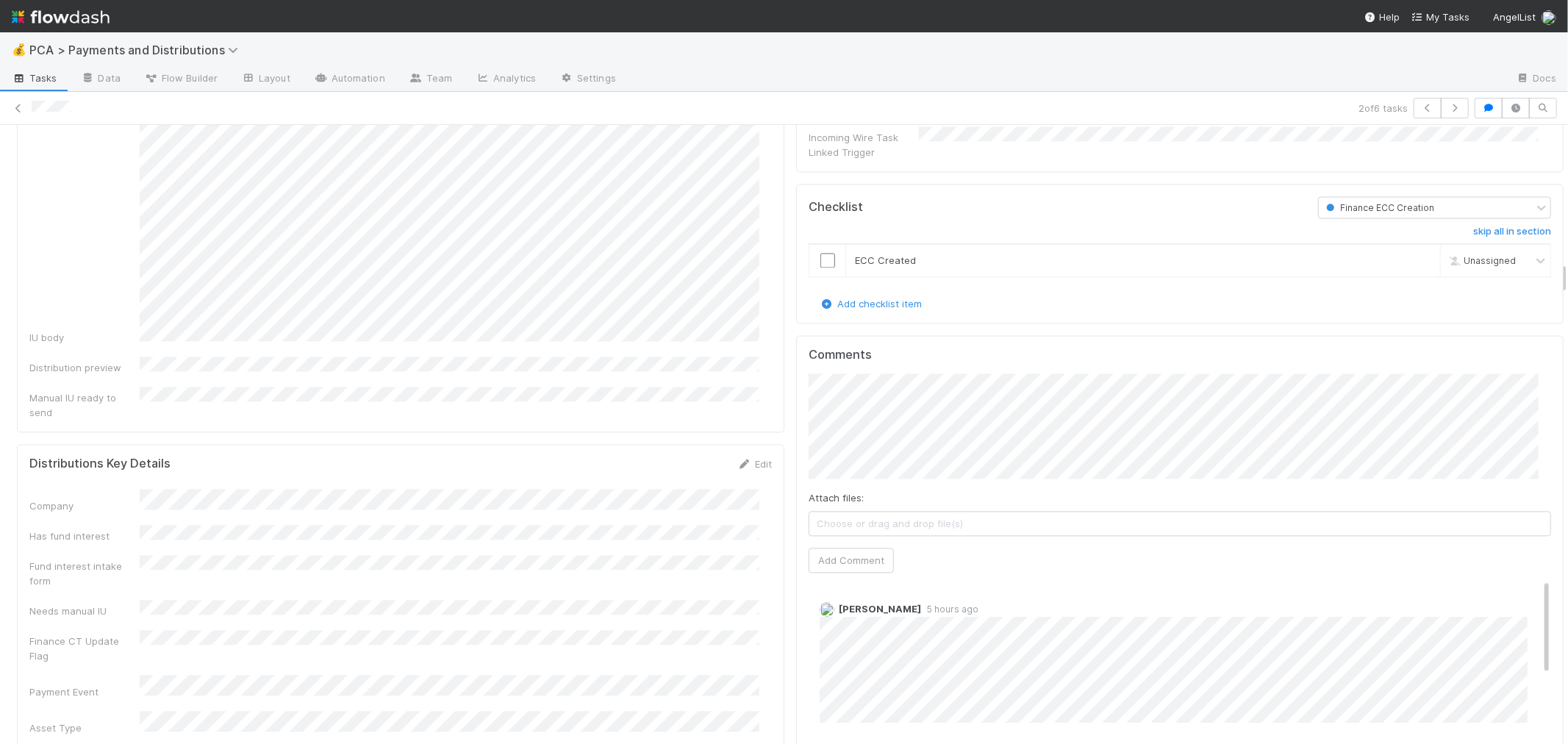
scroll to position [2533, 0]
drag, startPoint x: 840, startPoint y: 528, endPoint x: 810, endPoint y: 275, distance: 254.8
click at [840, 549] on button "Add Comment" at bounding box center [851, 561] width 85 height 25
click at [816, 244] on td at bounding box center [827, 261] width 37 height 33
click at [821, 254] on input "checkbox" at bounding box center [828, 261] width 15 height 15
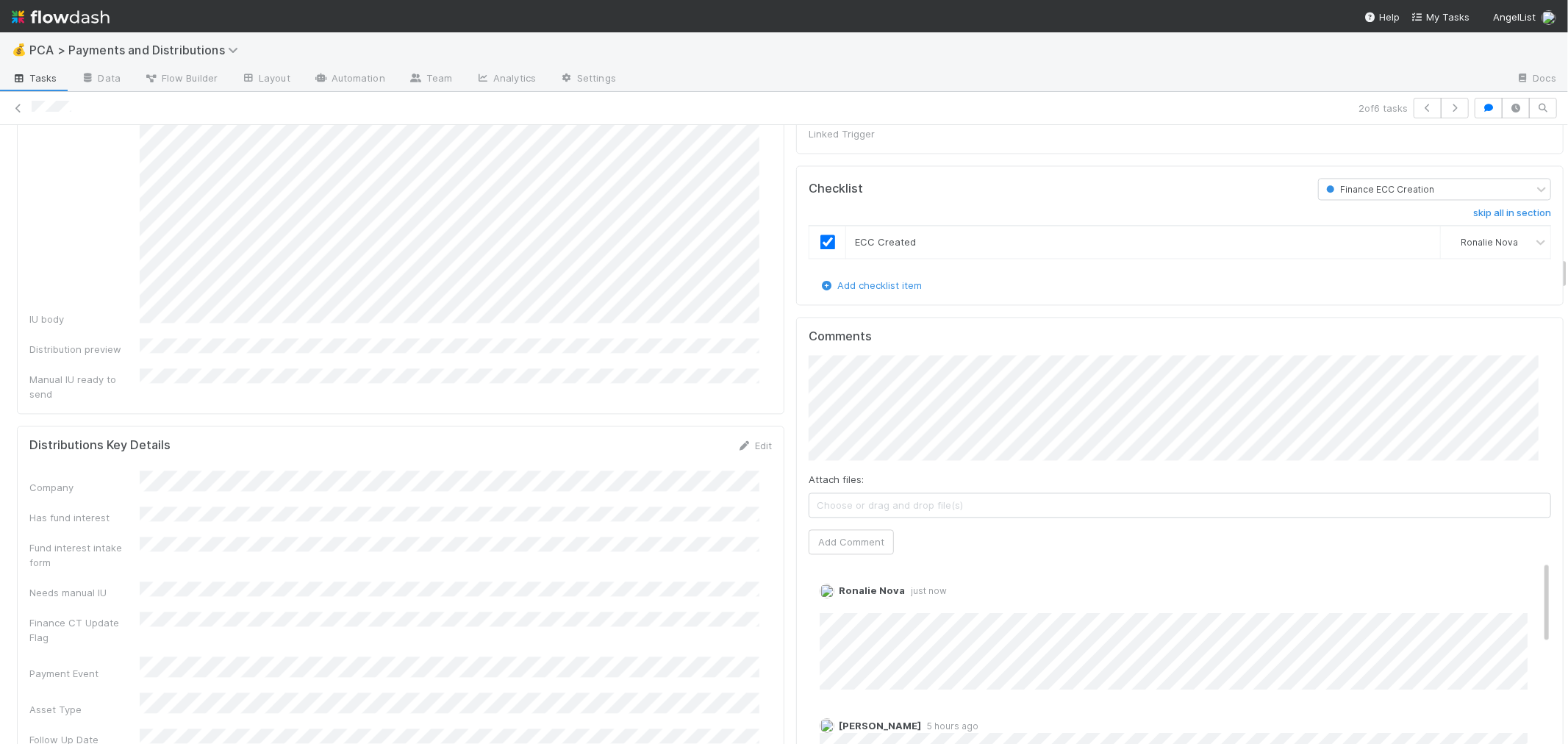
scroll to position [2614, 0]
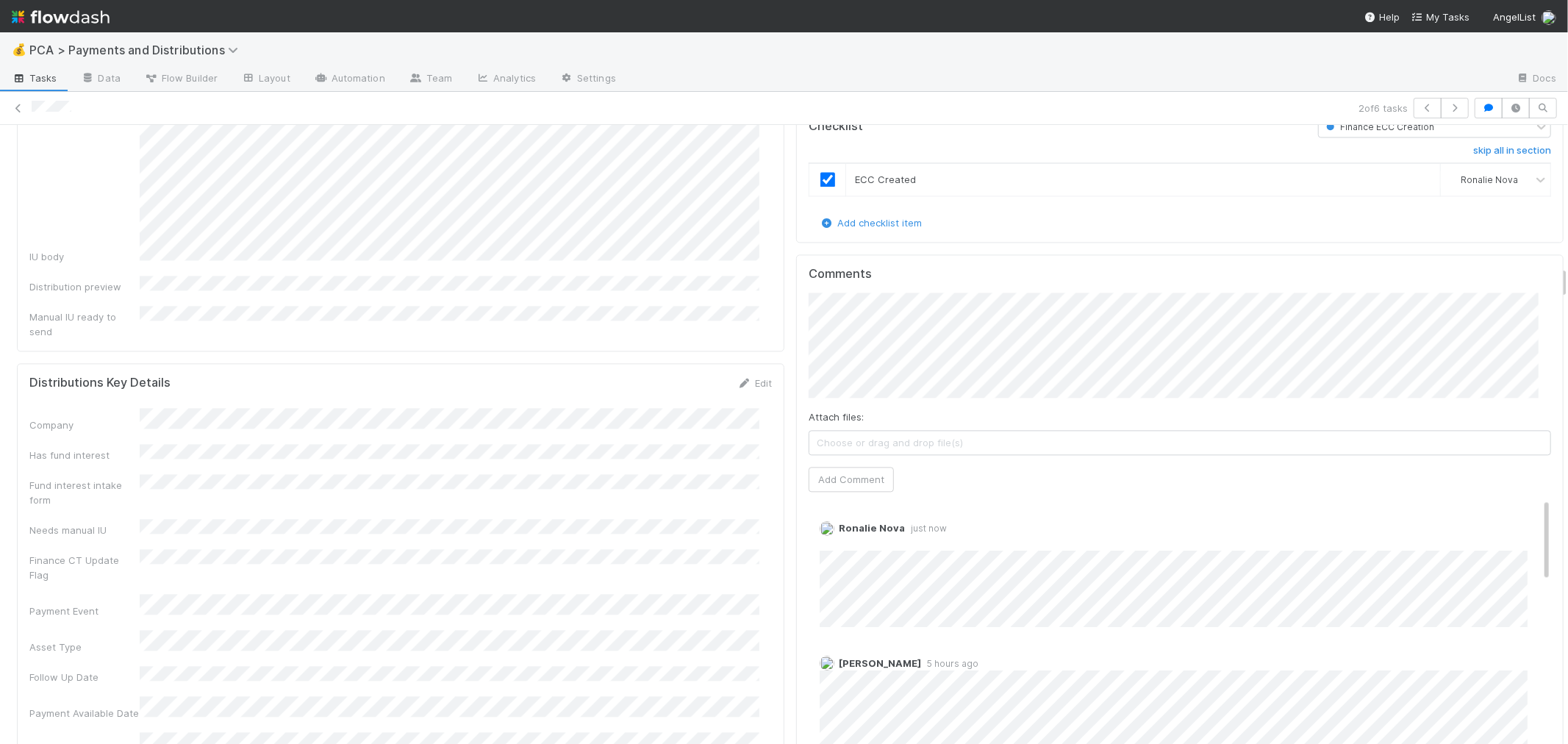
click at [745, 377] on link "Edit" at bounding box center [755, 383] width 34 height 11
click at [675, 376] on button "Save" at bounding box center [693, 388] width 42 height 25
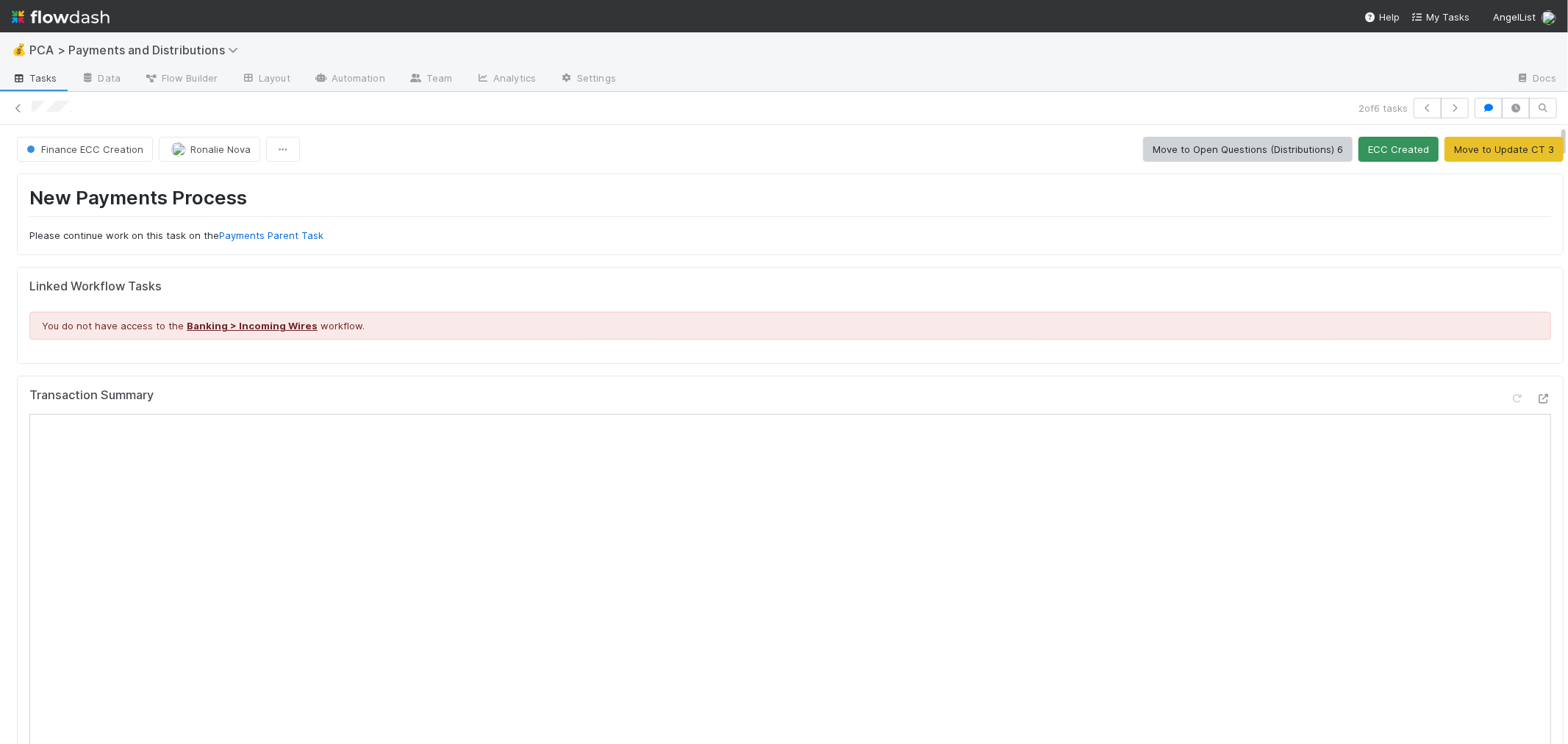
scroll to position [0, 0]
click at [1359, 153] on button "ECC Created" at bounding box center [1399, 149] width 80 height 25
click at [19, 106] on icon at bounding box center [19, 109] width 15 height 10
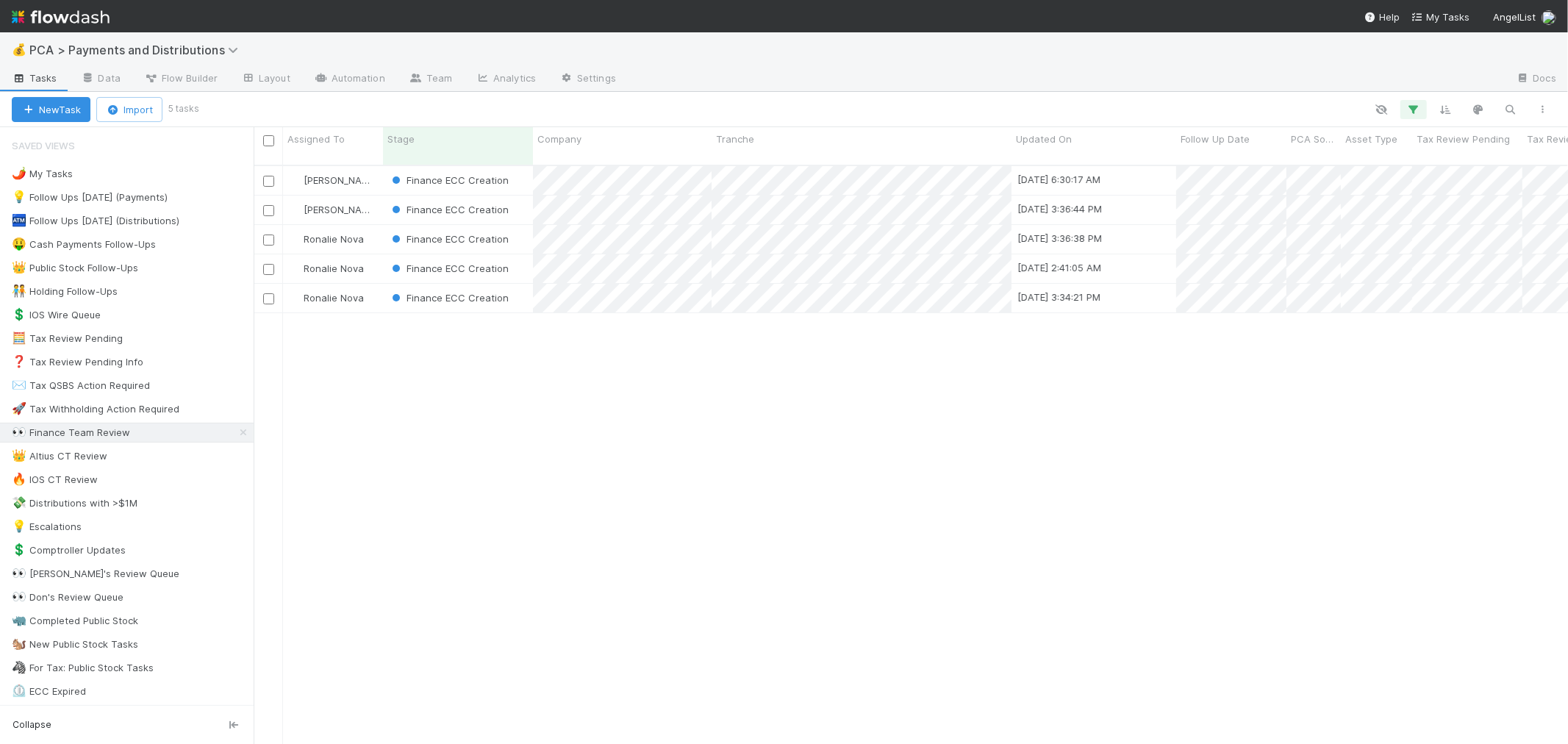
scroll to position [579, 1303]
click at [518, 201] on div "Finance ECC Creation" at bounding box center [458, 209] width 150 height 29
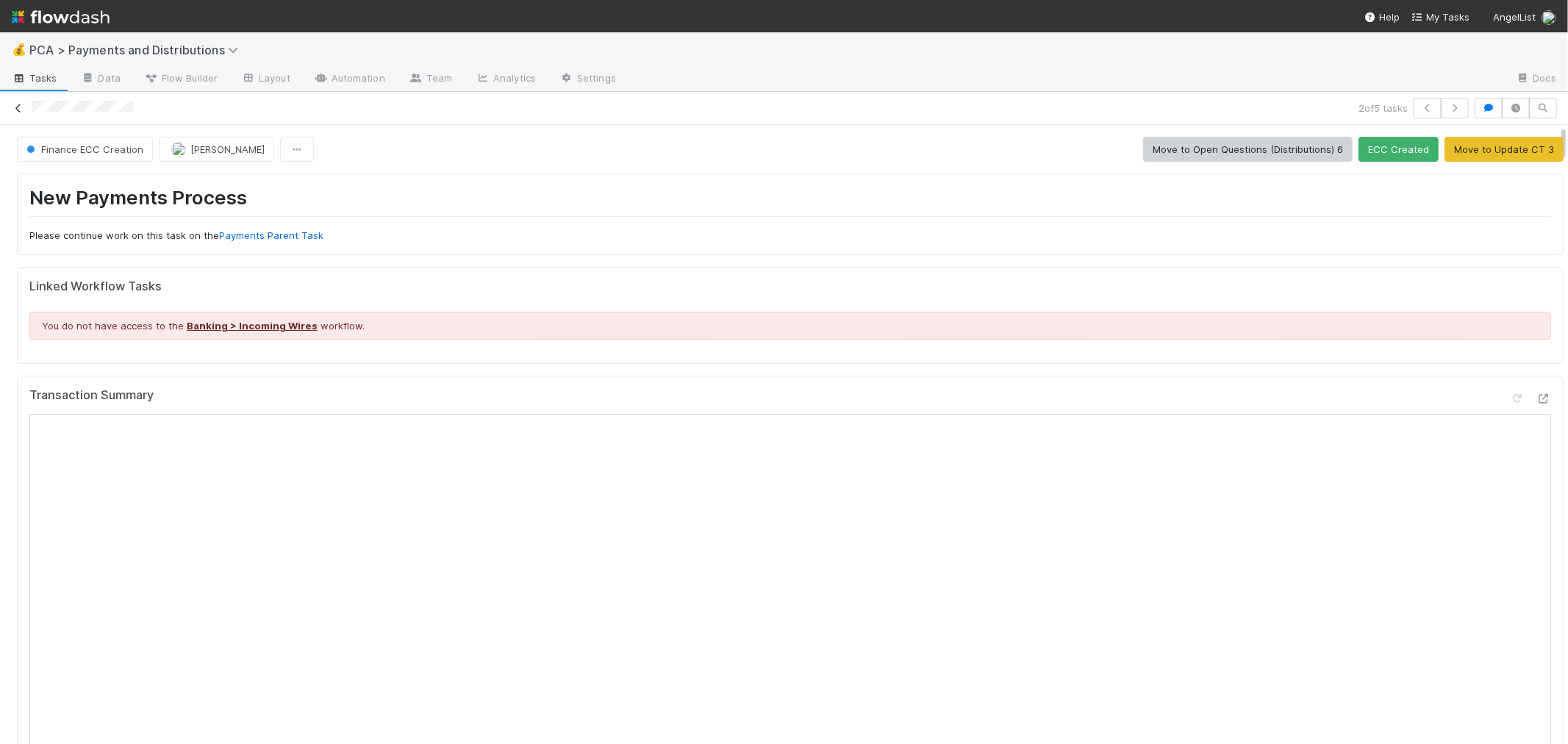
click at [15, 110] on icon at bounding box center [19, 109] width 15 height 10
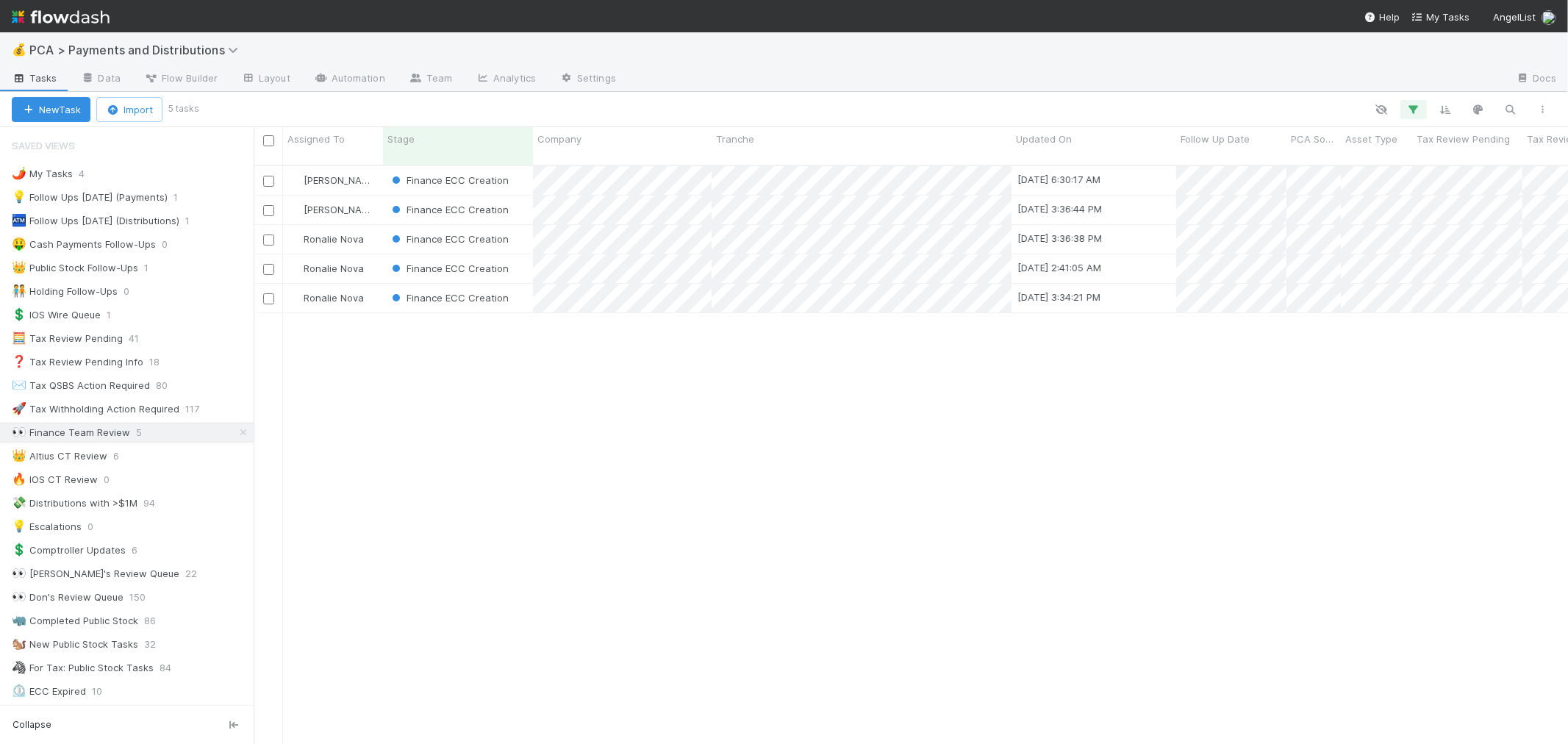
scroll to position [12, 11]
click at [523, 169] on div "Finance ECC Creation" at bounding box center [458, 180] width 150 height 29
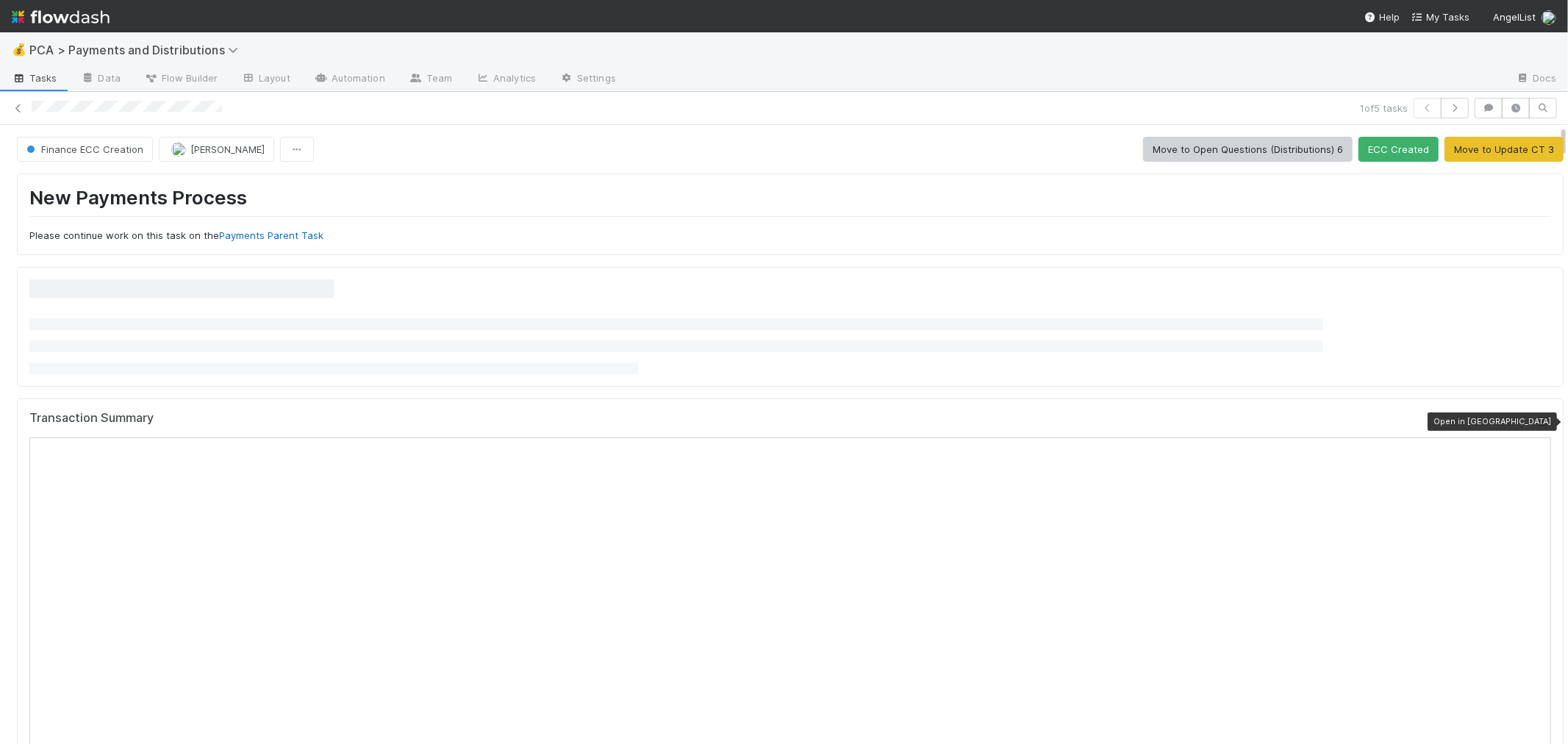
click at [1537, 421] on icon at bounding box center [1544, 421] width 15 height 10
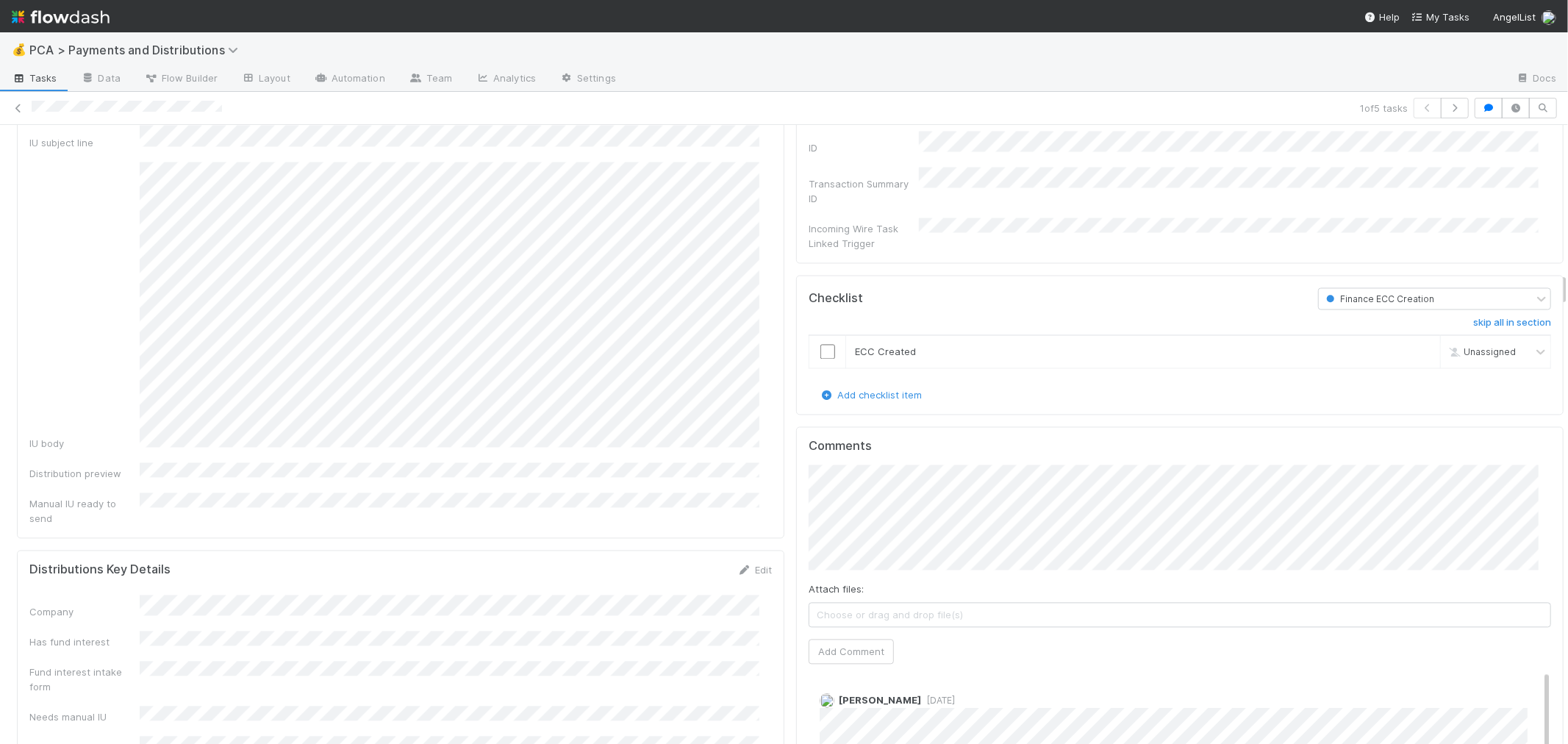
scroll to position [2859, 0]
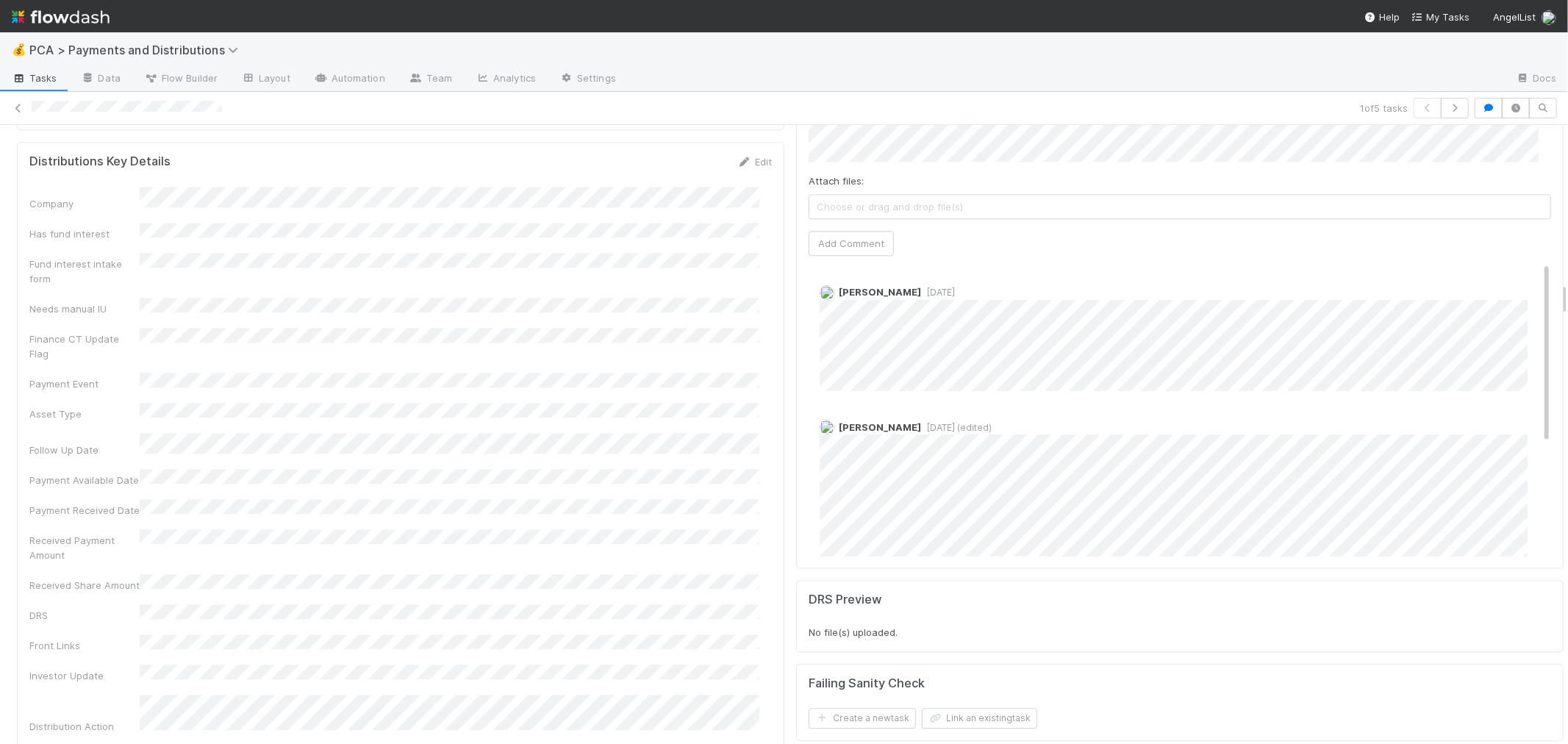
click at [1128, 357] on div "Allison Donlevy 1 day ago Allison Donlevy 1 day ago (edited) Allison Donlevy 1 …" at bounding box center [1186, 500] width 755 height 475
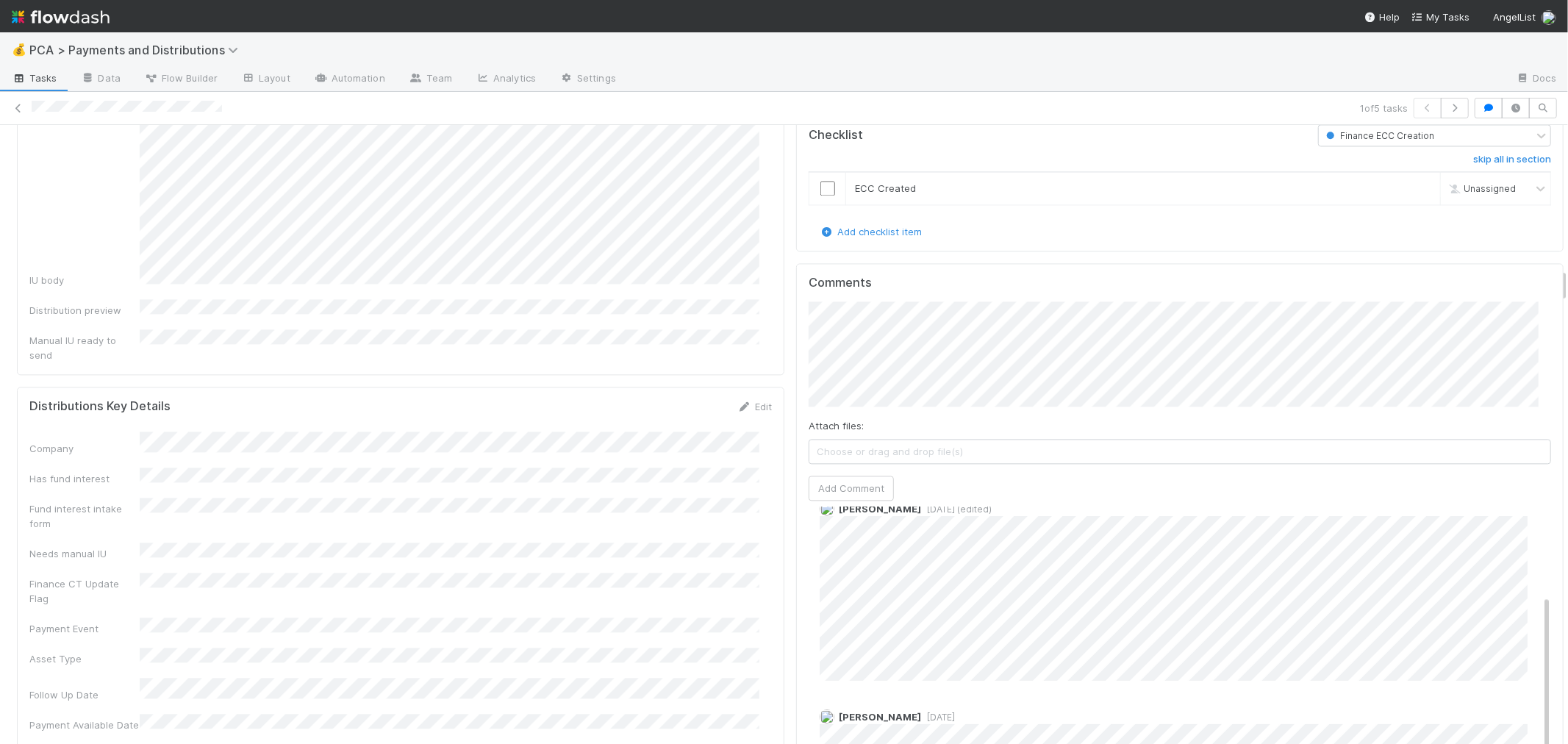
scroll to position [0, 0]
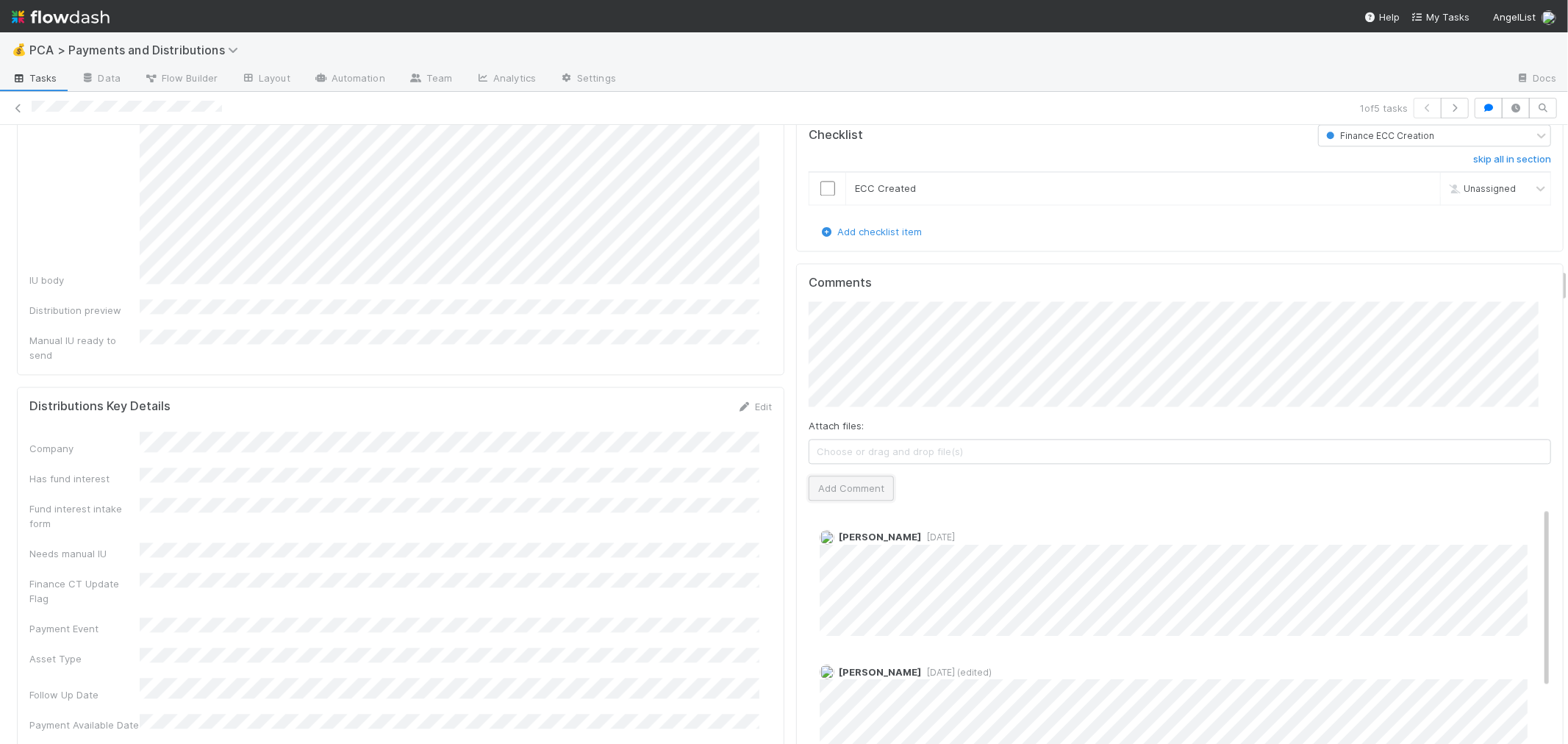
click at [838, 476] on button "Add Comment" at bounding box center [851, 488] width 85 height 25
click at [813, 172] on td at bounding box center [827, 188] width 37 height 33
click at [821, 180] on input "checkbox" at bounding box center [828, 188] width 15 height 15
click at [755, 401] on link "Edit" at bounding box center [755, 407] width 34 height 11
click at [693, 399] on button "Save" at bounding box center [693, 412] width 42 height 25
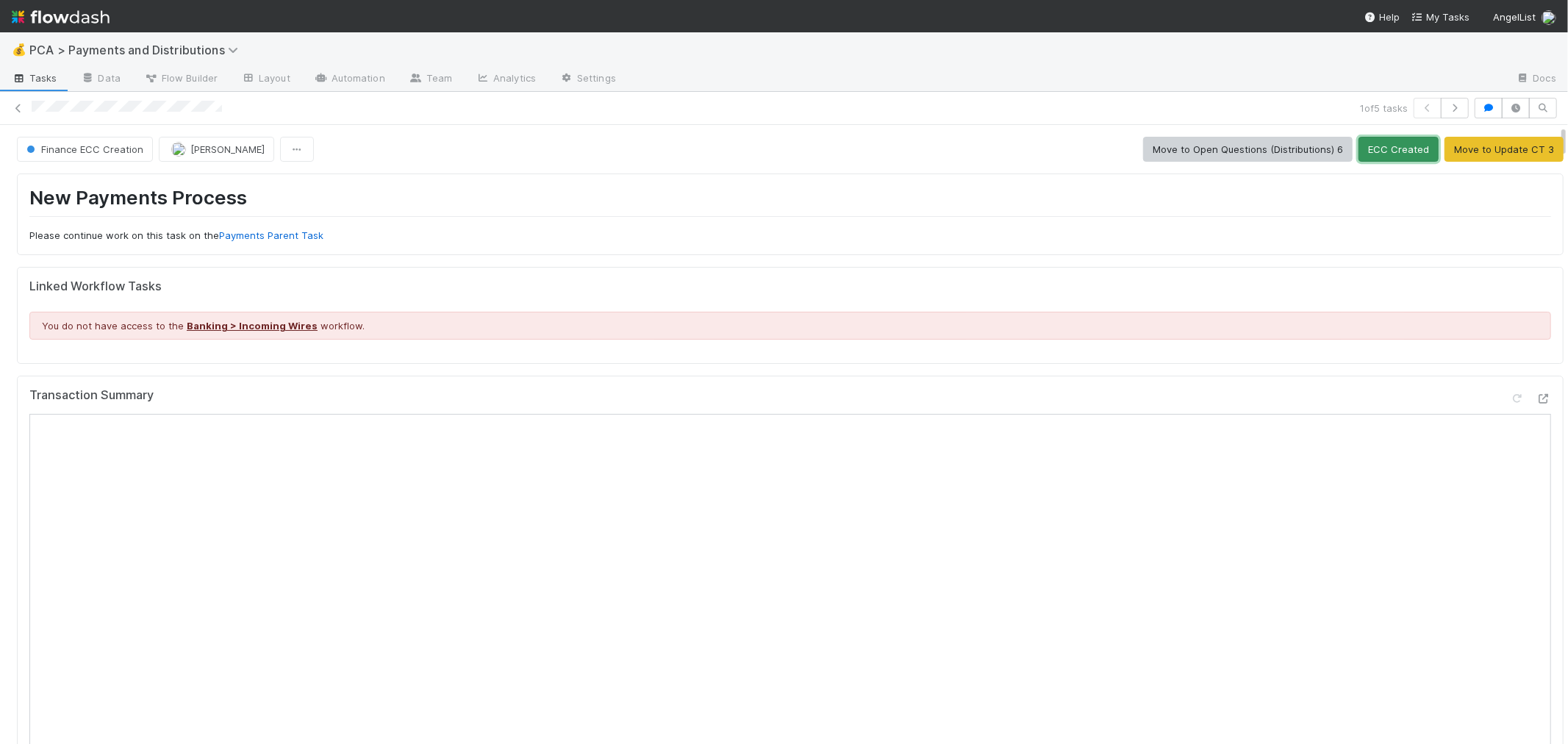
click at [1361, 151] on button "ECC Created" at bounding box center [1399, 149] width 80 height 25
checkbox input "true"
drag, startPoint x: 16, startPoint y: 107, endPoint x: 194, endPoint y: 52, distance: 186.3
click at [16, 107] on icon at bounding box center [19, 109] width 15 height 10
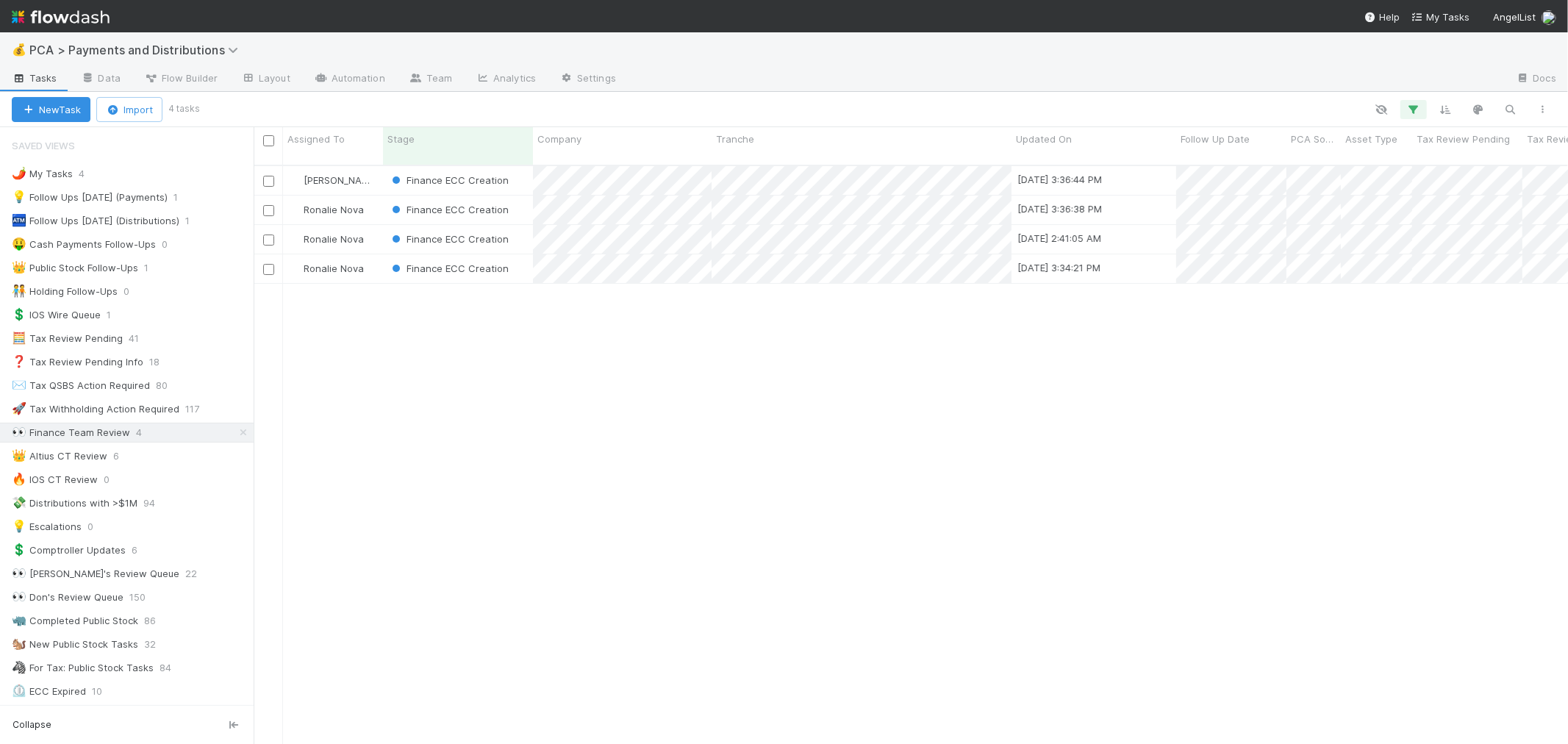
scroll to position [579, 1303]
click at [520, 225] on div "Finance ECC Creation" at bounding box center [458, 239] width 150 height 29
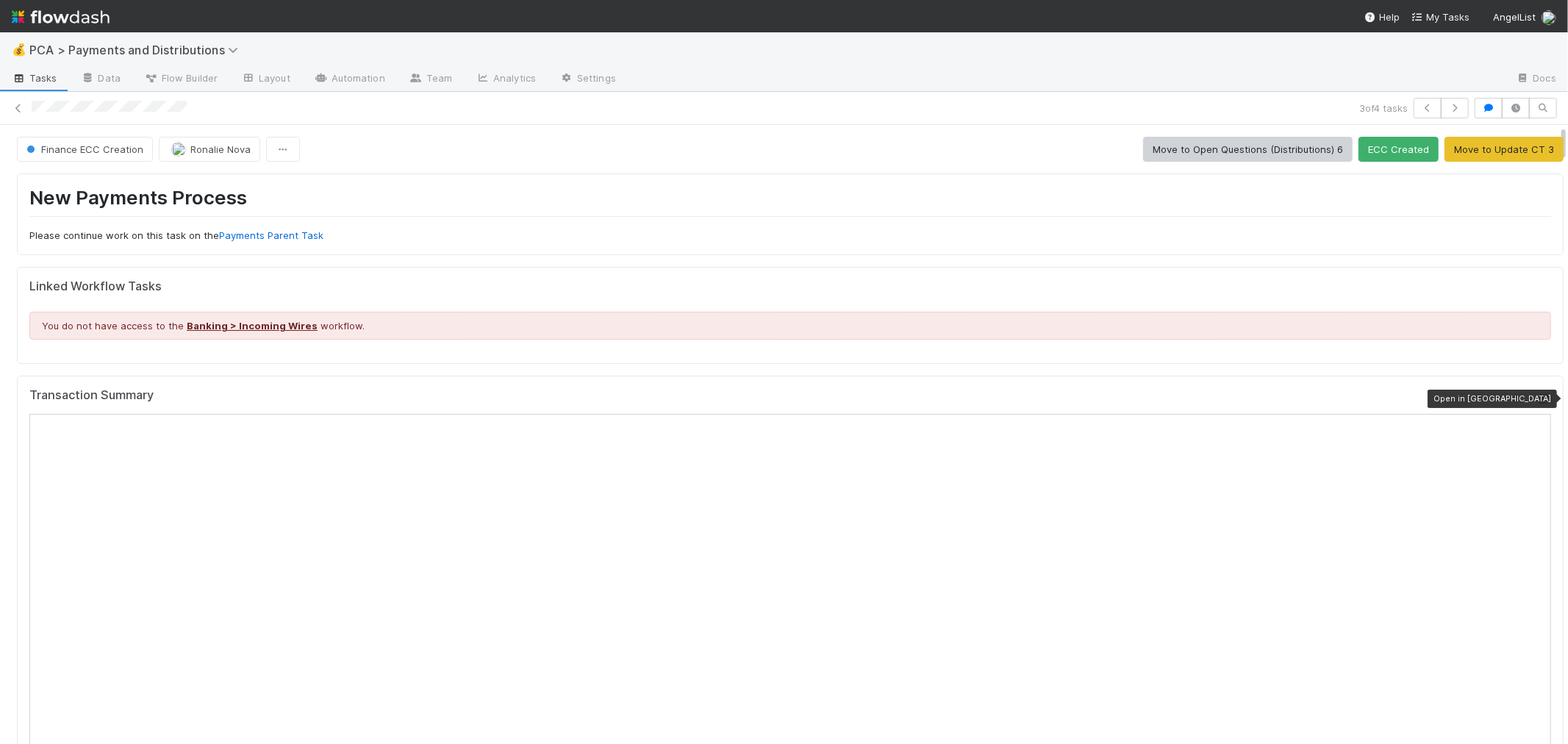
click at [1537, 402] on icon at bounding box center [1544, 399] width 15 height 10
click at [218, 153] on span "Ronalie Nova" at bounding box center [220, 149] width 60 height 11
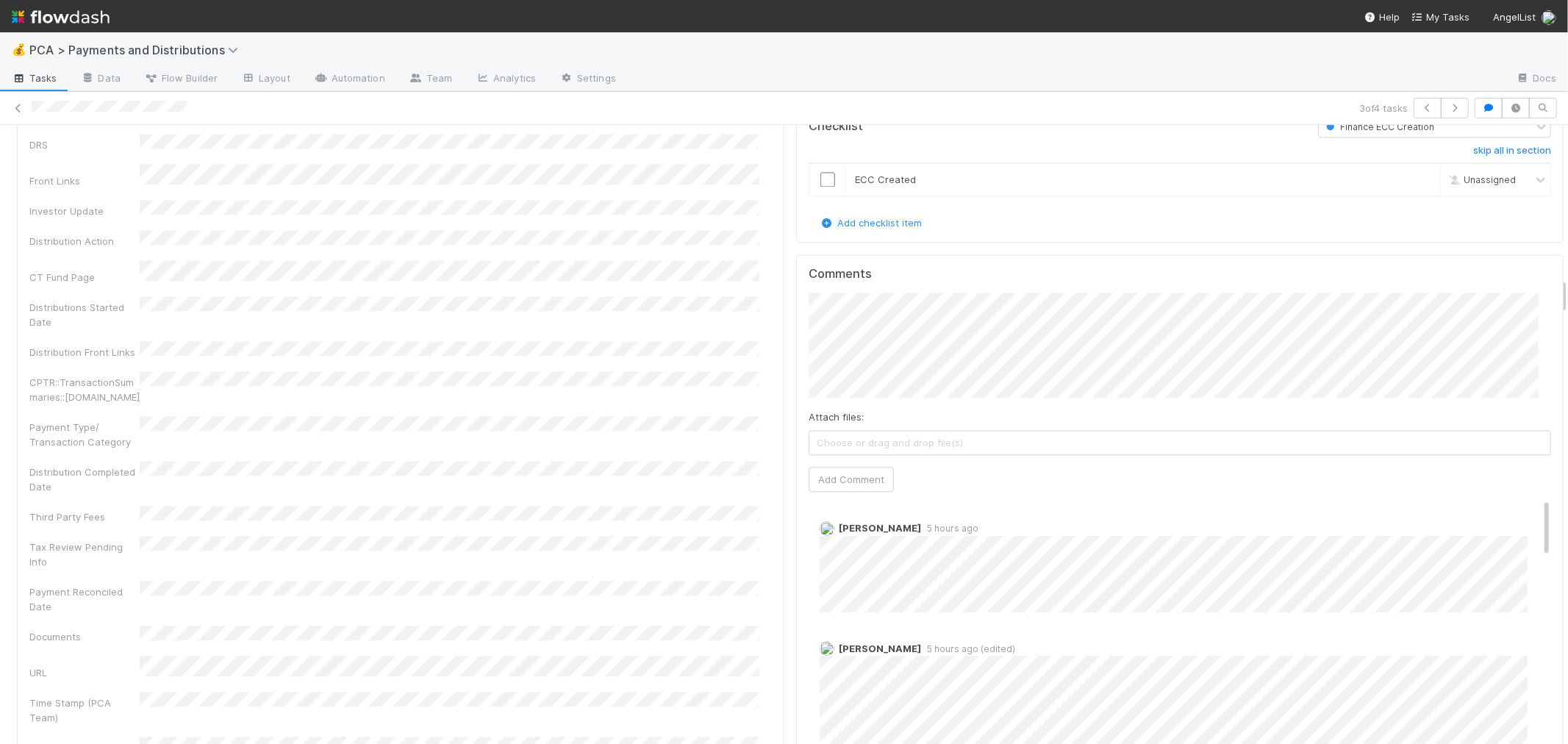
scroll to position [2533, 0]
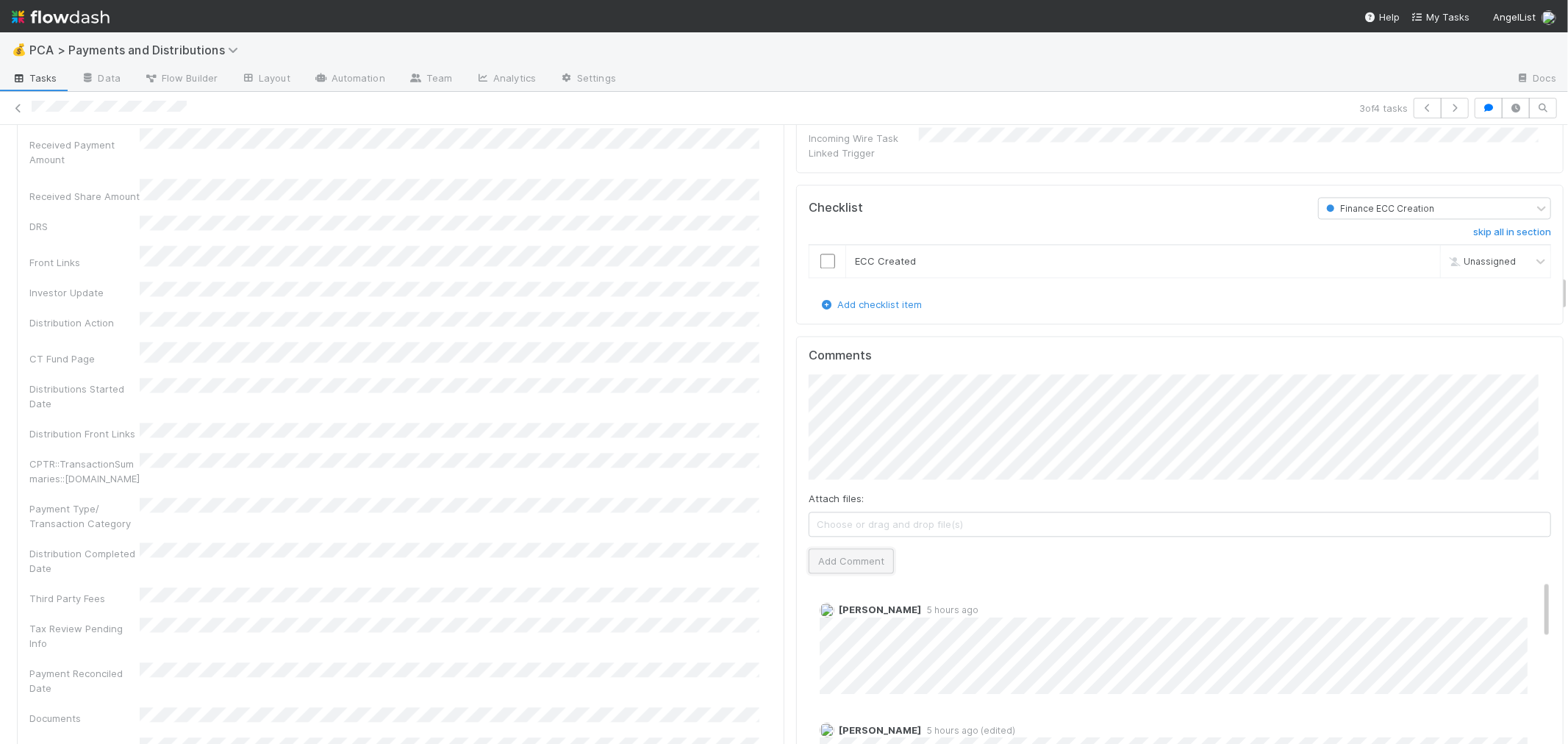
click at [843, 549] on button "Add Comment" at bounding box center [851, 561] width 85 height 25
click at [16, 108] on icon at bounding box center [19, 109] width 15 height 10
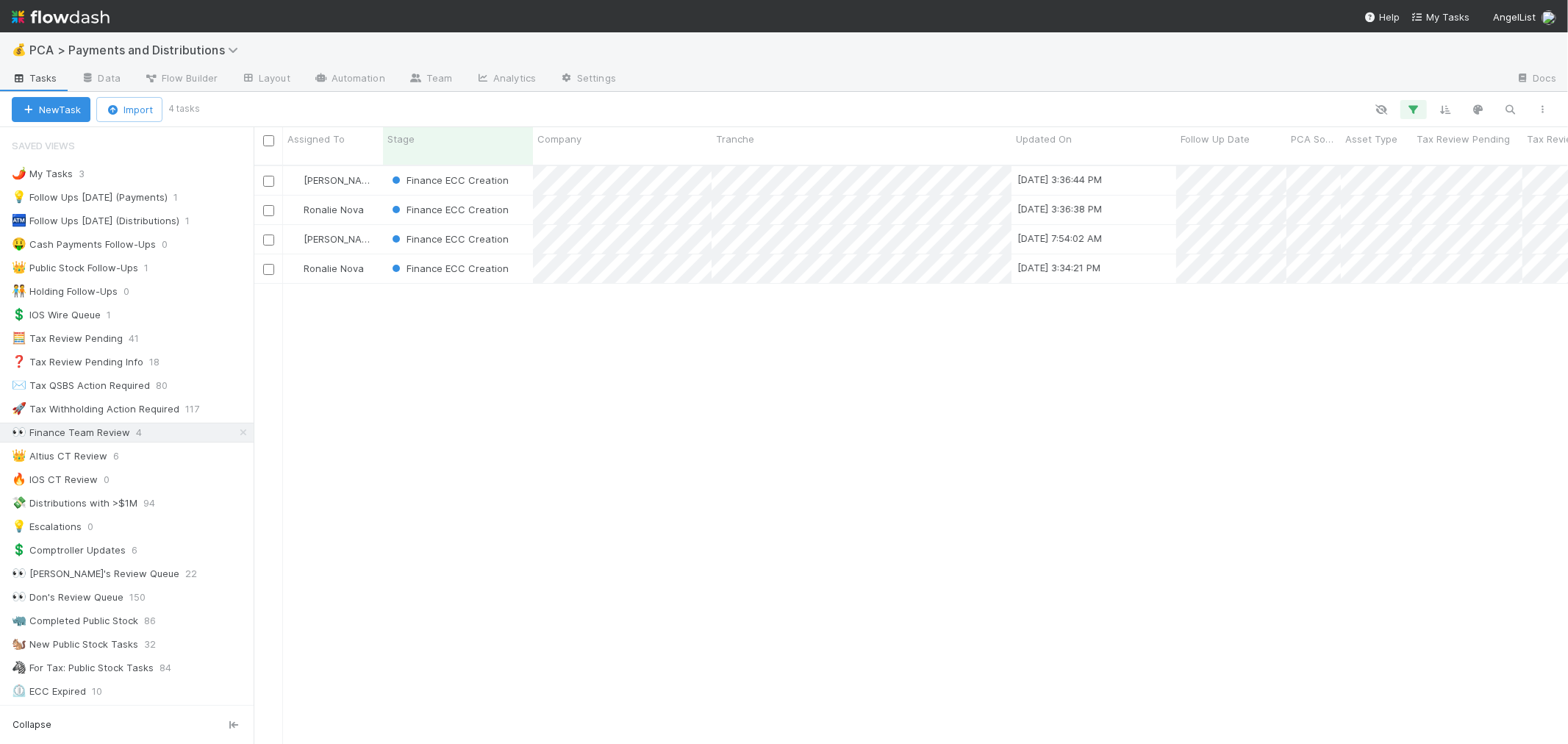
scroll to position [579, 1303]
click at [518, 255] on div "Finance ECC Creation" at bounding box center [458, 269] width 150 height 29
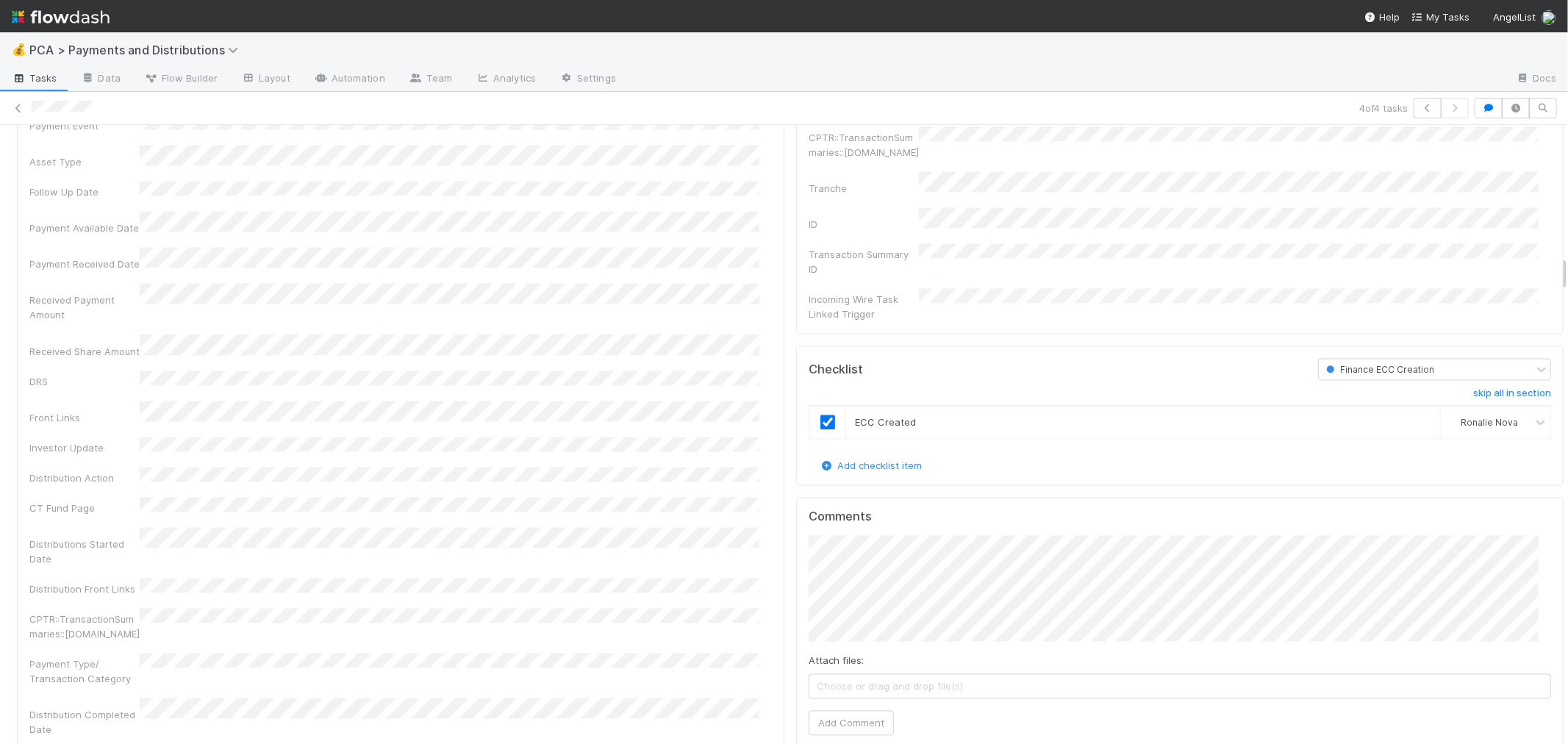
scroll to position [2533, 0]
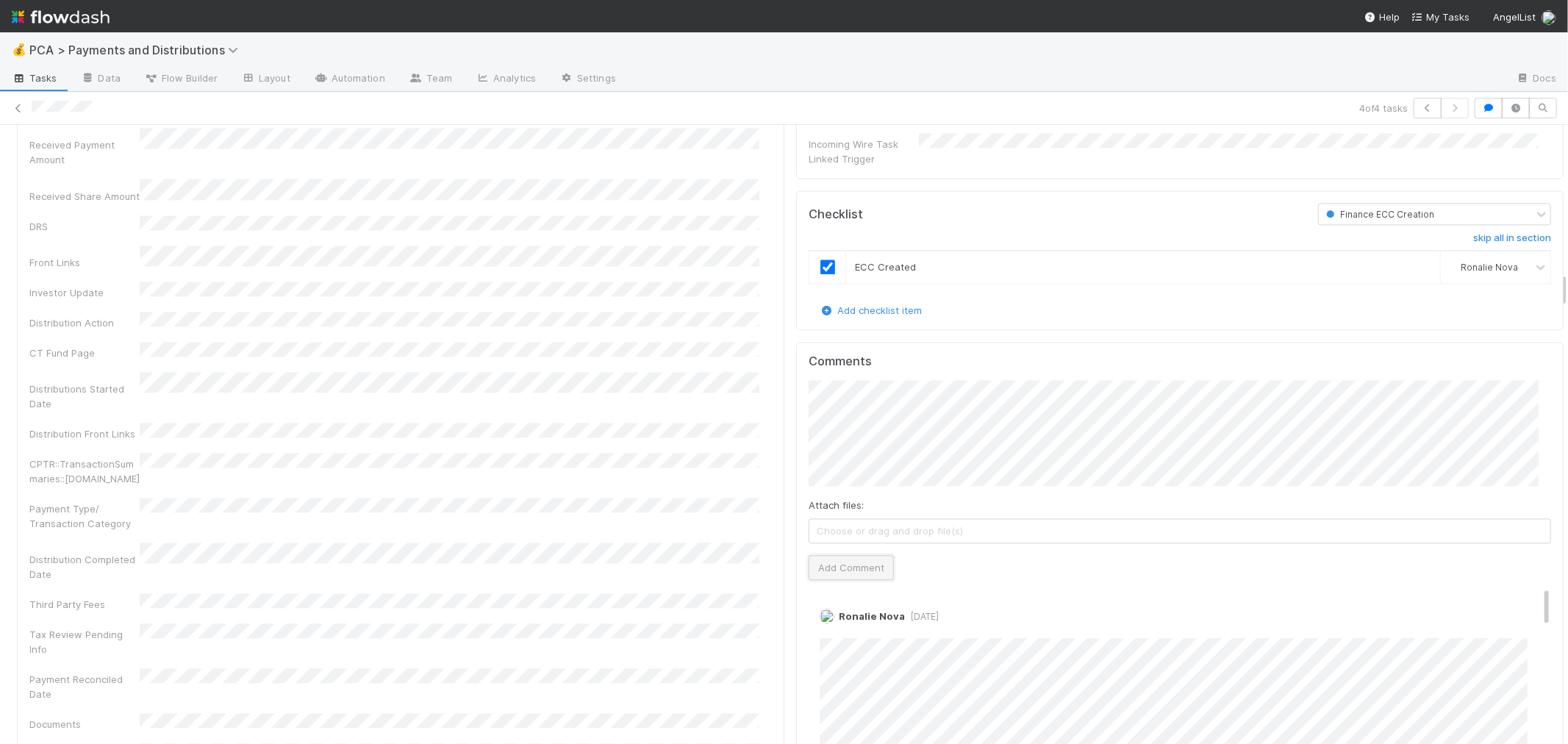
click at [853, 555] on button "Add Comment" at bounding box center [851, 568] width 85 height 25
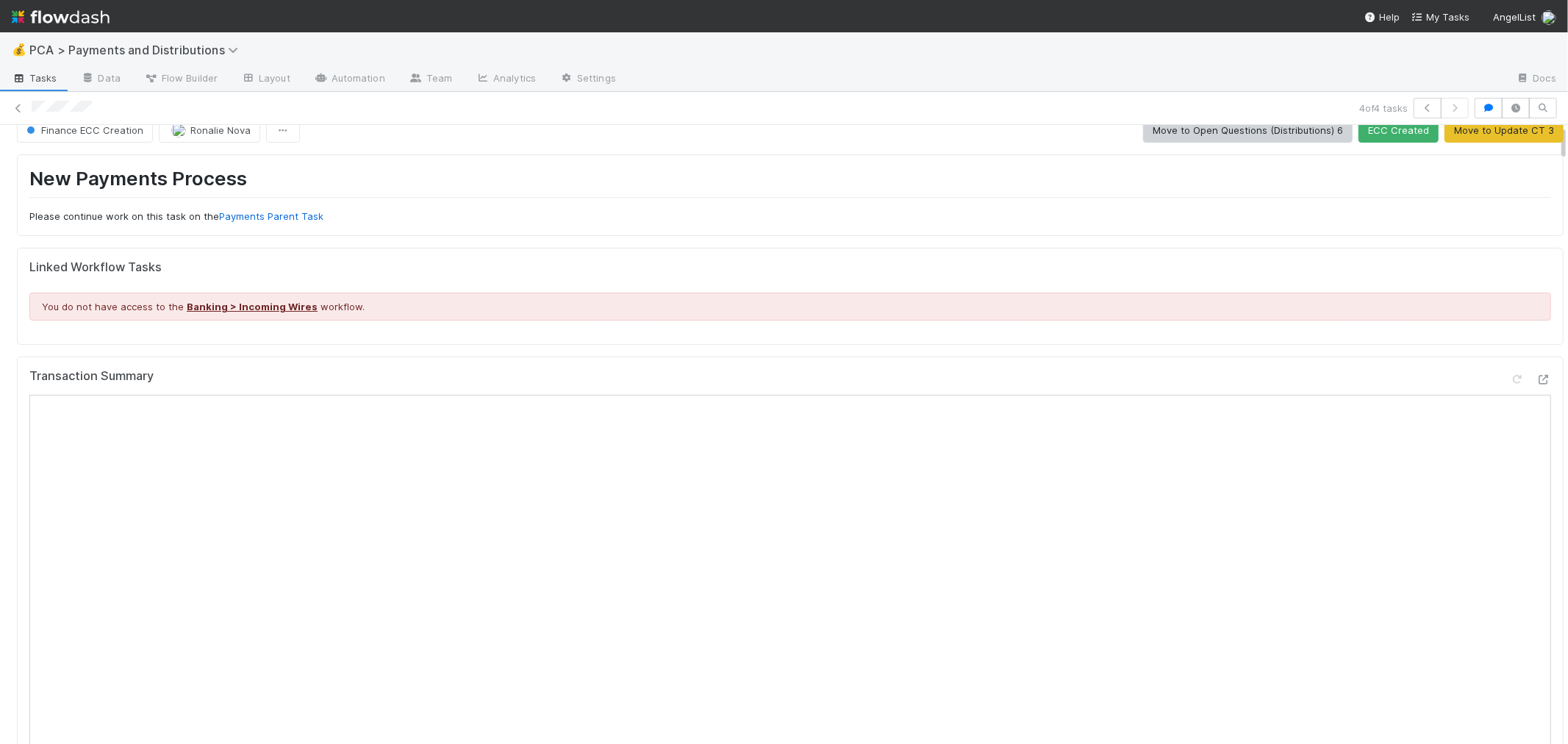
scroll to position [0, 0]
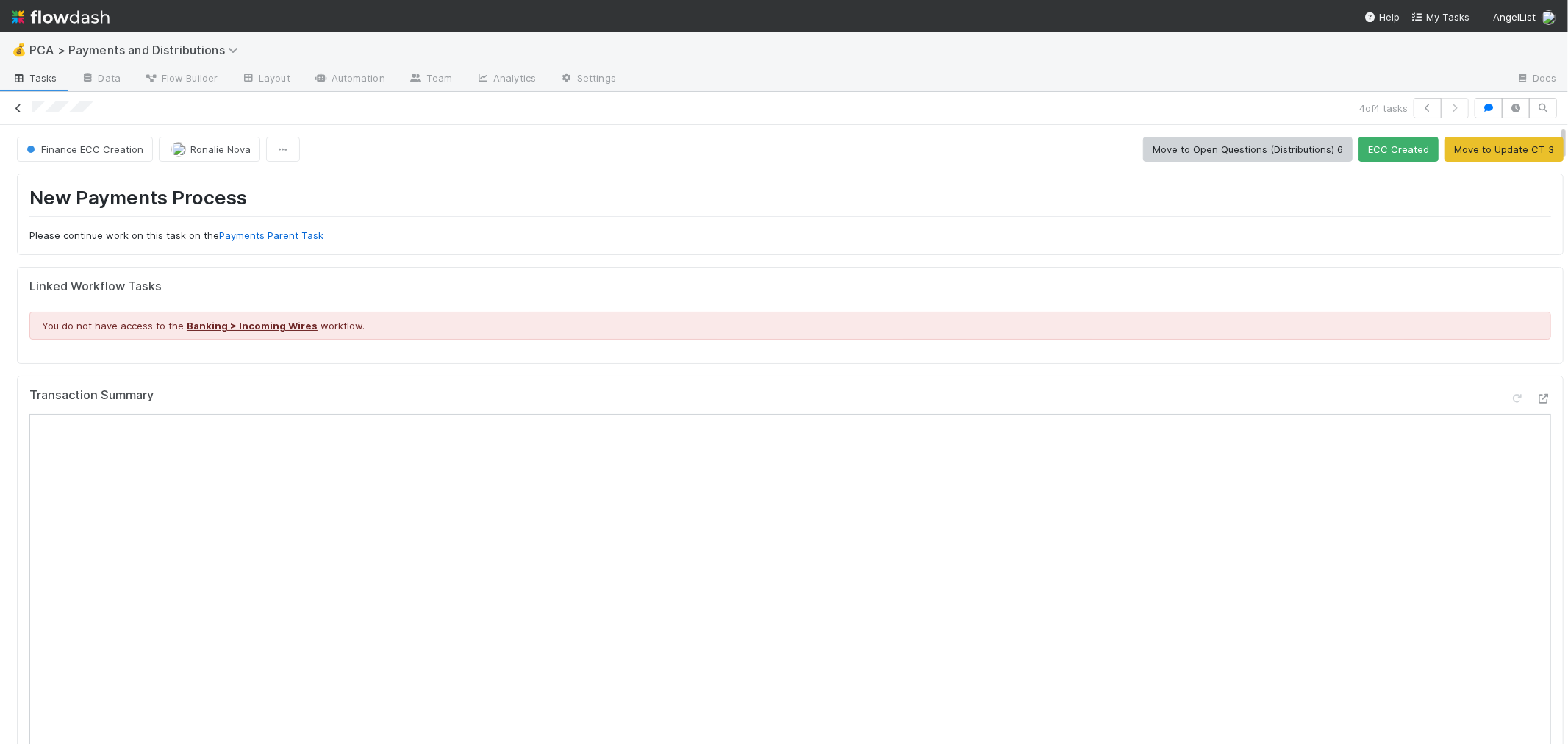
click at [16, 105] on icon at bounding box center [19, 109] width 15 height 10
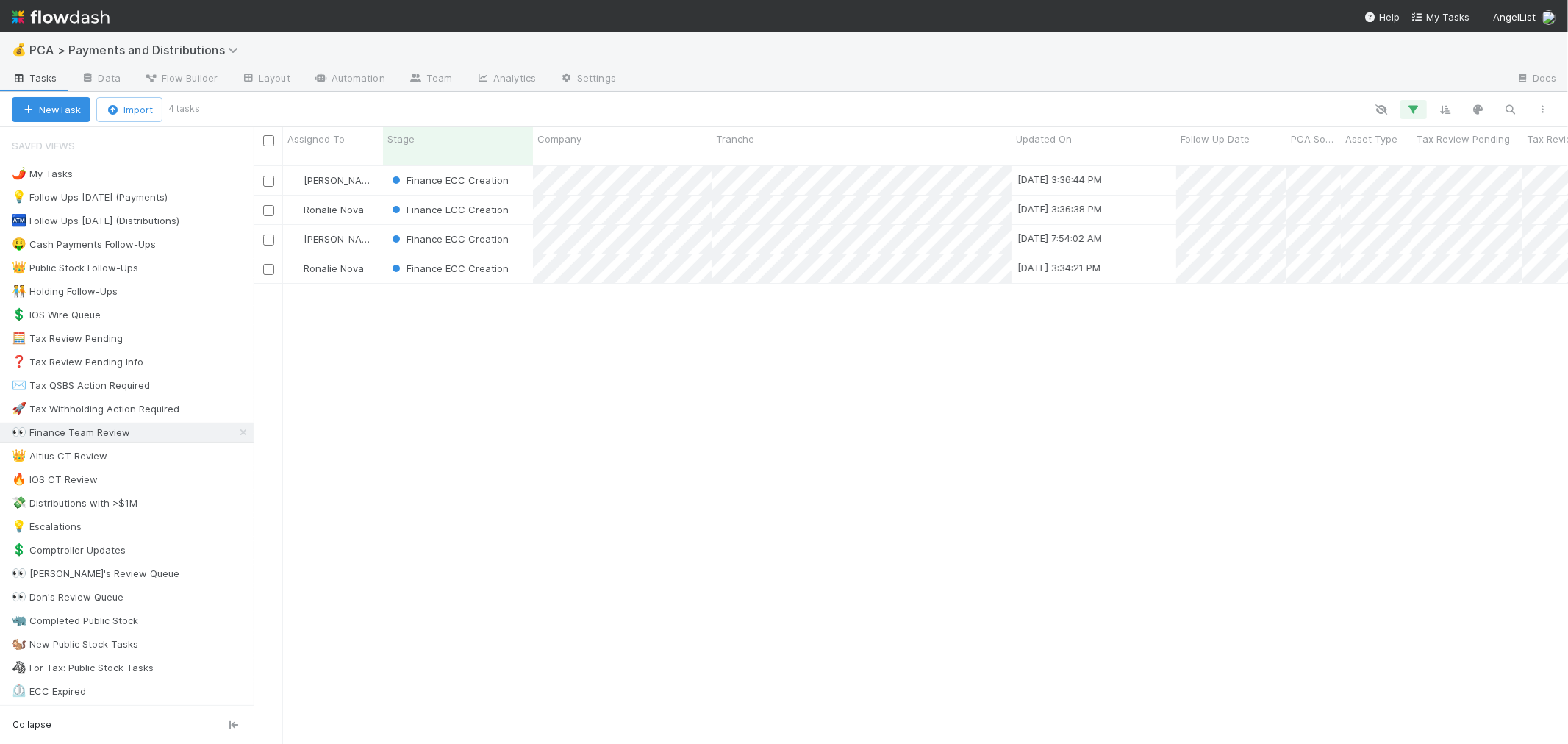
scroll to position [579, 1303]
click at [520, 203] on div "Finance ECC Creation" at bounding box center [458, 209] width 150 height 29
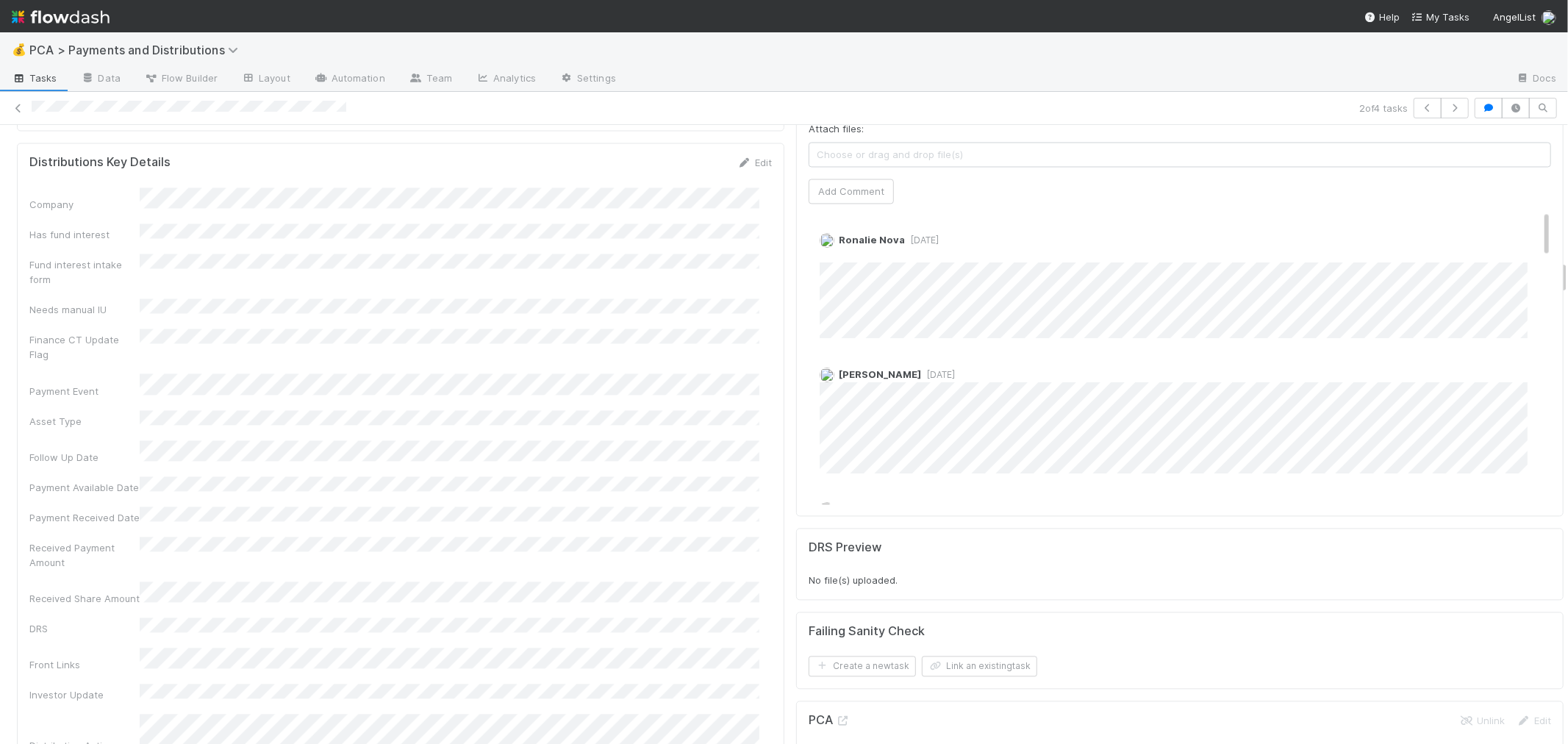
scroll to position [2288, 0]
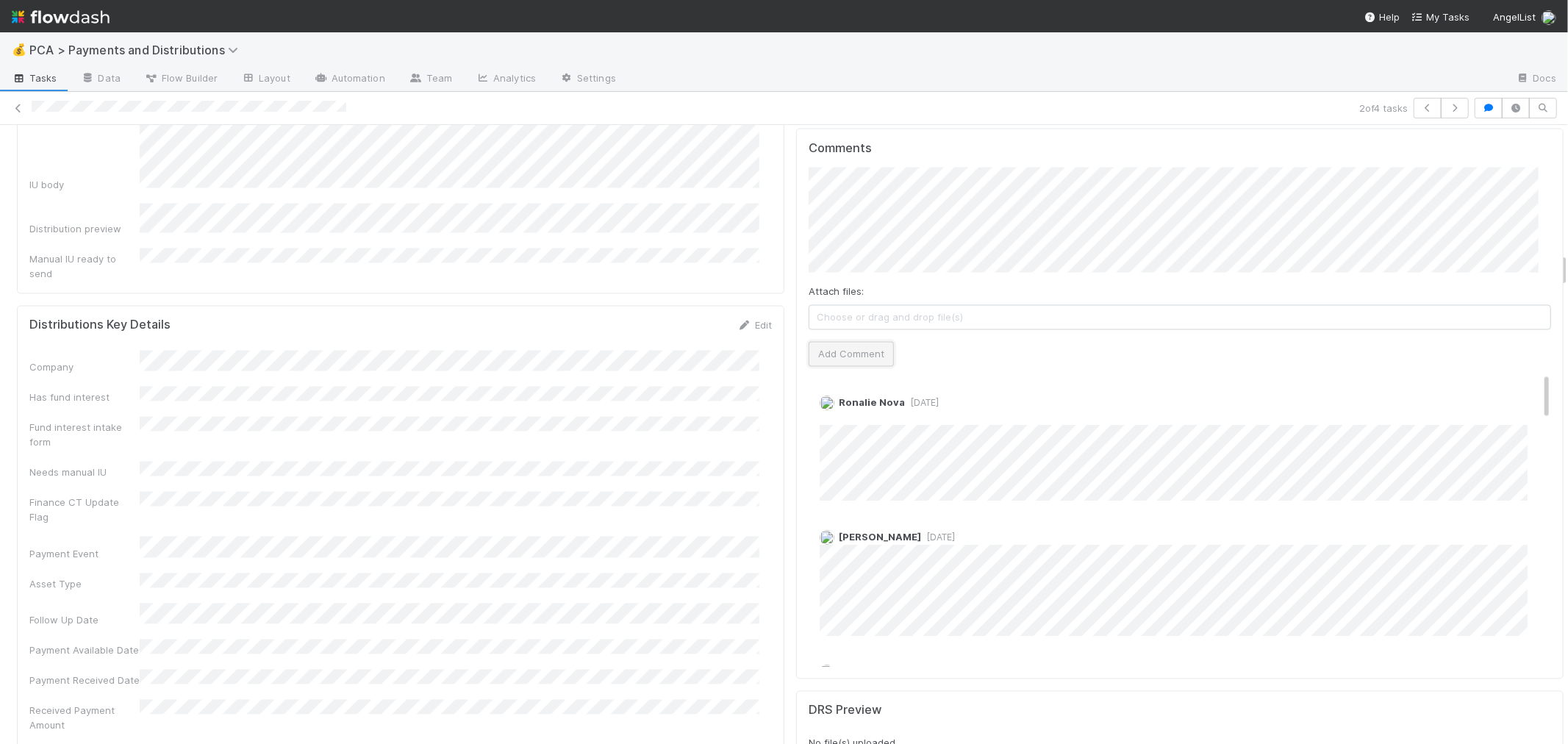
click at [845, 342] on button "Add Comment" at bounding box center [851, 354] width 85 height 25
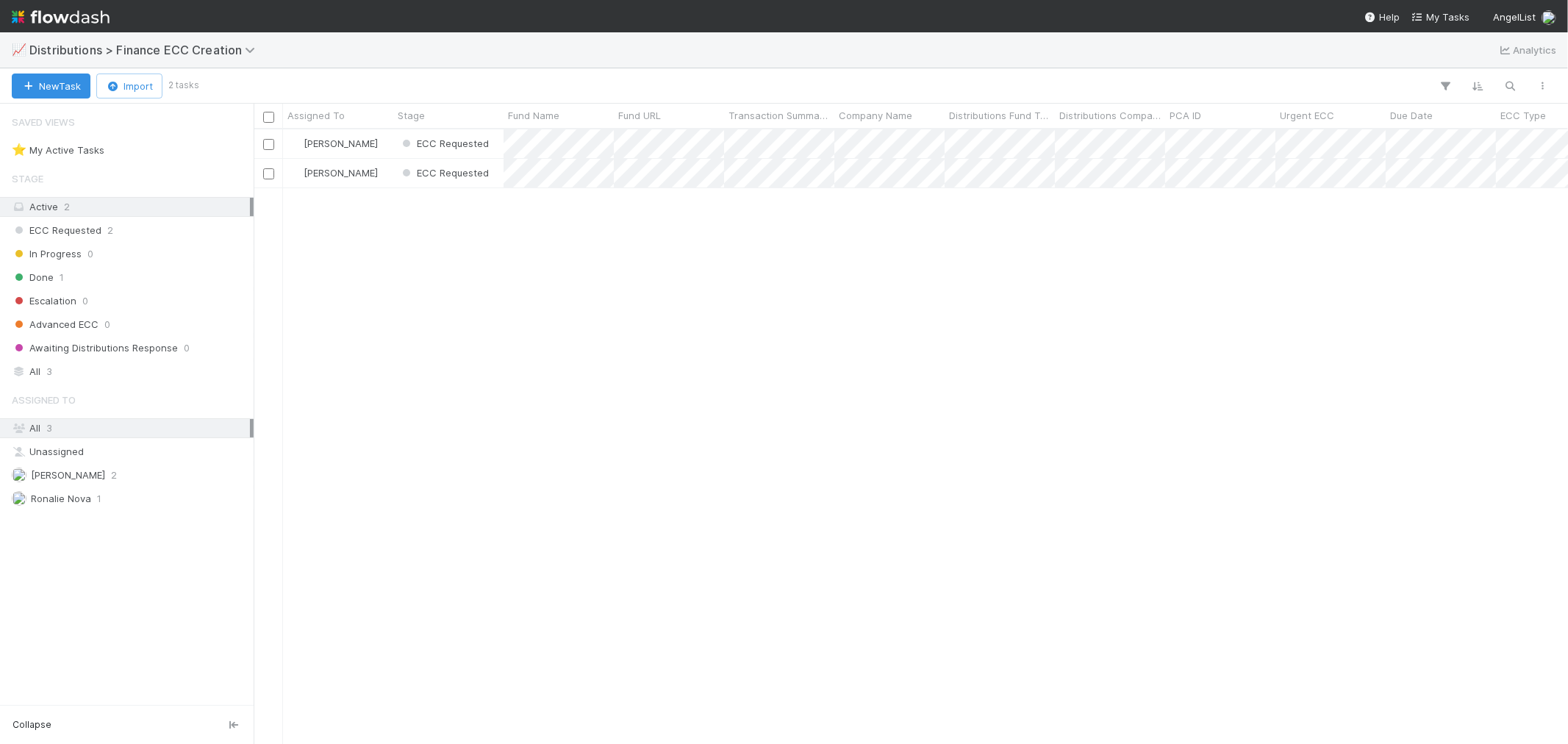
scroll to position [601, 1303]
click at [130, 274] on div "Done 1" at bounding box center [131, 278] width 238 height 19
click at [160, 225] on div "ECC Requested 3" at bounding box center [131, 230] width 238 height 19
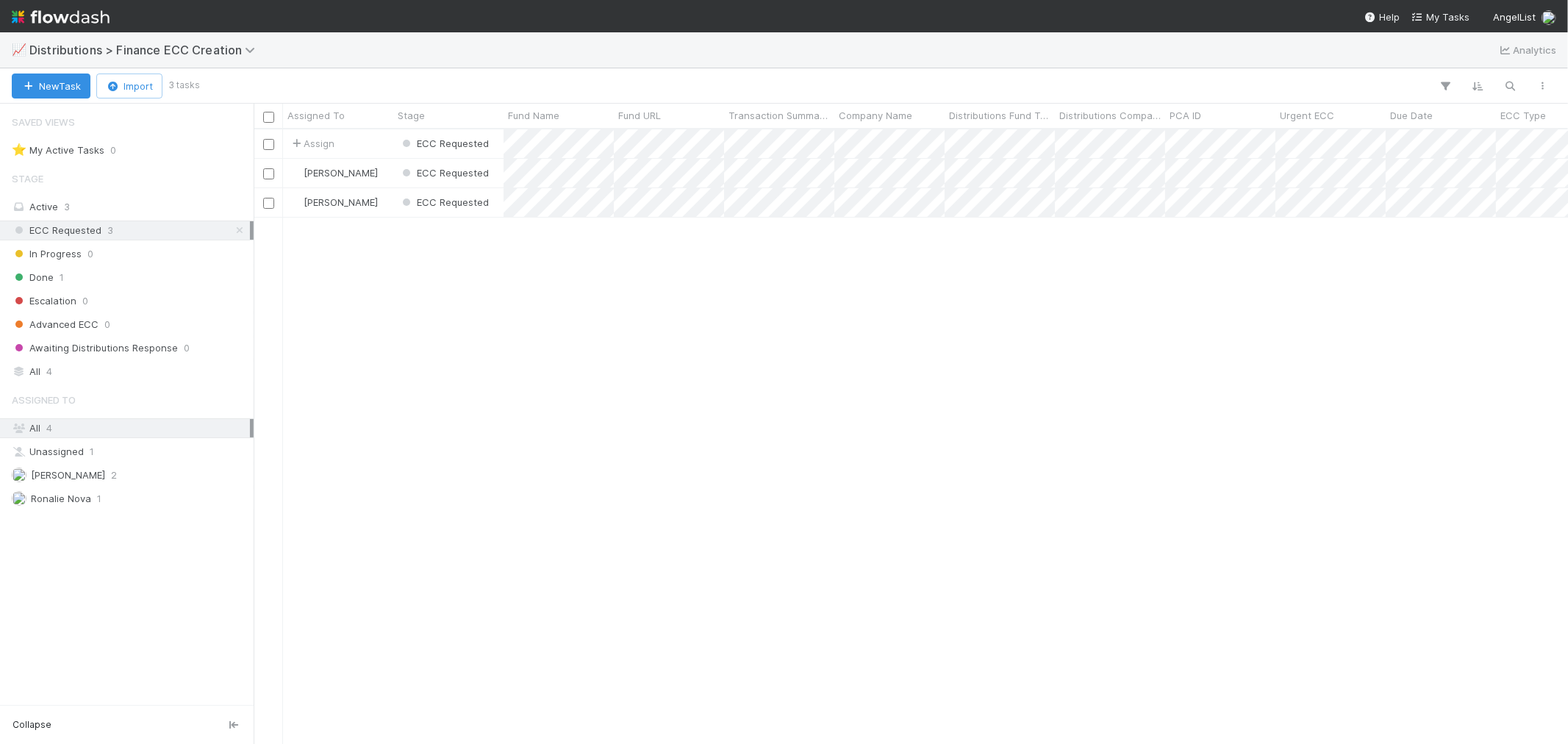
scroll to position [601, 1303]
drag, startPoint x: 292, startPoint y: 0, endPoint x: 810, endPoint y: 401, distance: 655.1
click at [809, 399] on div "Assign ECC Requested 1 9/4/25, 7:23:34 AM 9/4/25, 7:23:35 AM Marlon ECC Request…" at bounding box center [911, 436] width 1315 height 614
click at [372, 145] on div "Assign" at bounding box center [338, 143] width 110 height 29
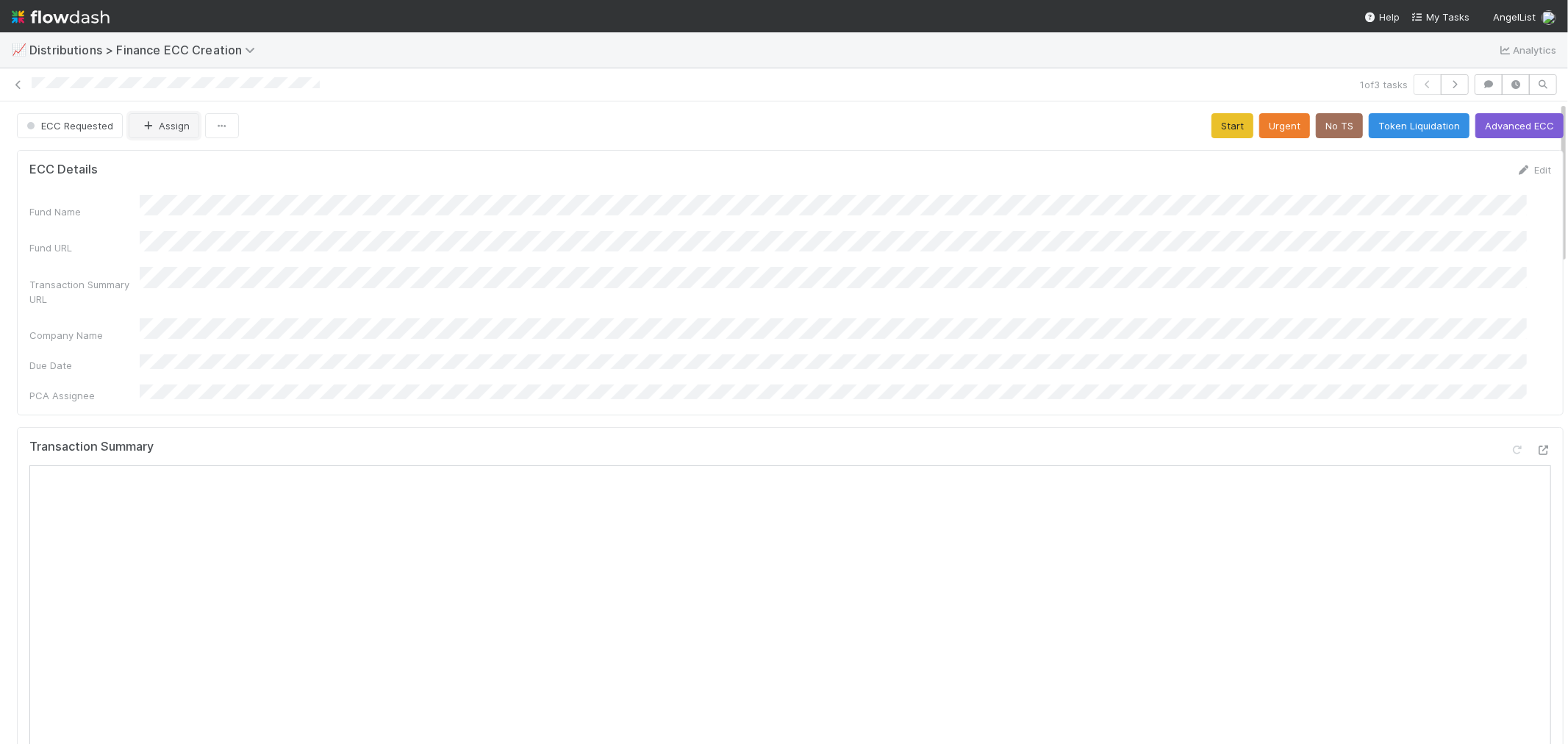
click at [176, 129] on button "Assign" at bounding box center [164, 126] width 70 height 25
click at [15, 85] on icon at bounding box center [19, 85] width 15 height 10
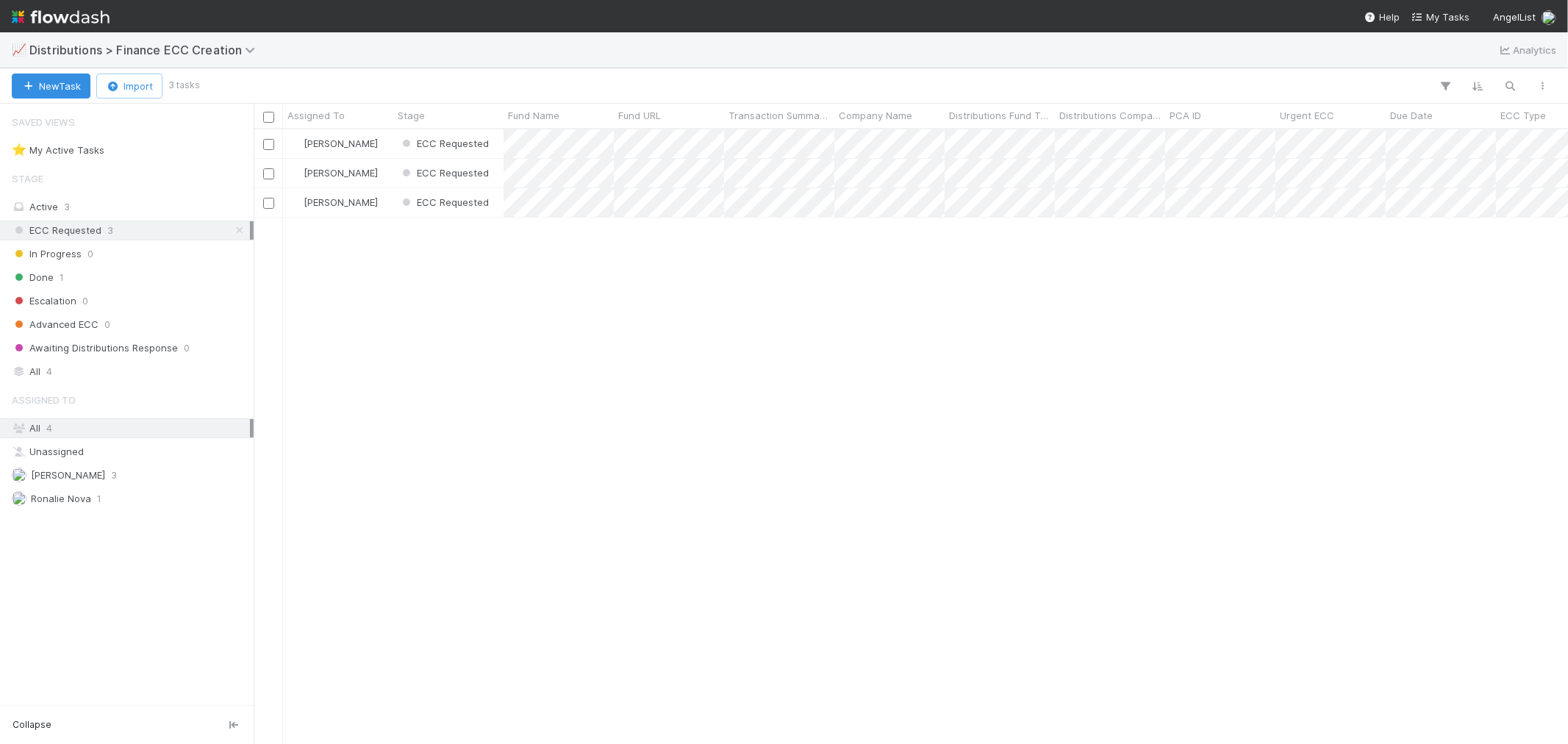
scroll to position [601, 1303]
click at [114, 283] on div "Done 1" at bounding box center [131, 278] width 238 height 19
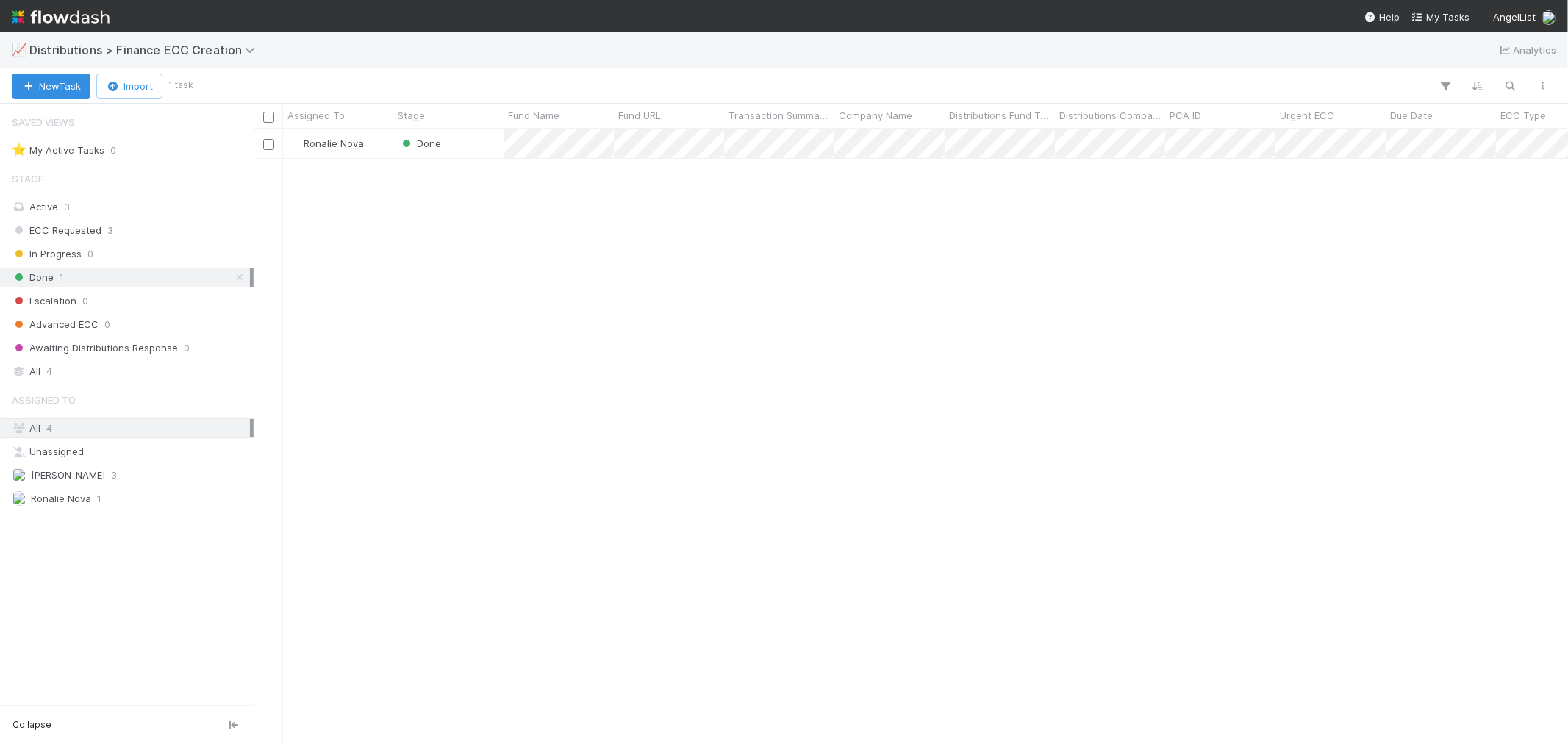
scroll to position [601, 1303]
click at [314, 144] on span "Ronalie Nova" at bounding box center [334, 143] width 60 height 11
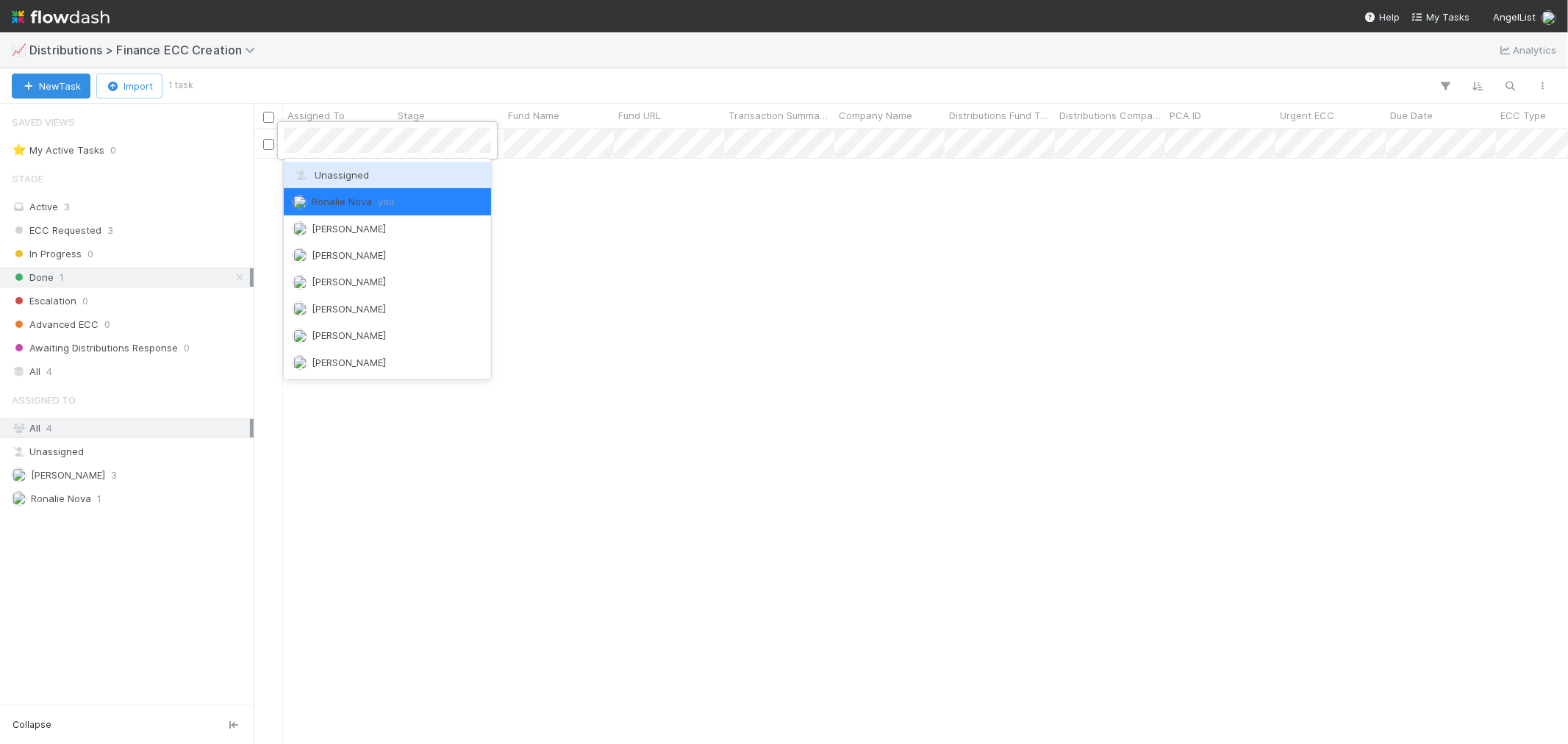
click at [338, 174] on span "Unassigned" at bounding box center [331, 175] width 77 height 11
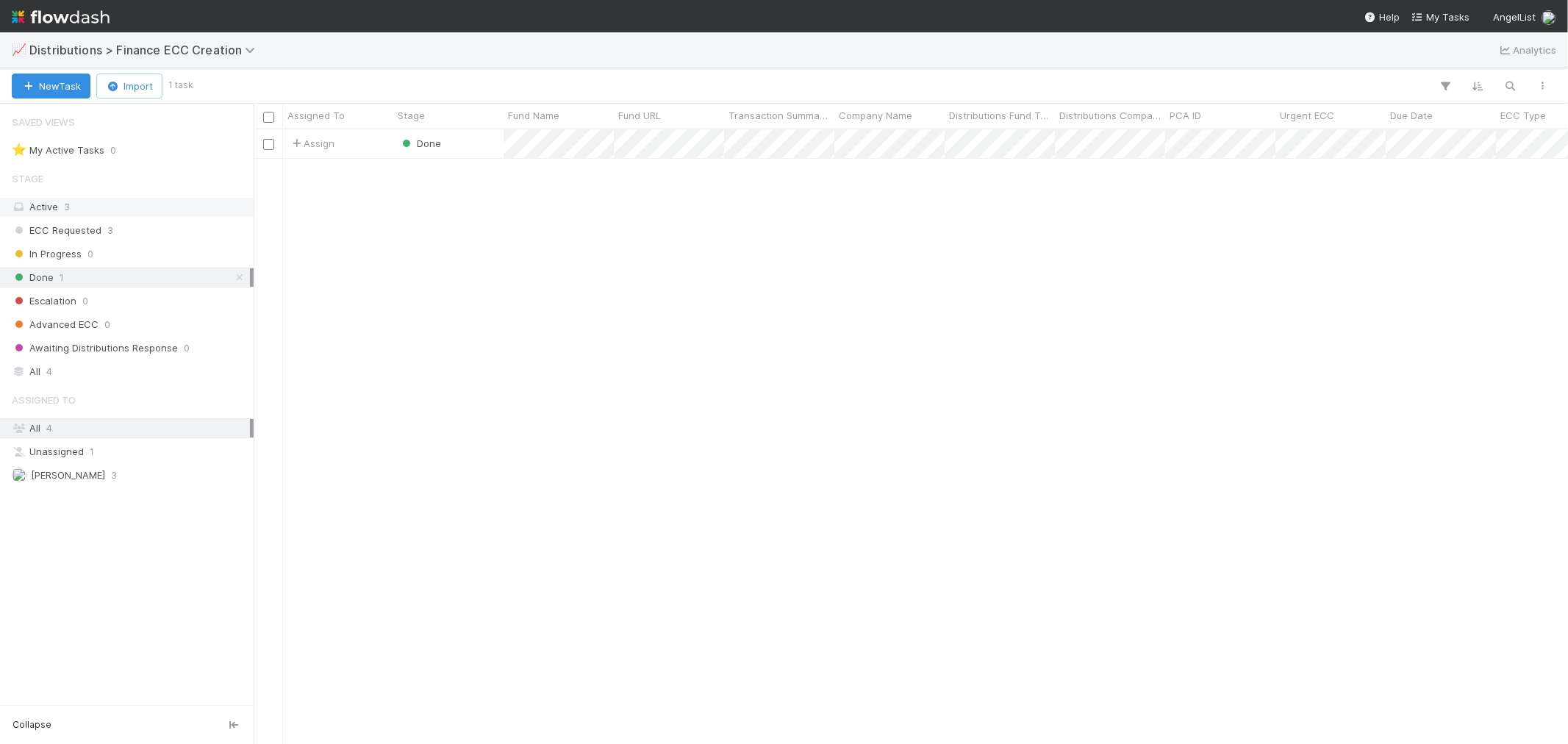
click at [136, 207] on div "Active 3" at bounding box center [131, 207] width 238 height 19
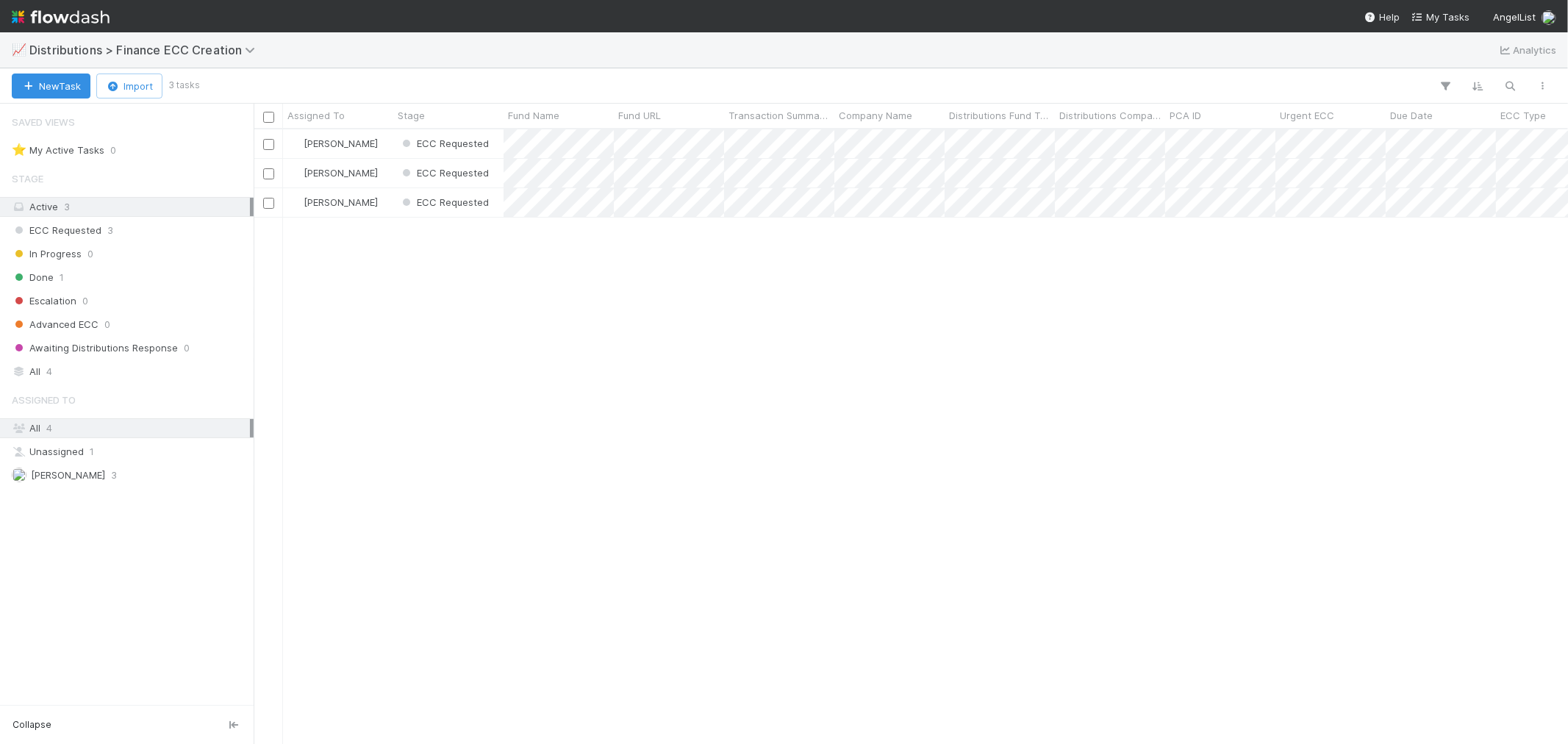
scroll to position [601, 1303]
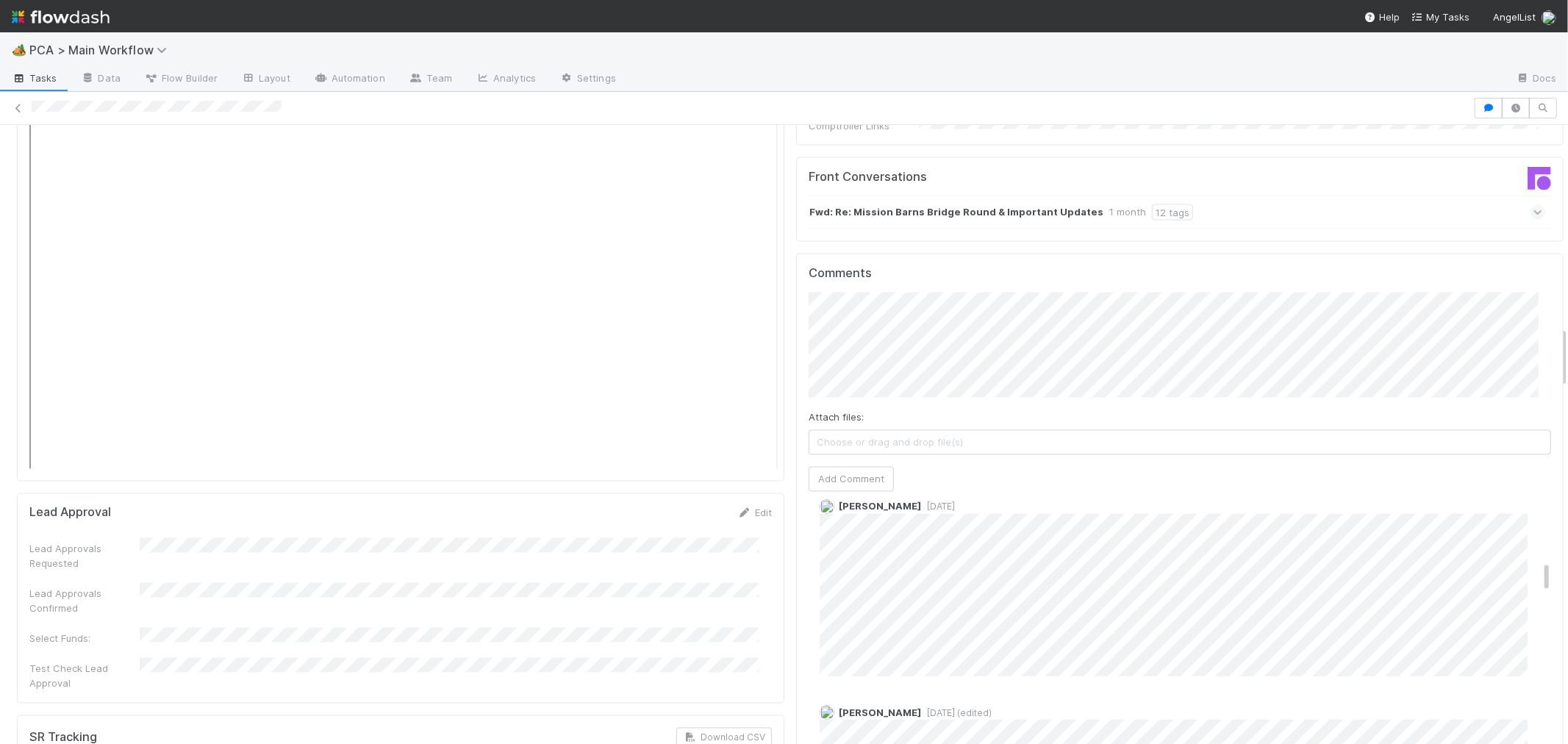
scroll to position [572, 0]
click at [846, 467] on button "Add Comment" at bounding box center [851, 479] width 85 height 25
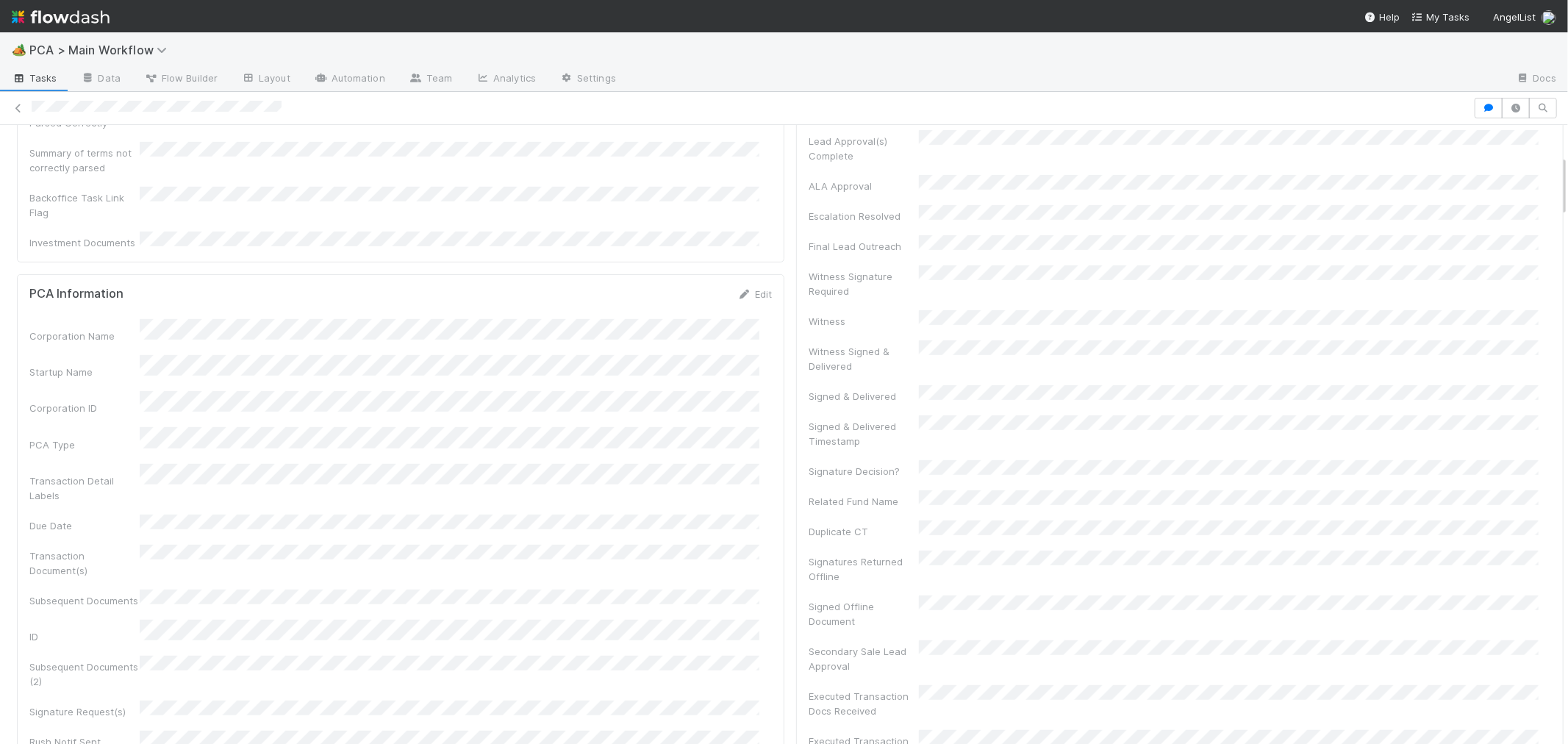
scroll to position [0, 0]
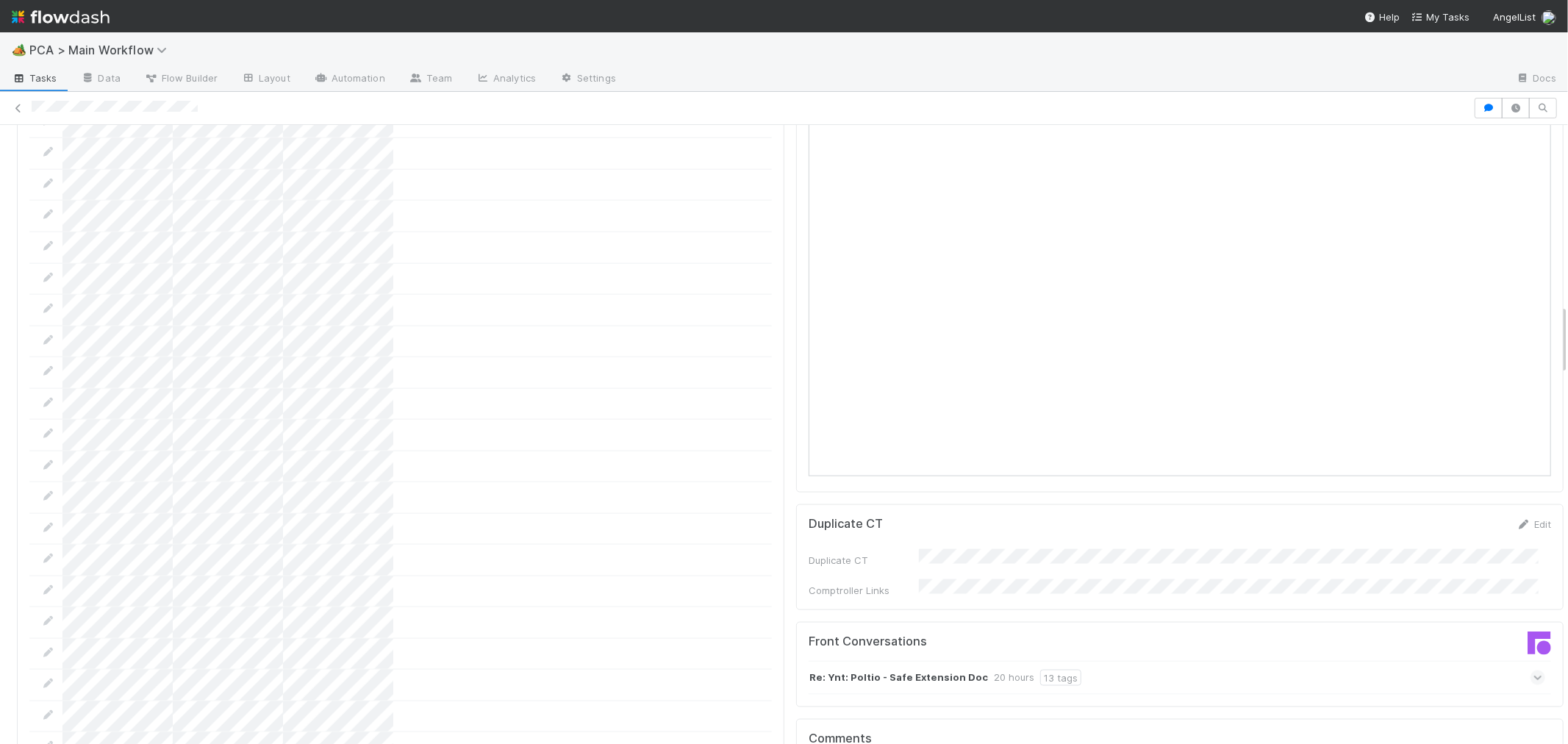
scroll to position [1388, 0]
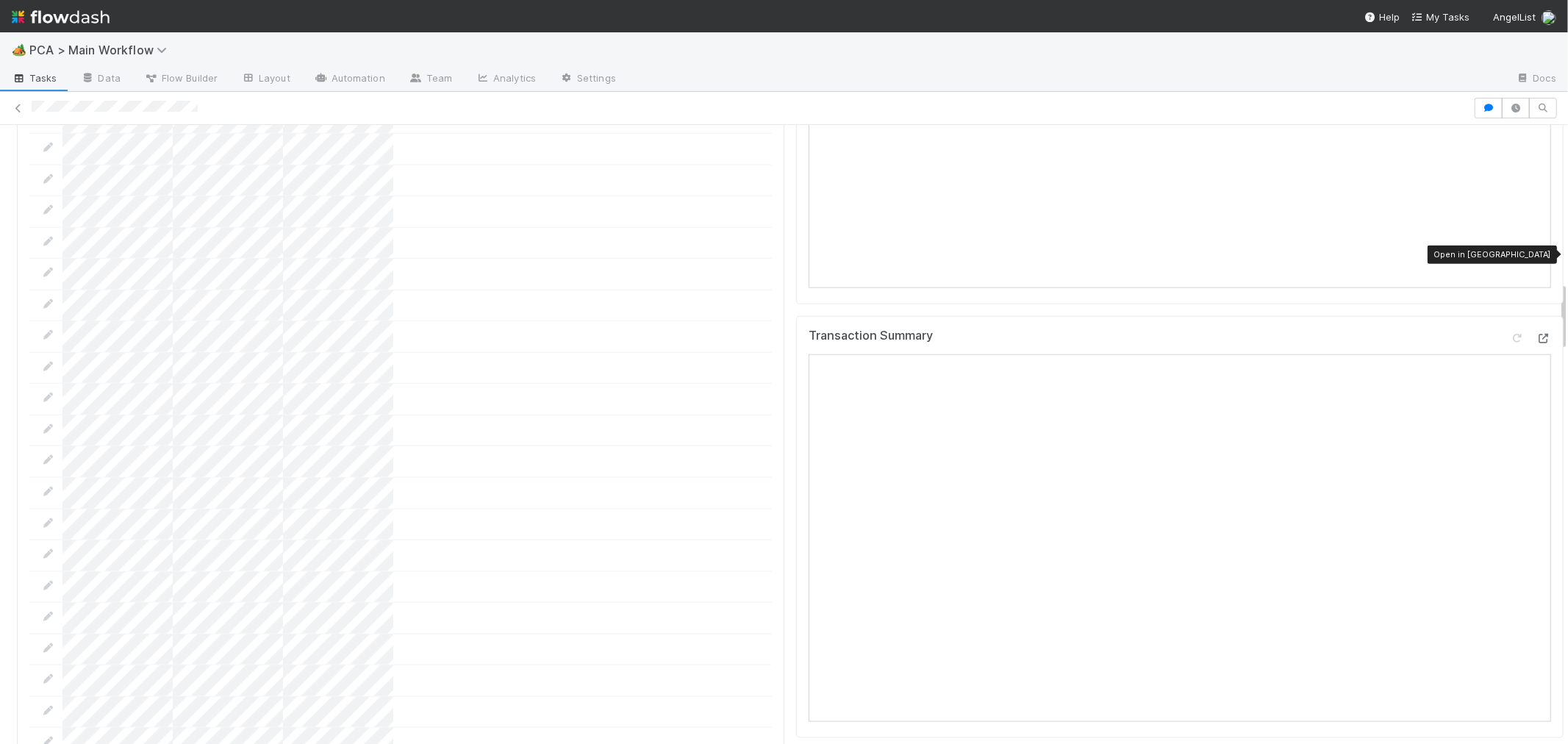
click at [1537, 334] on icon at bounding box center [1544, 339] width 15 height 10
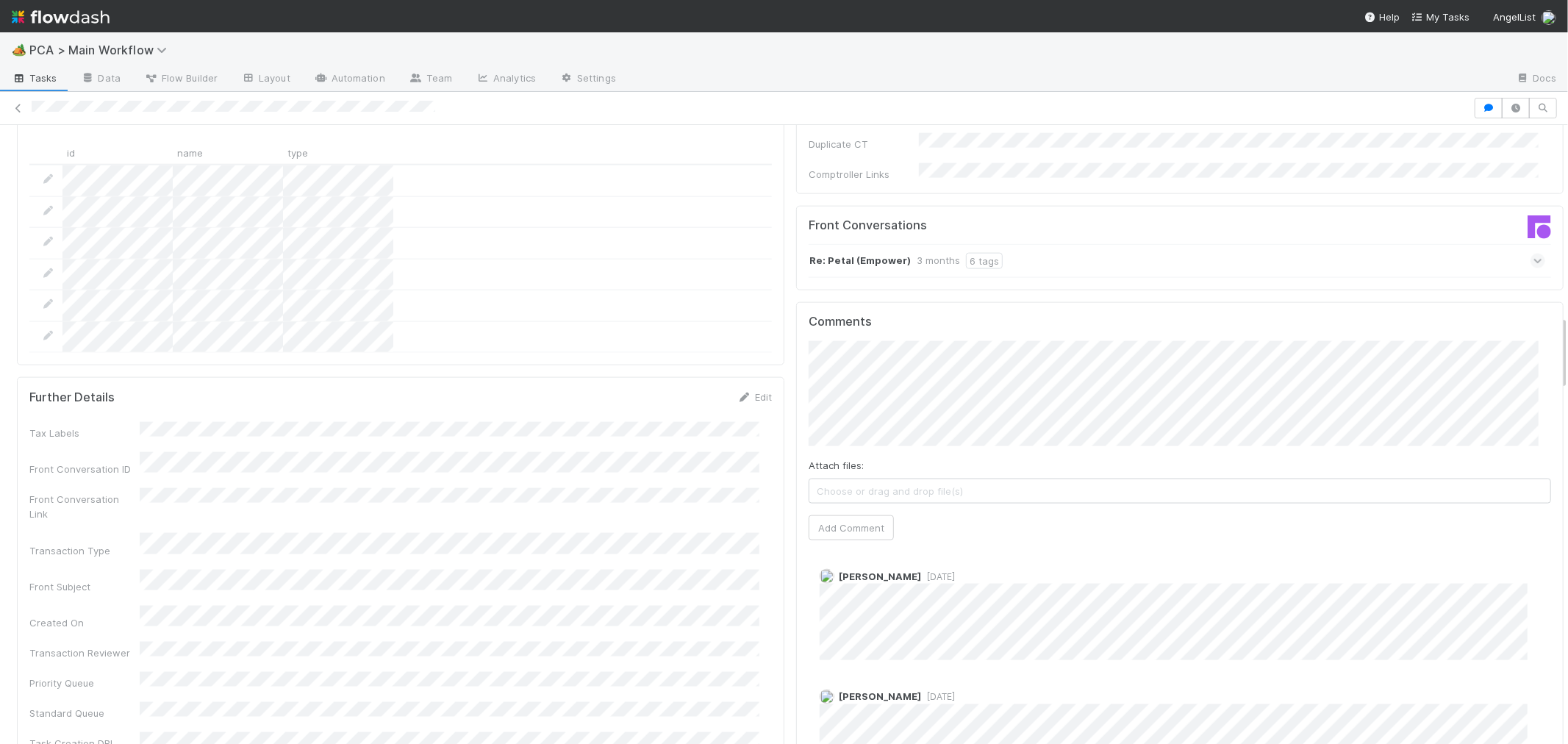
scroll to position [1553, 0]
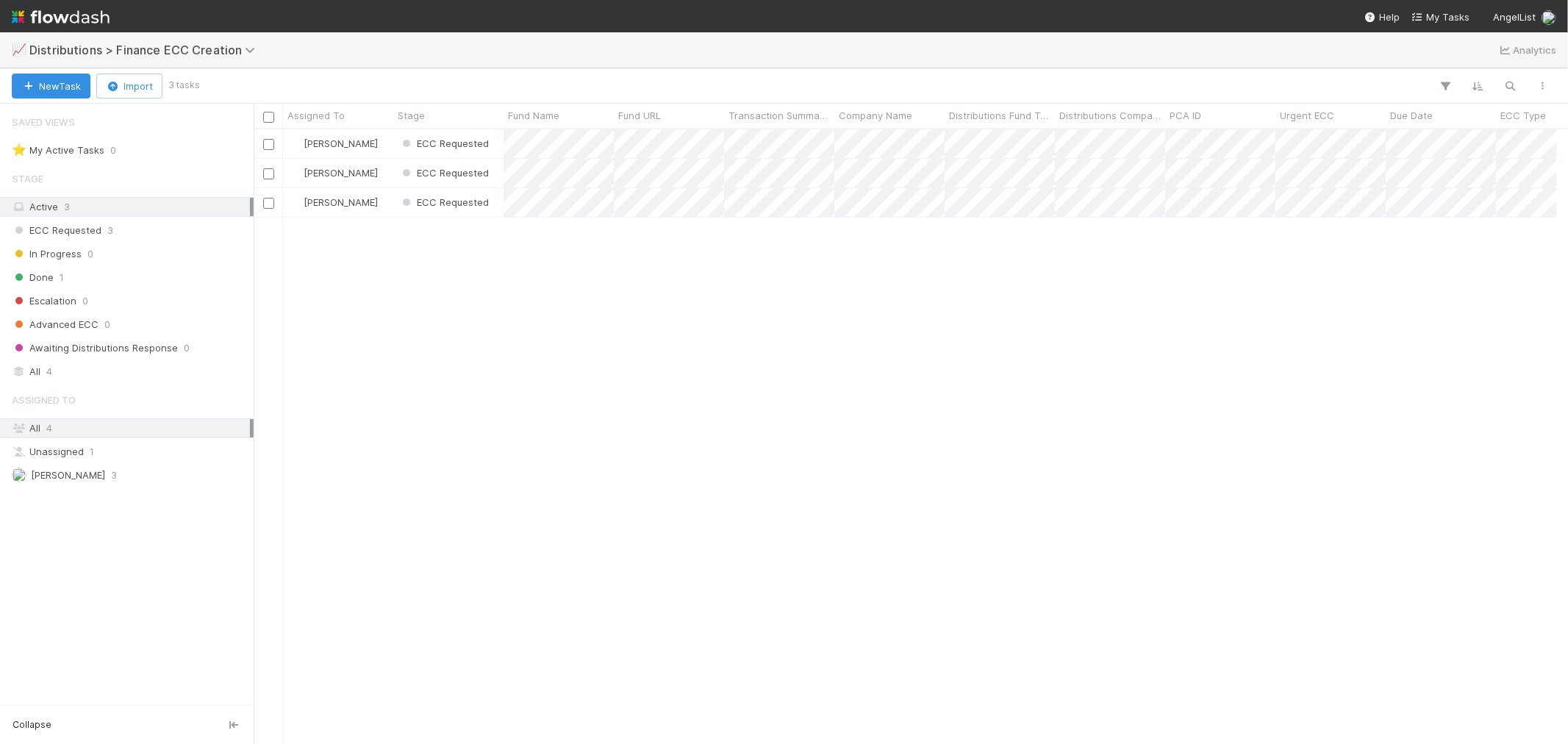
scroll to position [11, 11]
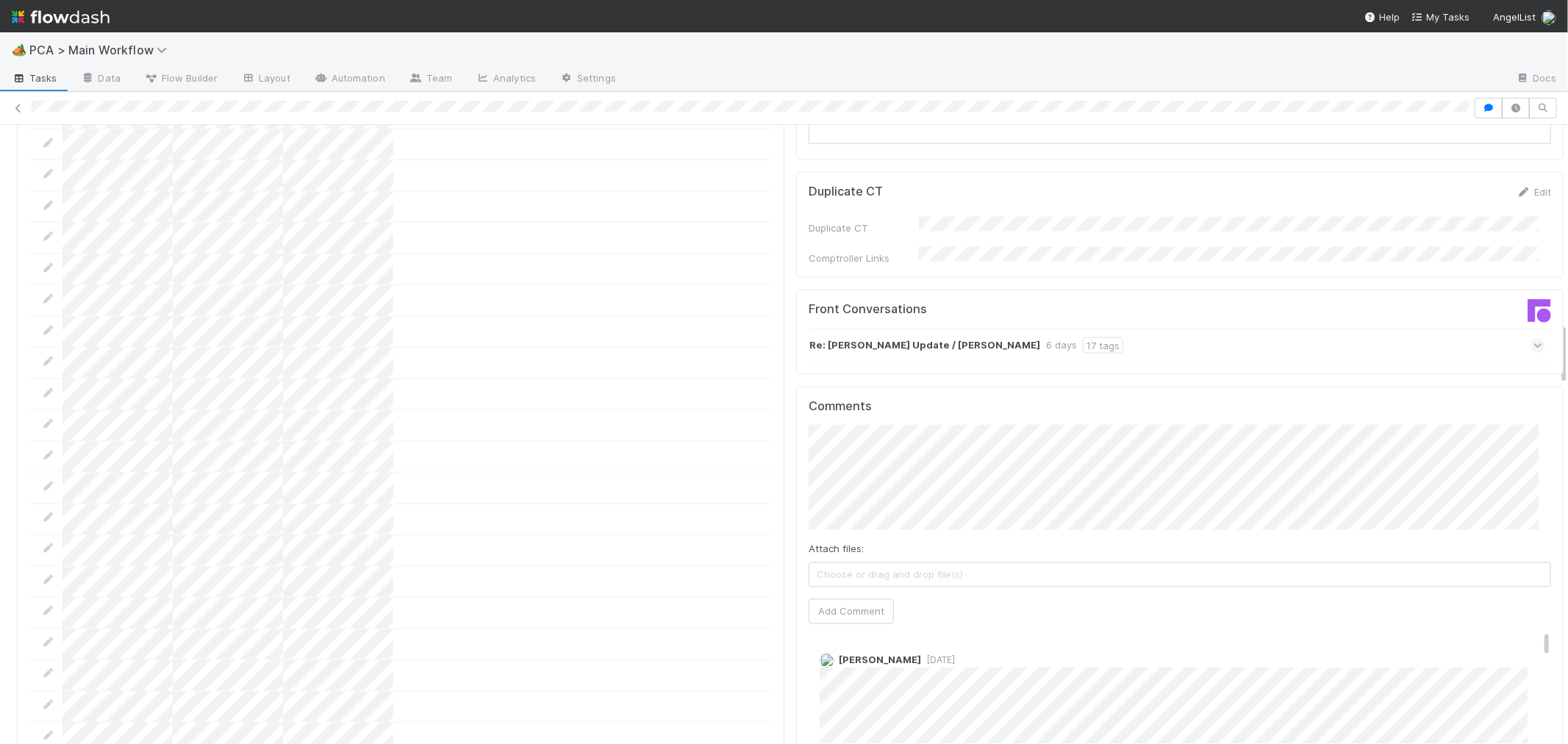
scroll to position [2123, 0]
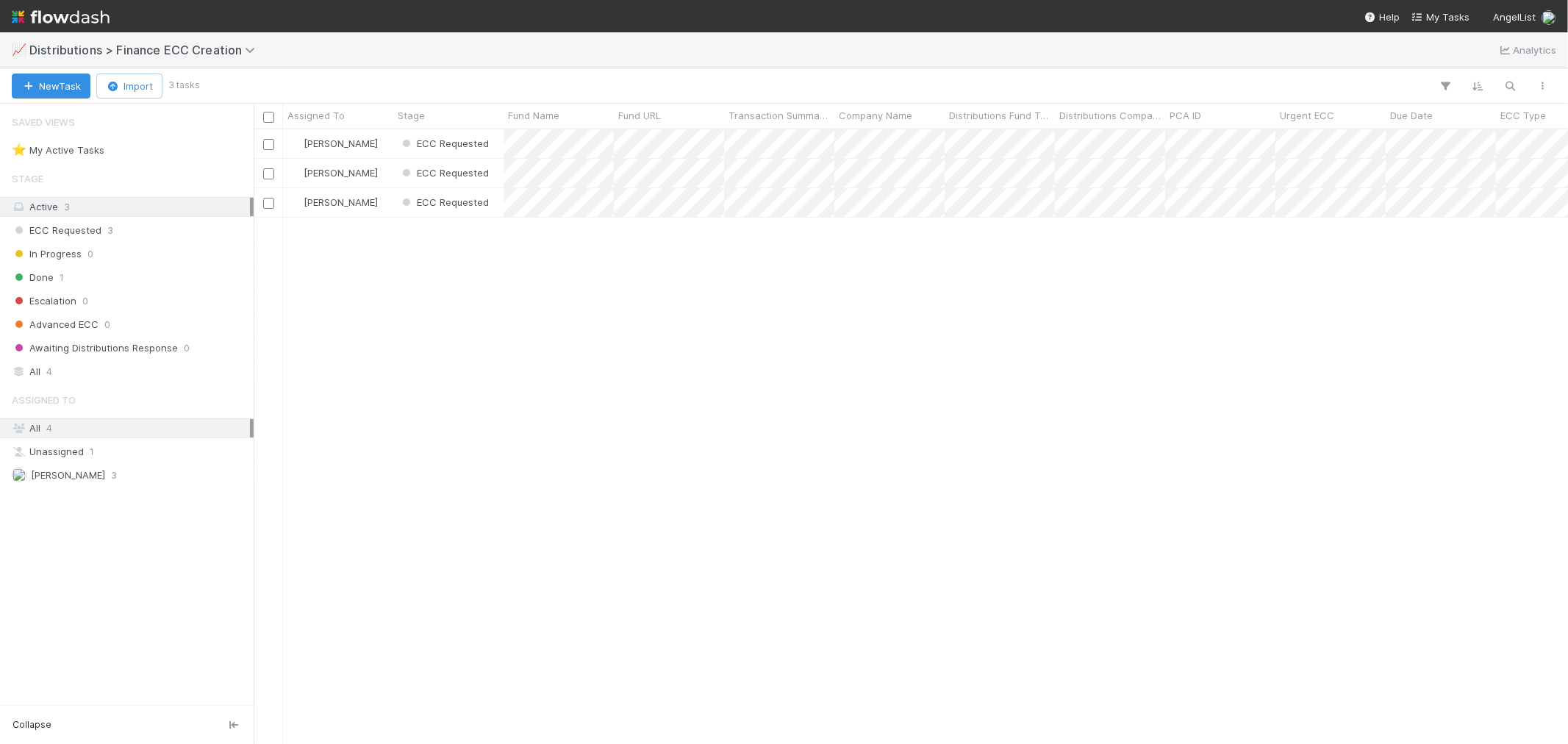
scroll to position [601, 1303]
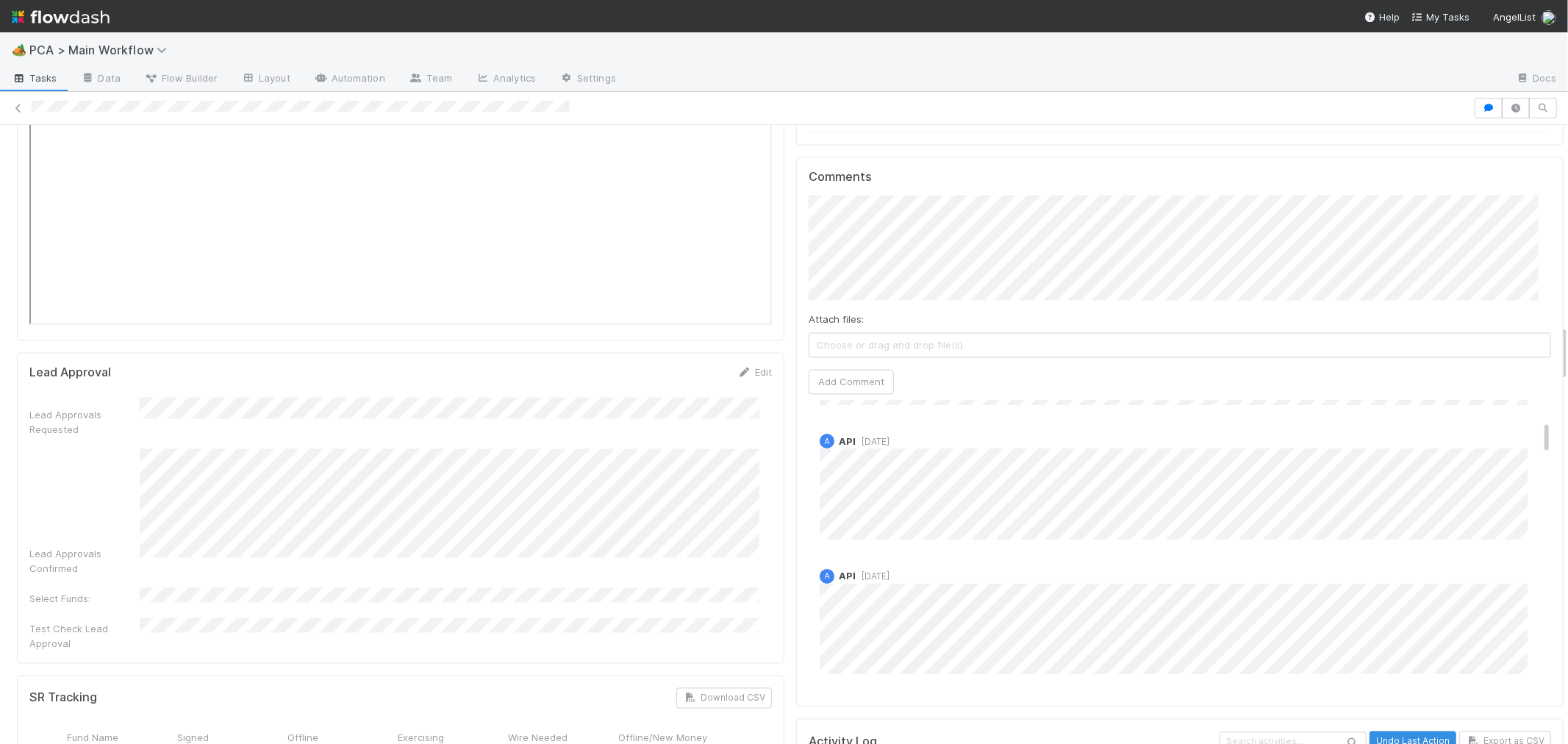
scroll to position [408, 0]
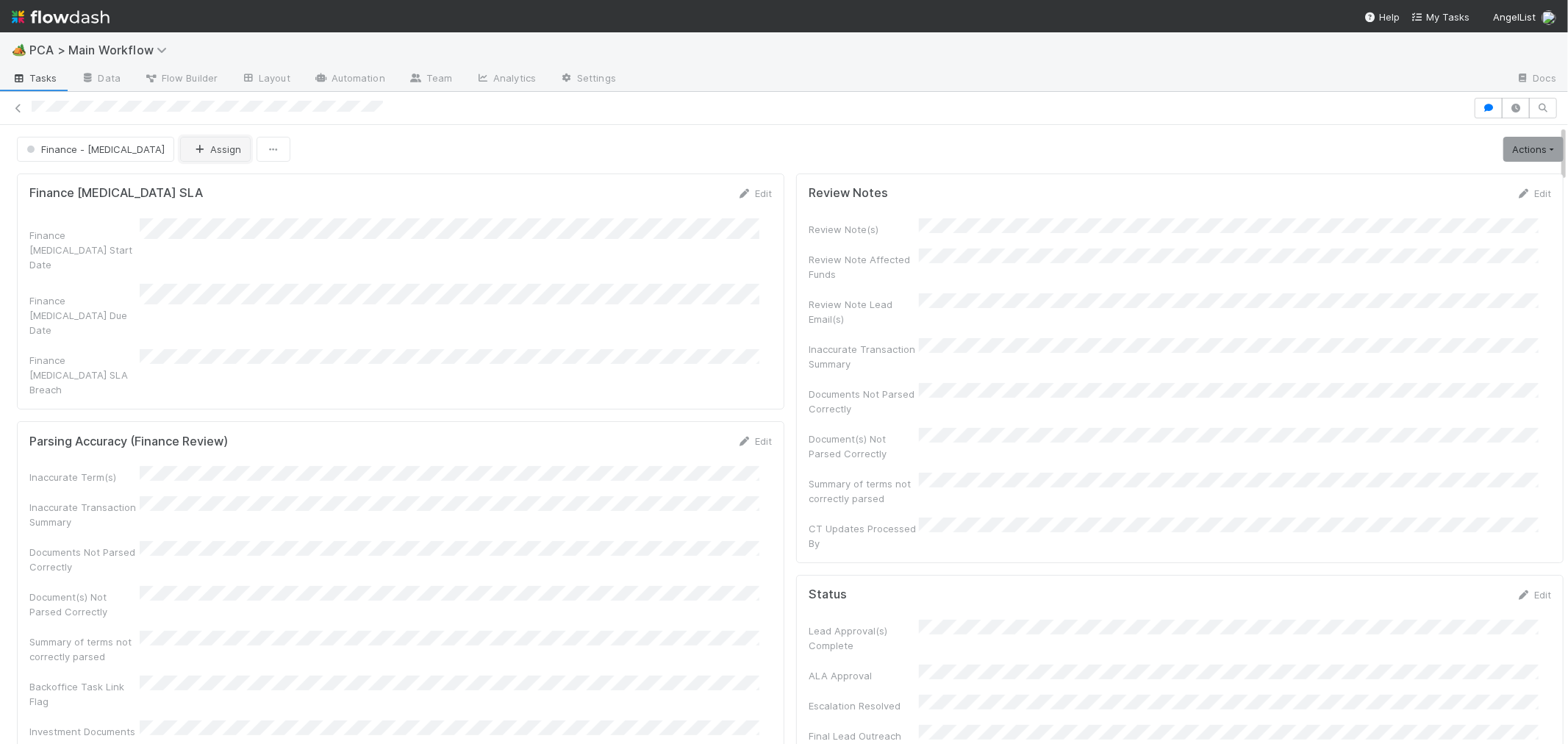
click at [180, 149] on button "Assign" at bounding box center [216, 149] width 70 height 25
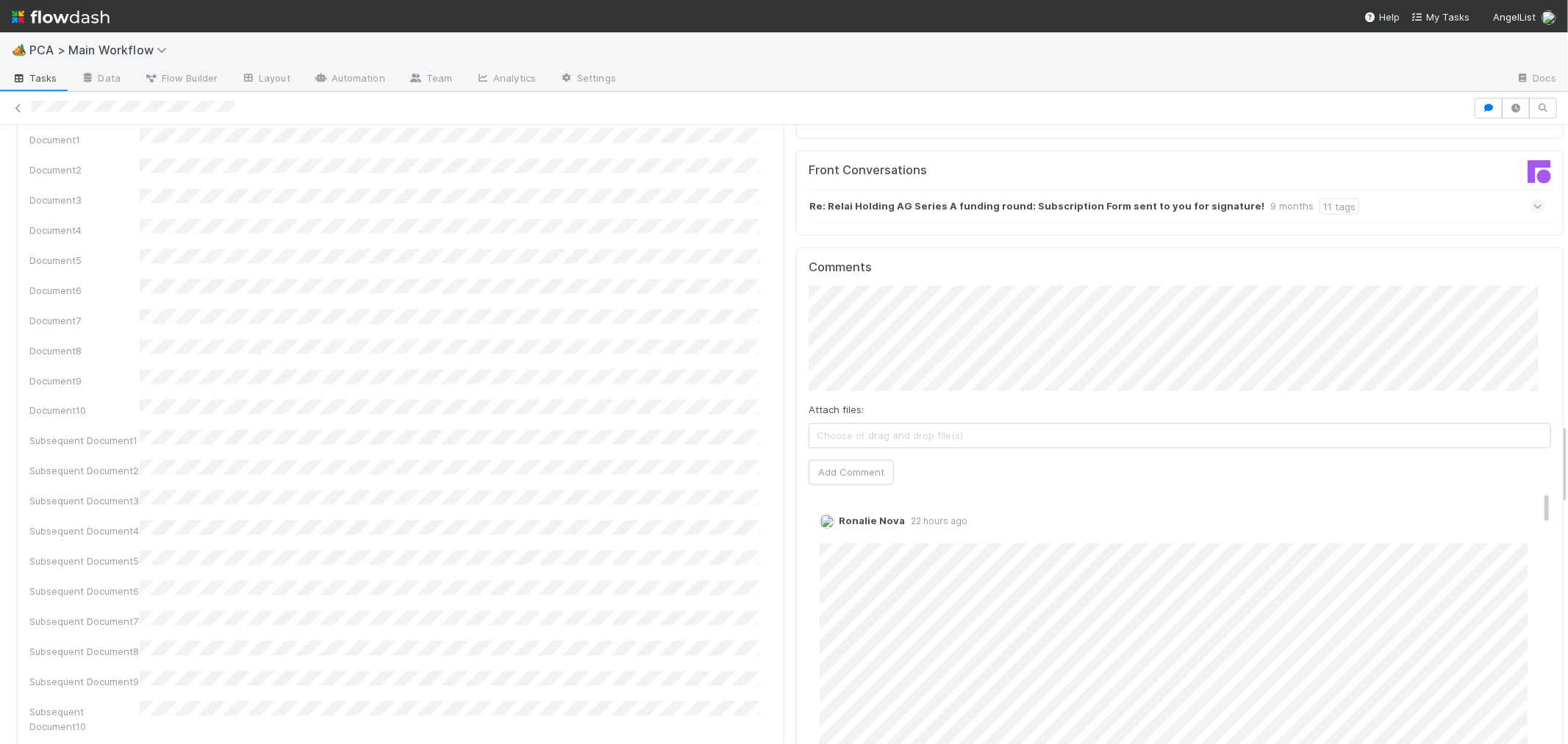
scroll to position [2288, 0]
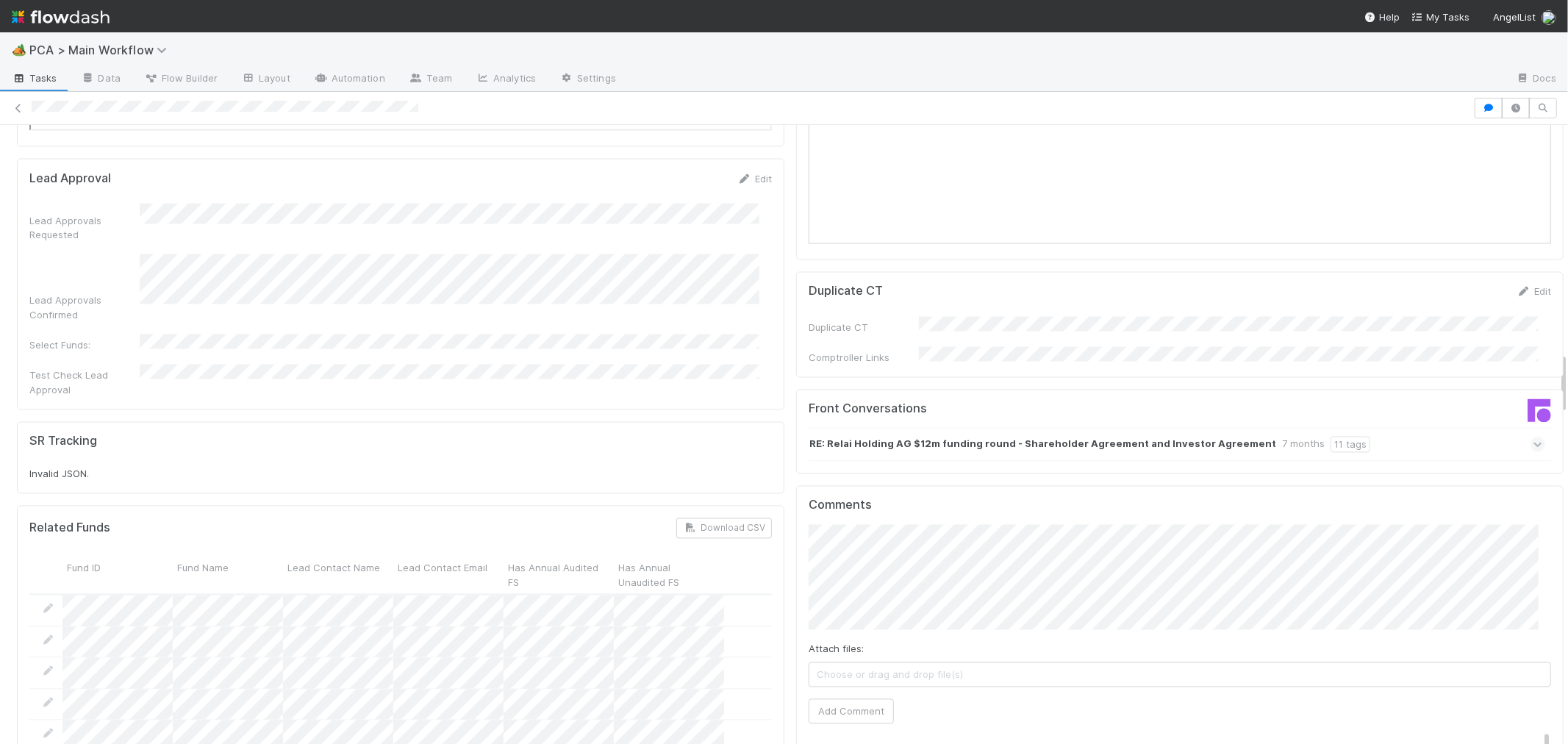
scroll to position [2451, 0]
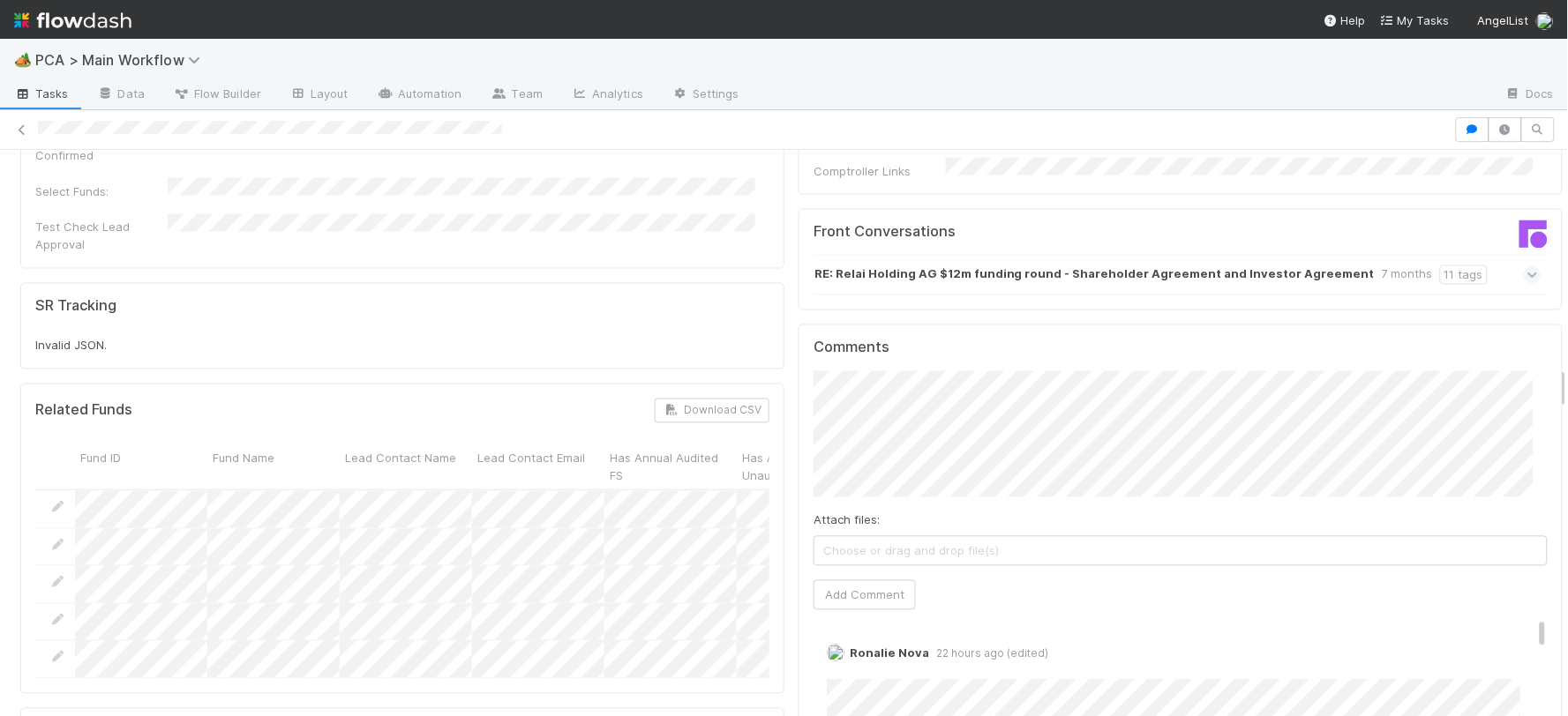
scroll to position [3037, 0]
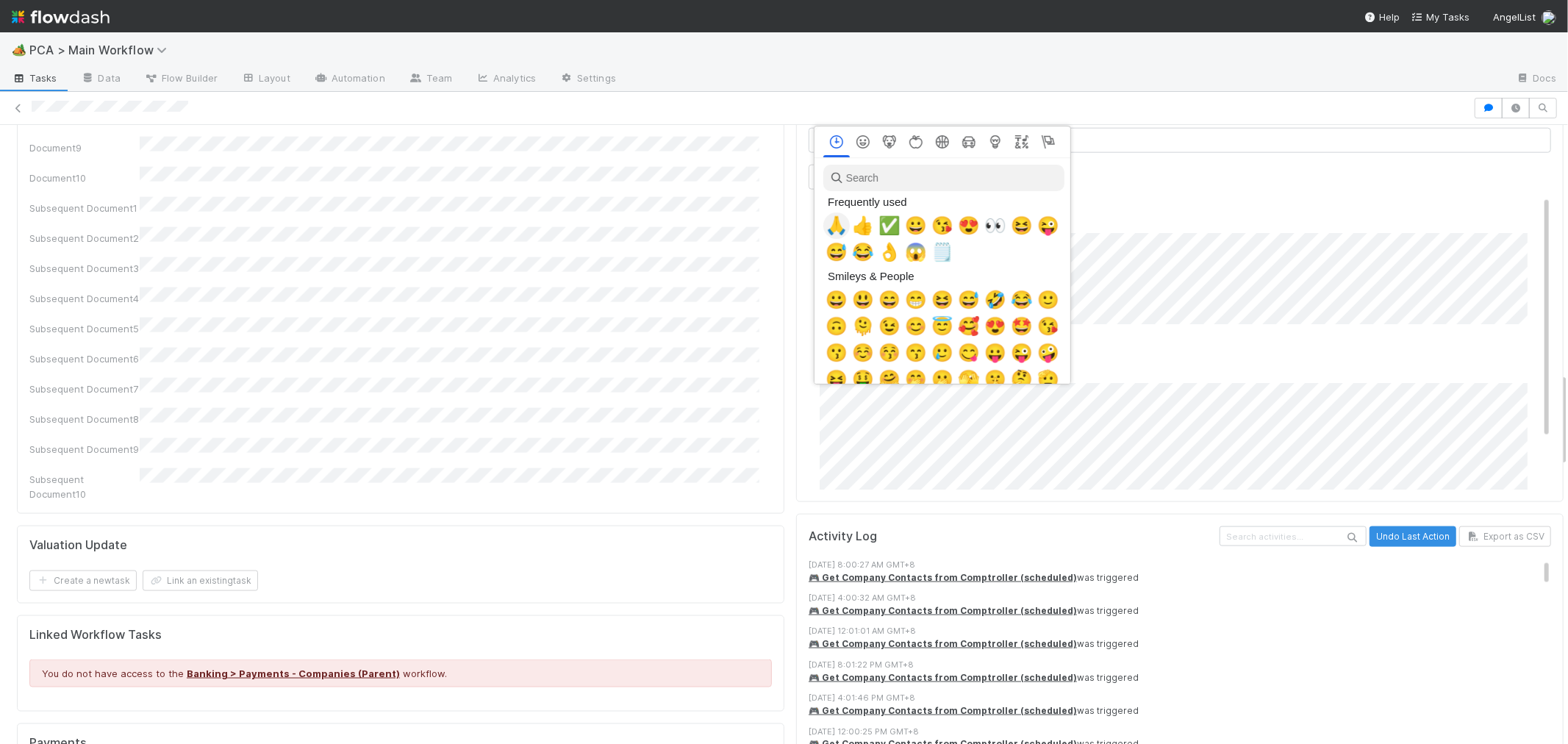
scroll to position [0, 6]
click at [831, 225] on span "🙏" at bounding box center [833, 225] width 22 height 20
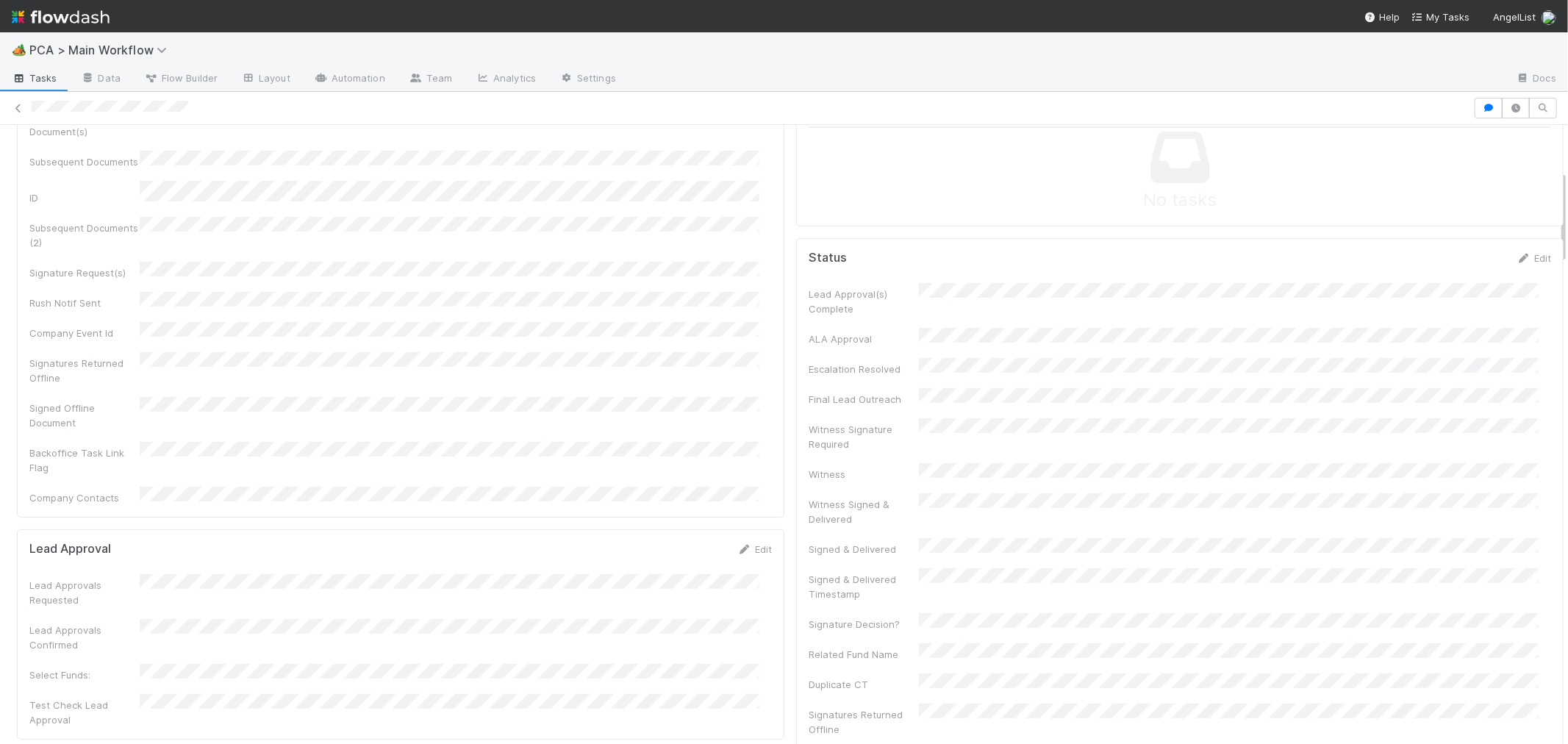
scroll to position [0, 0]
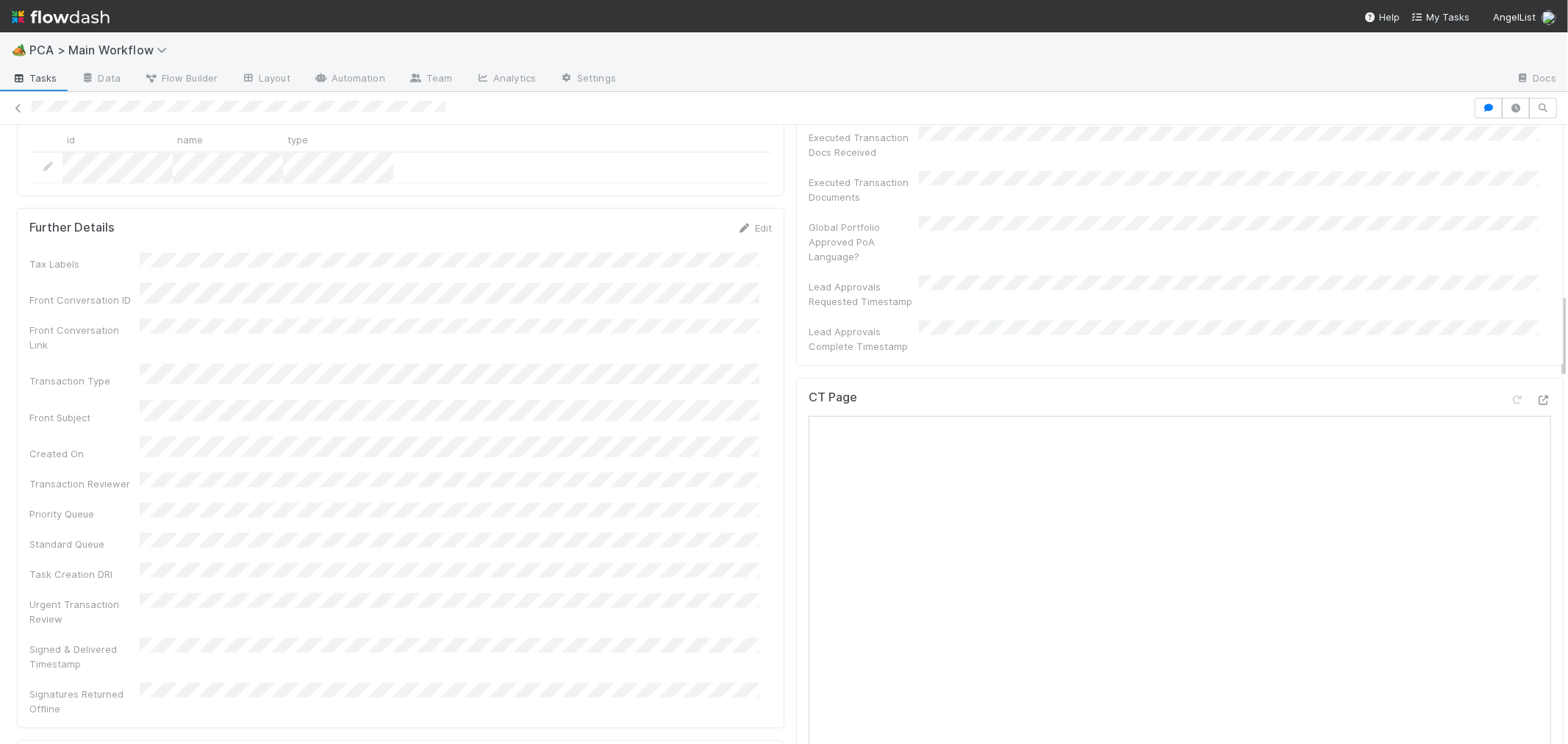
scroll to position [1225, 0]
click at [1537, 400] on icon at bounding box center [1544, 405] width 15 height 10
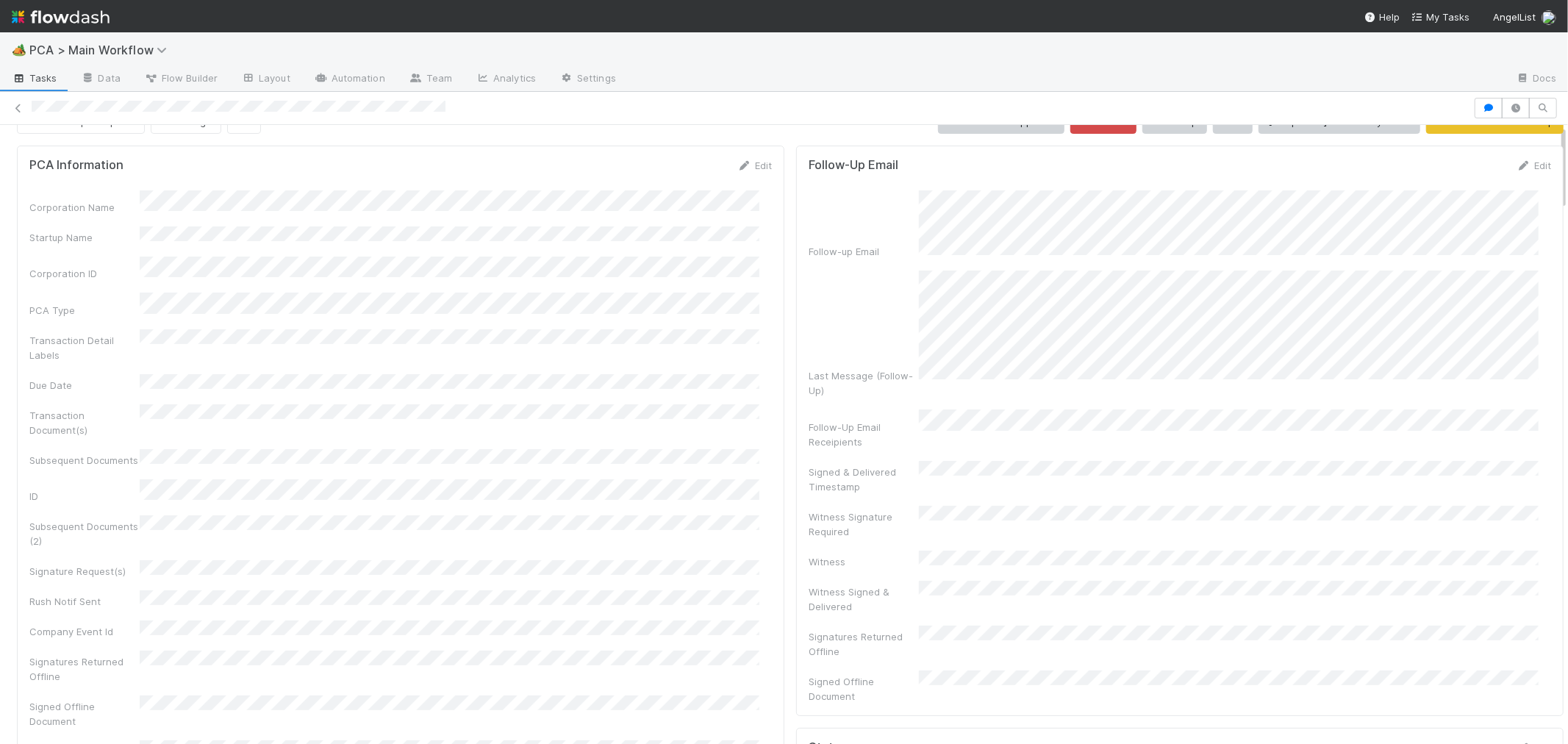
scroll to position [0, 0]
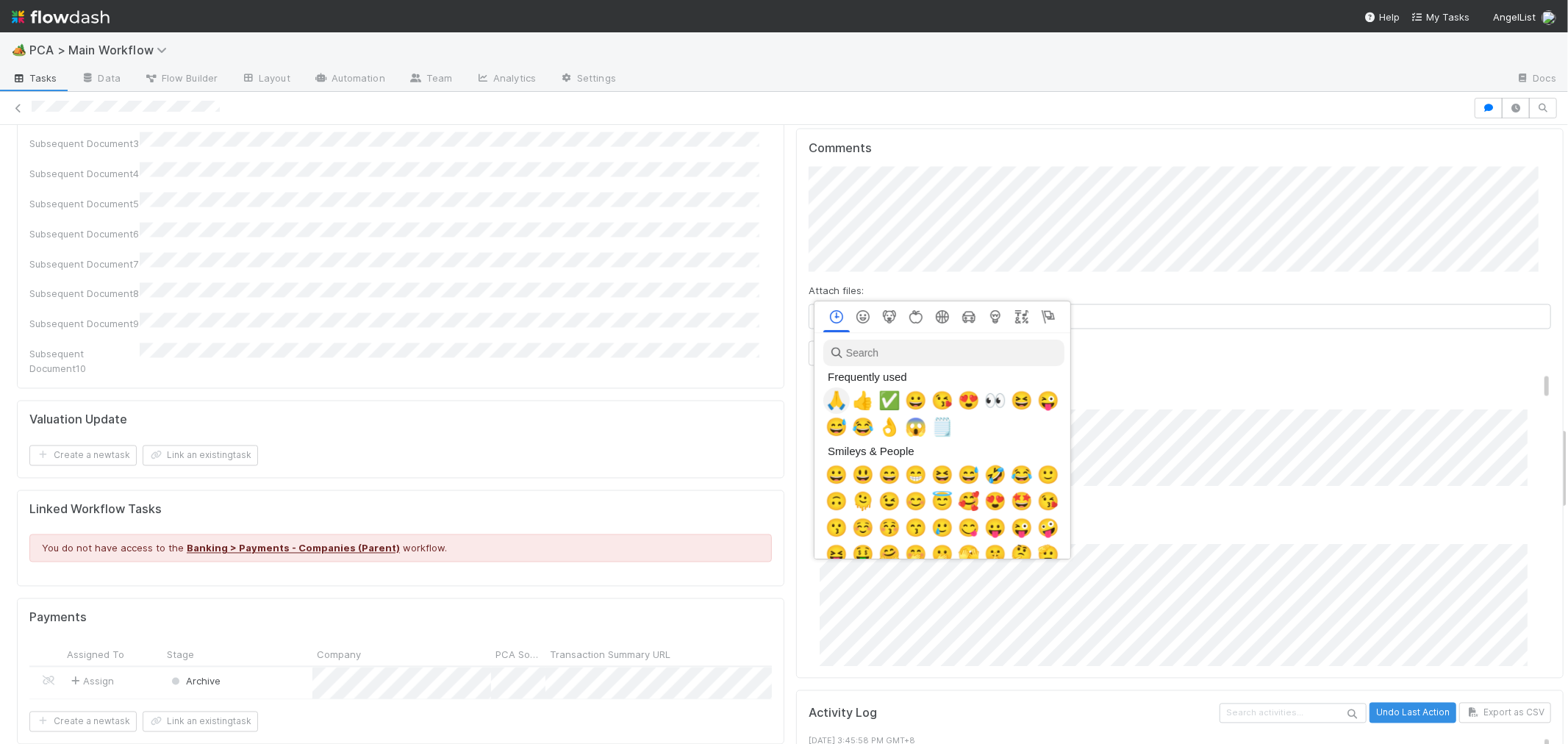
scroll to position [0, 6]
click at [829, 400] on span "🙏" at bounding box center [833, 400] width 22 height 20
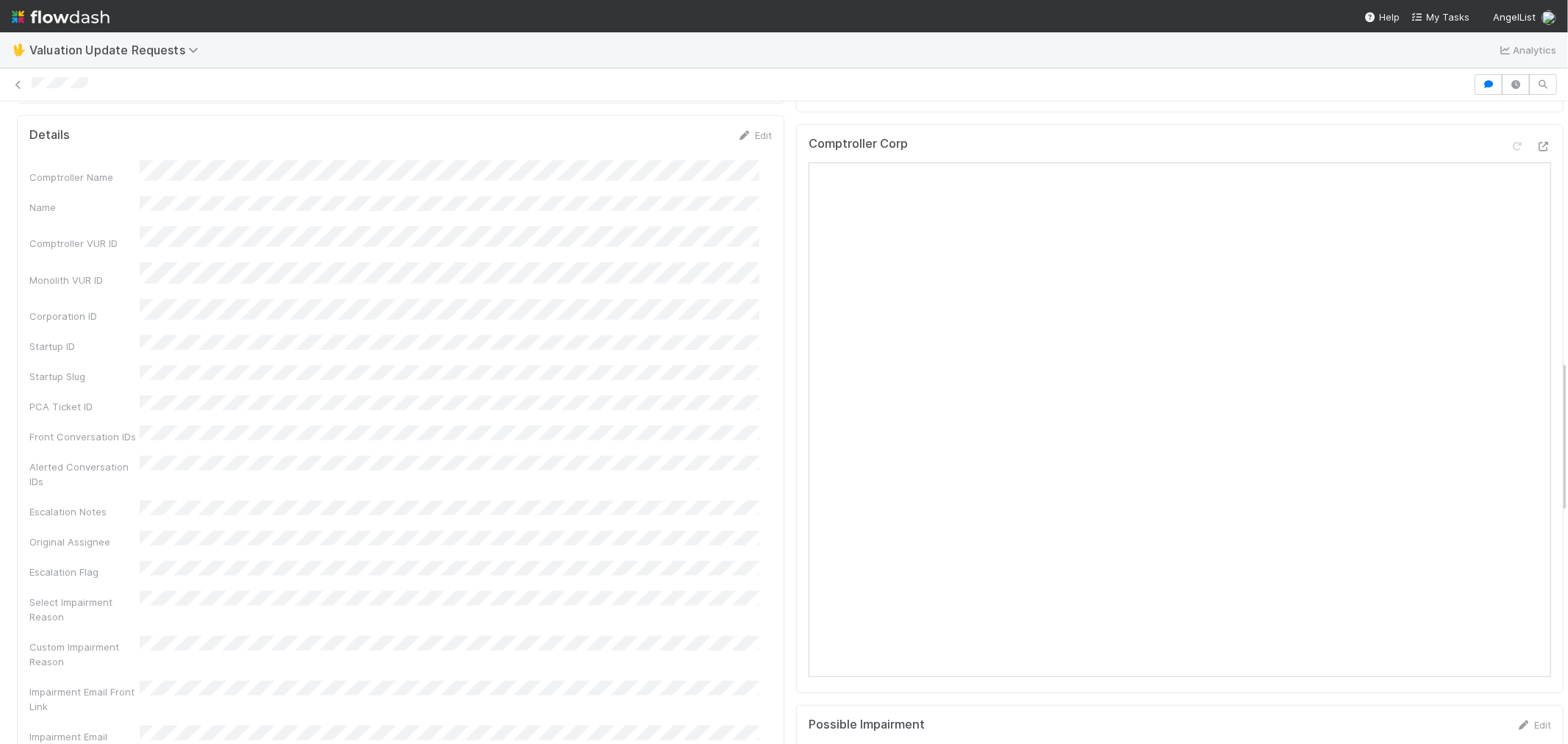
scroll to position [918, 0]
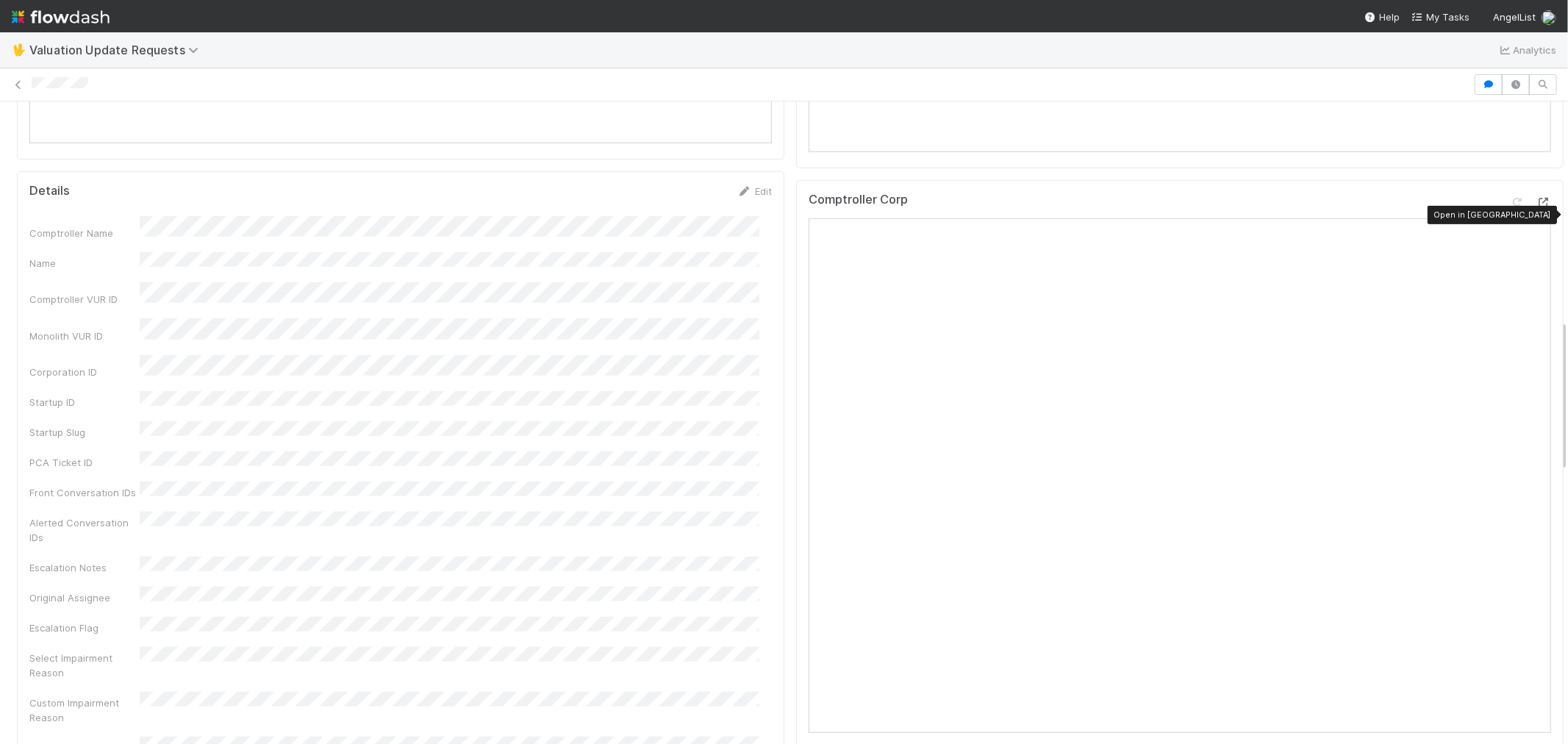
click at [1537, 207] on icon at bounding box center [1544, 203] width 15 height 10
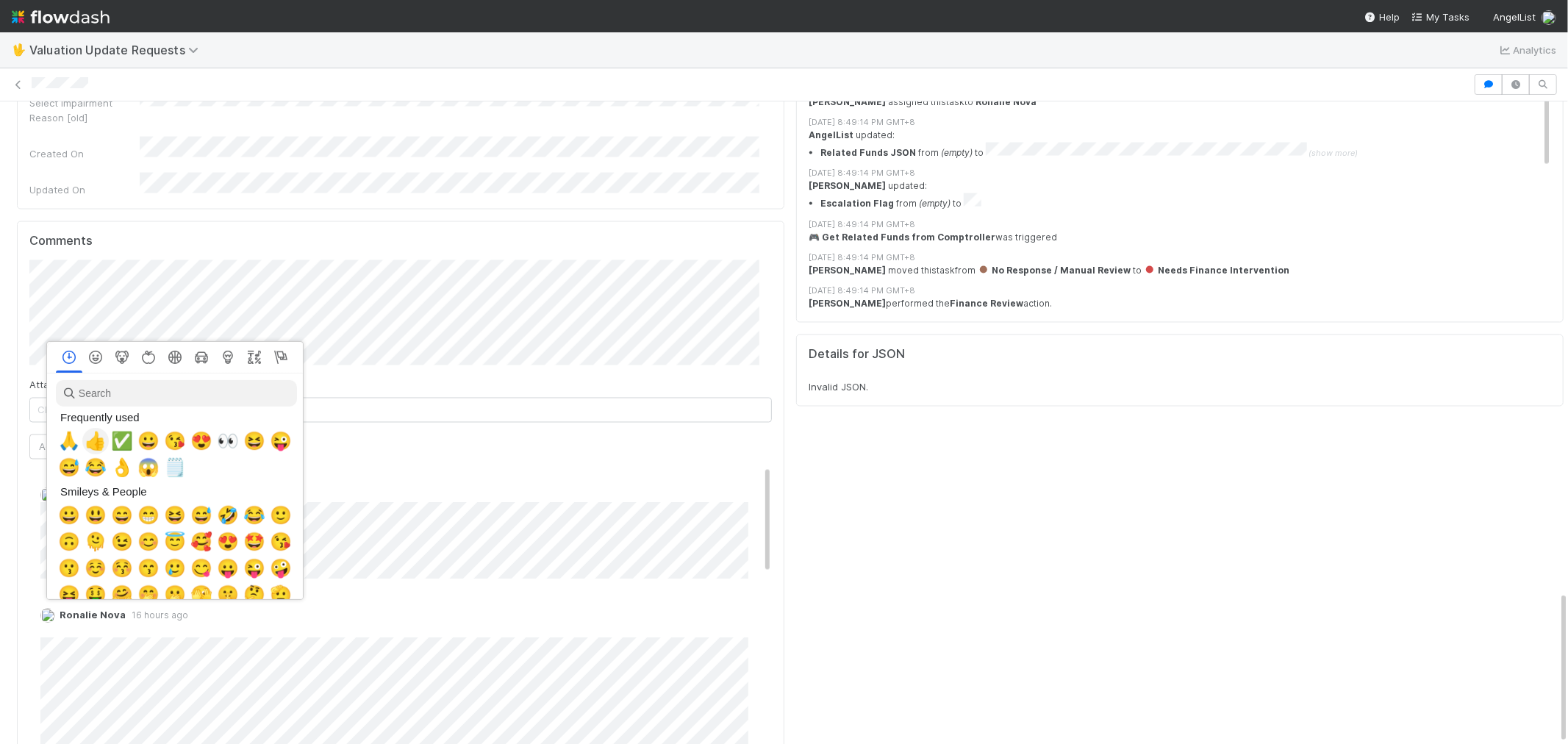
scroll to position [0, 6]
click at [59, 439] on span "🙏" at bounding box center [66, 441] width 22 height 20
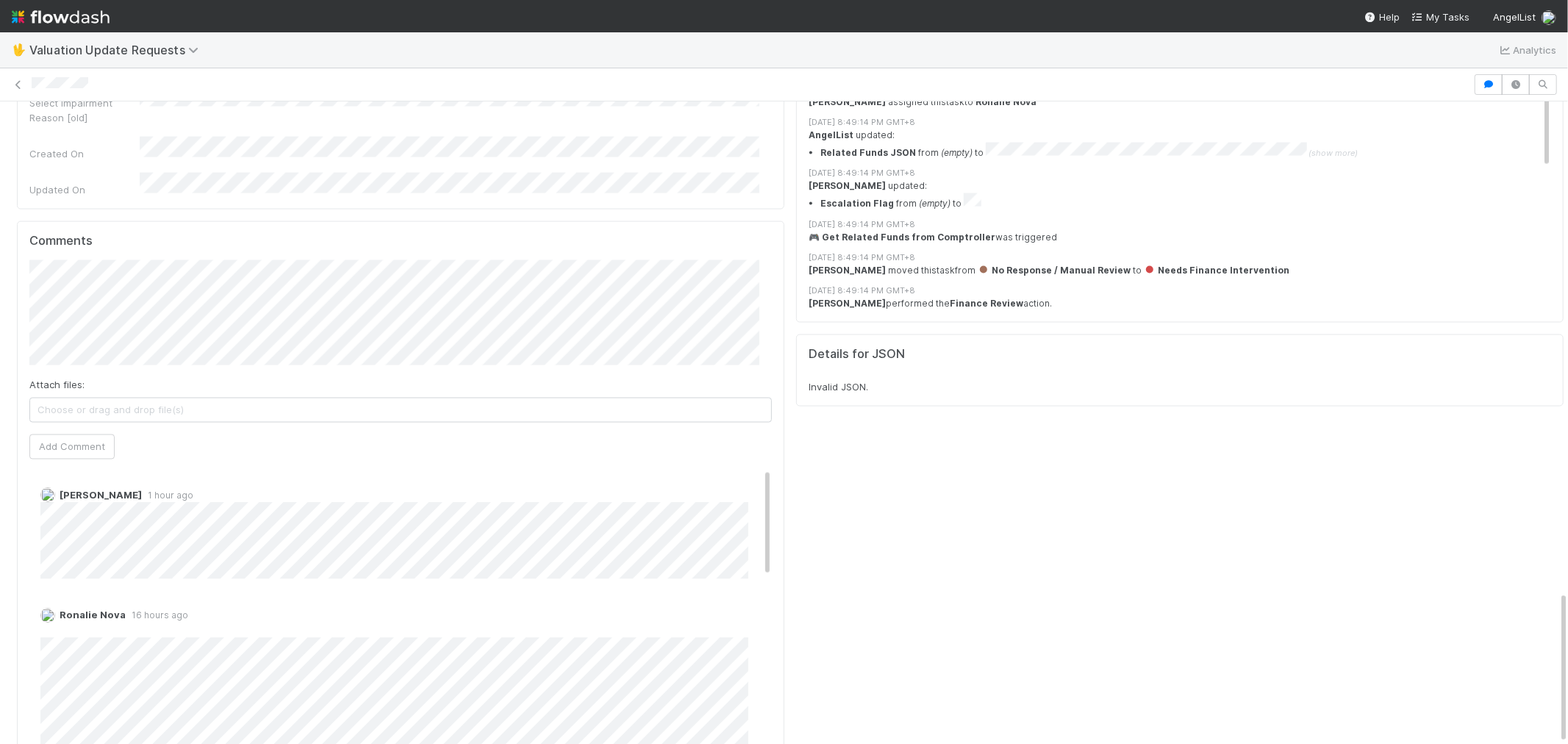
scroll to position [163, 0]
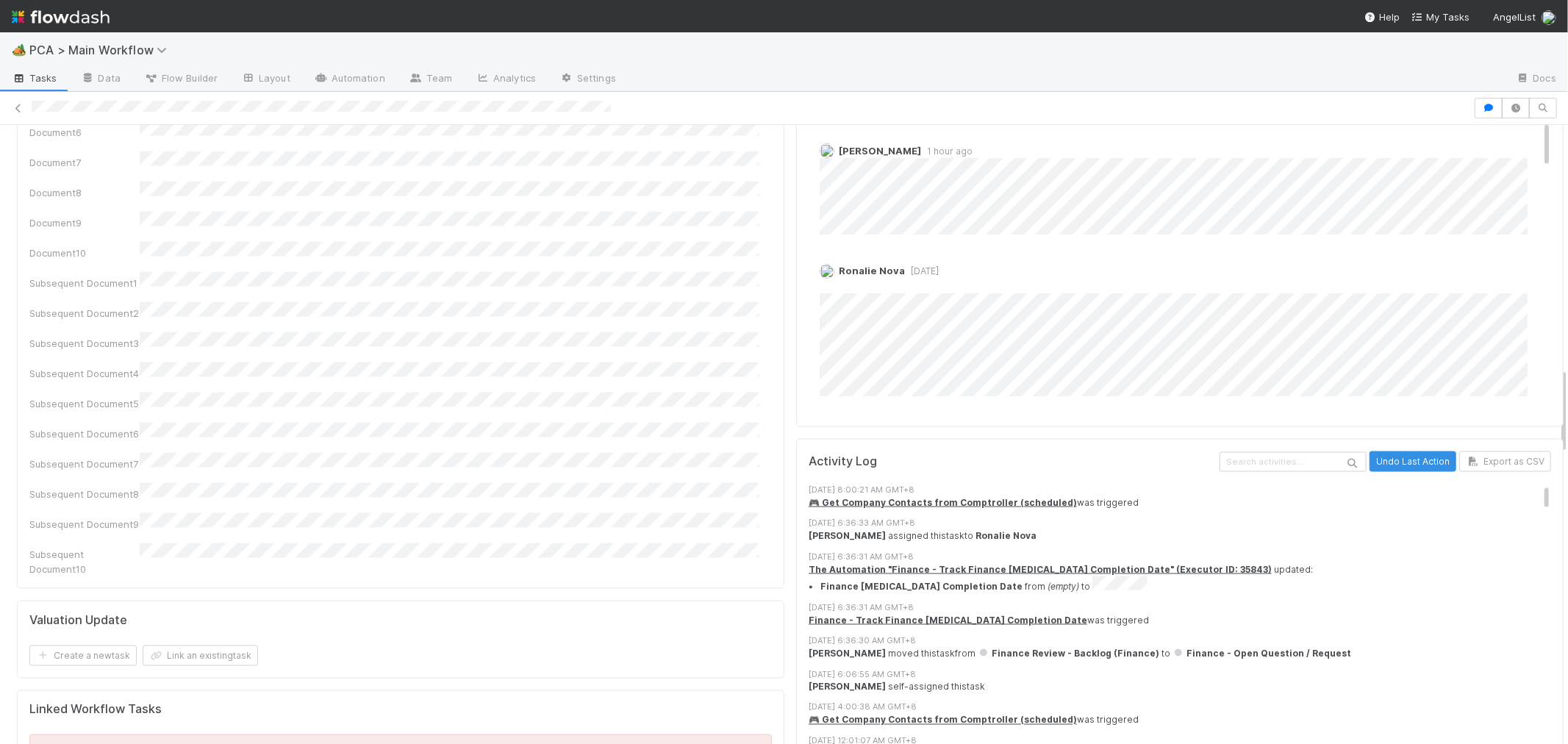
scroll to position [1553, 0]
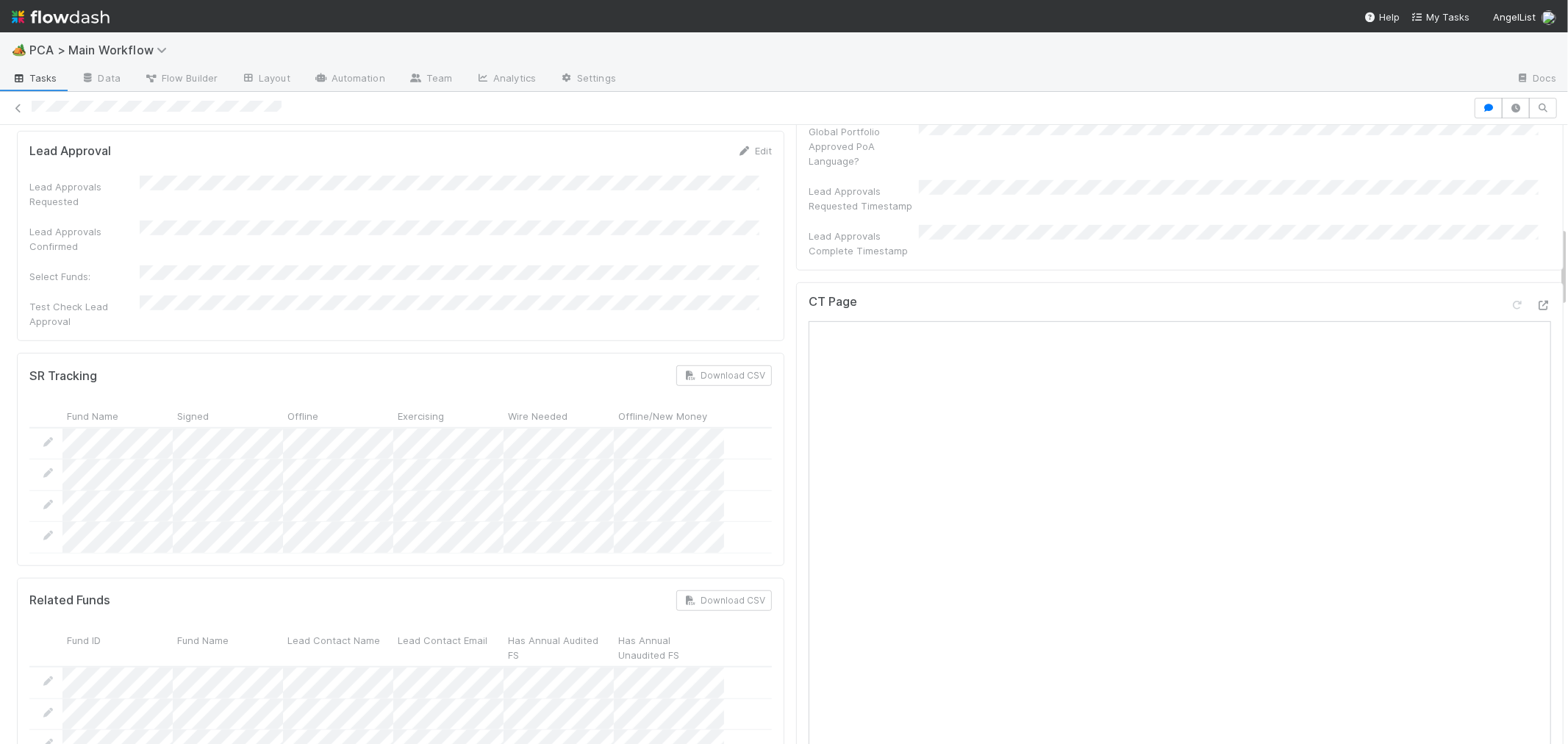
scroll to position [735, 0]
click at [1537, 308] on icon at bounding box center [1544, 313] width 15 height 10
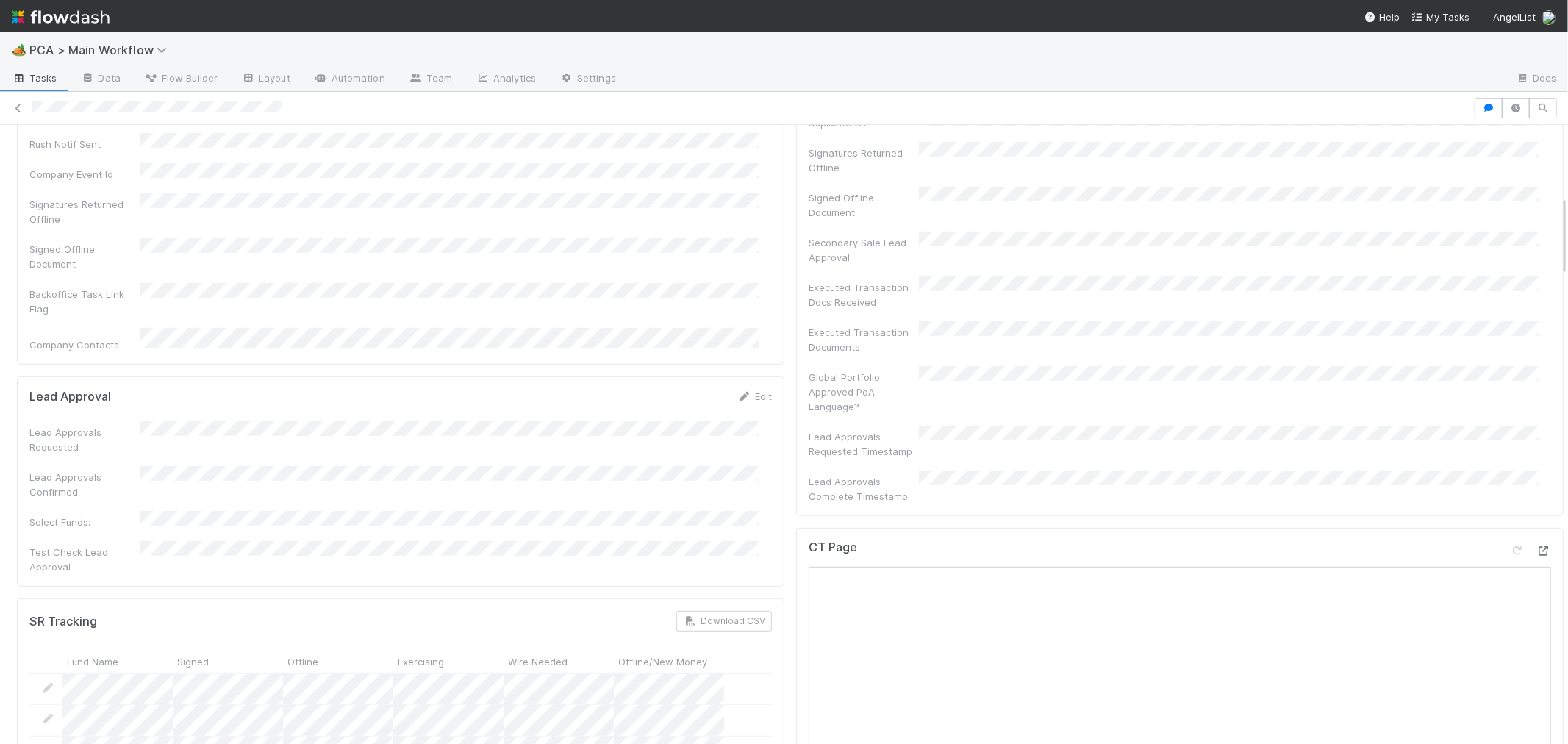
scroll to position [490, 0]
click at [1537, 554] on icon at bounding box center [1544, 559] width 15 height 10
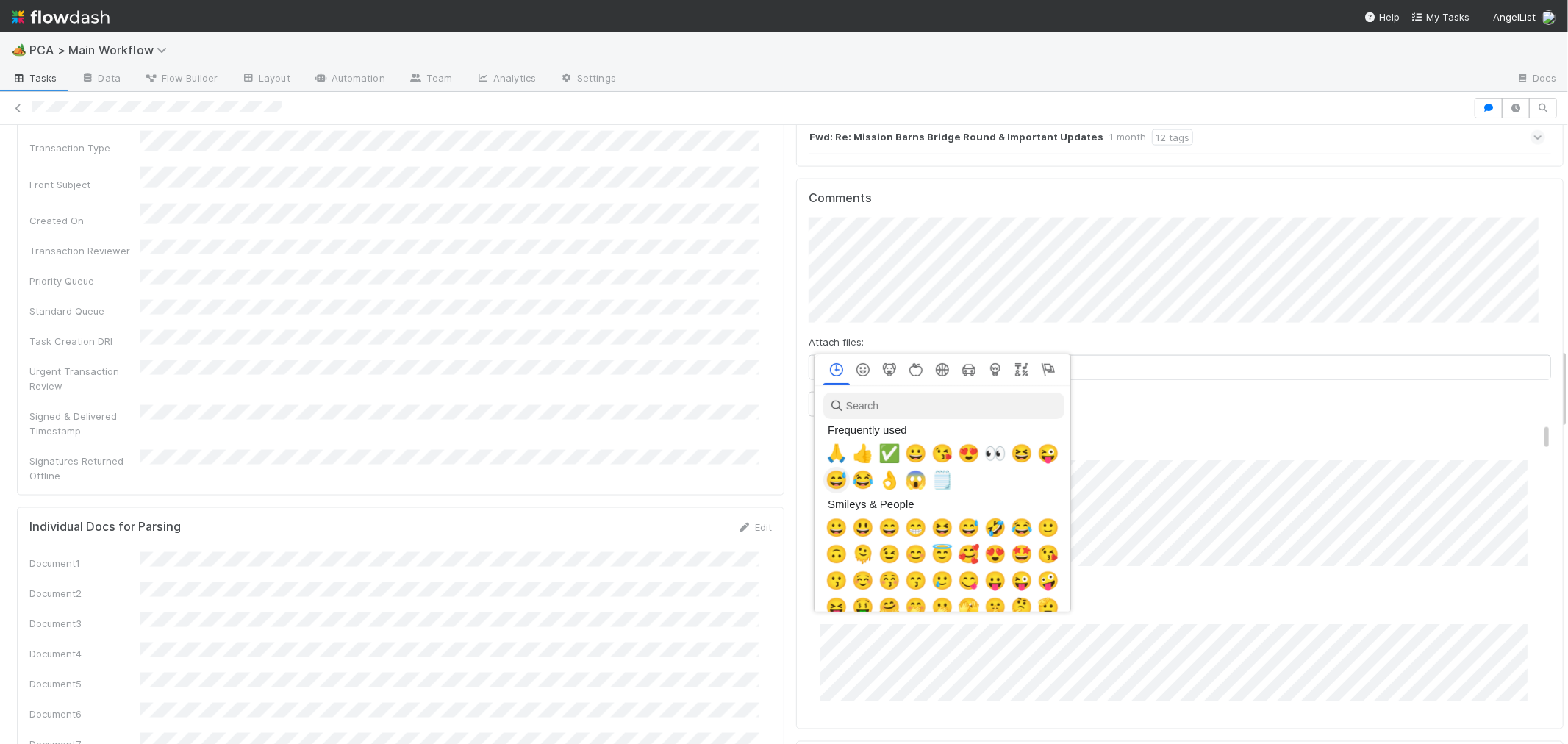
scroll to position [0, 6]
click at [835, 448] on span "🙏" at bounding box center [833, 453] width 22 height 20
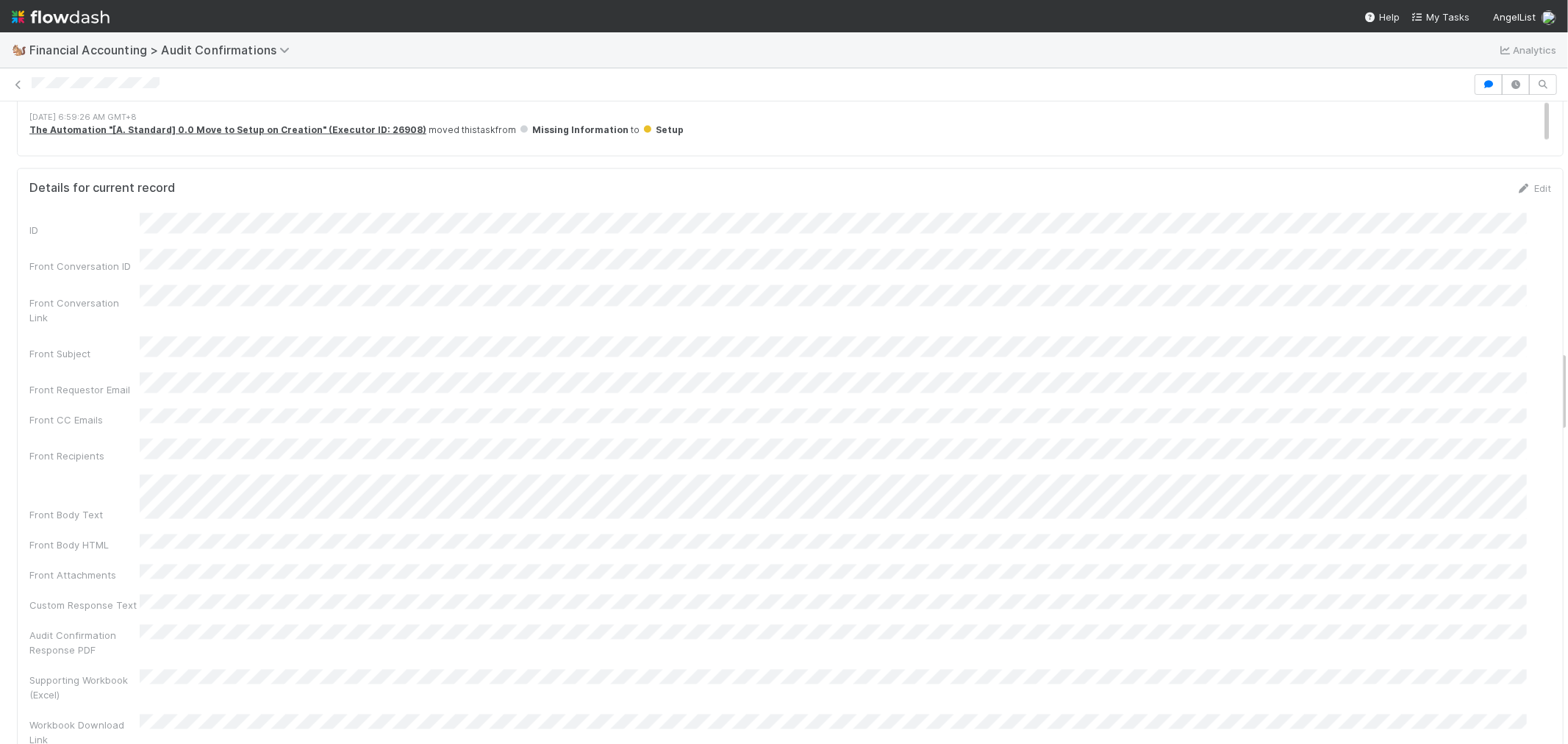
scroll to position [2369, 0]
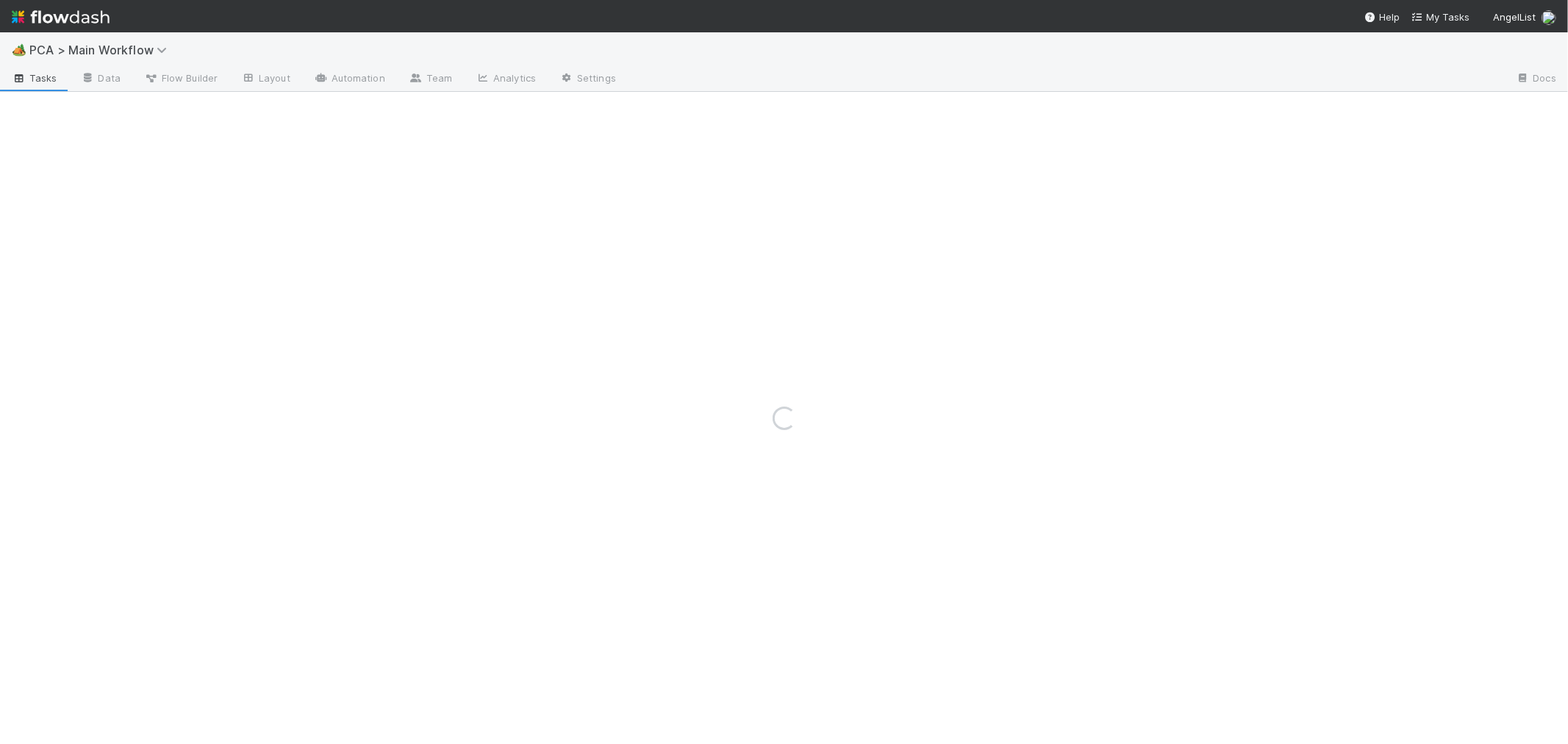
click at [136, 56] on span "PCA > Main Workflow" at bounding box center [108, 50] width 157 height 18
click at [136, 50] on span "PCA > Main Workflow" at bounding box center [101, 50] width 145 height 15
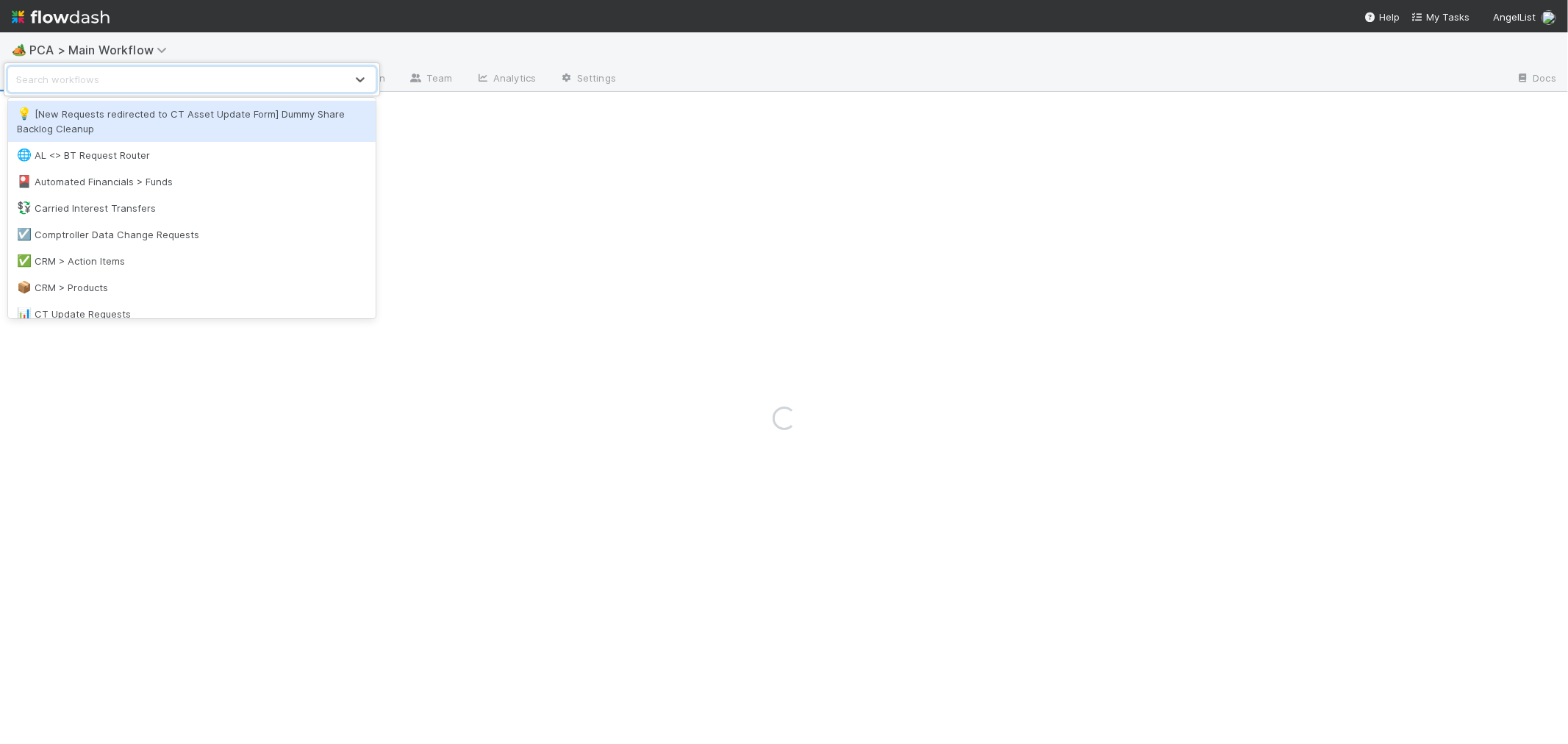
type input "t"
type input "reporting"
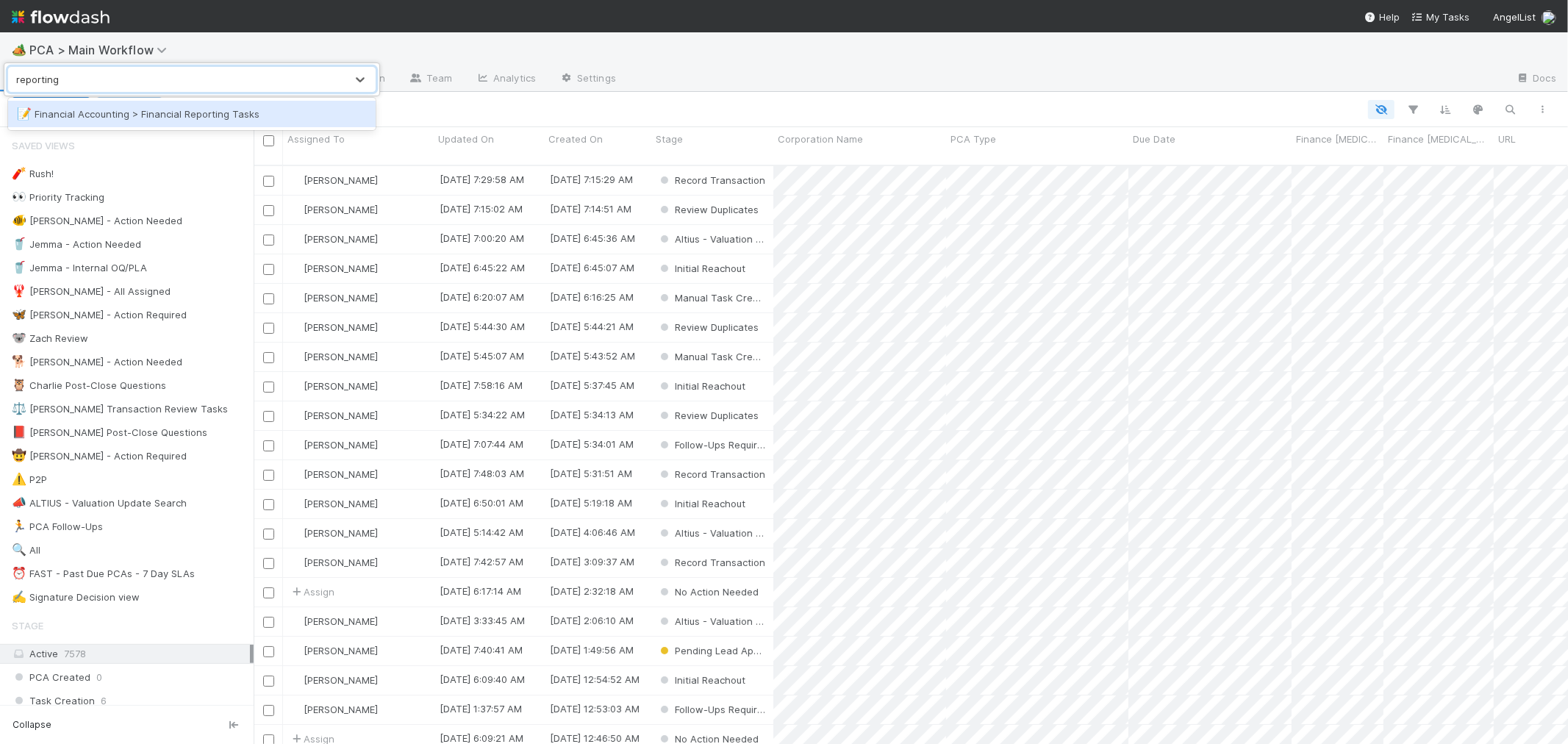
scroll to position [579, 1303]
click at [176, 111] on div "📝 Financial Accounting > Financial Reporting Tasks" at bounding box center [192, 114] width 350 height 15
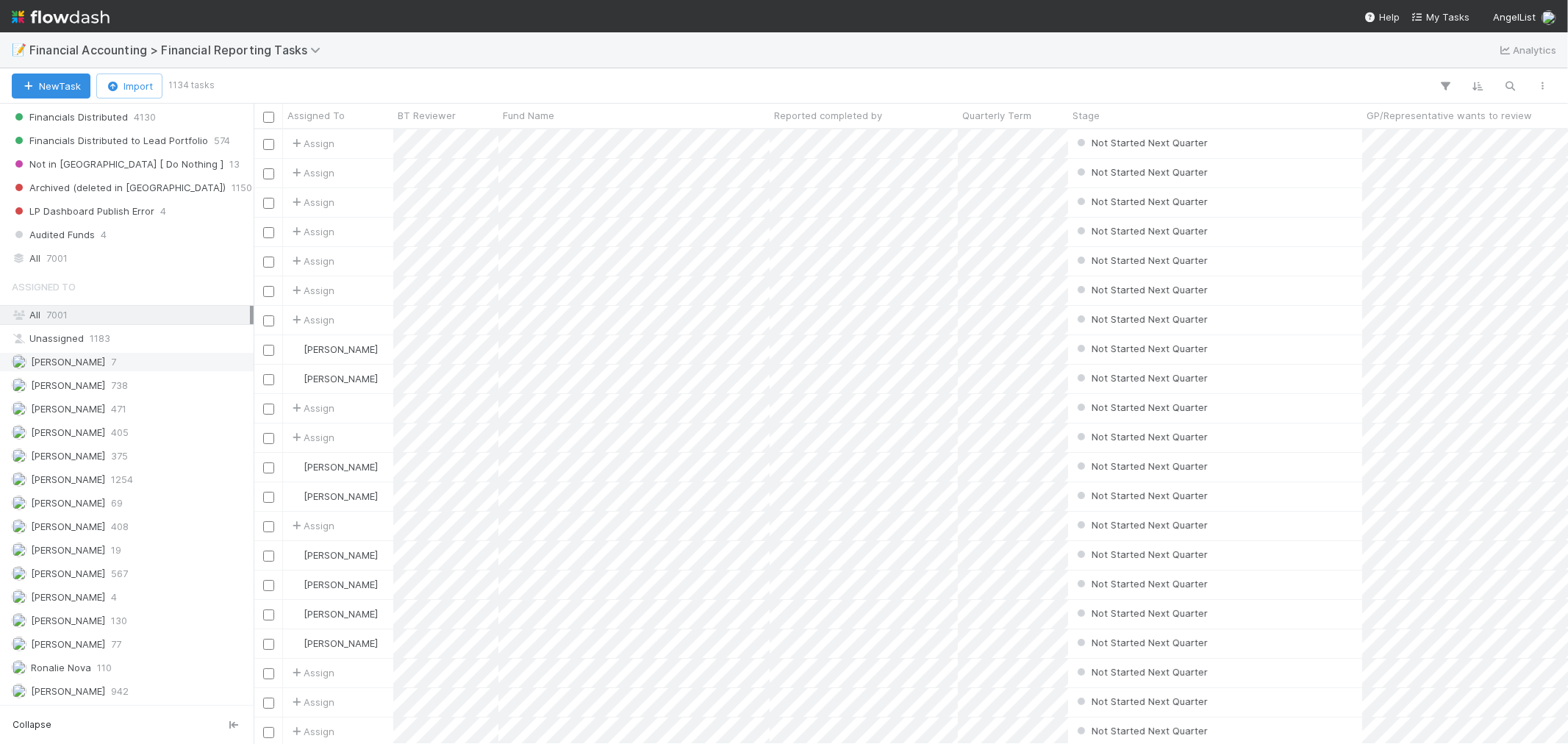
scroll to position [520, 0]
click at [51, 255] on span "7001" at bounding box center [57, 258] width 21 height 19
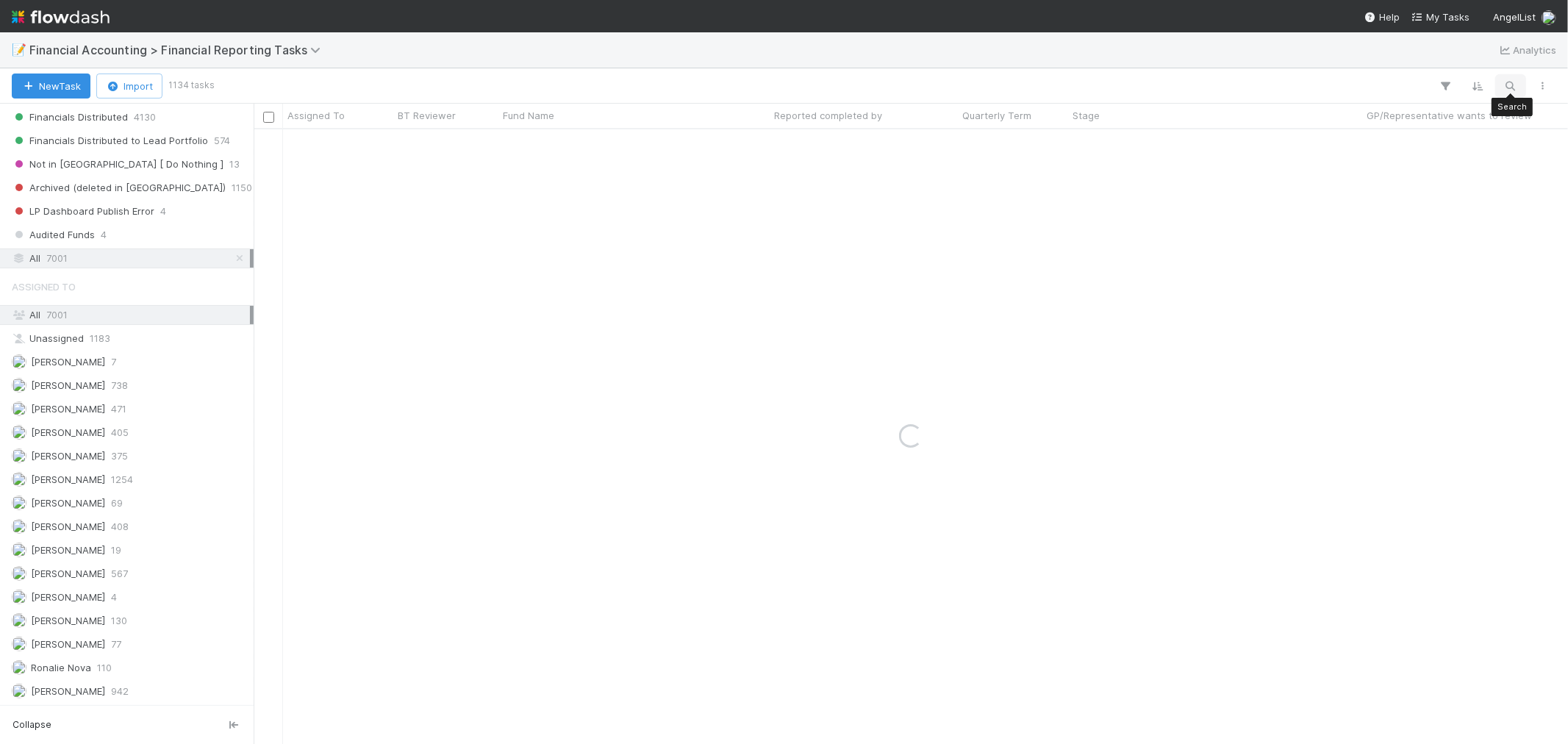
click at [1517, 84] on icon "button" at bounding box center [1511, 86] width 15 height 13
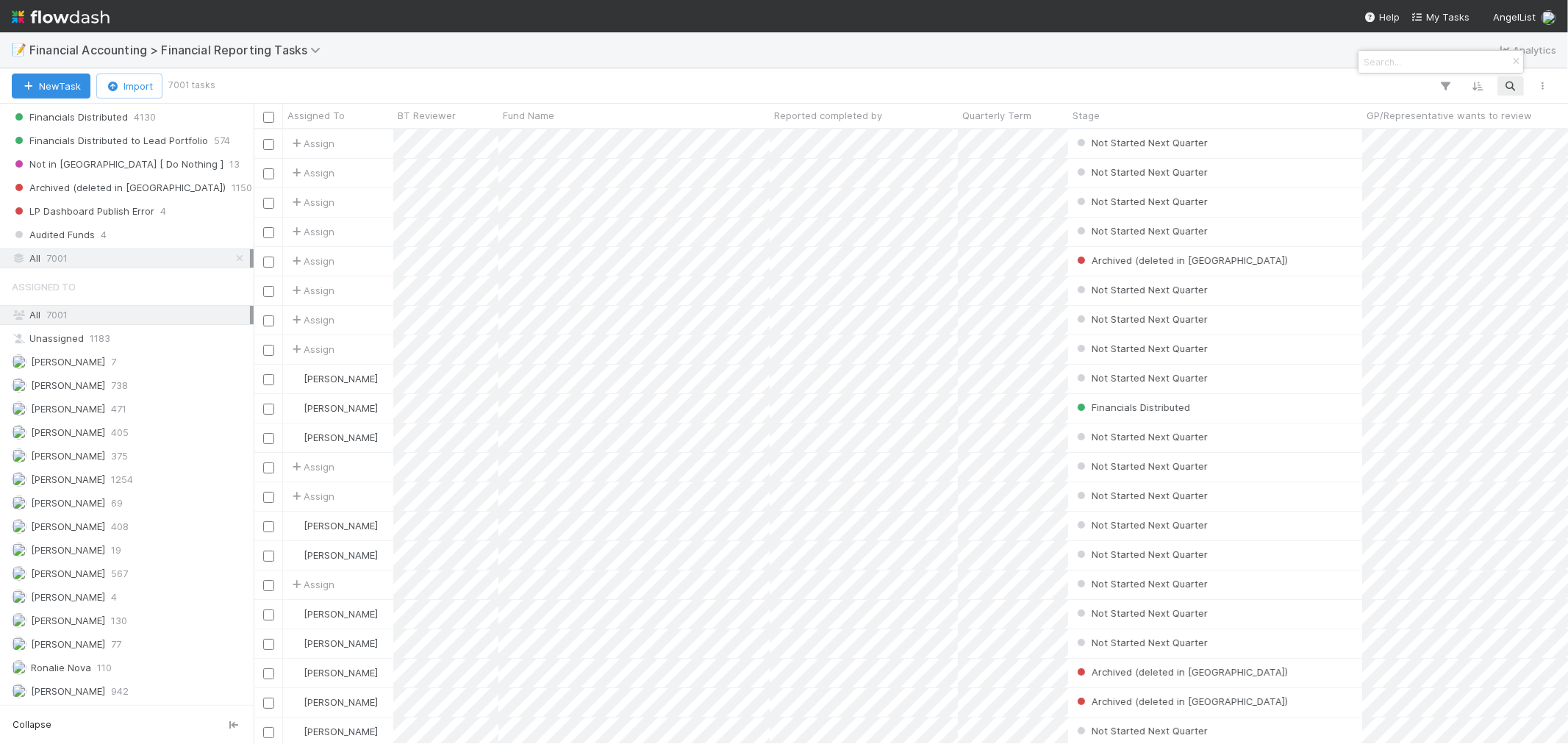
scroll to position [601, 1303]
paste input "Iterative Fund II, LP"
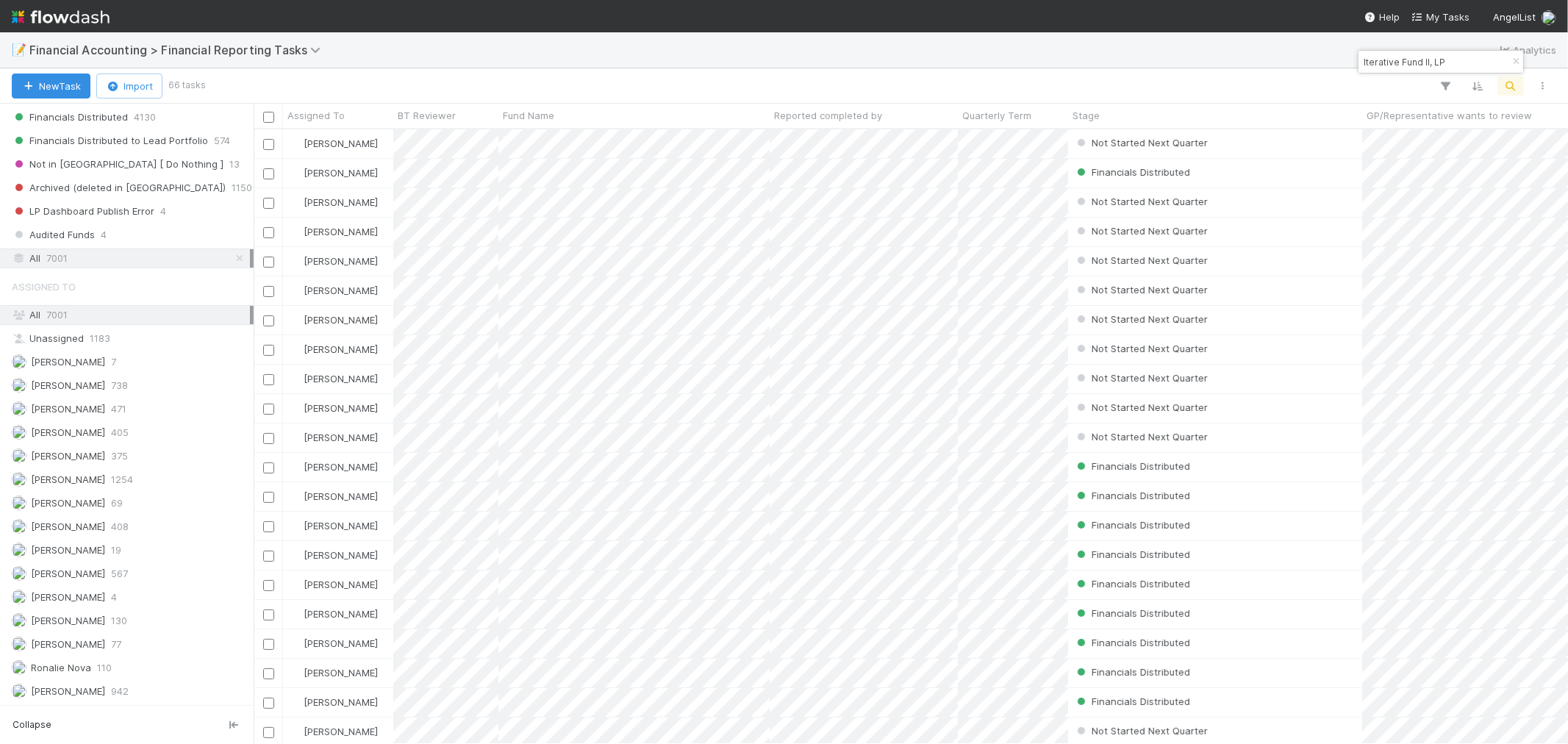
type input "Iterative Fund II, LP"
click at [1447, 86] on icon "button" at bounding box center [1446, 86] width 15 height 13
click at [1165, 130] on button "Add Filter" at bounding box center [1220, 131] width 441 height 21
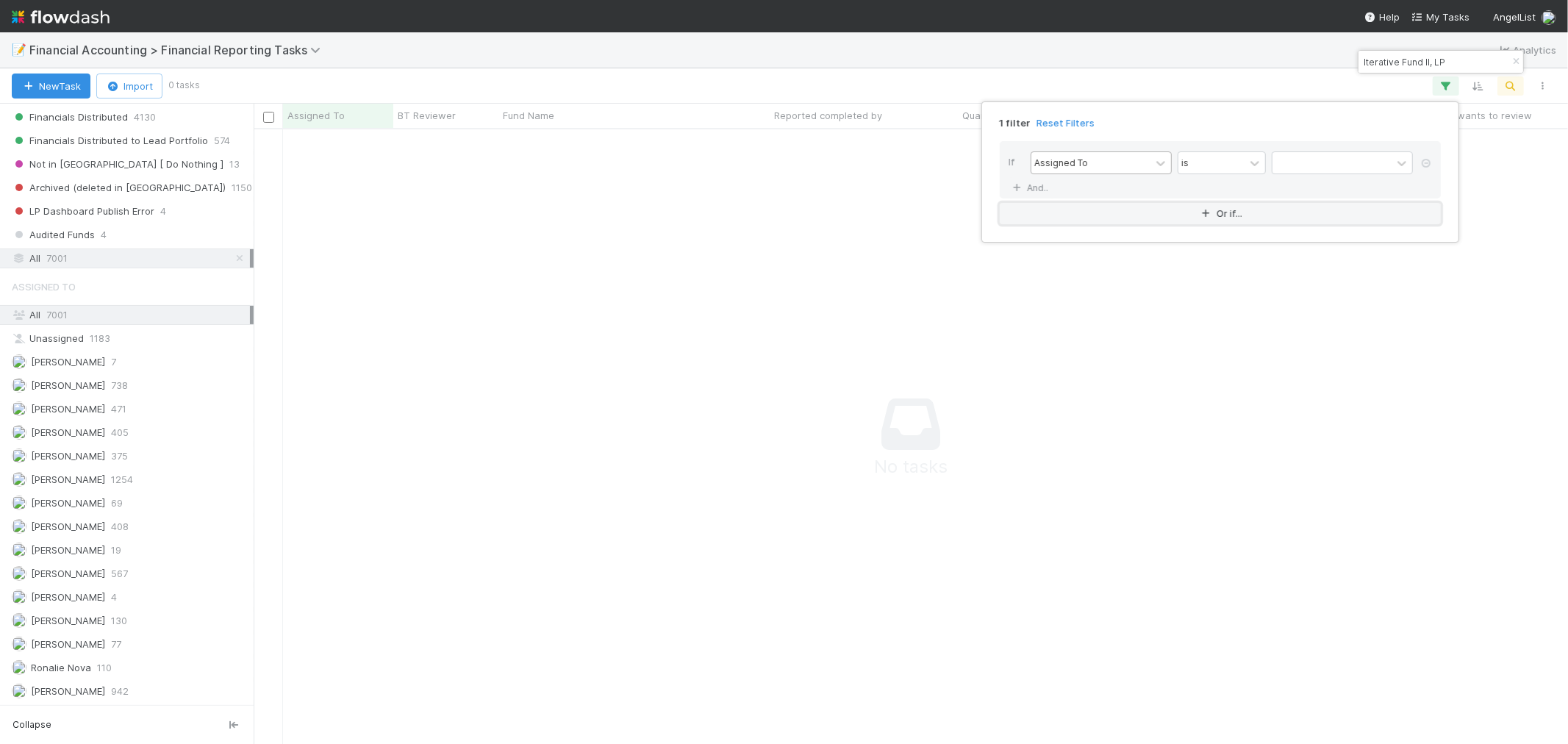
scroll to position [590, 1290]
click at [1099, 160] on div "Assigned To" at bounding box center [1091, 163] width 119 height 21
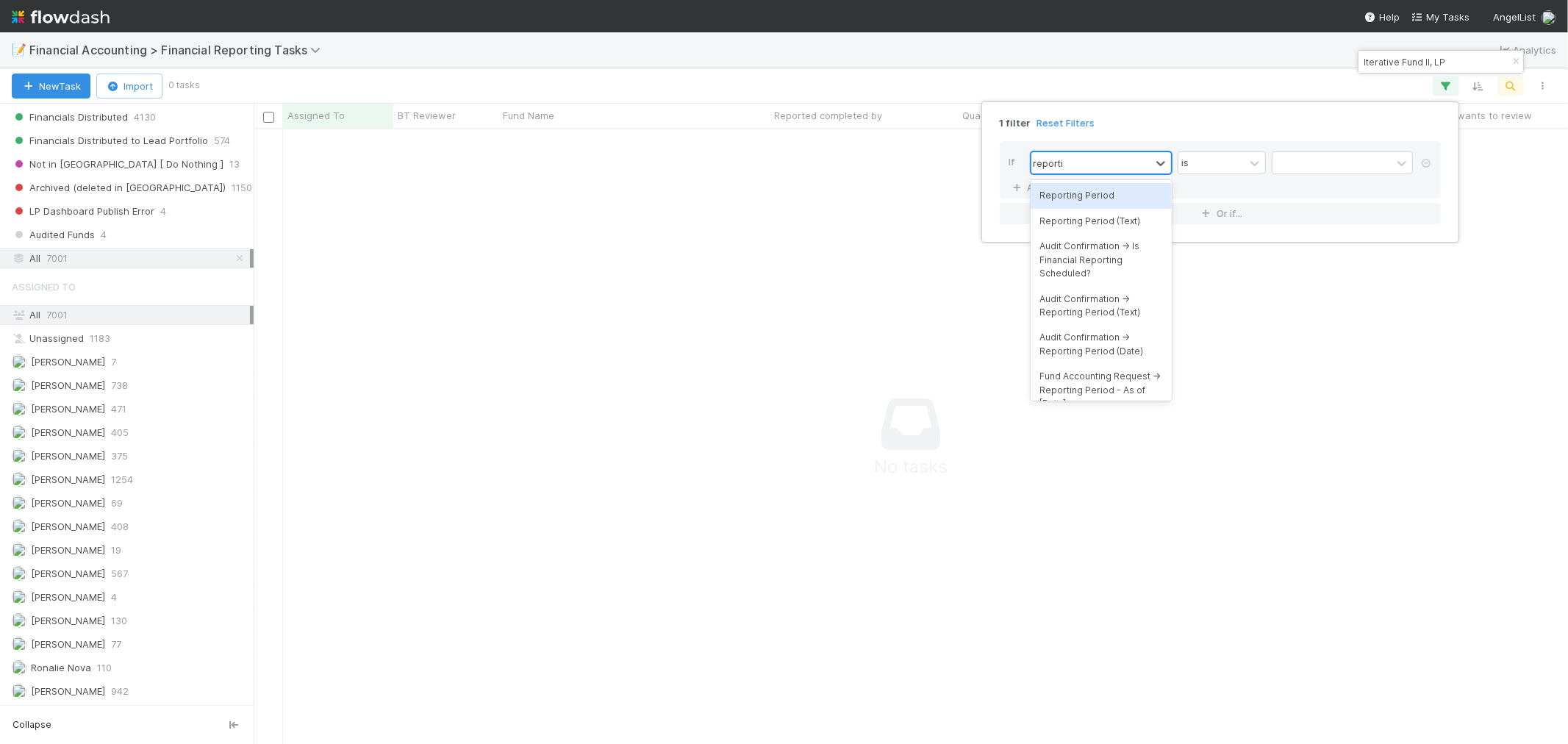
type input "reporting"
click at [1098, 209] on div "Reporting Period (Text)" at bounding box center [1101, 221] width 141 height 25
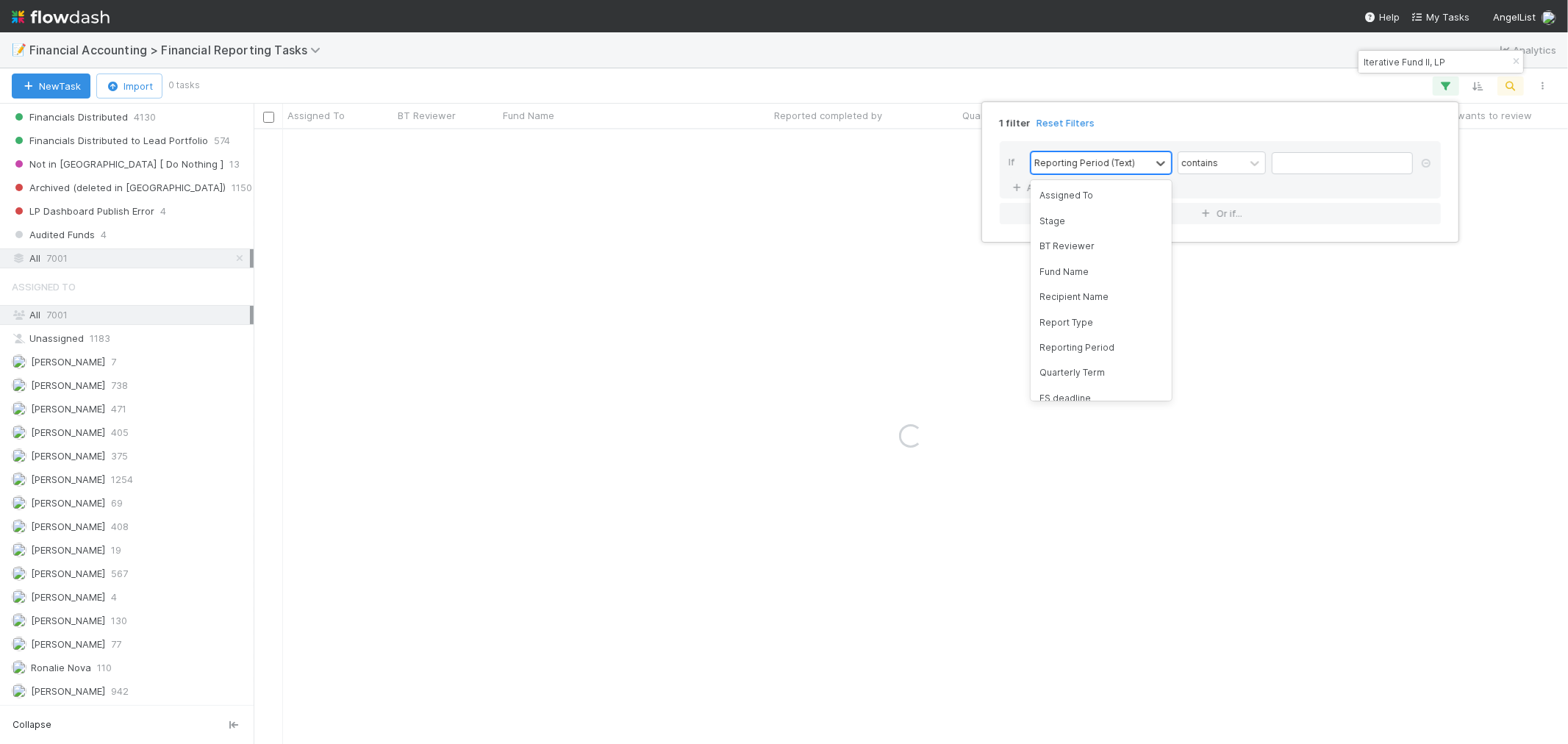
click at [1114, 163] on div "Reporting Period (Text)" at bounding box center [1085, 163] width 100 height 13
click at [1089, 166] on div "Reporting Period (Text)" at bounding box center [1085, 163] width 100 height 13
click at [1089, 165] on div "Reporting Period (Text)" at bounding box center [1085, 163] width 100 height 13
type input "reporting"
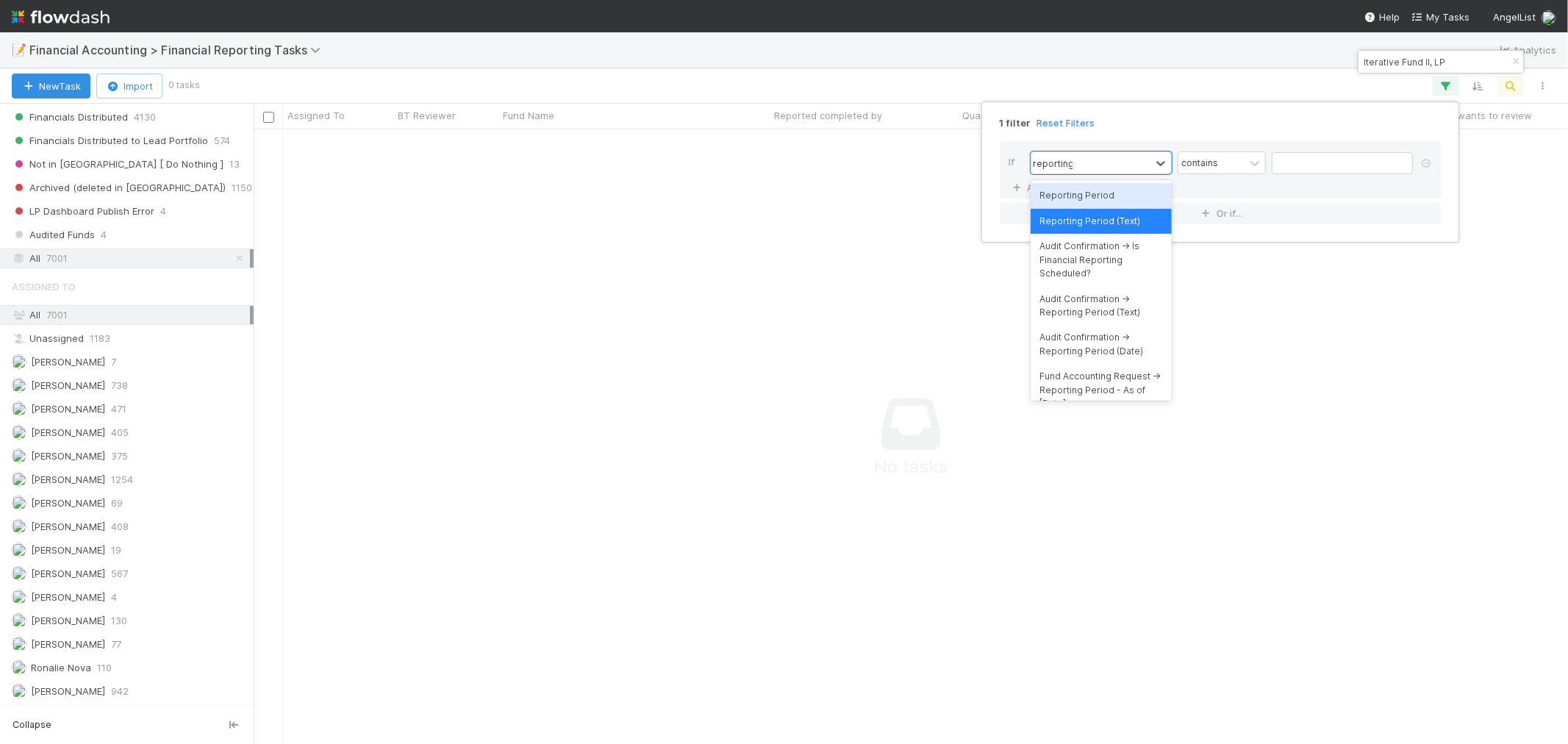
click at [1087, 194] on div "Reporting Period" at bounding box center [1101, 195] width 141 height 25
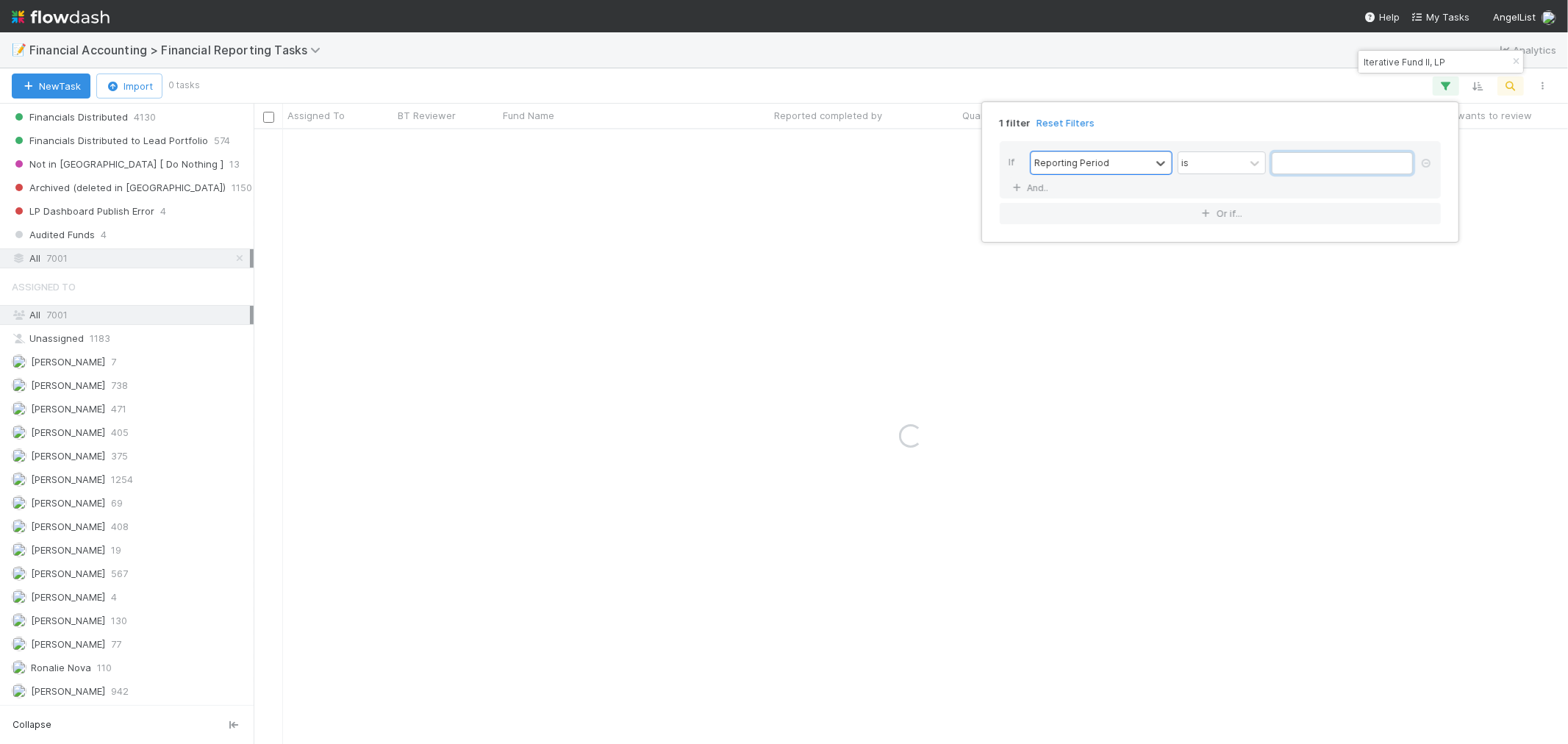
click at [1294, 163] on input "text" at bounding box center [1343, 163] width 141 height 22
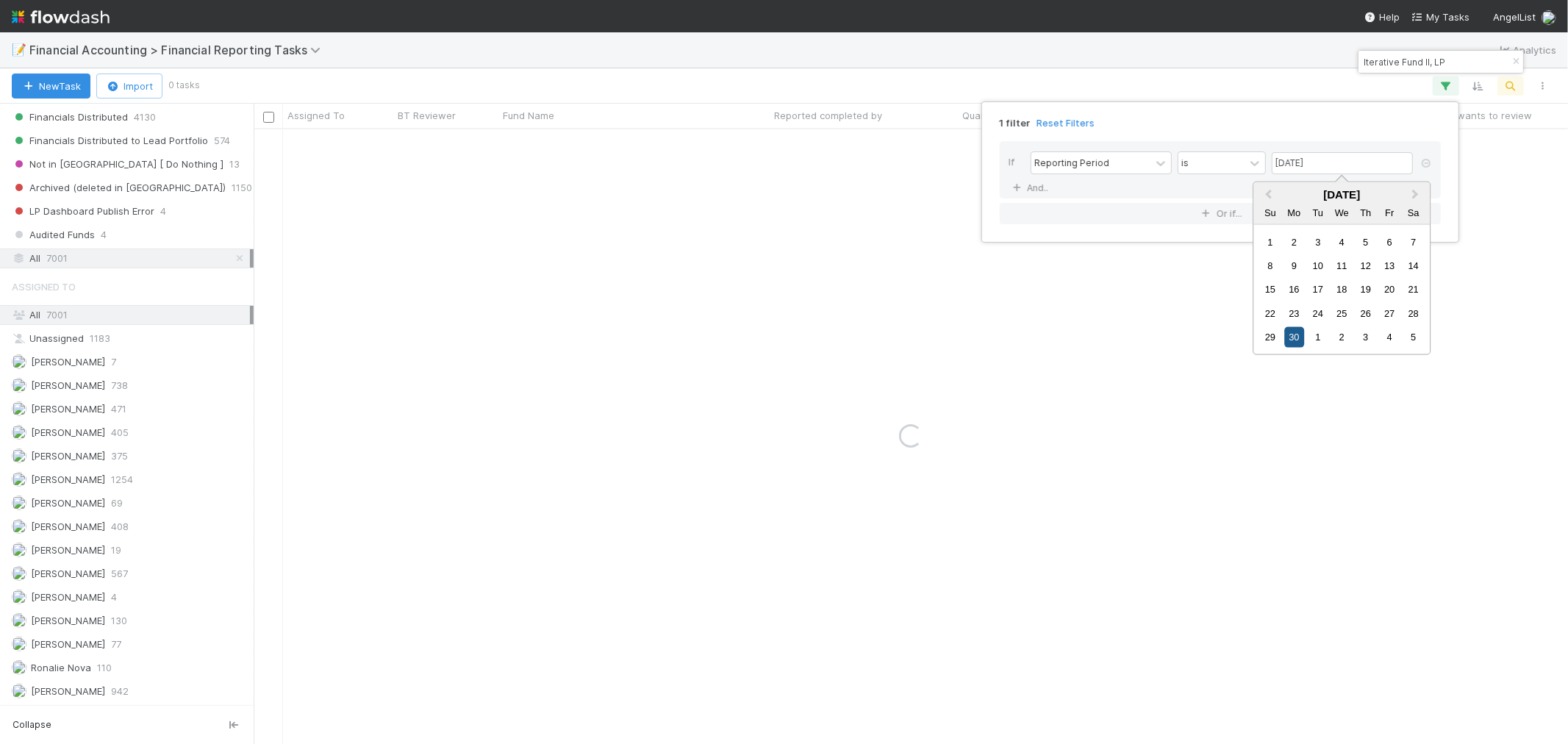
click at [1302, 336] on div "30" at bounding box center [1294, 337] width 20 height 20
type input "[DATE]"
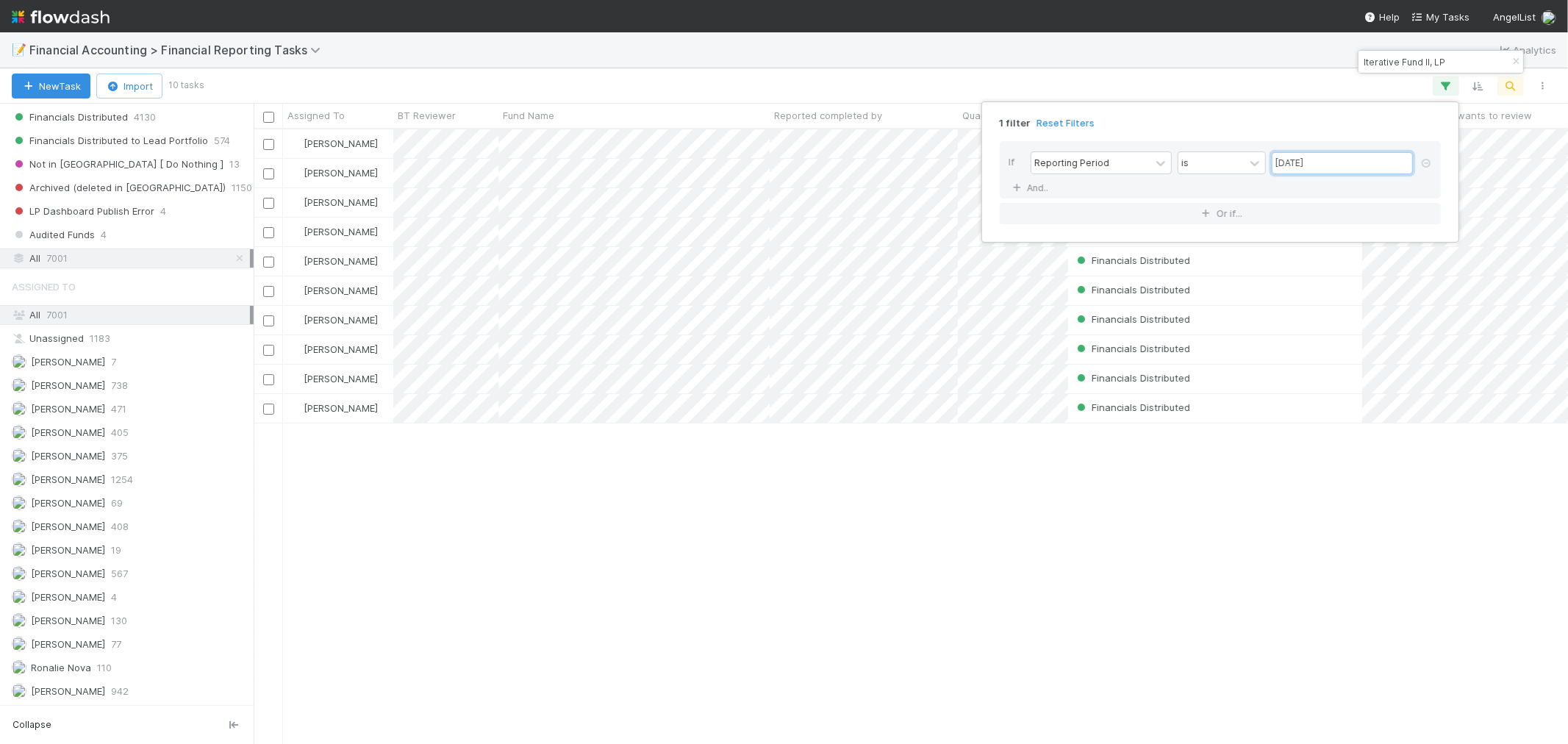
scroll to position [601, 1303]
click at [1181, 515] on div "1 filter Reset Filters If Reporting Period is [DATE] And.. Or if..." at bounding box center [784, 372] width 1568 height 744
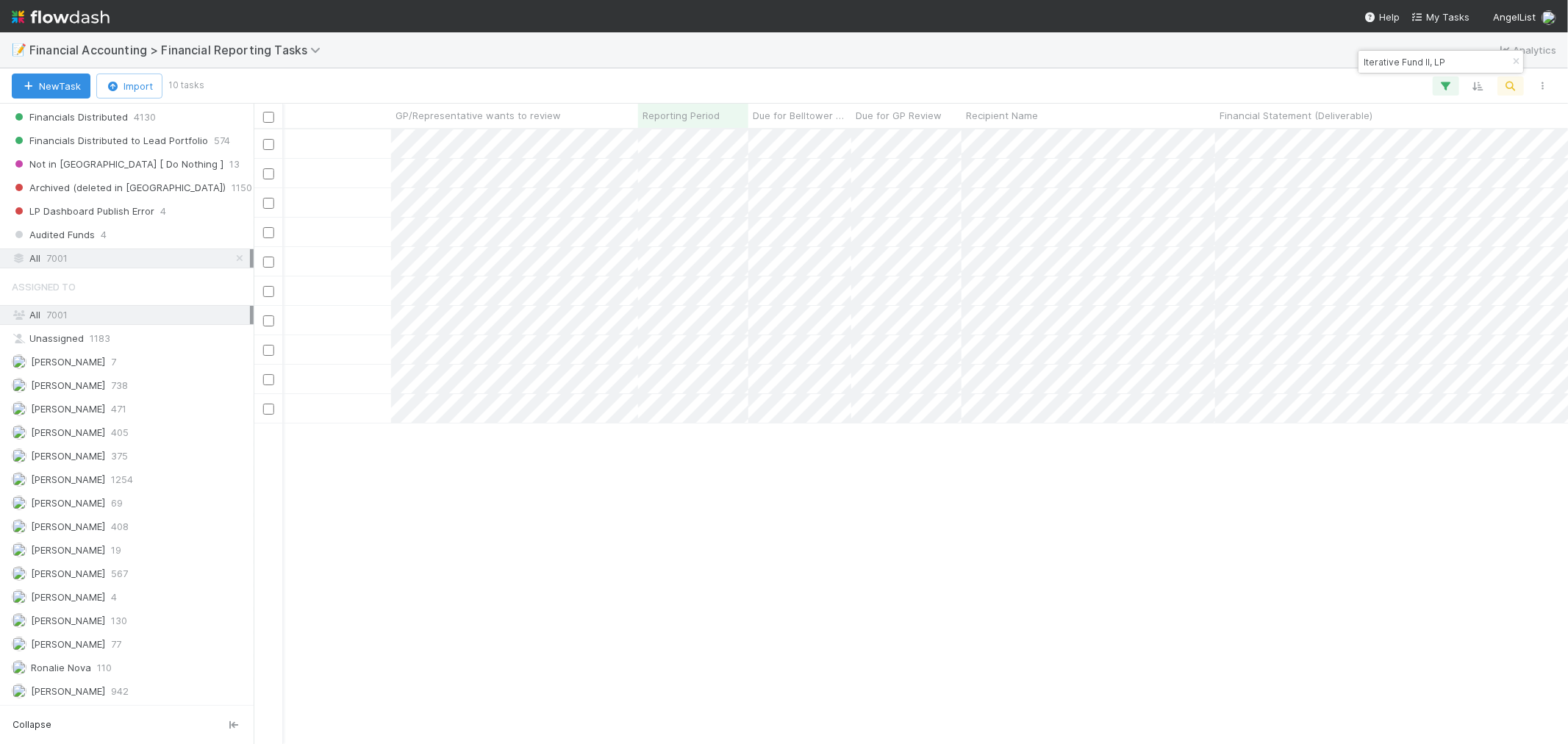
scroll to position [0, 0]
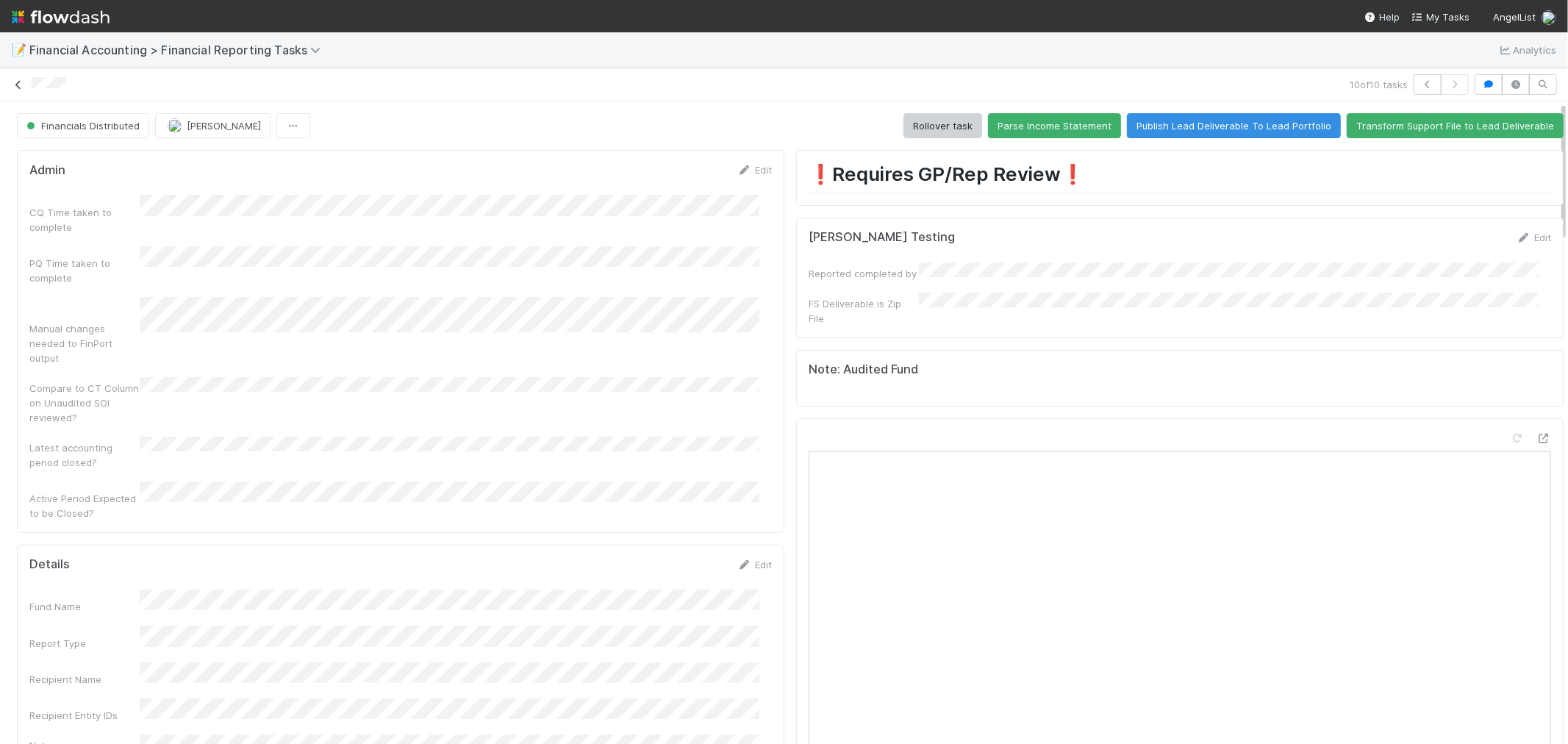
click at [18, 85] on icon at bounding box center [19, 85] width 15 height 10
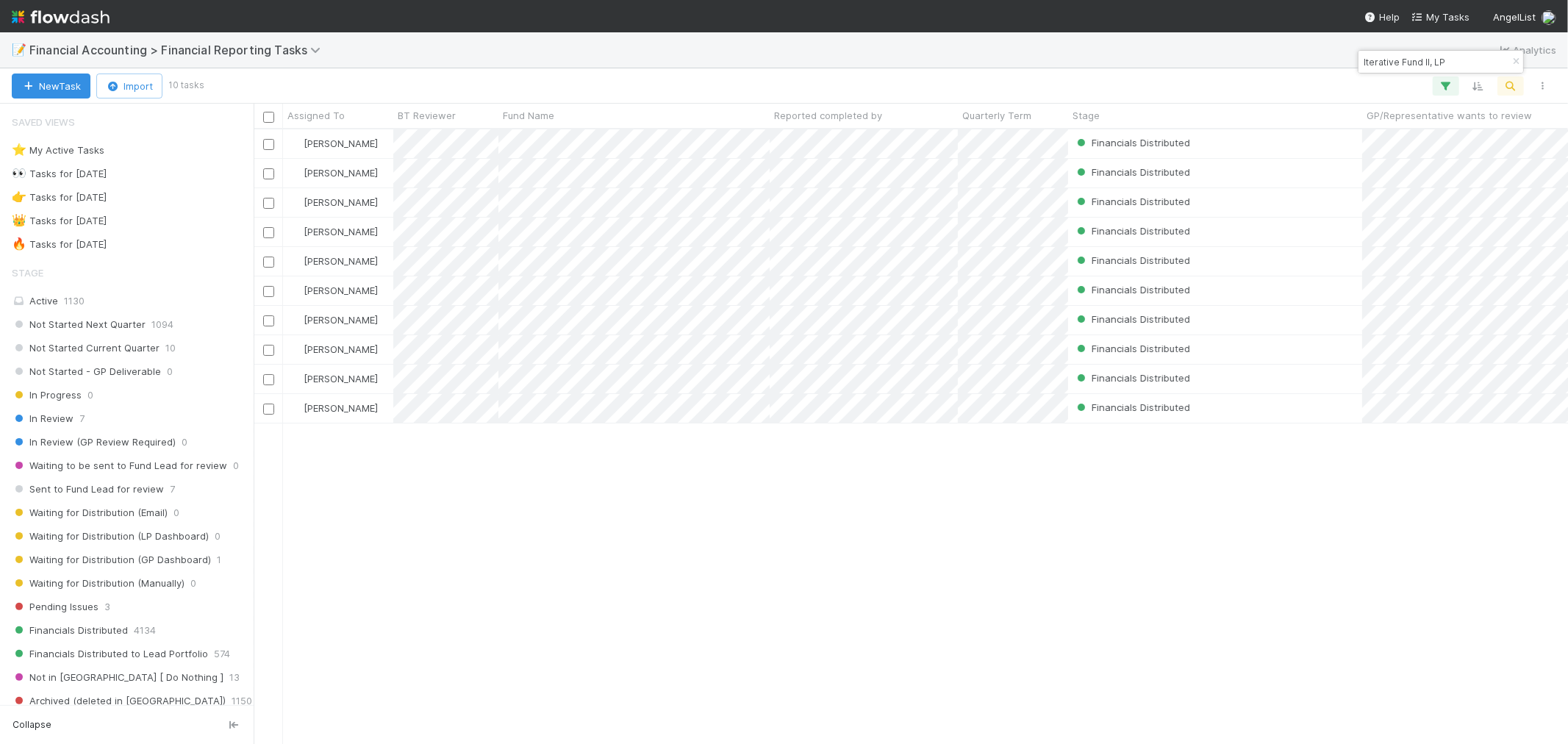
scroll to position [601, 1303]
click at [1449, 84] on icon "button" at bounding box center [1446, 86] width 15 height 13
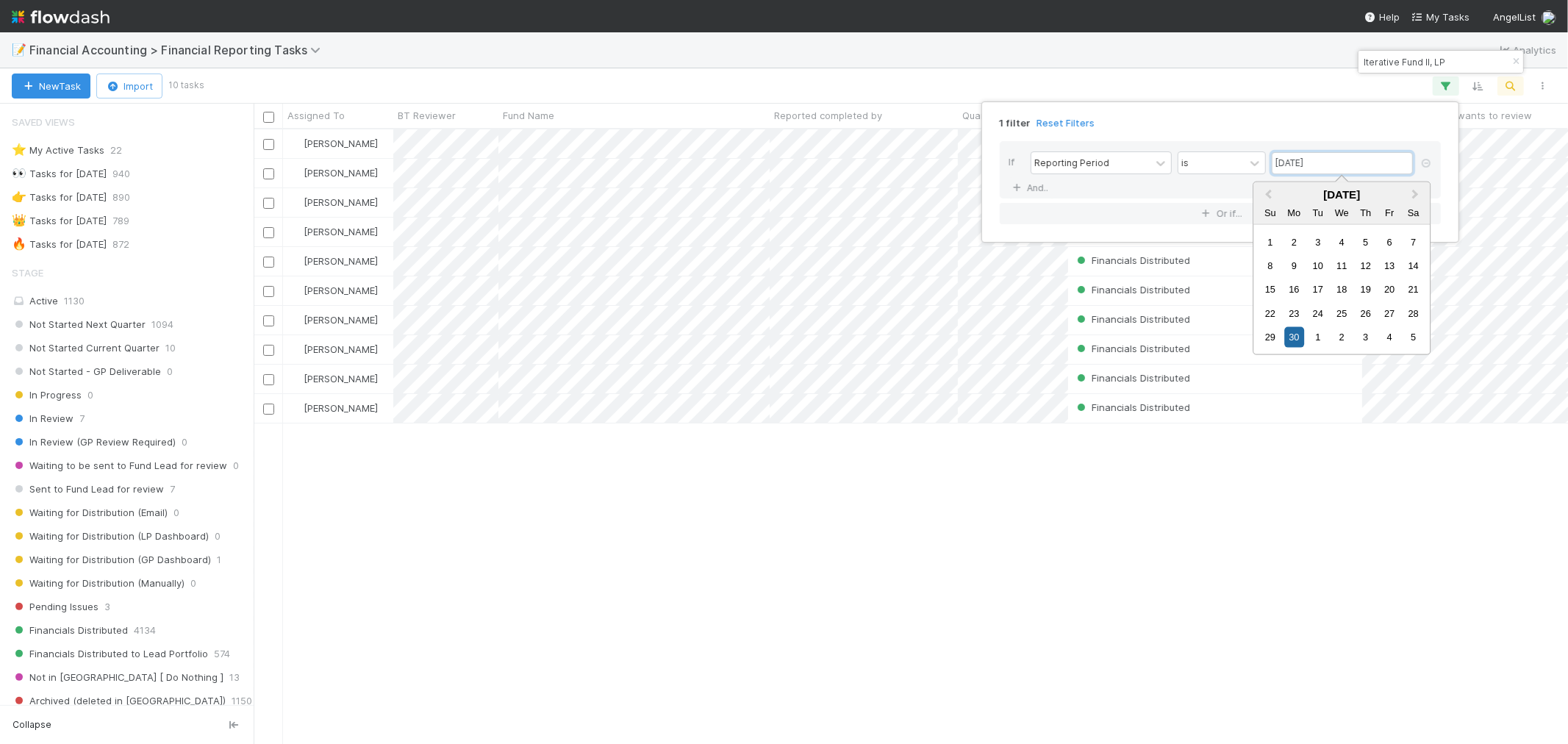
click at [1319, 163] on input "[DATE]" at bounding box center [1343, 163] width 141 height 22
click at [1331, 163] on input "[DATE]" at bounding box center [1343, 163] width 141 height 22
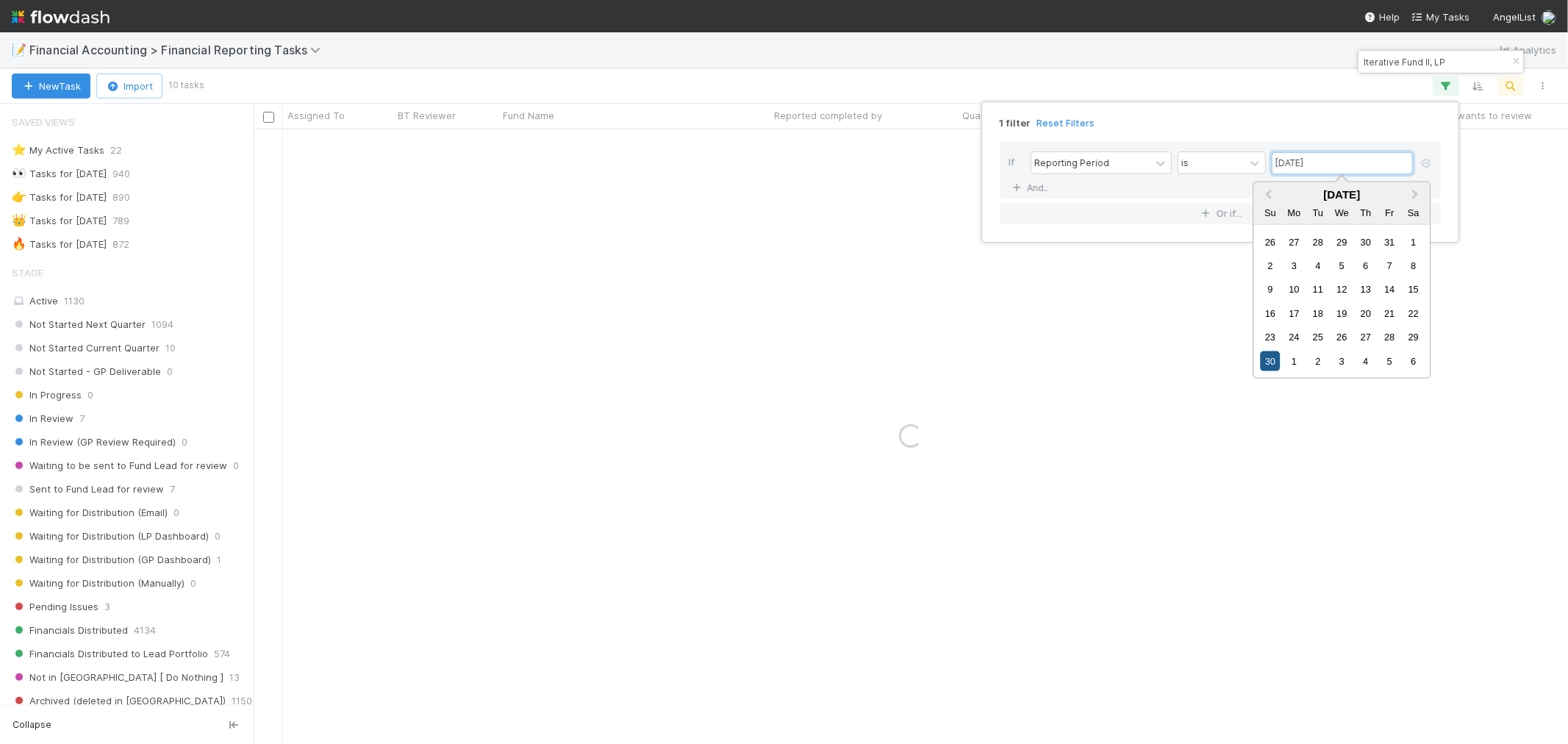
type input "[DATE]"
click at [1272, 361] on div "30" at bounding box center [1270, 361] width 20 height 20
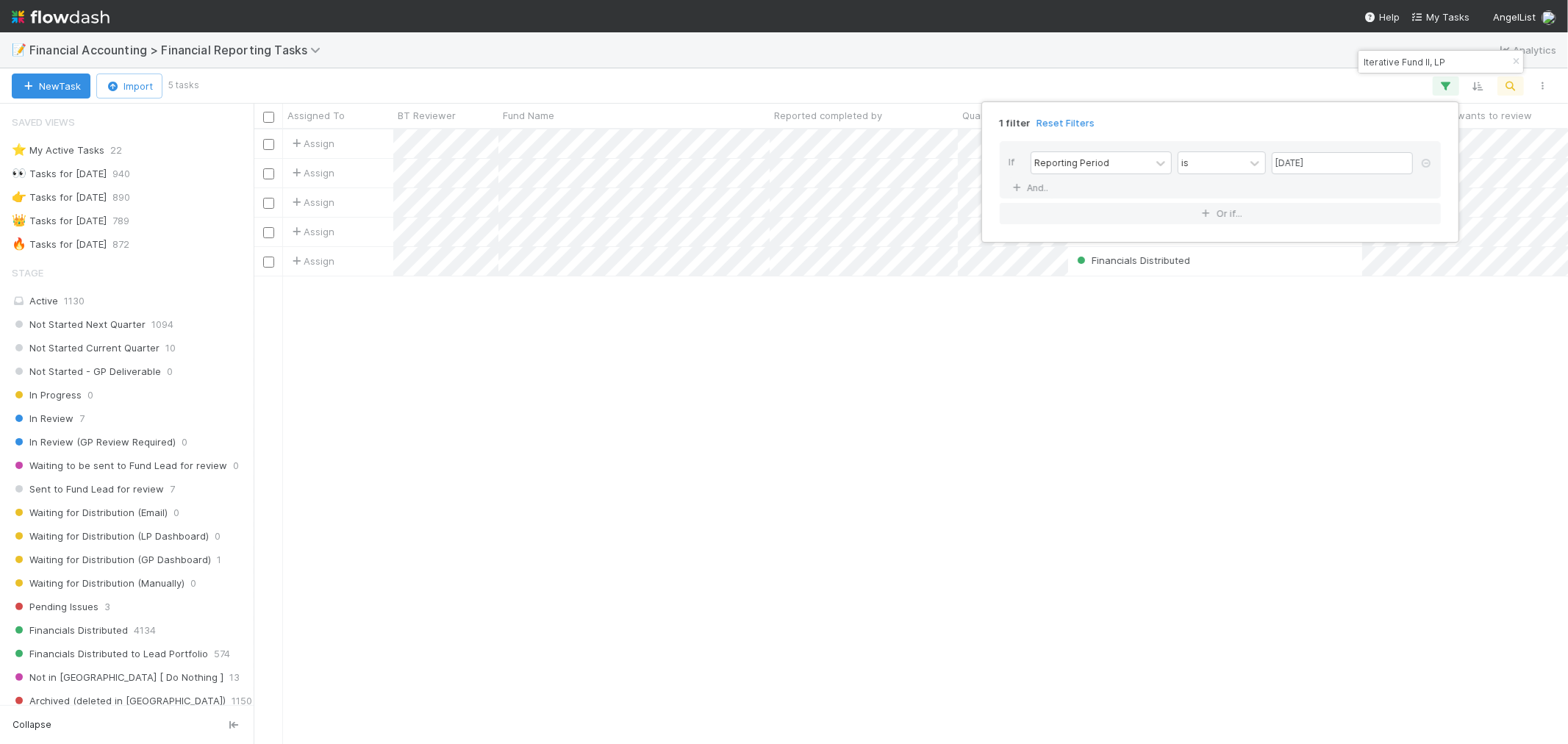
click at [1239, 424] on div "1 filter Reset Filters If Reporting Period is [DATE] And.. Or if..." at bounding box center [784, 372] width 1568 height 744
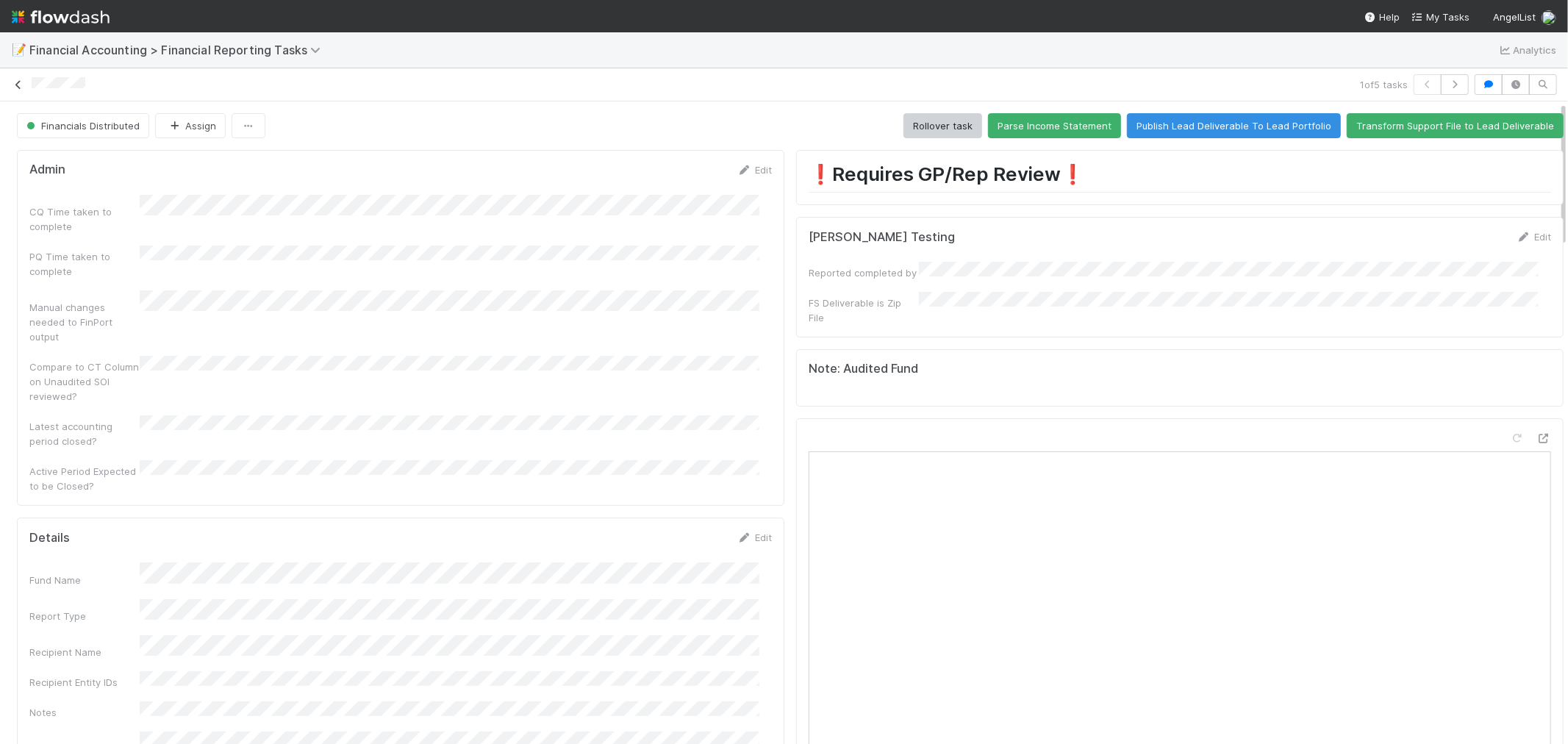
click at [19, 85] on icon at bounding box center [19, 85] width 15 height 10
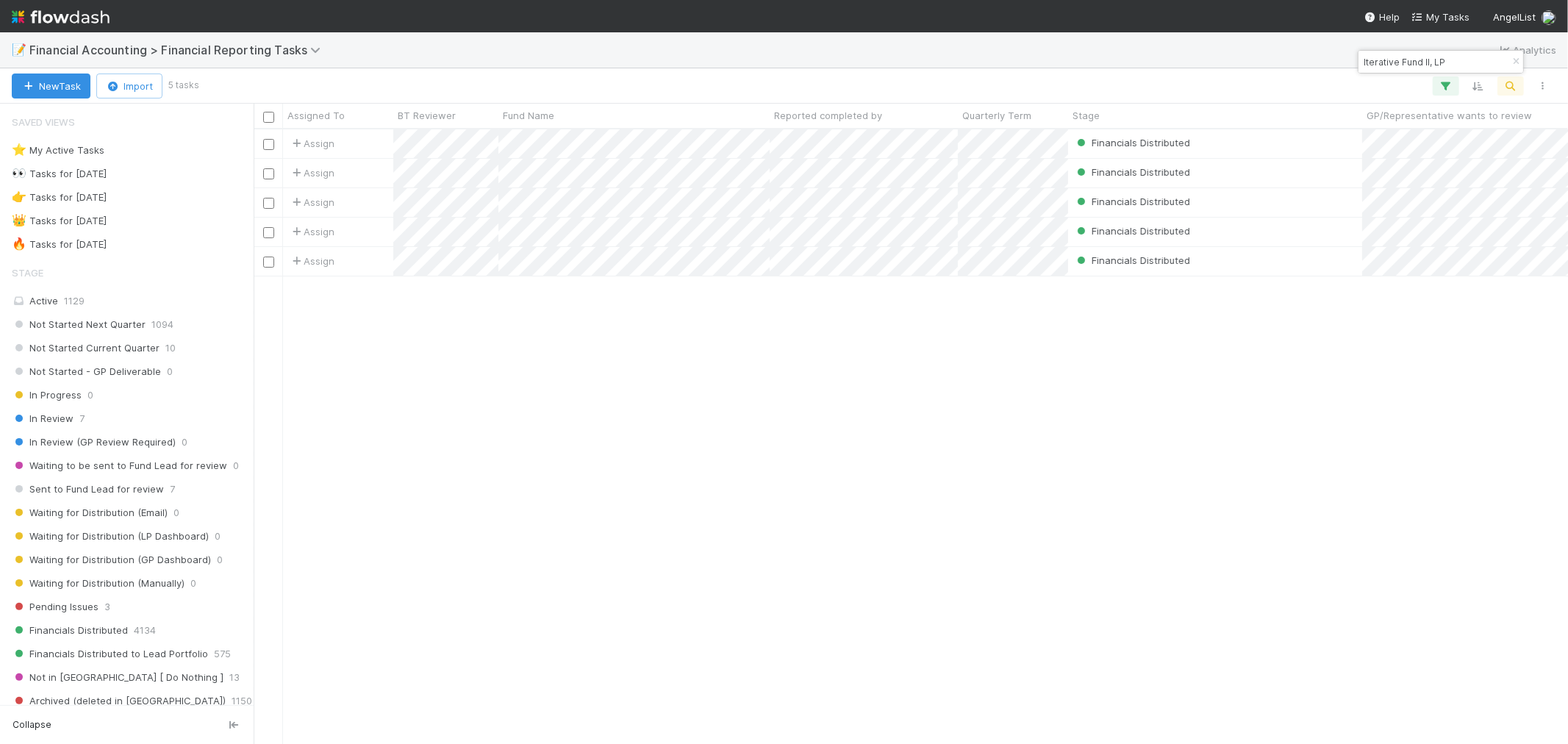
scroll to position [601, 1303]
click at [1446, 84] on icon "button" at bounding box center [1446, 86] width 15 height 13
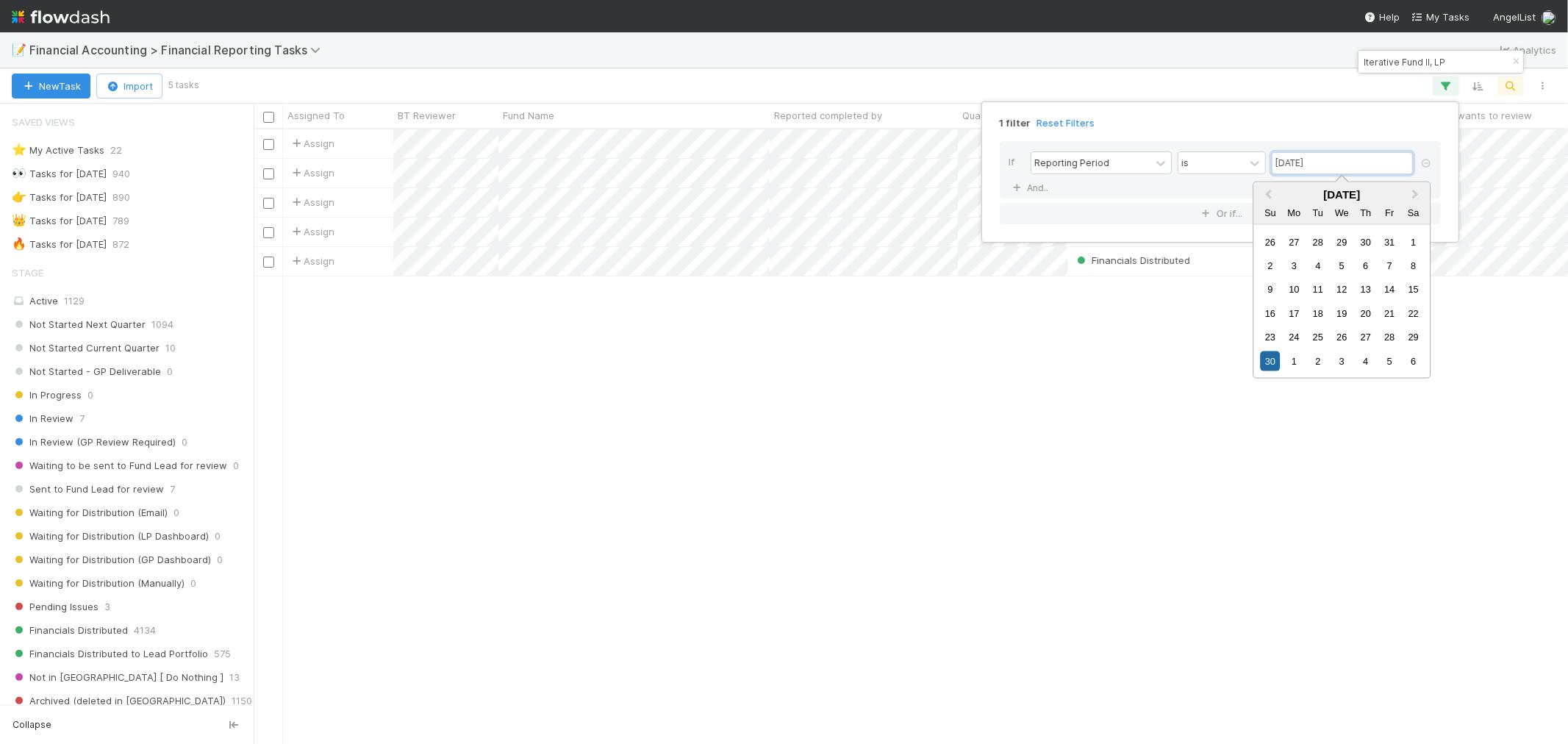
drag, startPoint x: 1353, startPoint y: 165, endPoint x: 1273, endPoint y: 165, distance: 80.0
click at [1273, 165] on input "[DATE]" at bounding box center [1343, 163] width 141 height 22
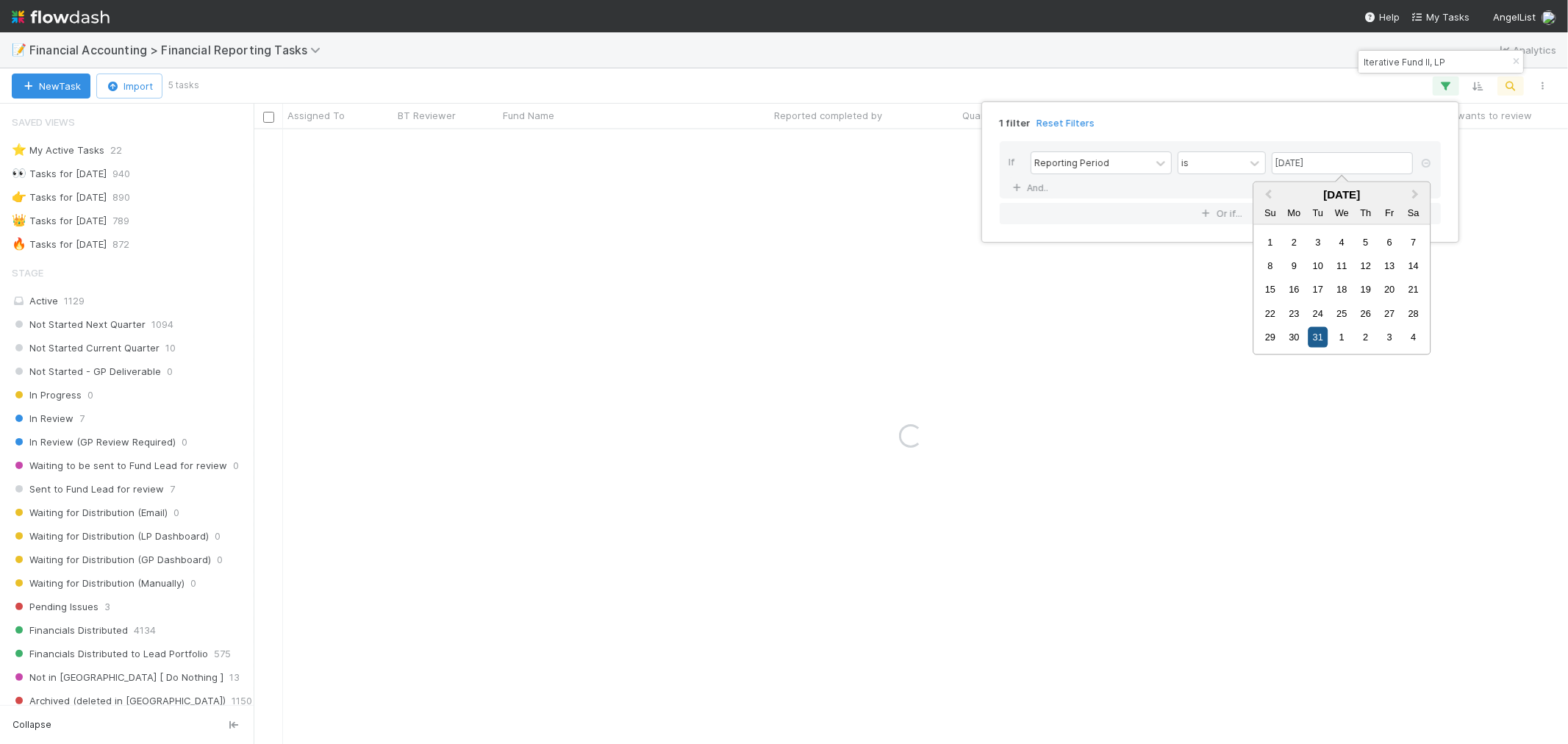
click at [1315, 332] on div "31" at bounding box center [1318, 337] width 20 height 20
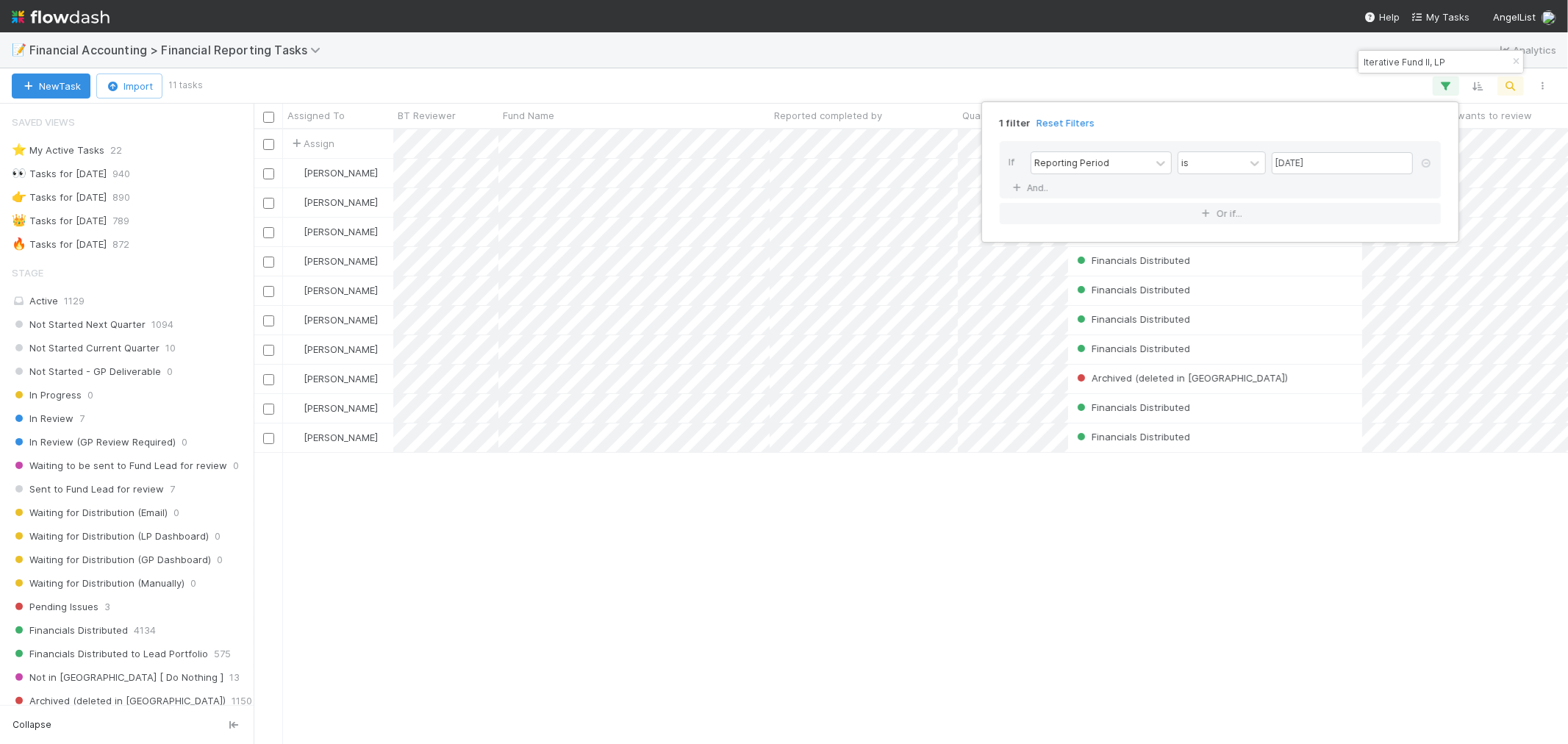
type input "[DATE]"
click at [1236, 564] on div "1 filter Reset Filters If Reporting Period is [DATE] And.. Or if..." at bounding box center [784, 372] width 1568 height 744
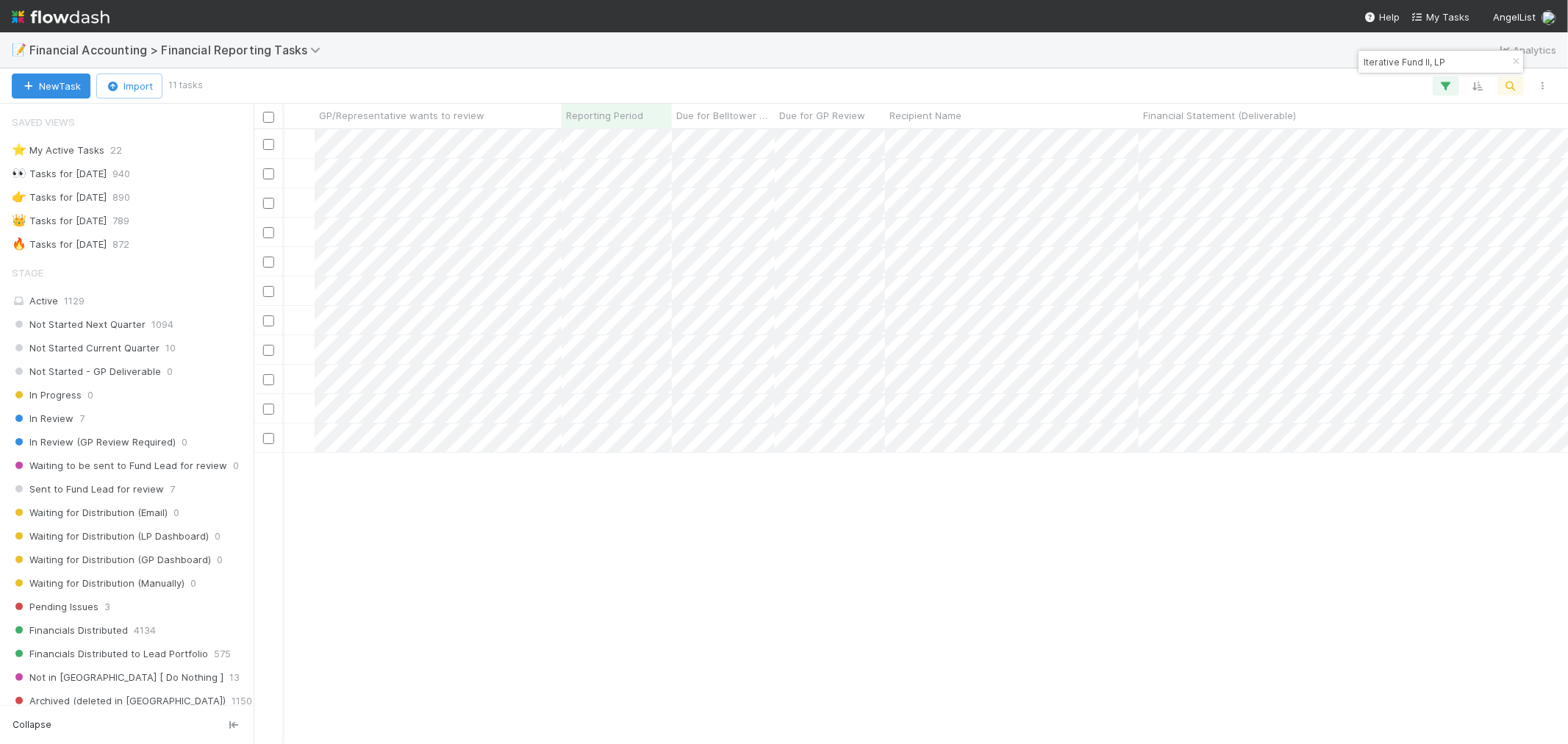
scroll to position [0, 1048]
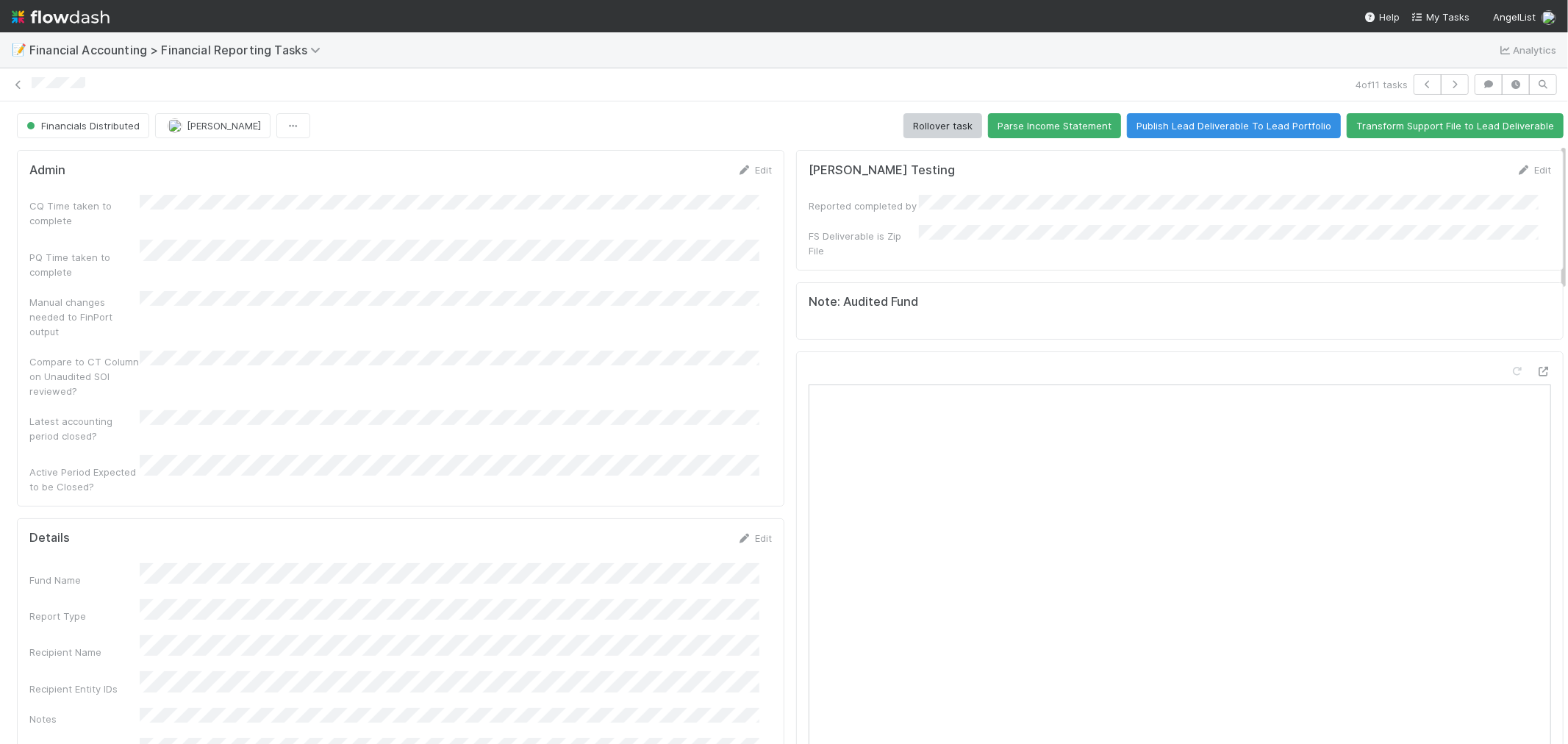
scroll to position [327, 0]
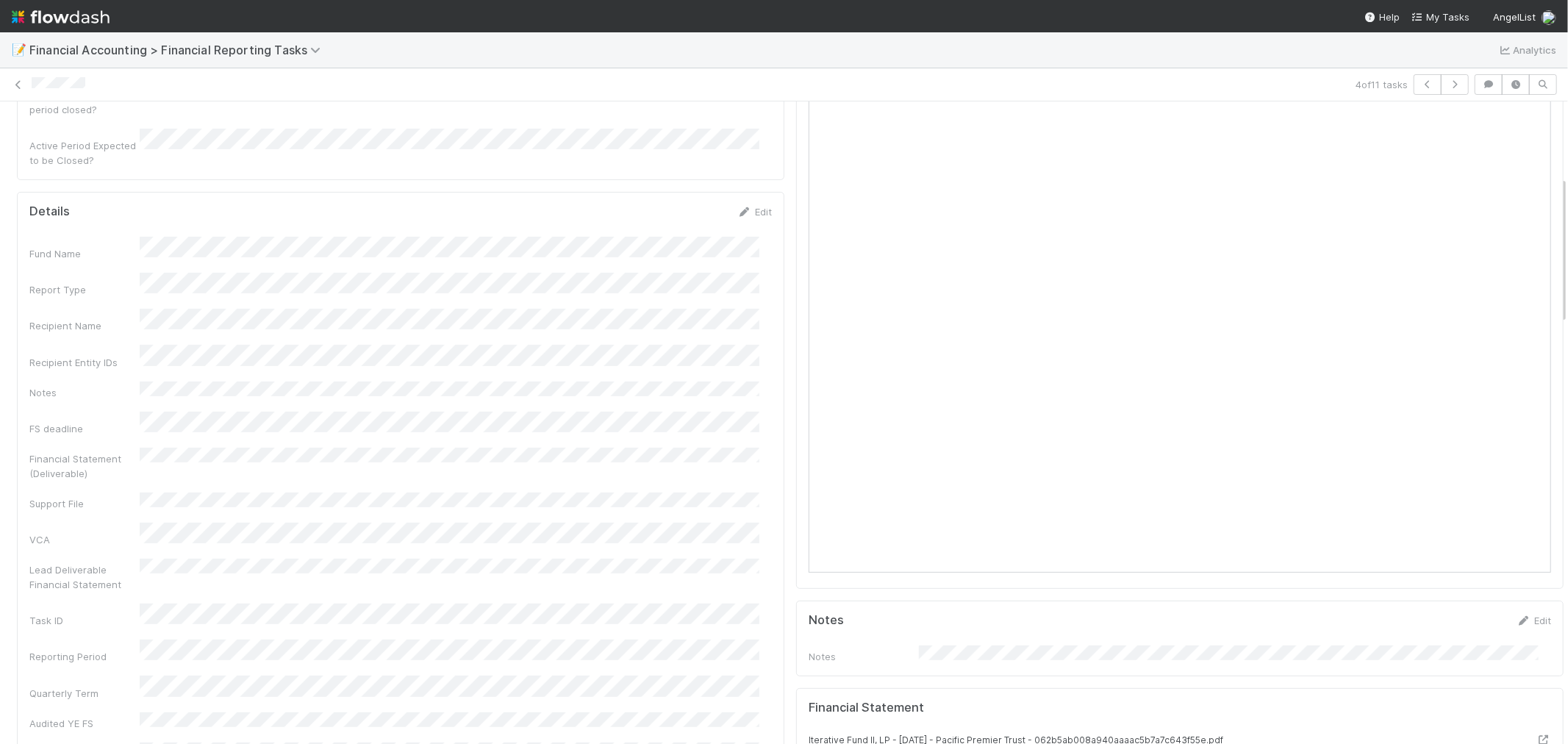
drag, startPoint x: 678, startPoint y: 679, endPoint x: 710, endPoint y: 694, distance: 35.3
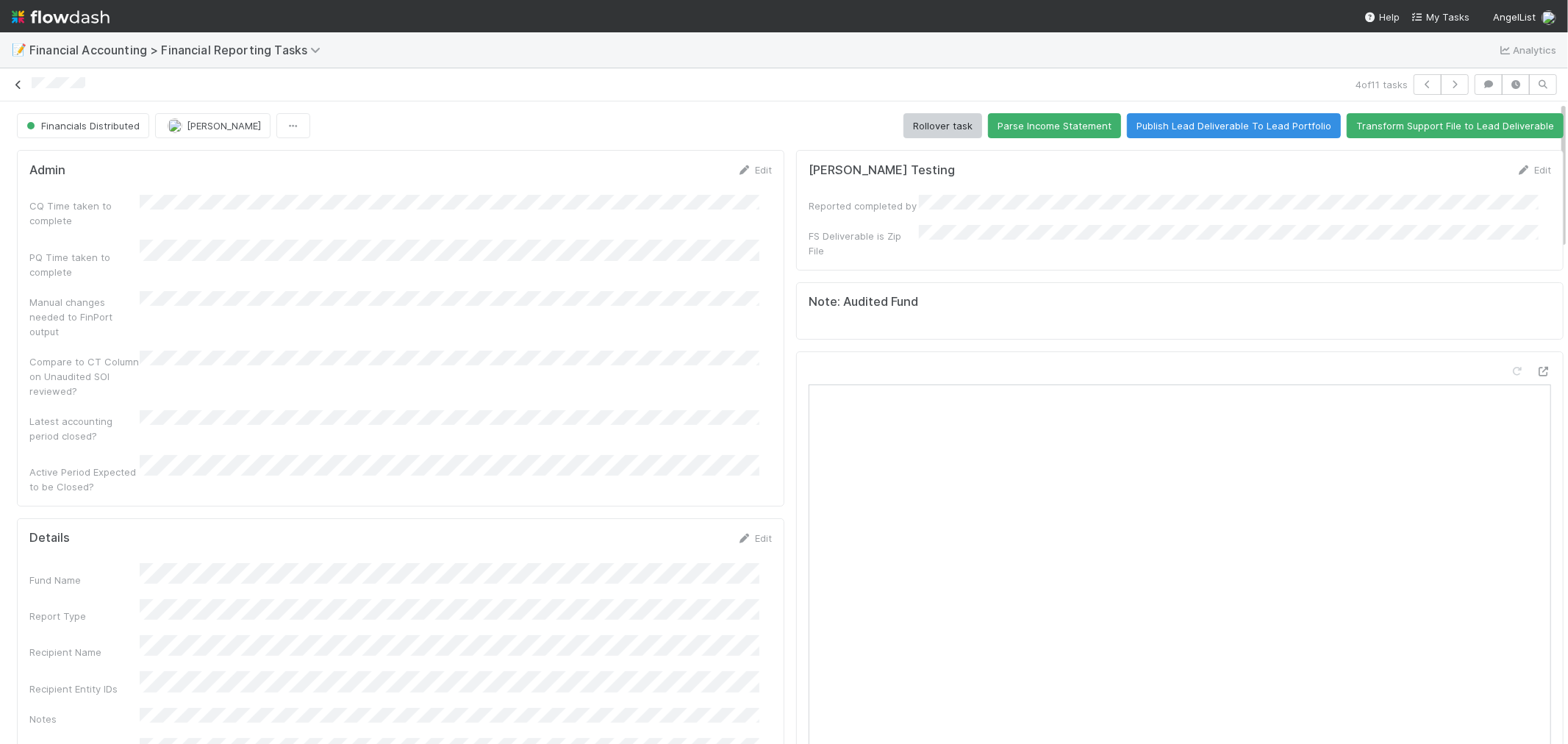
click at [16, 82] on icon at bounding box center [19, 85] width 15 height 10
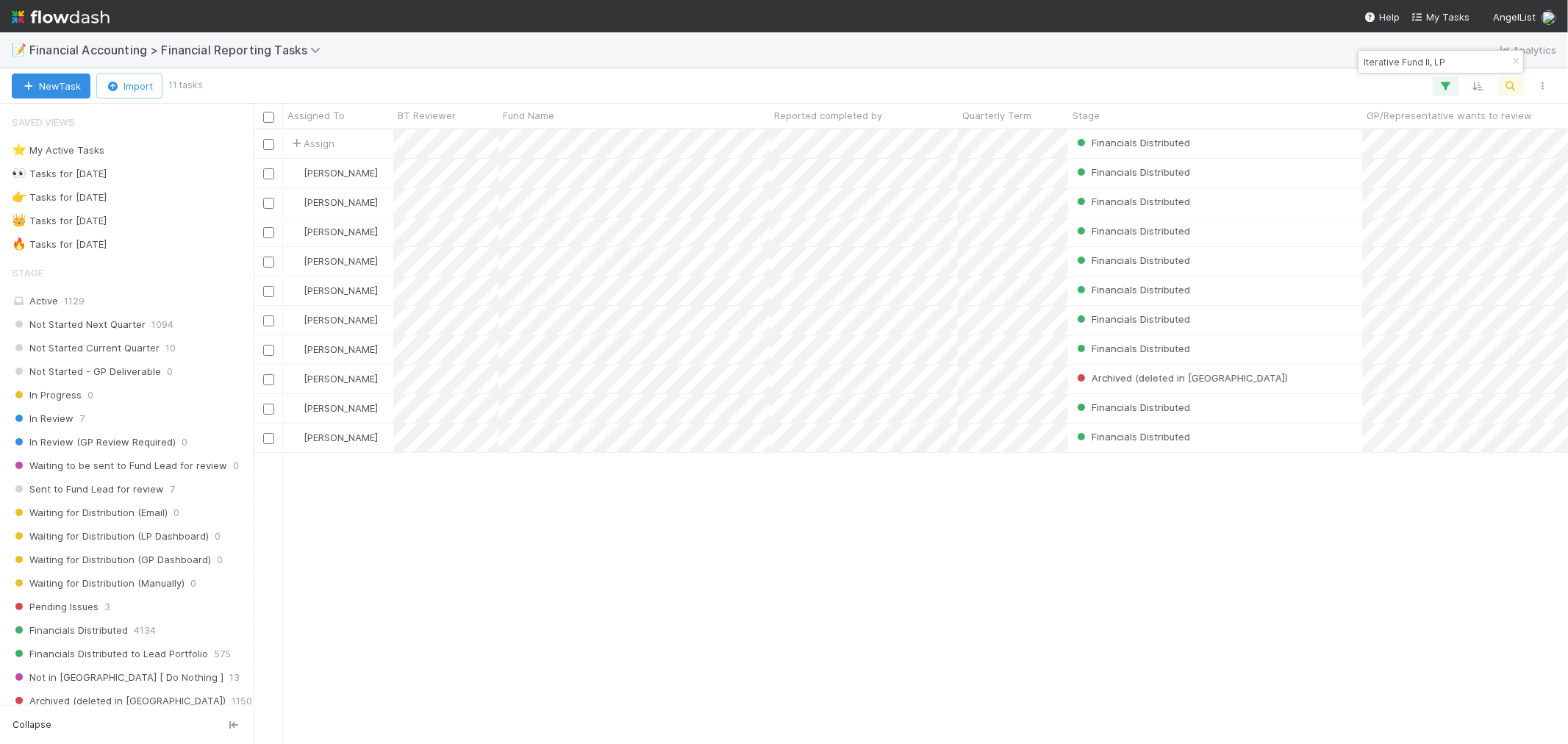
scroll to position [601, 1303]
click at [1442, 85] on icon "button" at bounding box center [1446, 86] width 15 height 13
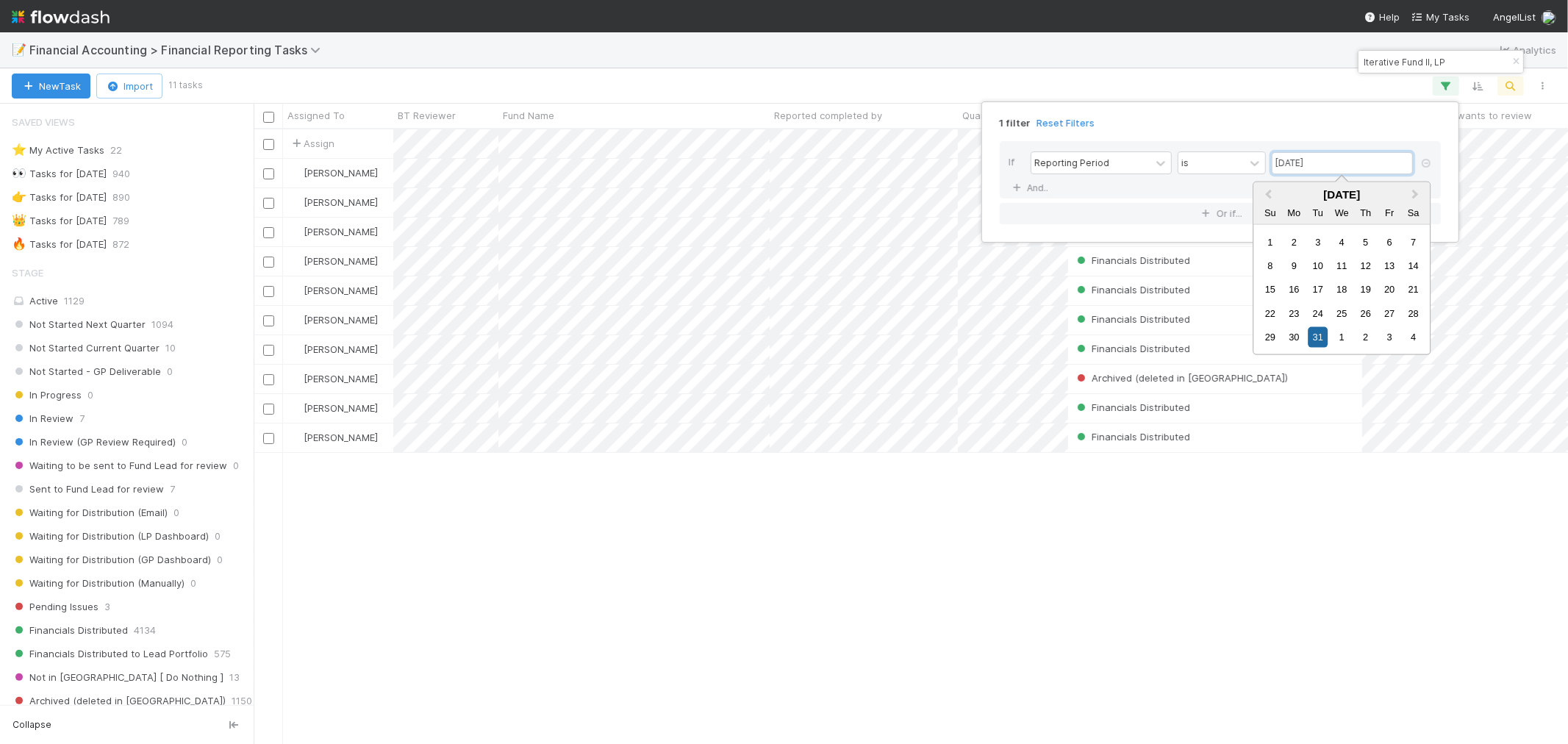
click at [1343, 163] on input "[DATE]" at bounding box center [1343, 163] width 141 height 22
drag, startPoint x: 1347, startPoint y: 163, endPoint x: 1276, endPoint y: 160, distance: 71.1
click at [1276, 160] on input "[DATE]" at bounding box center [1343, 163] width 141 height 22
click at [954, 662] on div "1 filter Reset Filters If Reporting Period is [DATE] And.. Or if..." at bounding box center [784, 372] width 1568 height 744
